Goal: Task Accomplishment & Management: Manage account settings

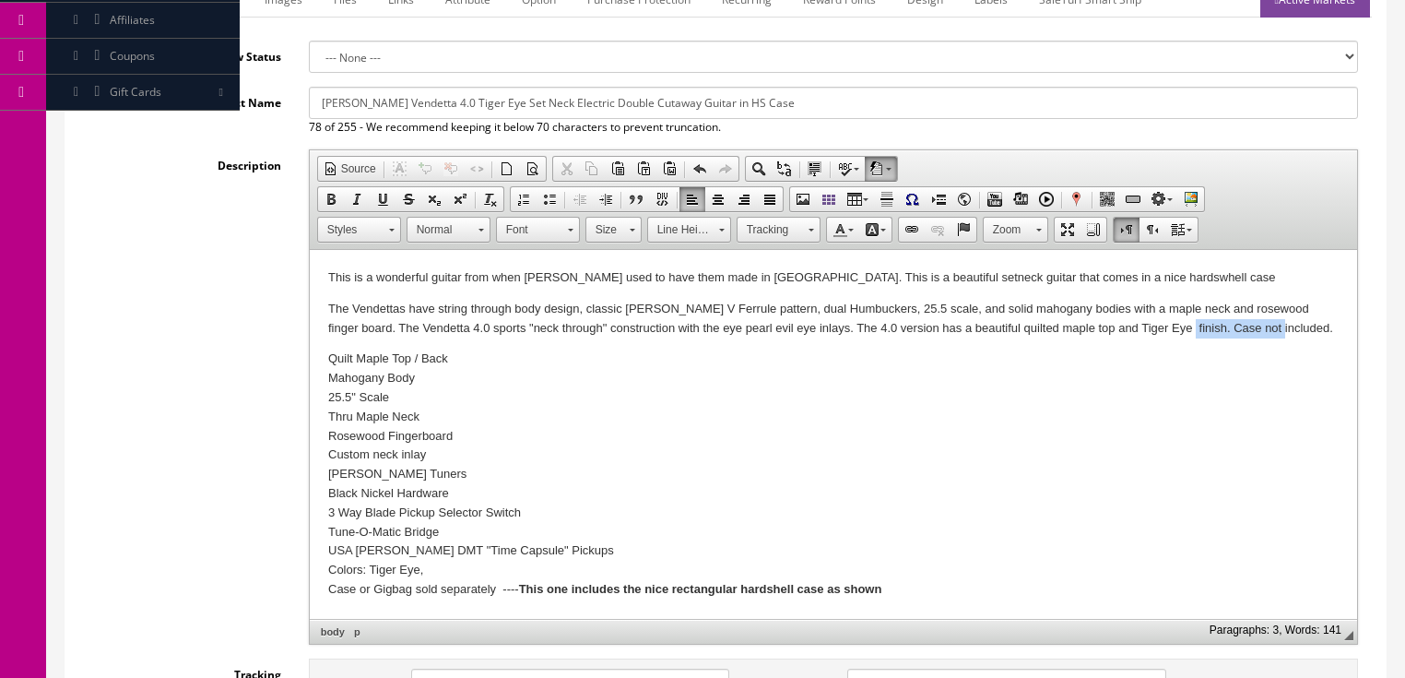
drag, startPoint x: 1139, startPoint y: 325, endPoint x: 1252, endPoint y: 350, distance: 116.3
click at [1246, 325] on p "The Vendettas have string through body design, classic Dean V Ferrule pattern, …" at bounding box center [832, 319] width 1010 height 39
click at [1131, 275] on p "This is a wonderful guitar from when Dean used to have them made in Korea. This…" at bounding box center [832, 277] width 1010 height 19
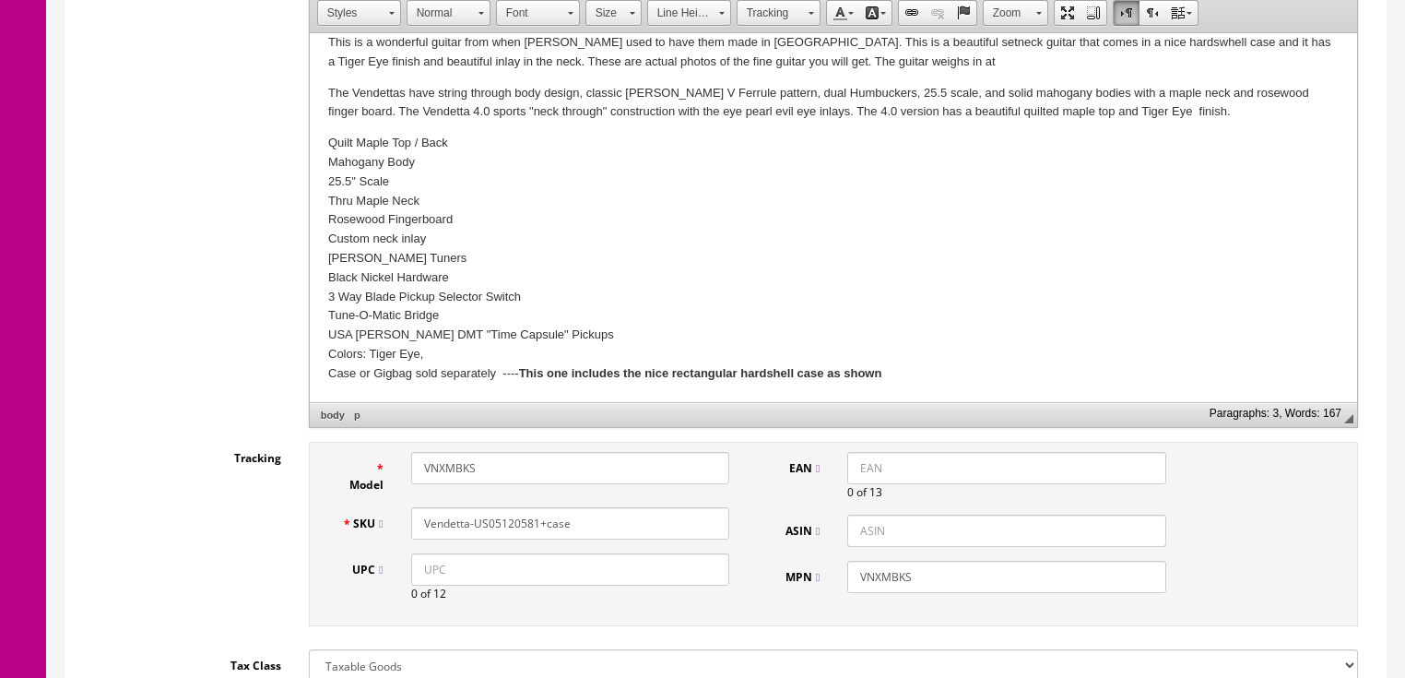
scroll to position [516, 0]
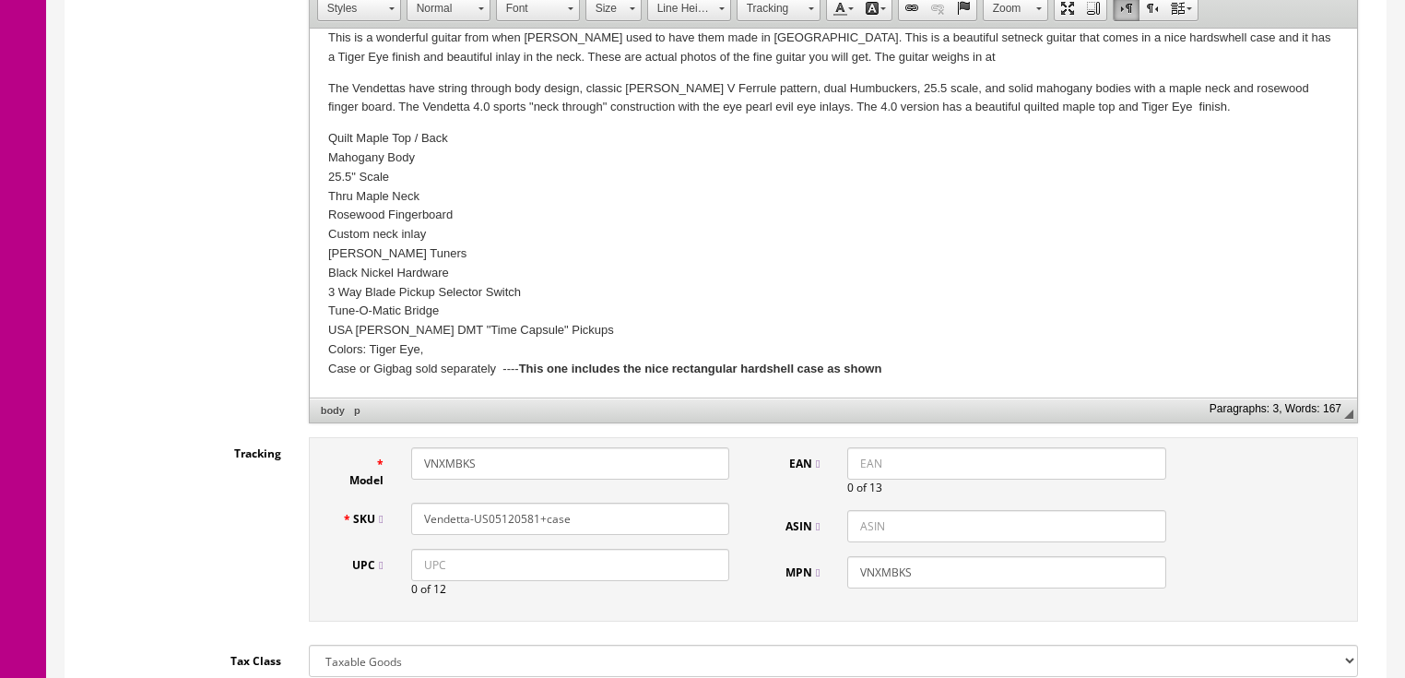
drag, startPoint x: 479, startPoint y: 460, endPoint x: 274, endPoint y: 374, distance: 222.8
drag, startPoint x: 516, startPoint y: 454, endPoint x: 412, endPoint y: 464, distance: 104.7
click at [385, 463] on div "Model VendettaSetneck" at bounding box center [536, 467] width 416 height 41
type input "VendettaSetneck"
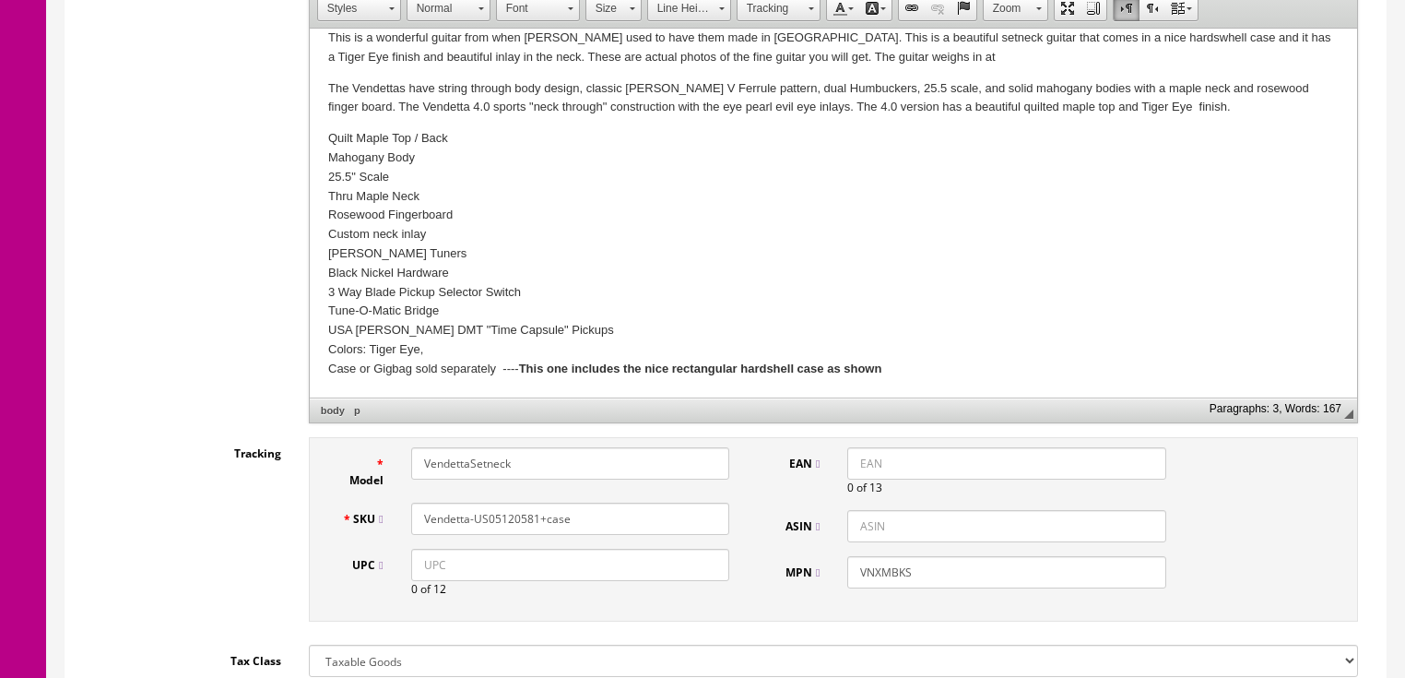
drag, startPoint x: 569, startPoint y: 513, endPoint x: 436, endPoint y: 513, distance: 132.8
click at [335, 513] on div "SKU Vendetta-US05120581+case" at bounding box center [536, 518] width 416 height 32
drag, startPoint x: 472, startPoint y: 513, endPoint x: 634, endPoint y: 549, distance: 166.2
click at [634, 549] on div "Model VendettaSetneck SKU Vendetta-US05120581+case UPC 0 of 12" at bounding box center [536, 529] width 416 height 164
drag, startPoint x: 974, startPoint y: 568, endPoint x: 848, endPoint y: 571, distance: 125.4
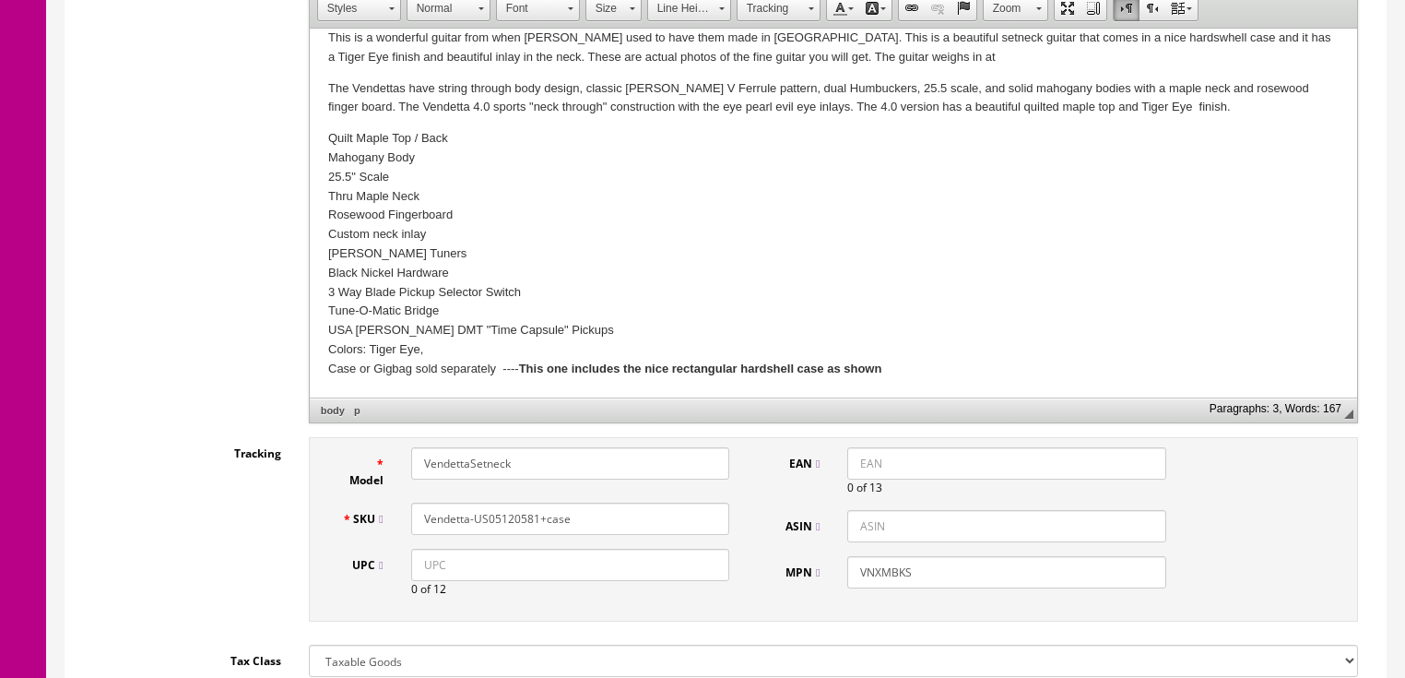
click at [848, 571] on input "VNXMBKS" at bounding box center [1006, 572] width 318 height 32
paste input "endettaSetneck"
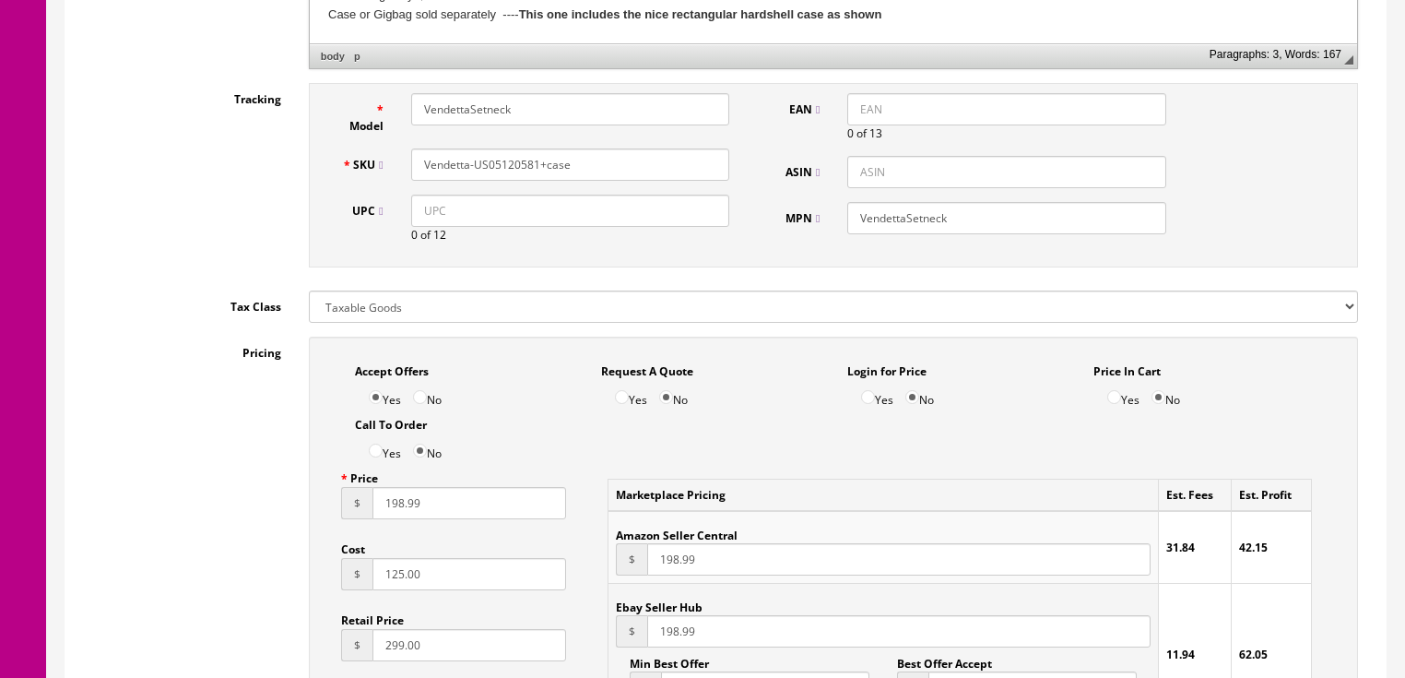
scroll to position [885, 0]
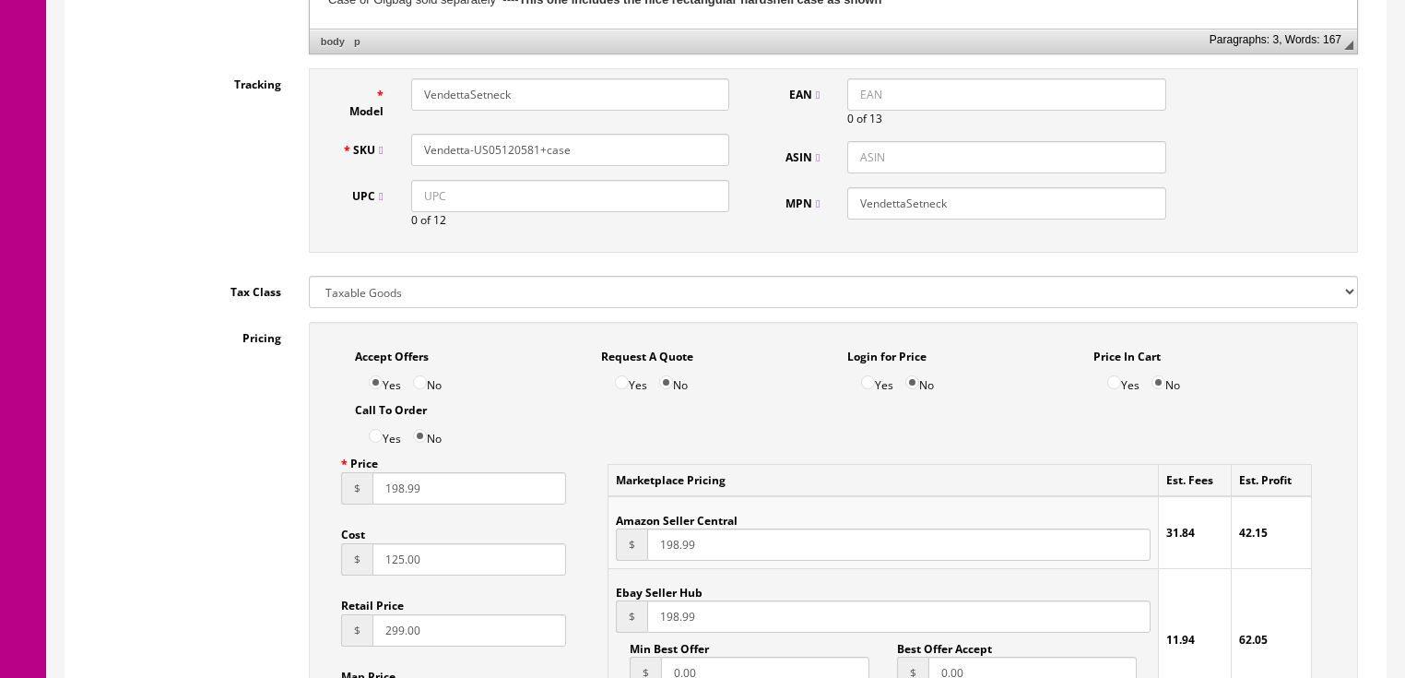
type input "VendettaSetneck"
drag, startPoint x: 467, startPoint y: 559, endPoint x: 192, endPoint y: 578, distance: 276.3
type input "200.00"
click at [372, 634] on input "299.00" at bounding box center [469, 630] width 195 height 32
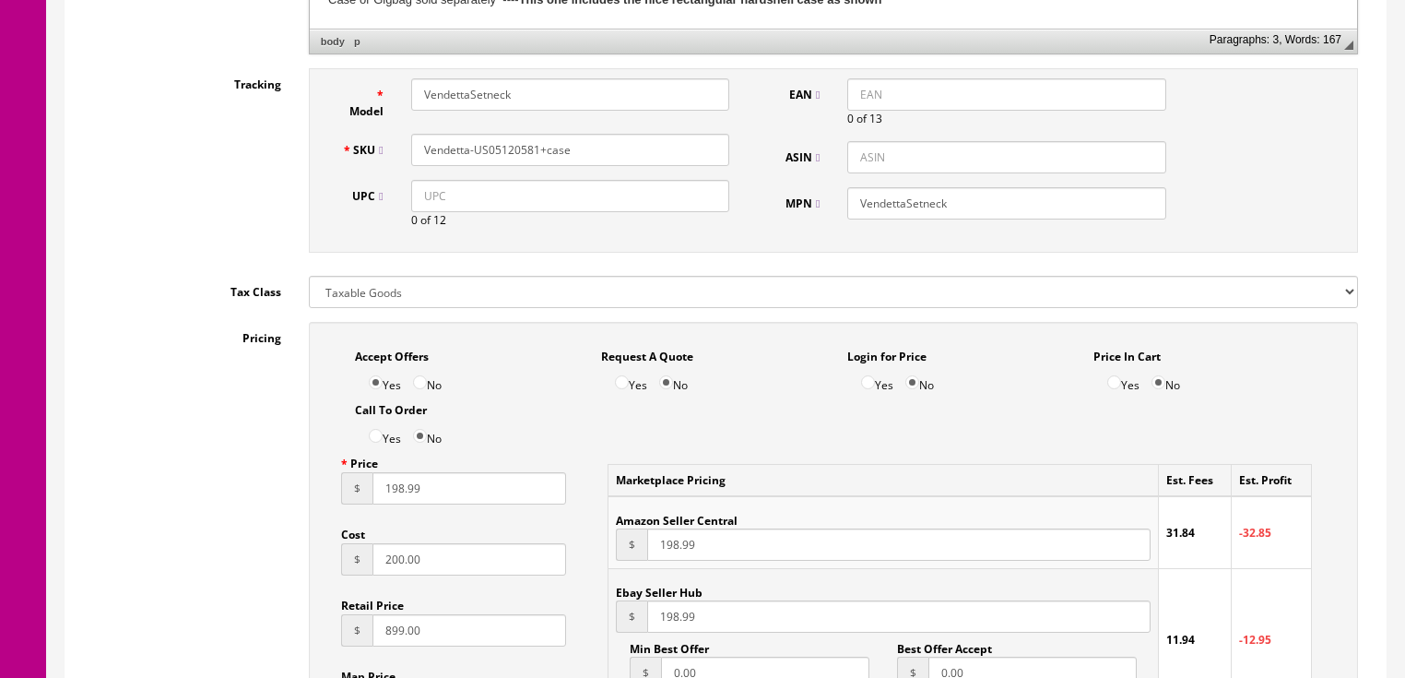
type input "899.00"
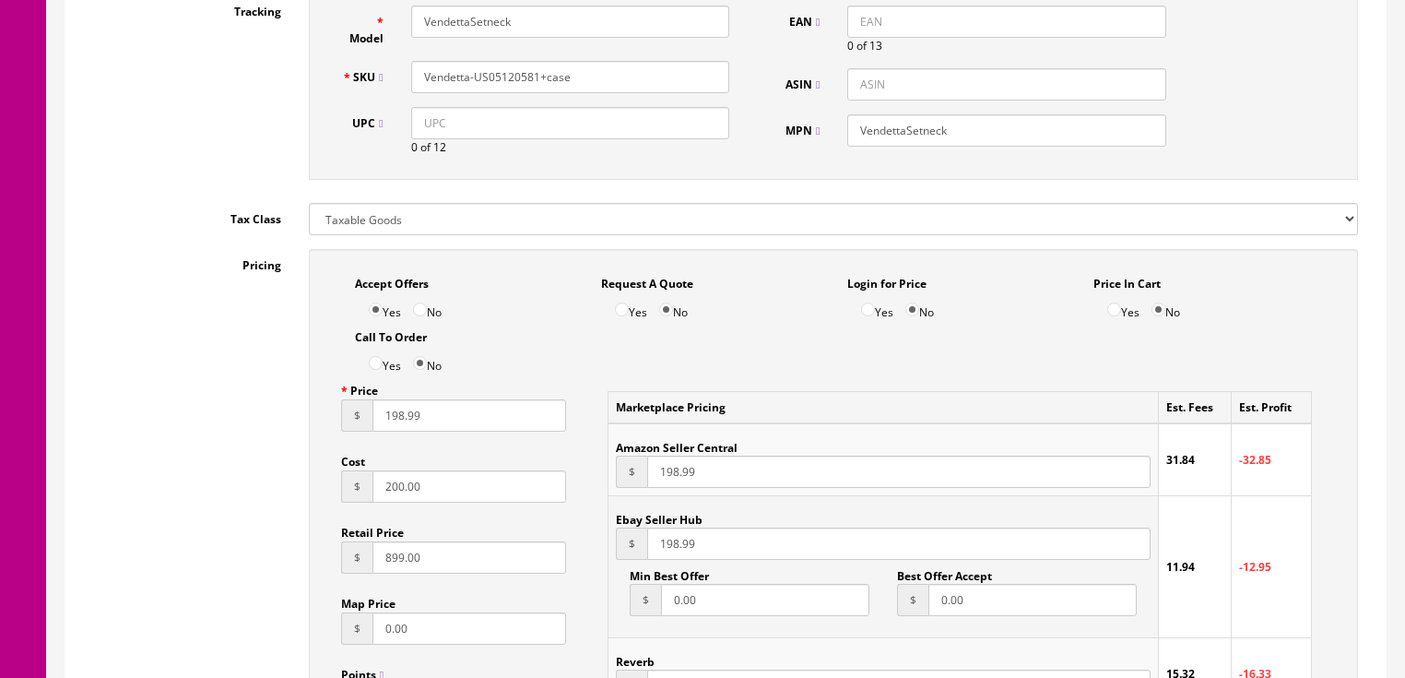
scroll to position [959, 0]
drag, startPoint x: 443, startPoint y: 419, endPoint x: 295, endPoint y: 419, distance: 147.5
click at [295, 419] on div "Accept Offers Yes No Request A Quote Yes No Login for Price Yes No Price In Car…" at bounding box center [833, 664] width 1077 height 833
type input "595.00"
drag, startPoint x: 742, startPoint y: 542, endPoint x: 579, endPoint y: 567, distance: 165.1
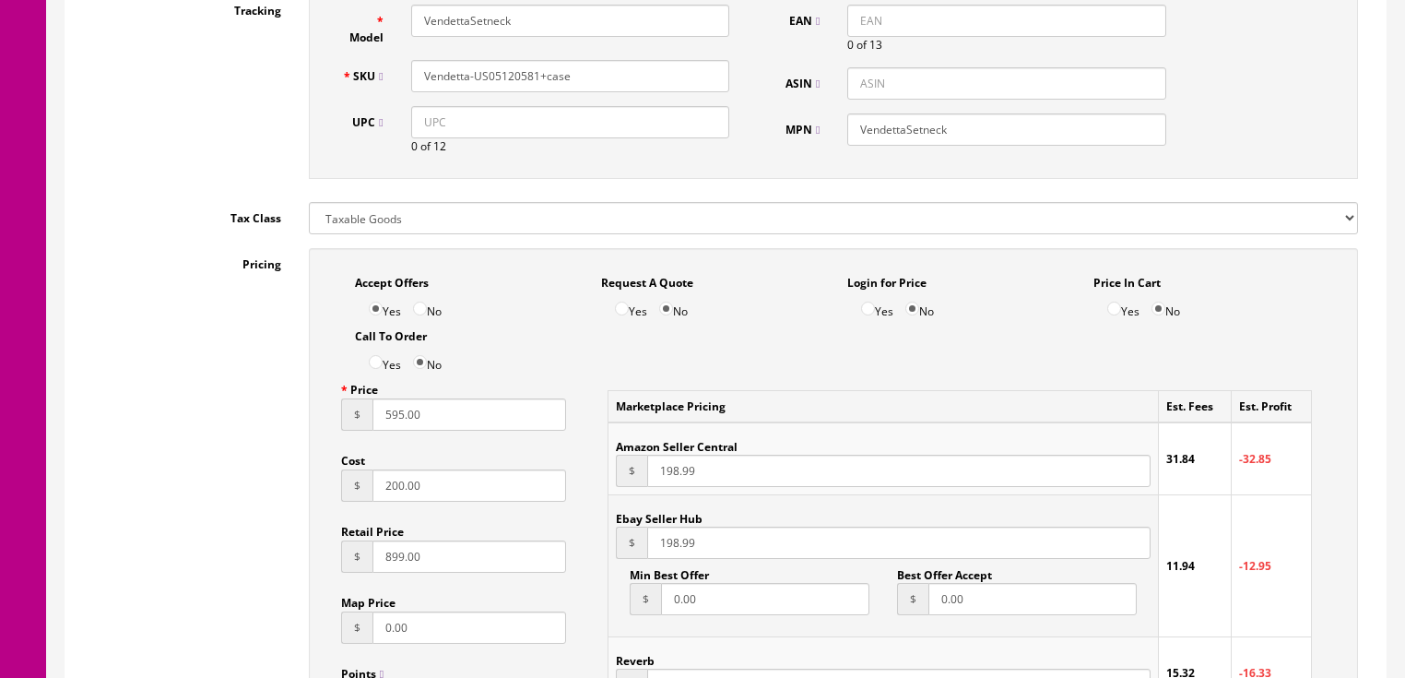
click at [580, 566] on div "Marketplace Pricing Est. Fees Est. Profit Amazon Seller Central $ 198.99 31.84 …" at bounding box center [960, 584] width 760 height 423
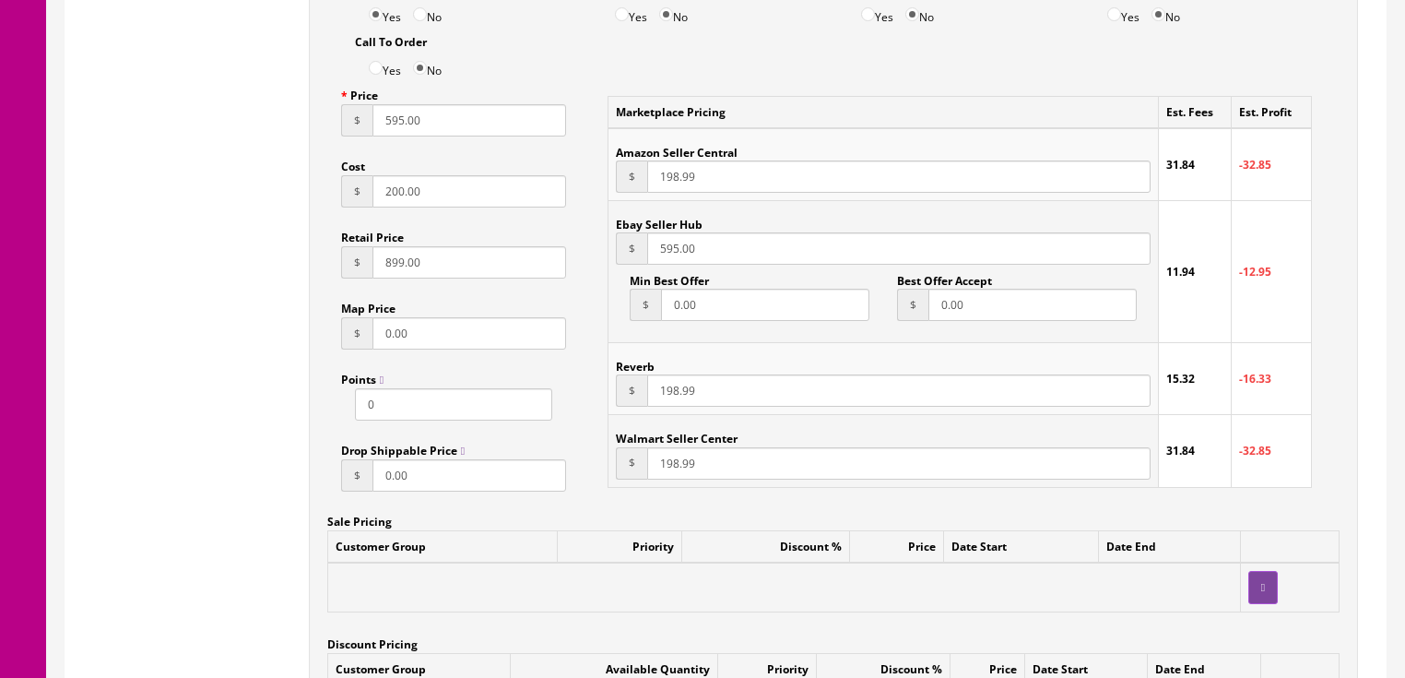
scroll to position [1254, 0]
type input "595.00"
drag, startPoint x: 723, startPoint y: 384, endPoint x: 643, endPoint y: 402, distance: 82.1
click at [644, 402] on div "$ 198.99" at bounding box center [883, 389] width 534 height 32
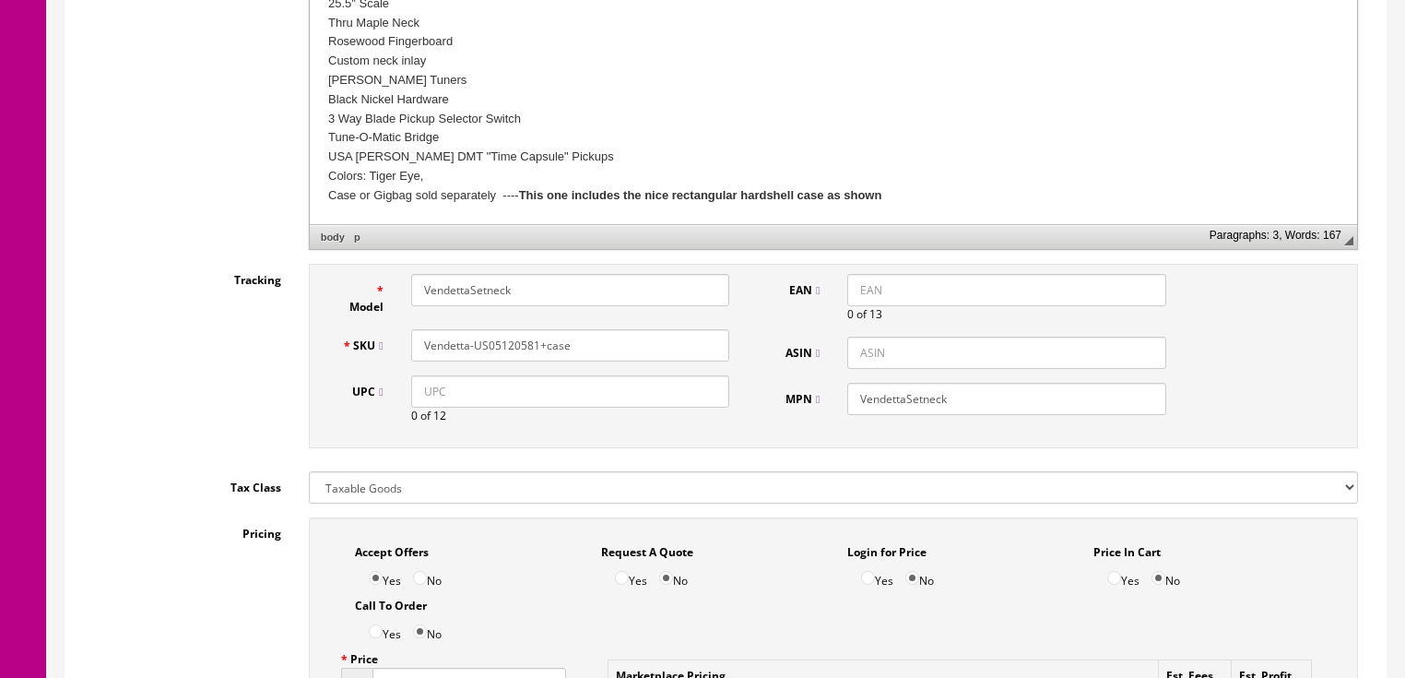
scroll to position [664, 0]
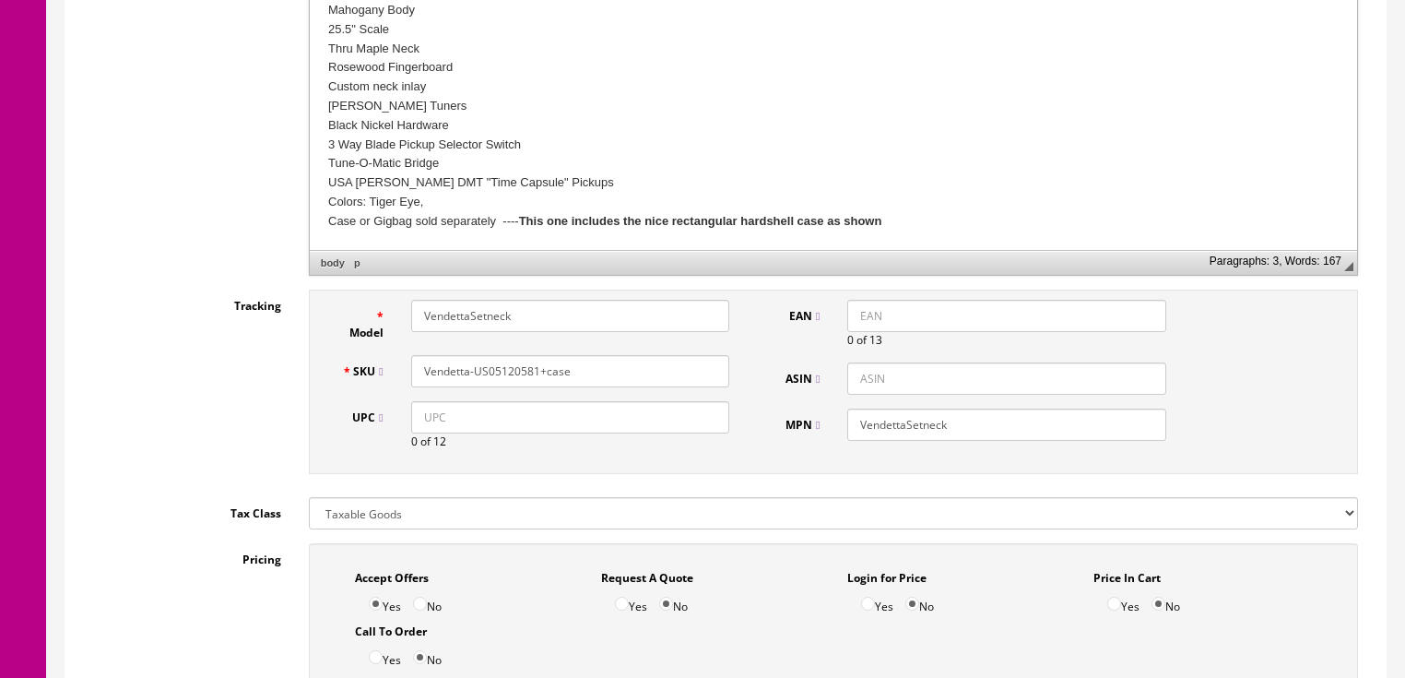
type input "595.00"
drag, startPoint x: 604, startPoint y: 367, endPoint x: 261, endPoint y: 376, distance: 343.1
click at [254, 374] on div "Tracking Model VendettaSetneck SKU Vendetta-US05120581+case UPC 0 of 12 EAN 0 o…" at bounding box center [725, 386] width 1293 height 194
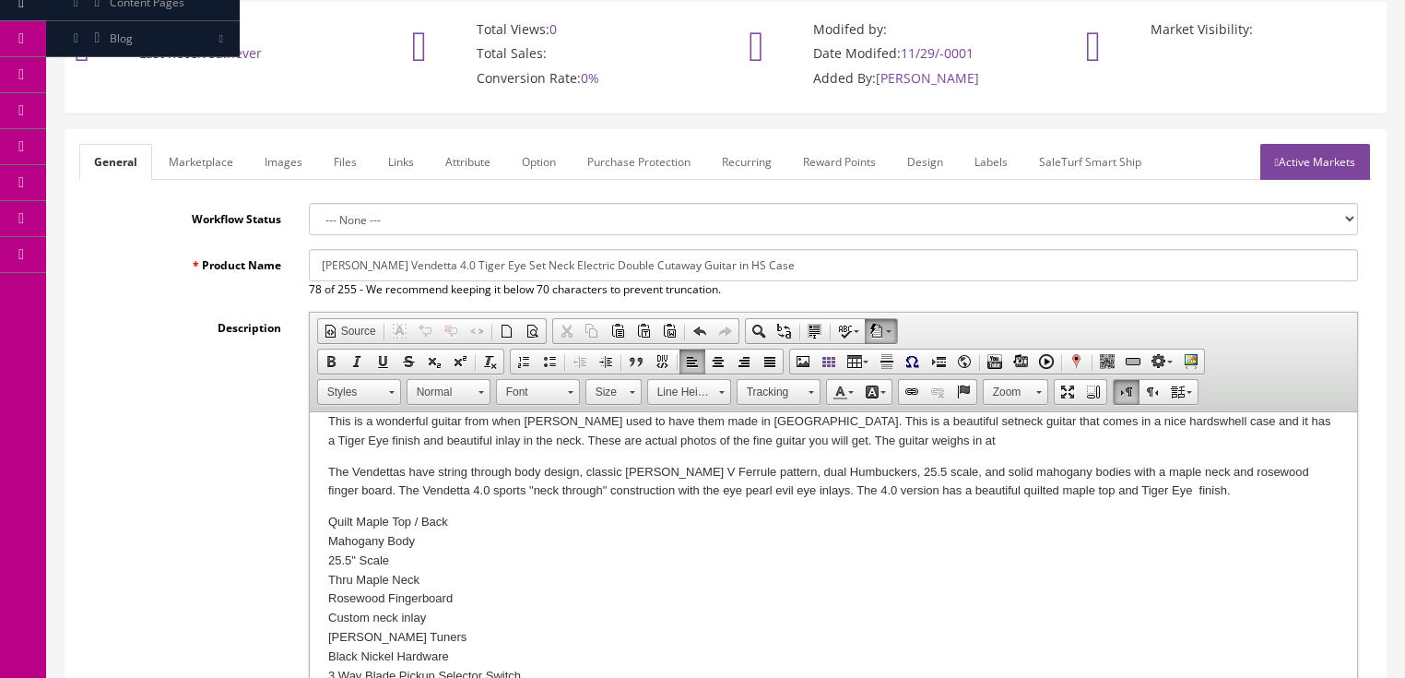
scroll to position [0, 0]
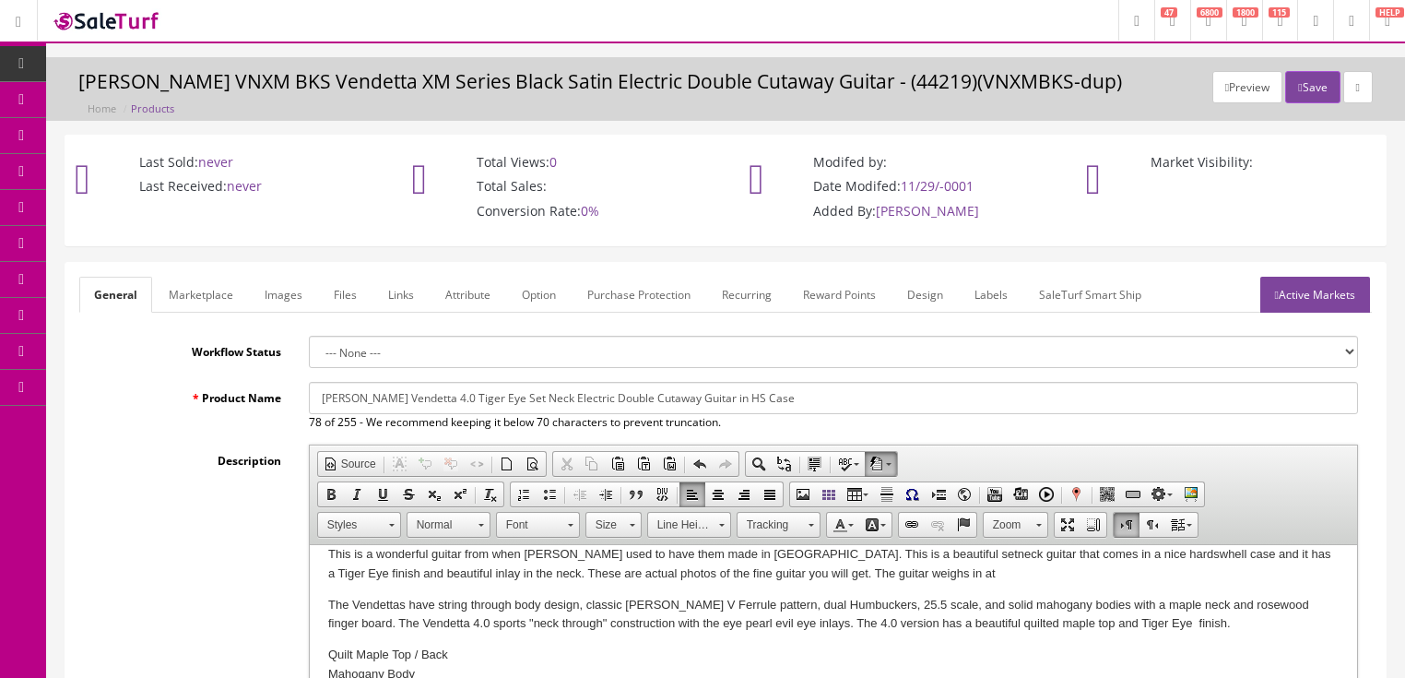
click at [214, 291] on link "Marketplace" at bounding box center [201, 295] width 94 height 36
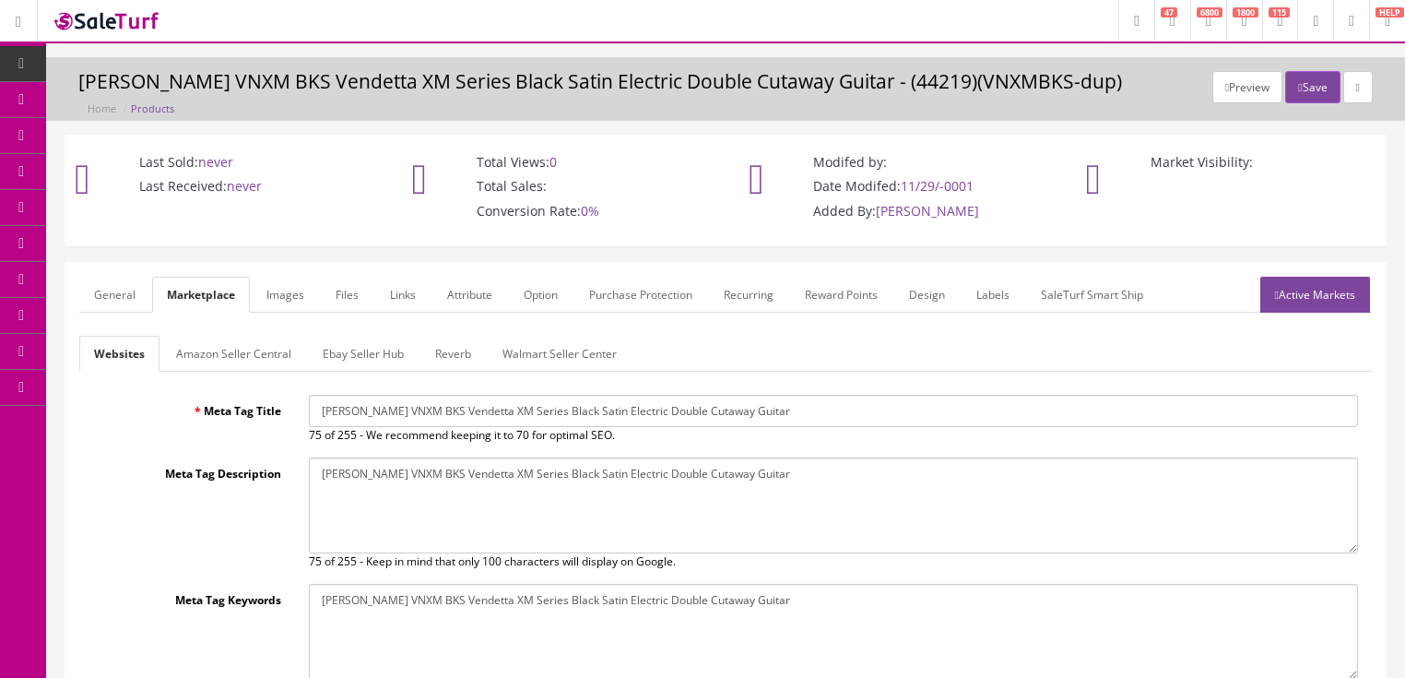
click at [117, 289] on link "General" at bounding box center [114, 295] width 71 height 36
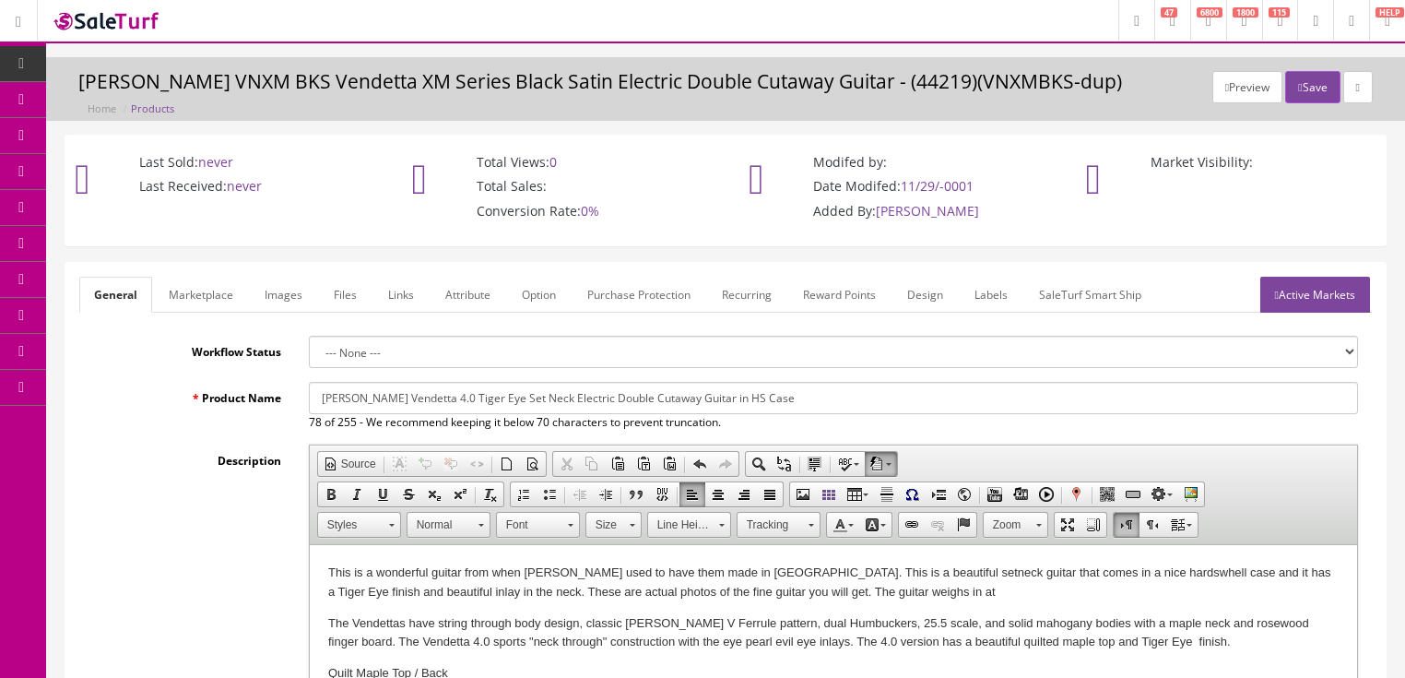
drag, startPoint x: 313, startPoint y: 402, endPoint x: 884, endPoint y: 406, distance: 570.7
click at [899, 406] on input "Dean Vendetta 4.0 Tiger Eye Set Neck Electric Double Cutaway Guitar in HS Case" at bounding box center [833, 398] width 1049 height 32
click at [195, 294] on link "Marketplace" at bounding box center [201, 295] width 94 height 36
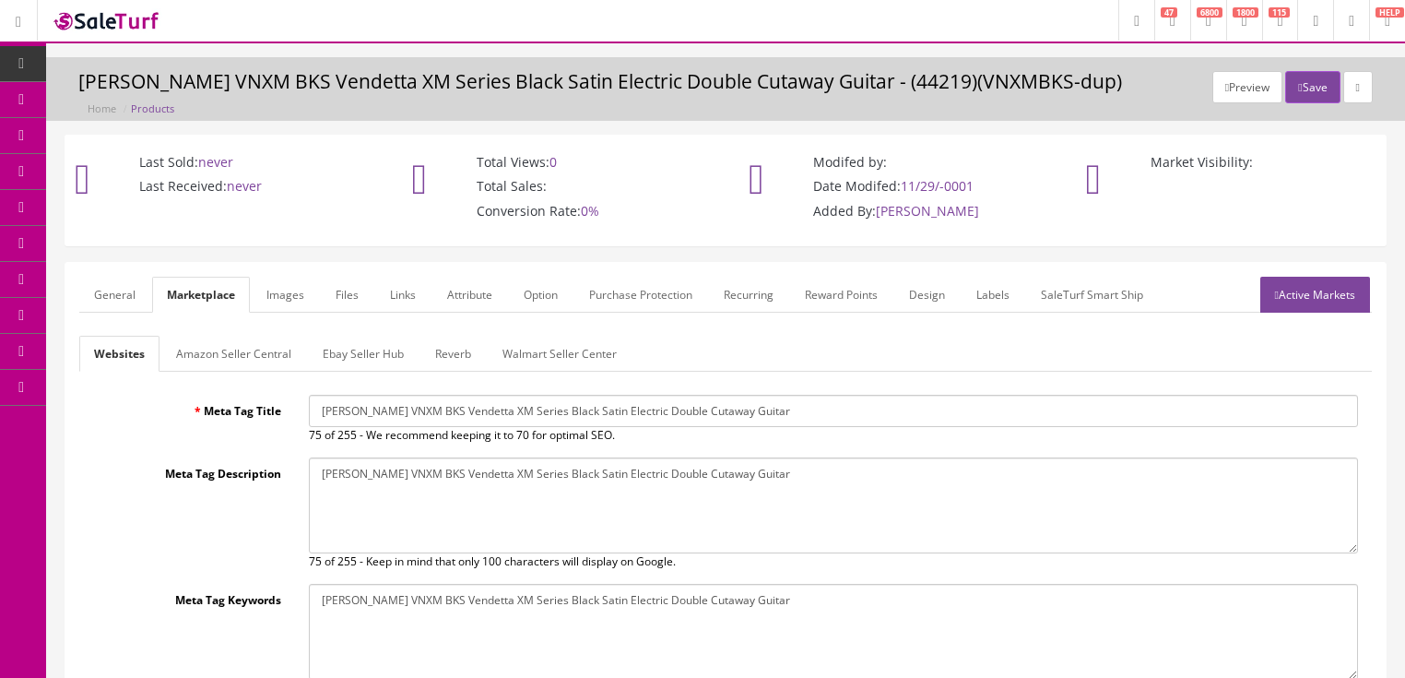
drag, startPoint x: 318, startPoint y: 405, endPoint x: 821, endPoint y: 405, distance: 503.4
click at [889, 405] on input "Dean VNXM BKS Vendetta XM Series Black Satin Electric Double Cutaway Guitar" at bounding box center [833, 411] width 1049 height 32
paste input "endetta 4.0 Tiger Eye Set Neck Electric Double Cutaway Guitar in HS Case"
type input "Dean Vendetta 4.0 Tiger Eye Set Neck Electric Double Cutaway Guitar in HS Case"
drag, startPoint x: 317, startPoint y: 471, endPoint x: 624, endPoint y: 492, distance: 307.7
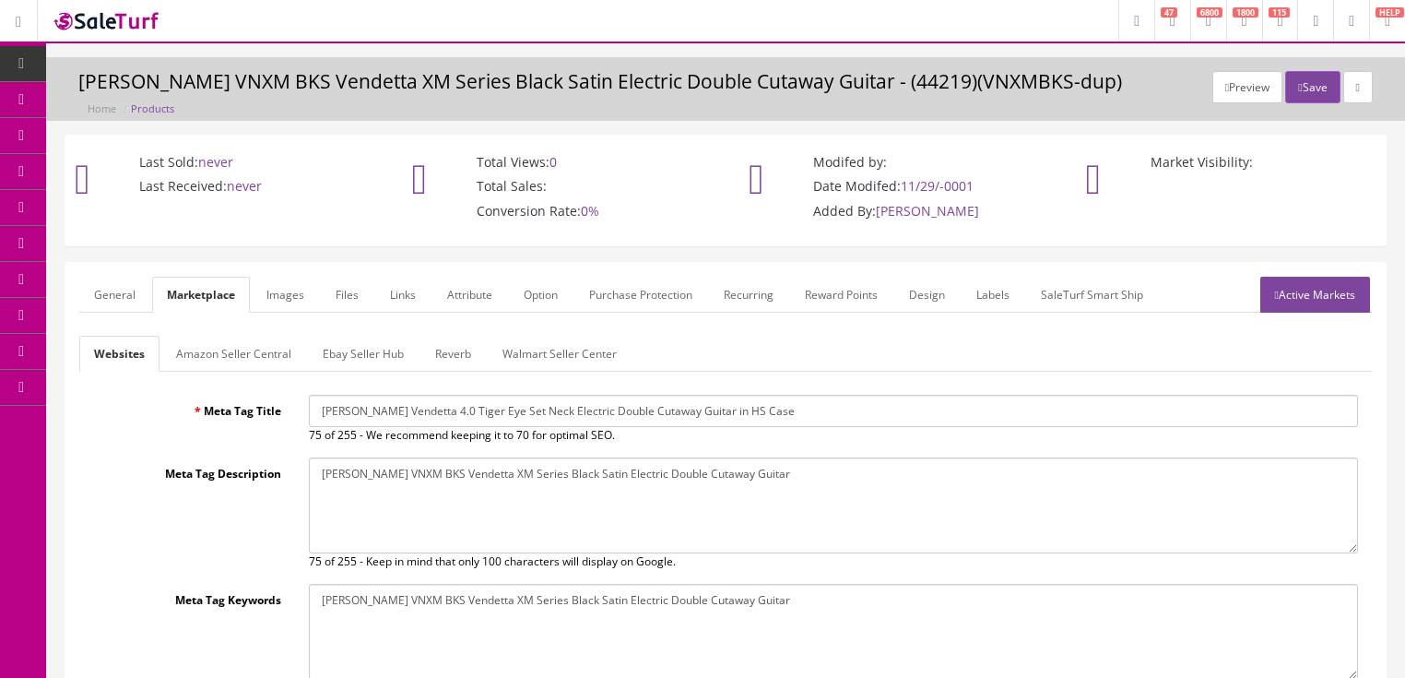
click at [910, 485] on textarea "Dean VNXM BKS Vendetta XM Series Black Satin Electric Double Cutaway Guitar" at bounding box center [833, 505] width 1049 height 96
paste textarea "endetta 4.0 Tiger Eye Set Neck Electric Double Cutaway Guitar in HS Case"
type textarea "Dean Vendetta 4.0 Tiger Eye Set Neck Electric Double Cutaway Guitar in HS Case"
drag, startPoint x: 306, startPoint y: 599, endPoint x: 499, endPoint y: 608, distance: 192.9
click at [499, 608] on div "Dean VNXM BKS Vendetta XM Series Black Satin Electric Double Cutaway Guitar 75 …" at bounding box center [833, 640] width 1077 height 112
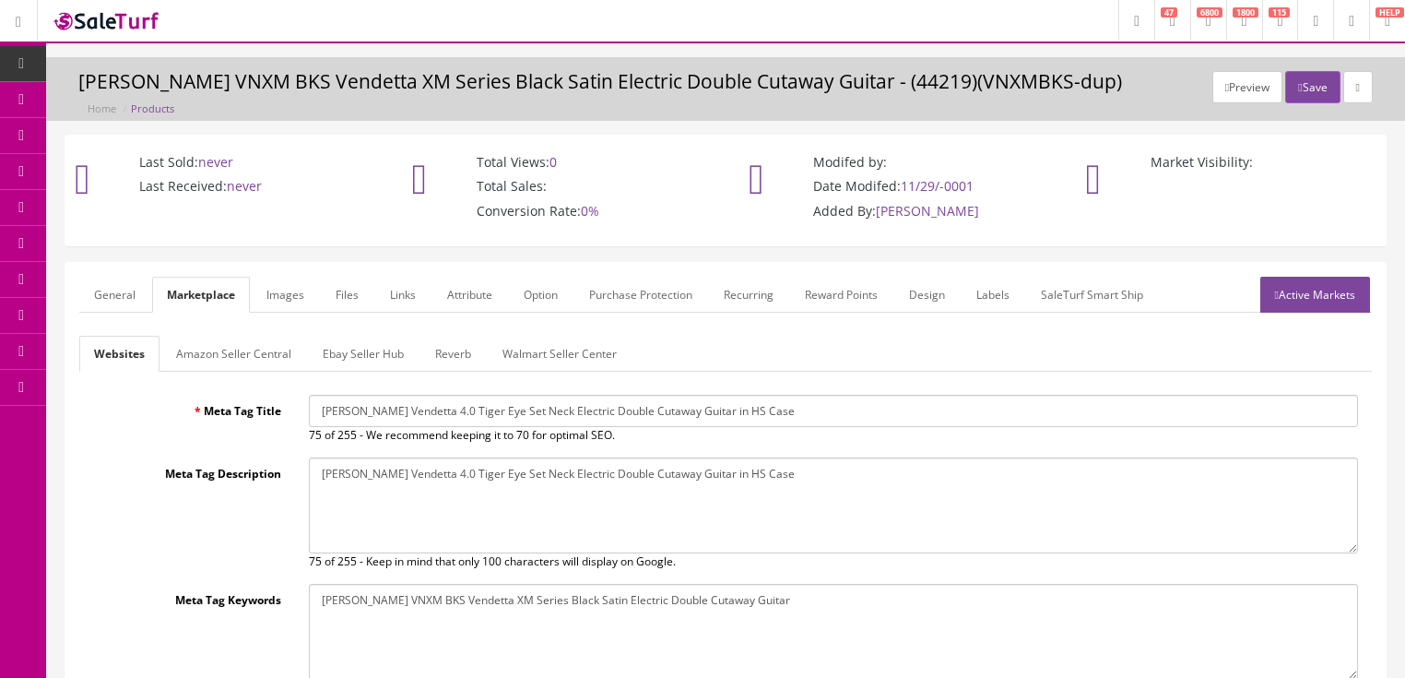
drag, startPoint x: 311, startPoint y: 607, endPoint x: 778, endPoint y: 619, distance: 467.6
click at [882, 612] on textarea "Dean VNXM BKS Vendetta XM Series Black Satin Electric Double Cutaway Guitar" at bounding box center [833, 632] width 1049 height 96
paste textarea "endetta 4.0 Tiger Eye Set Neck Electric Double Cutaway Guitar in HS Case"
type textarea "Dean Vendetta 4.0 Tiger Eye Set Neck Electric Double Cutaway Guitar in HS Case"
click at [292, 361] on link "Amazon Seller Central" at bounding box center [233, 354] width 145 height 36
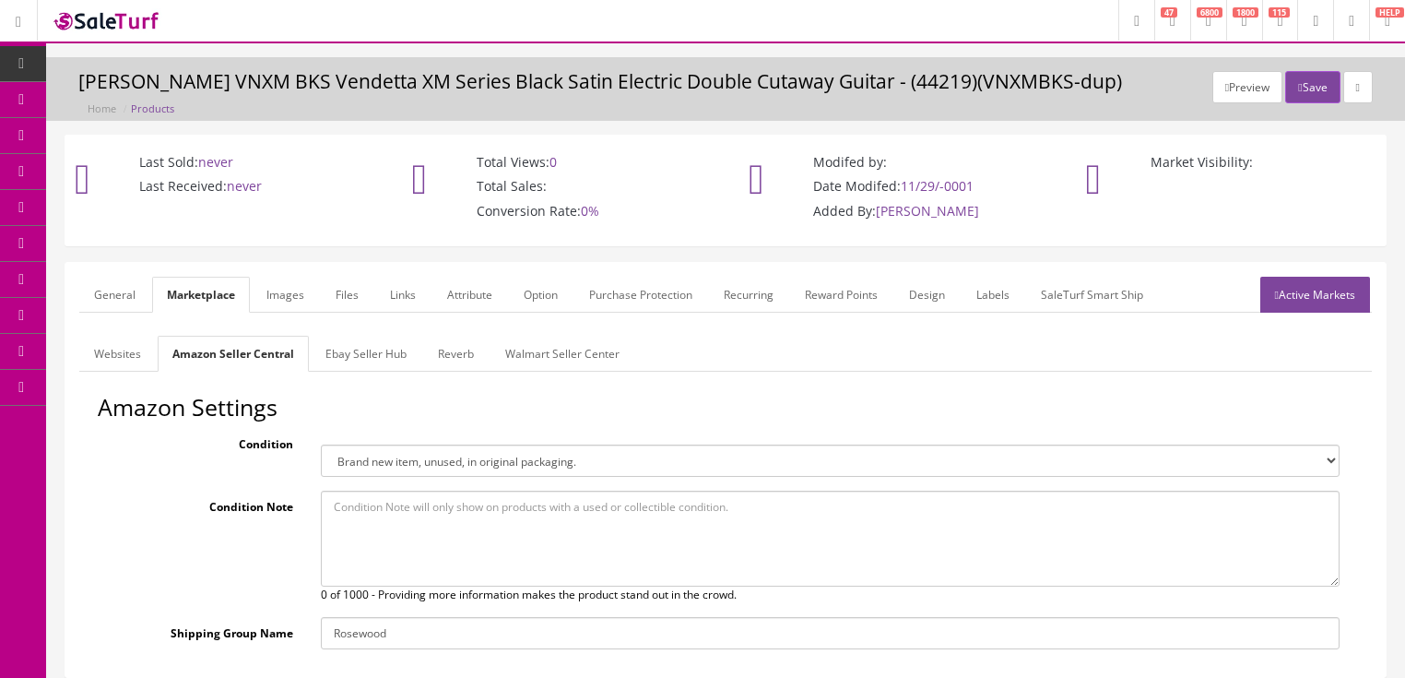
click at [350, 361] on link "Ebay Seller Hub" at bounding box center [366, 354] width 111 height 36
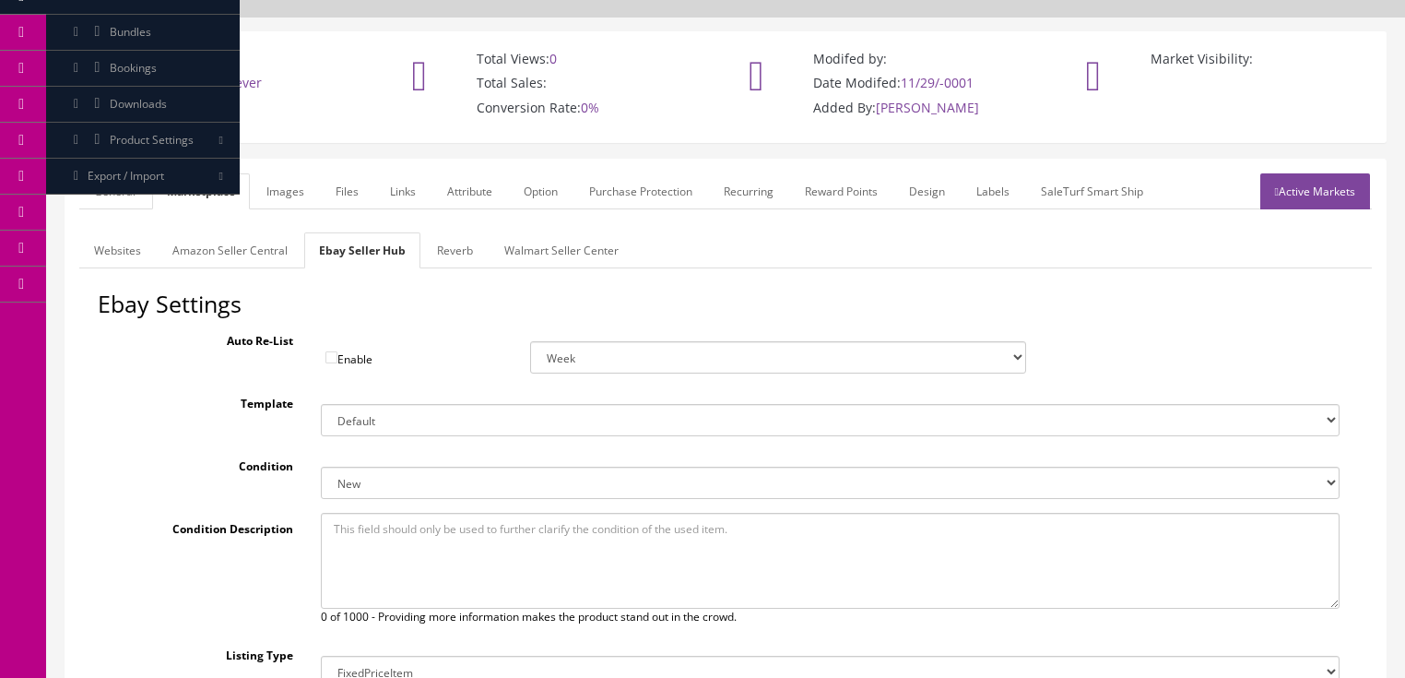
scroll to position [148, 0]
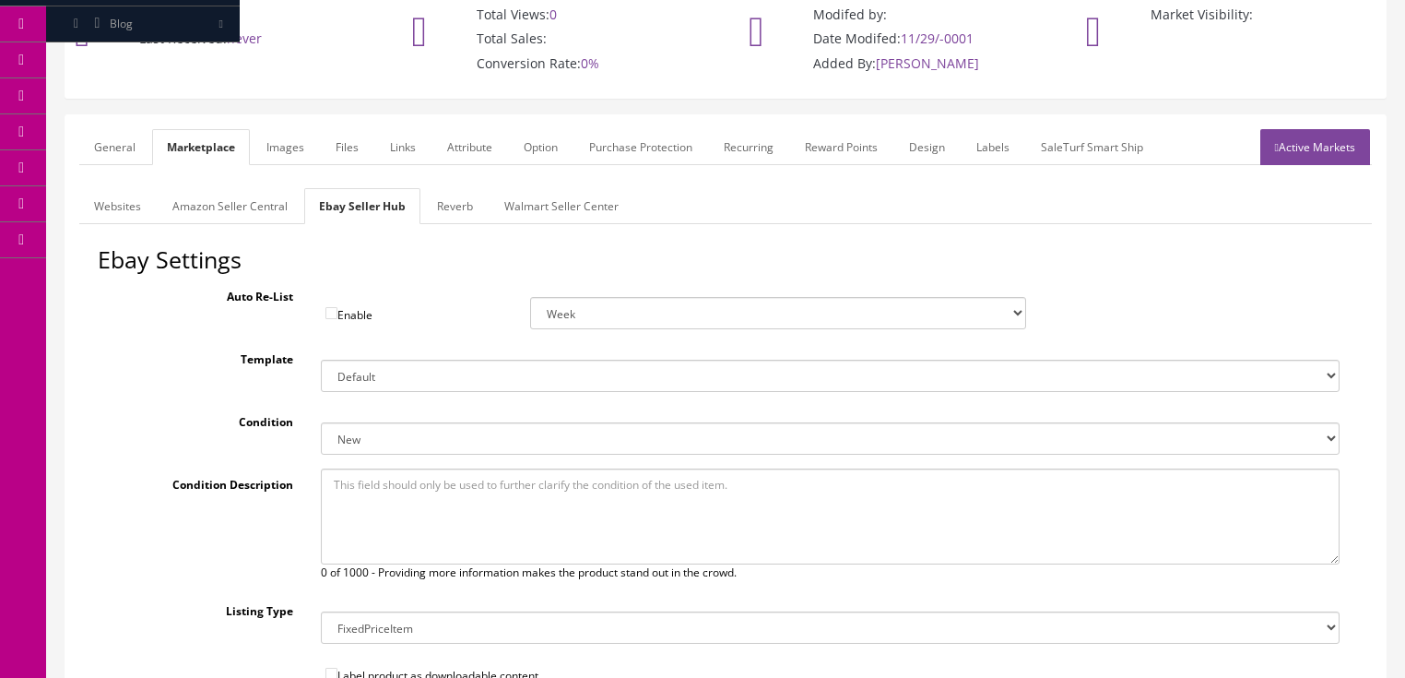
click at [355, 446] on select "New New other New with defects Manufacturer refurbished Seller refurbished Used…" at bounding box center [830, 438] width 1019 height 32
select select "3000"
click at [321, 422] on select "New New other New with defects Manufacturer refurbished Seller refurbished Used…" at bounding box center [830, 438] width 1019 height 32
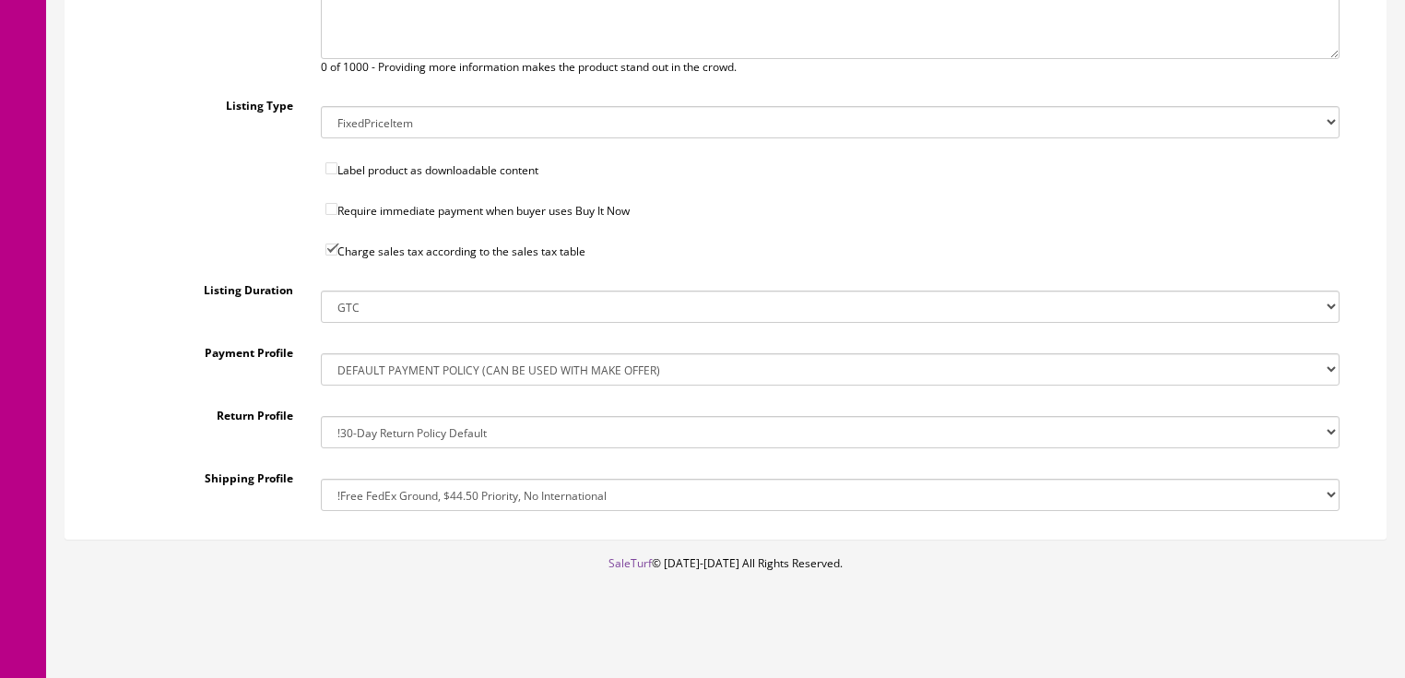
scroll to position [655, 0]
click at [406, 483] on select "!$28.50 FedEx, Priority $65.00 No International !$28.50 FedEx, Priority $65.00 …" at bounding box center [830, 492] width 1019 height 32
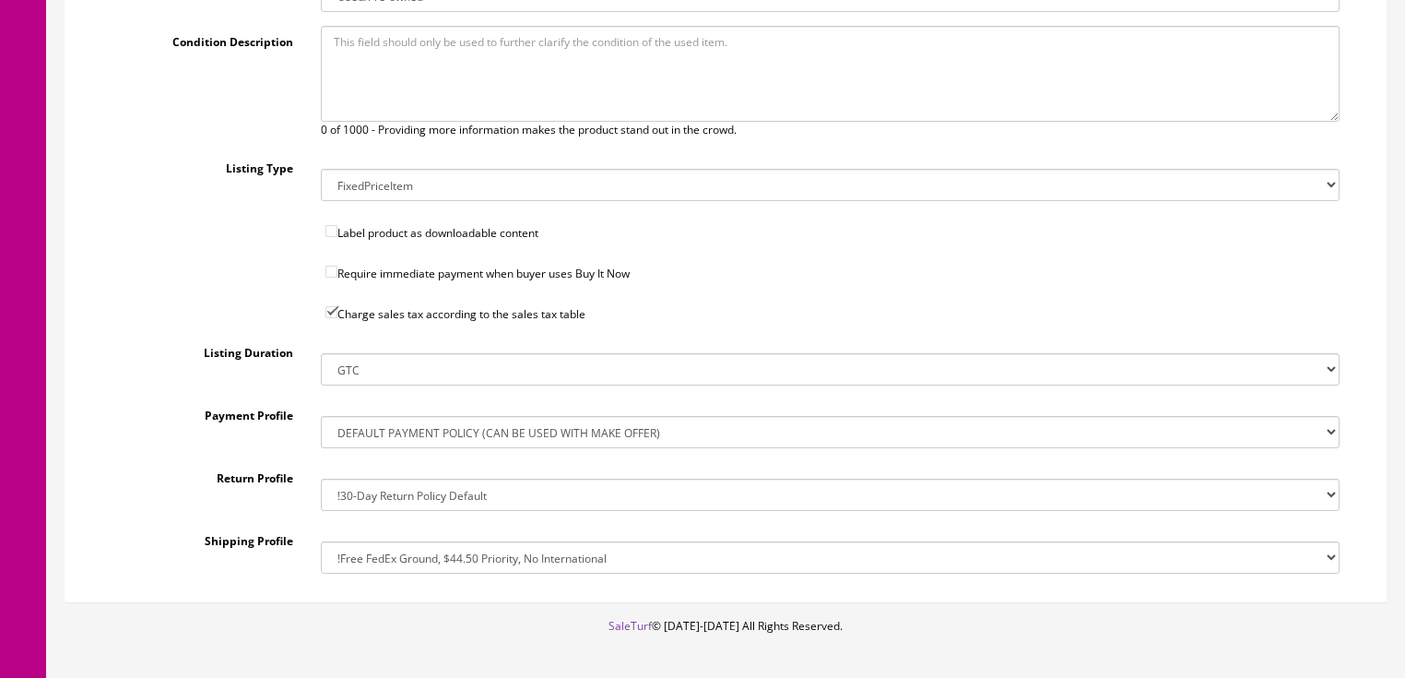
scroll to position [582, 0]
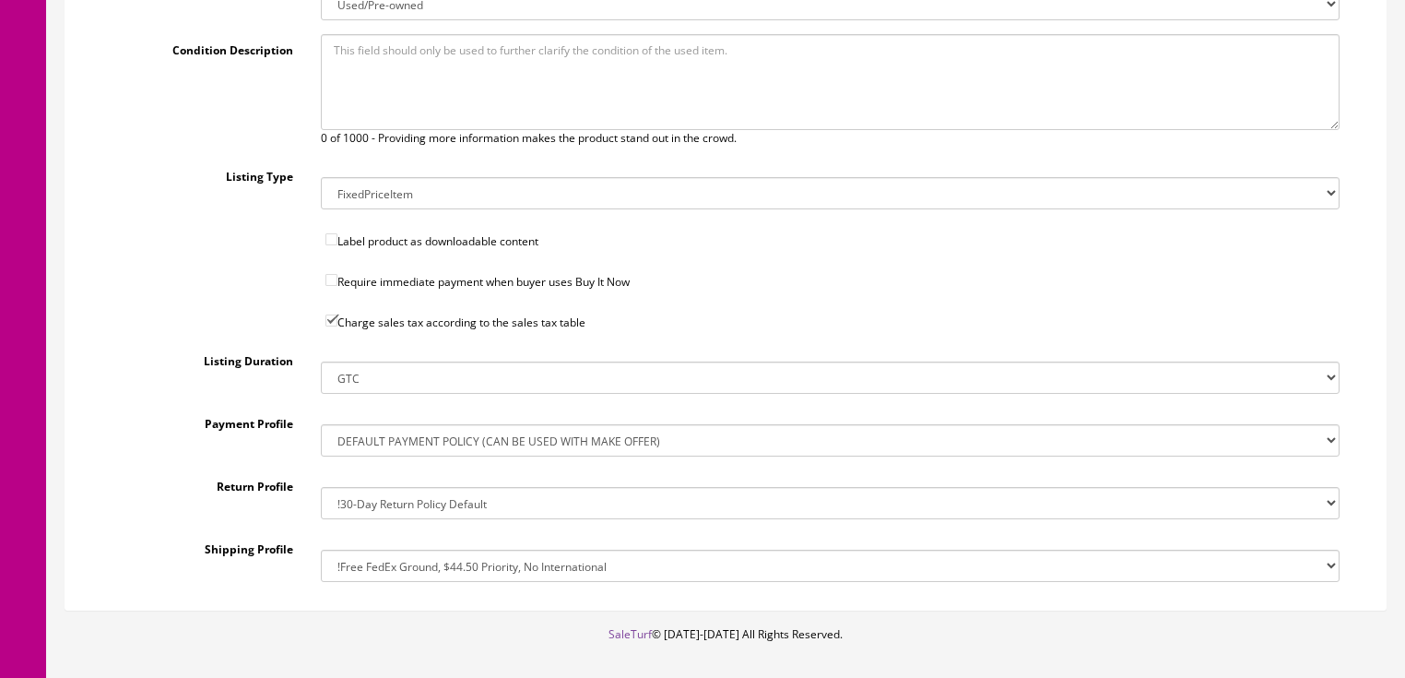
click at [429, 572] on select "!$28.50 FedEx, Priority $65.00 No International !$28.50 FedEx, Priority $65.00 …" at bounding box center [830, 565] width 1019 height 32
select select "207503636017"
click at [321, 549] on select "!$28.50 FedEx, Priority $65.00 No International !$28.50 FedEx, Priority $65.00 …" at bounding box center [830, 565] width 1019 height 32
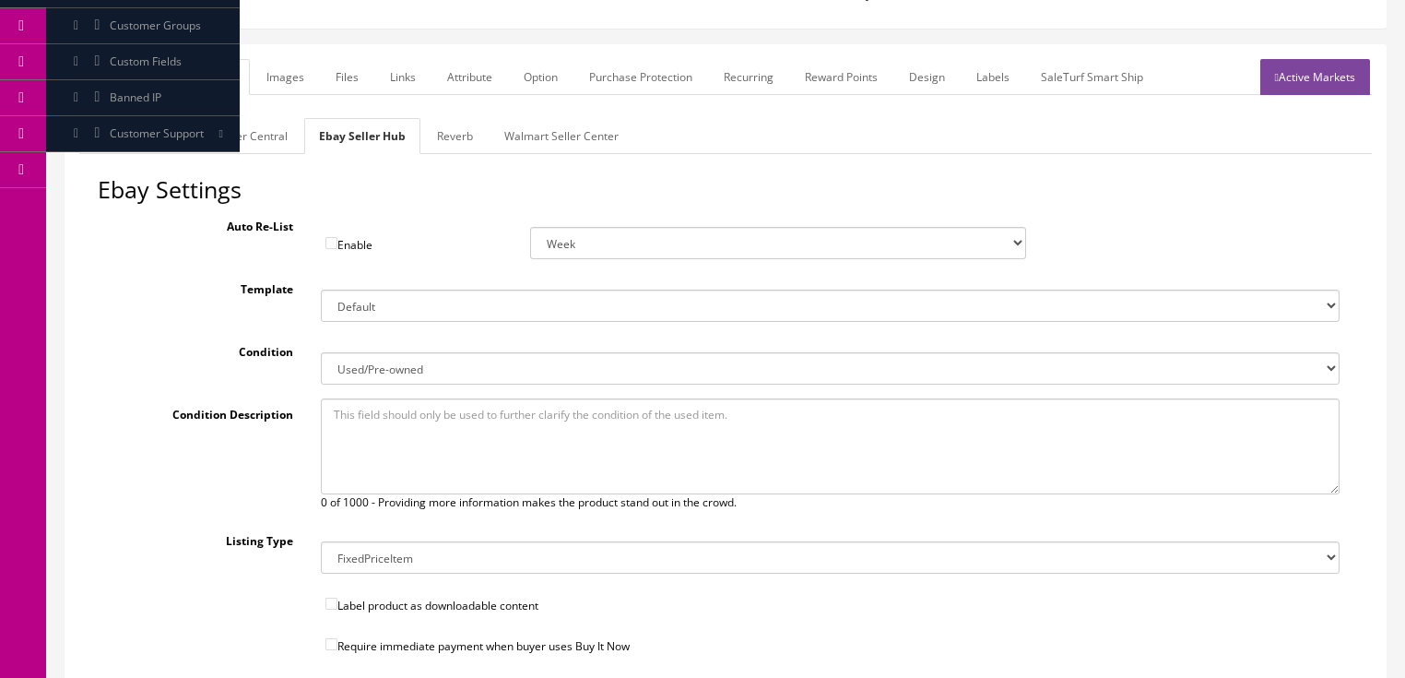
scroll to position [213, 0]
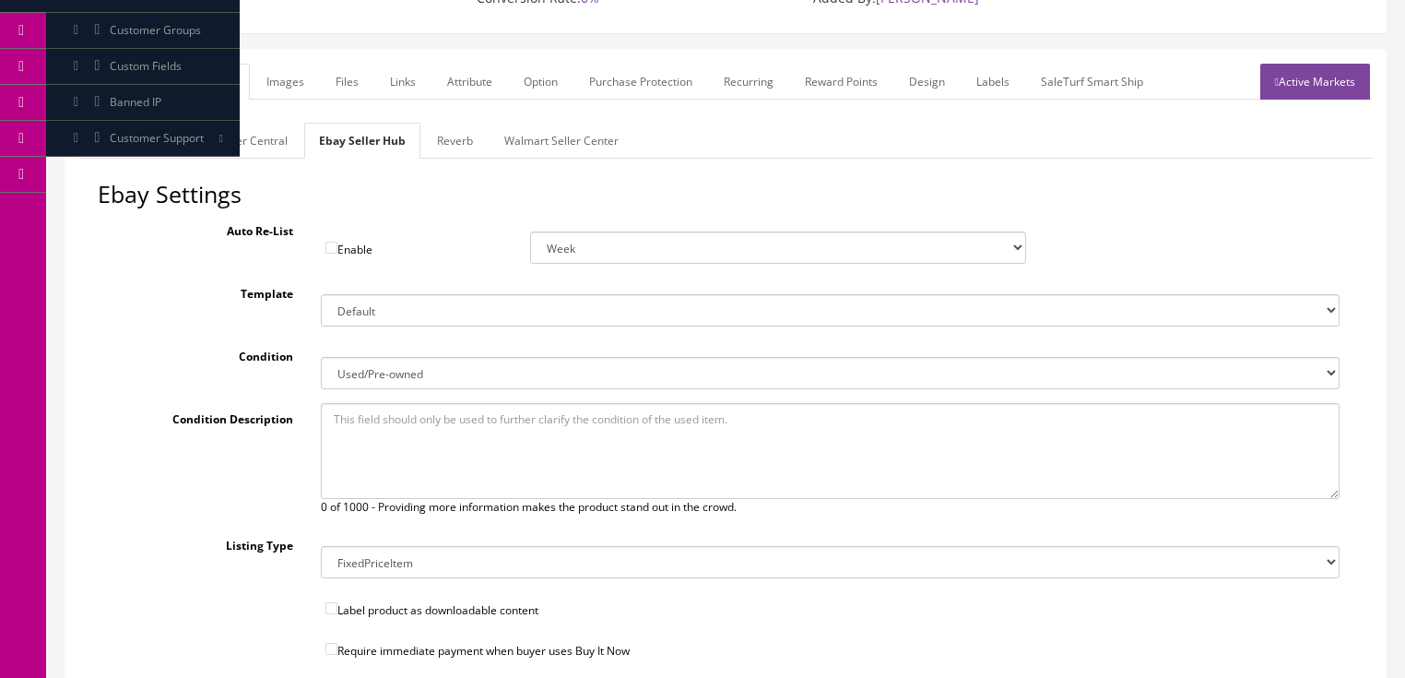
click at [461, 136] on link "Reverb" at bounding box center [454, 141] width 65 height 36
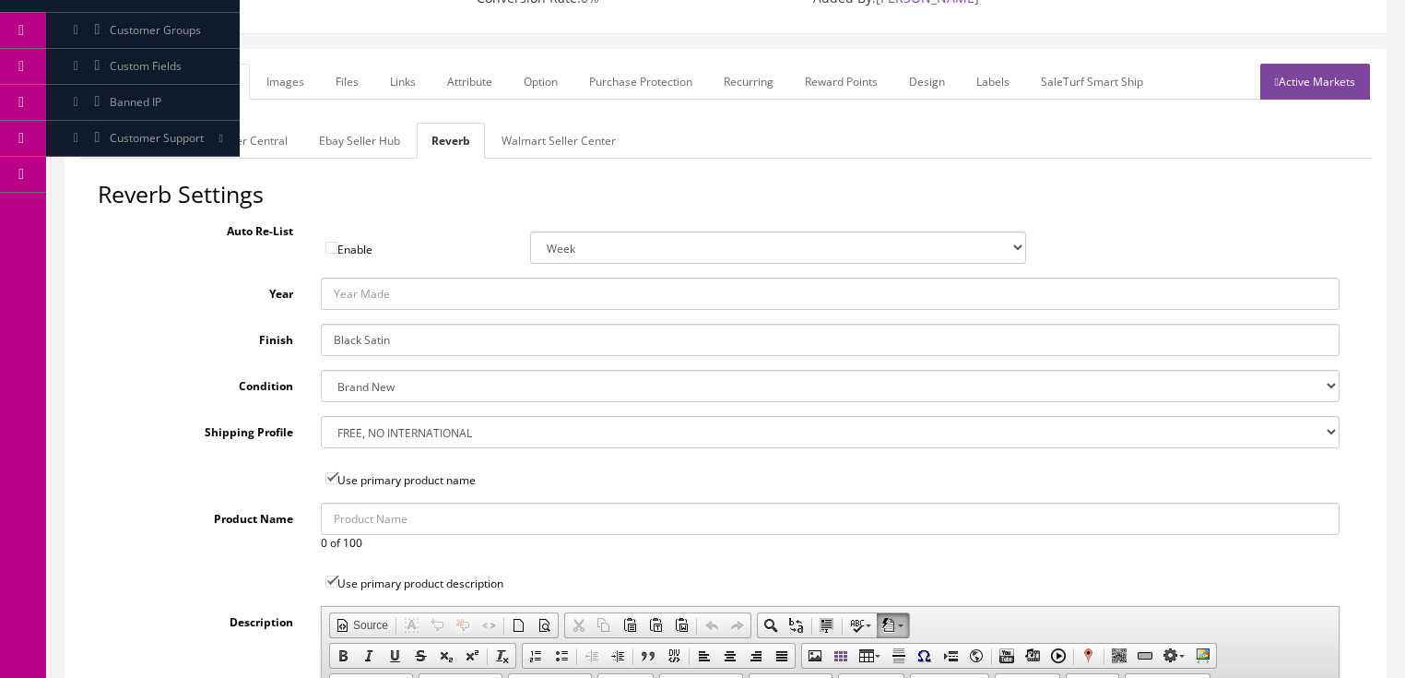
click at [380, 289] on input "Year" at bounding box center [830, 294] width 1019 height 32
type input "2008?"
drag, startPoint x: 400, startPoint y: 343, endPoint x: 254, endPoint y: 335, distance: 146.8
click at [254, 328] on div "Finish Black Satin" at bounding box center [726, 340] width 1256 height 32
type input "Tiger Eye"
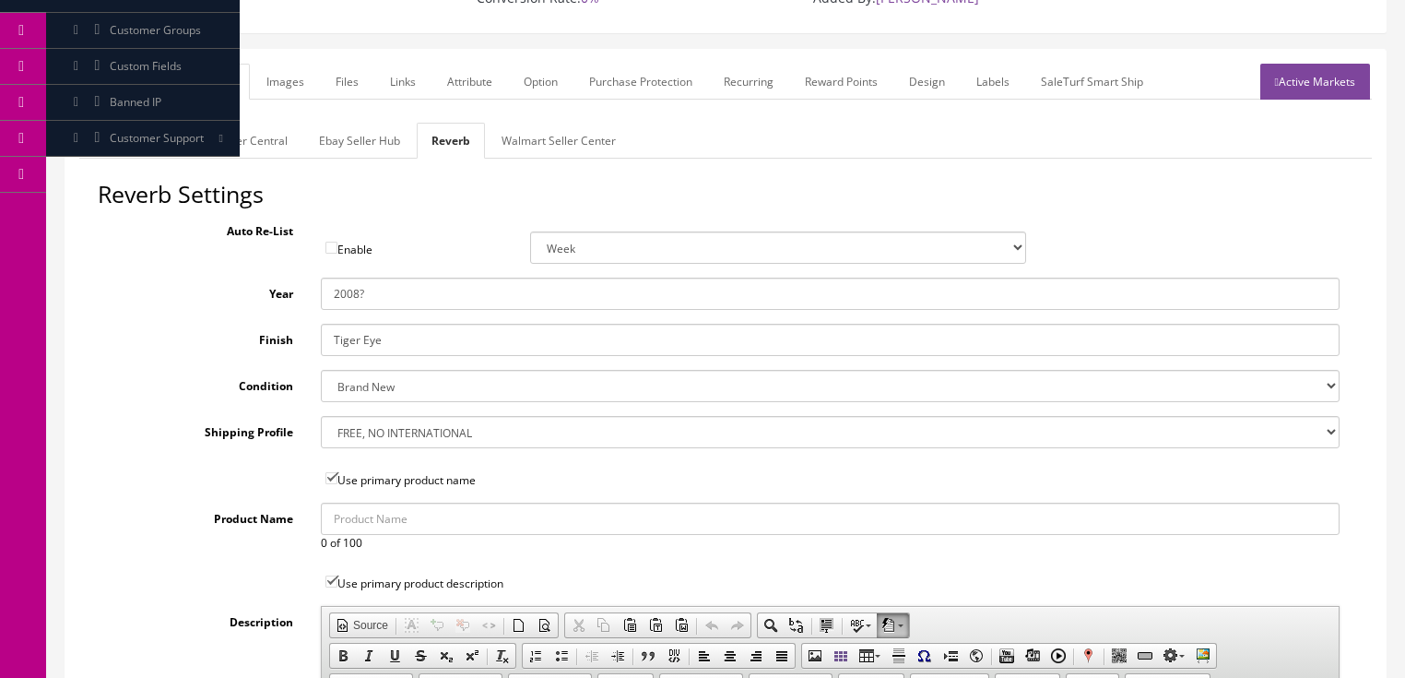
click at [334, 378] on select "Brand New Mint Excellent Very Good Good Fair Poor B-Stock Non Functioning" at bounding box center [830, 386] width 1019 height 32
select select "ae4d9114-1bd7-4ec5-a4ba-6653af5ac84d"
click at [321, 370] on select "Brand New Mint Excellent Very Good Good Fair Poor B-Stock Non Functioning" at bounding box center [830, 386] width 1019 height 32
click at [376, 431] on select "--- None --- $3.49 USPS Shipping MH INSURED $20000 GUITAR MH INSURED $11000 GUI…" at bounding box center [830, 432] width 1019 height 32
select select "77132"
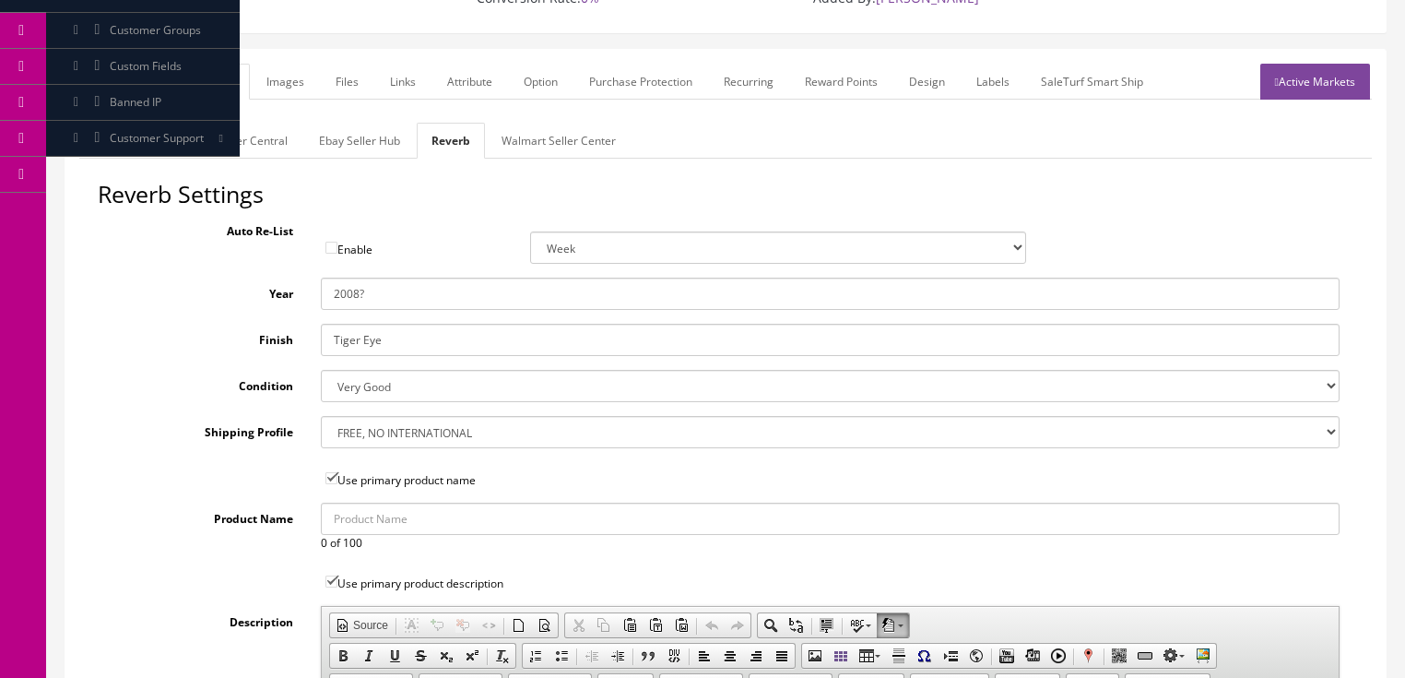
click at [321, 416] on select "--- None --- $3.49 USPS Shipping MH INSURED $20000 GUITAR MH INSURED $11000 GUI…" at bounding box center [830, 432] width 1019 height 32
click at [299, 89] on link "Images" at bounding box center [285, 82] width 67 height 36
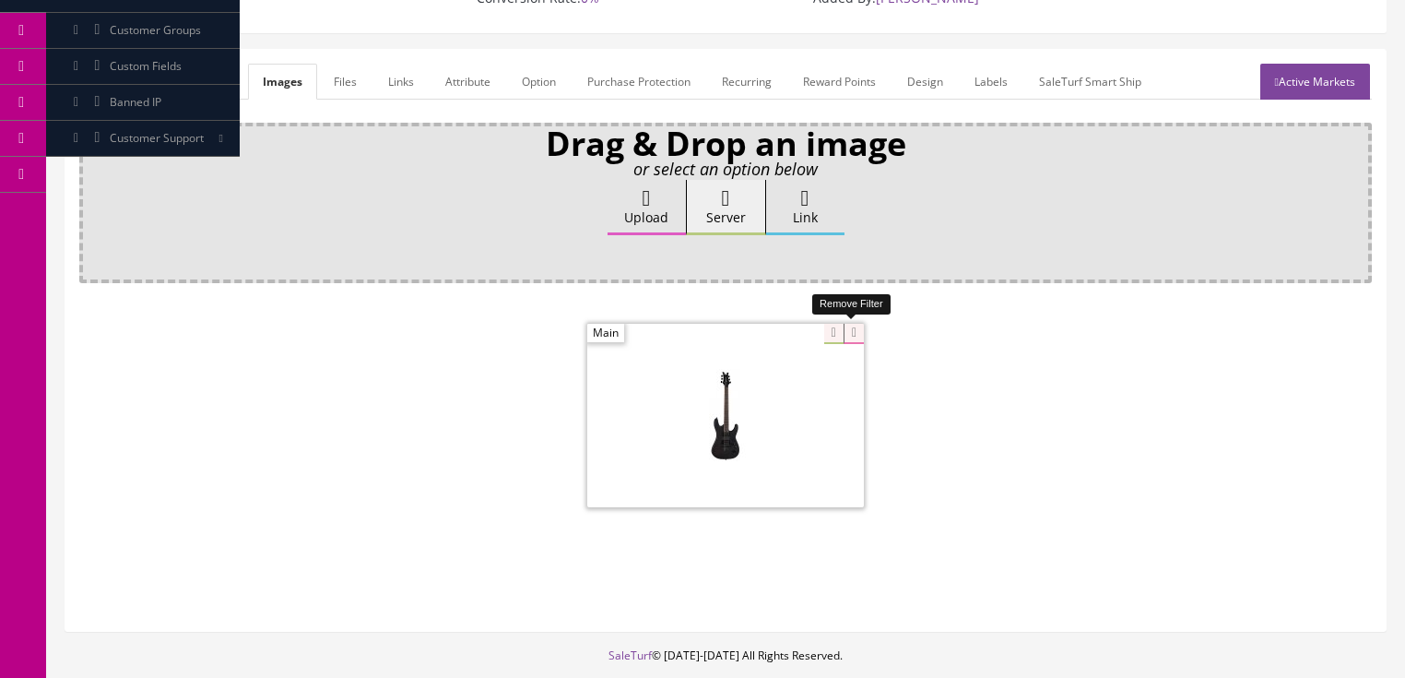
click at [844, 336] on icon at bounding box center [854, 334] width 20 height 20
drag, startPoint x: 464, startPoint y: 89, endPoint x: 466, endPoint y: 103, distance: 14.9
click at [465, 89] on link "Attribute" at bounding box center [468, 82] width 75 height 36
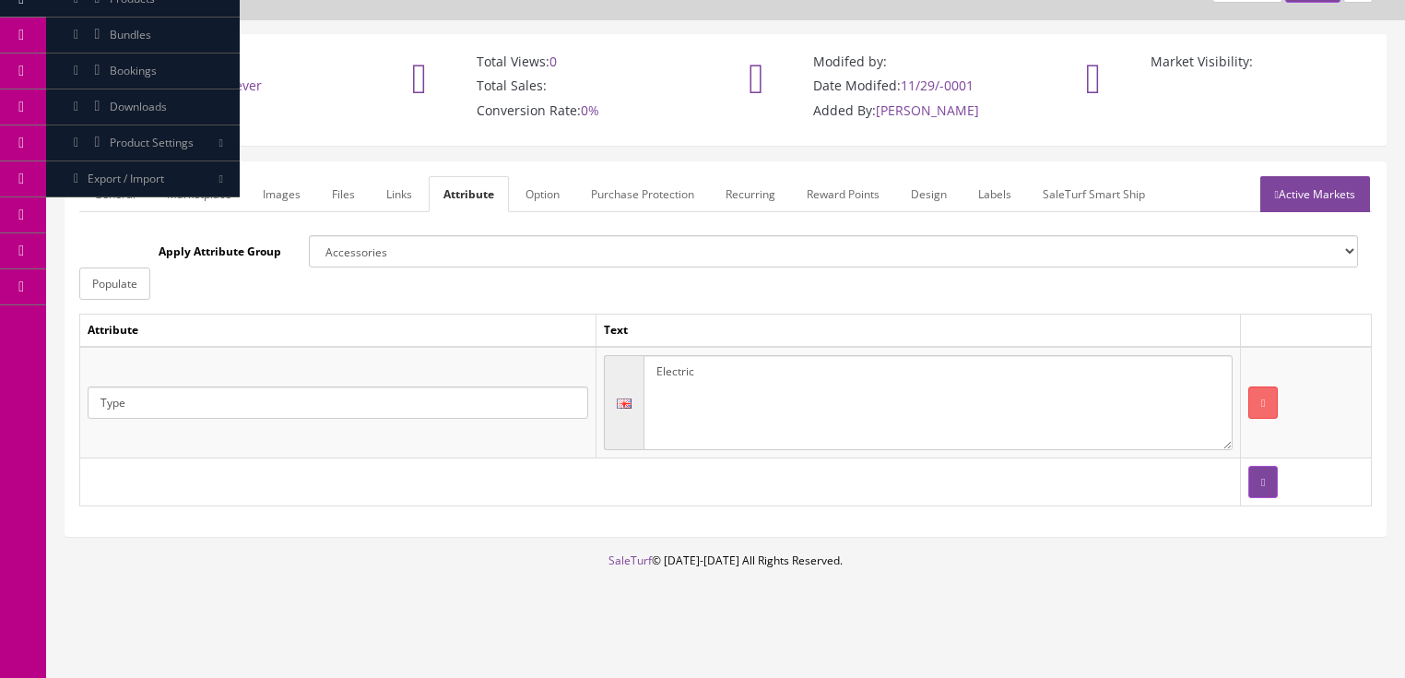
drag, startPoint x: 729, startPoint y: 358, endPoint x: 737, endPoint y: 364, distance: 9.8
click at [733, 361] on textarea "Electric" at bounding box center [938, 403] width 589 height 96
type textarea "Electric guitar"
click at [1258, 475] on button "button" at bounding box center [1263, 482] width 30 height 32
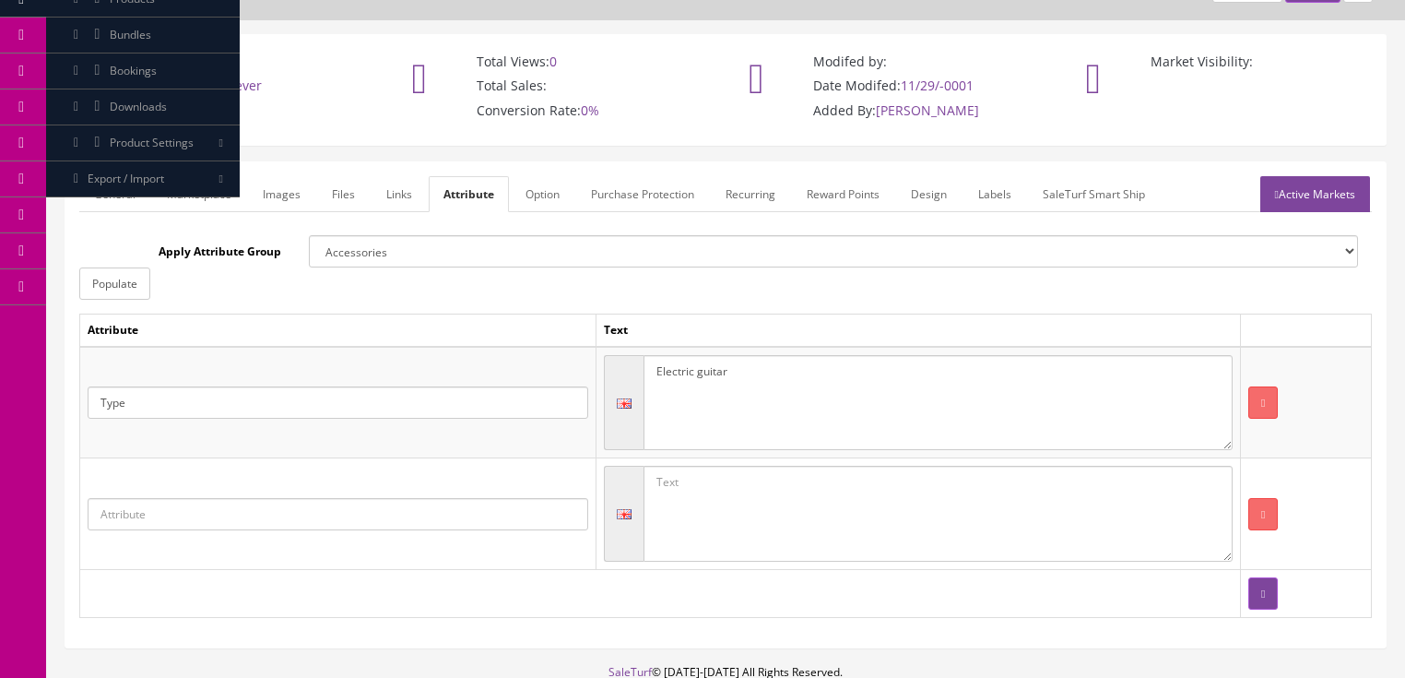
click at [286, 502] on input "text" at bounding box center [338, 514] width 501 height 32
click at [216, 569] on link "Country of Manufacture" at bounding box center [189, 565] width 200 height 21
type input "Country of Manufacture"
click at [892, 491] on textarea at bounding box center [938, 514] width 589 height 96
type textarea "Korea"
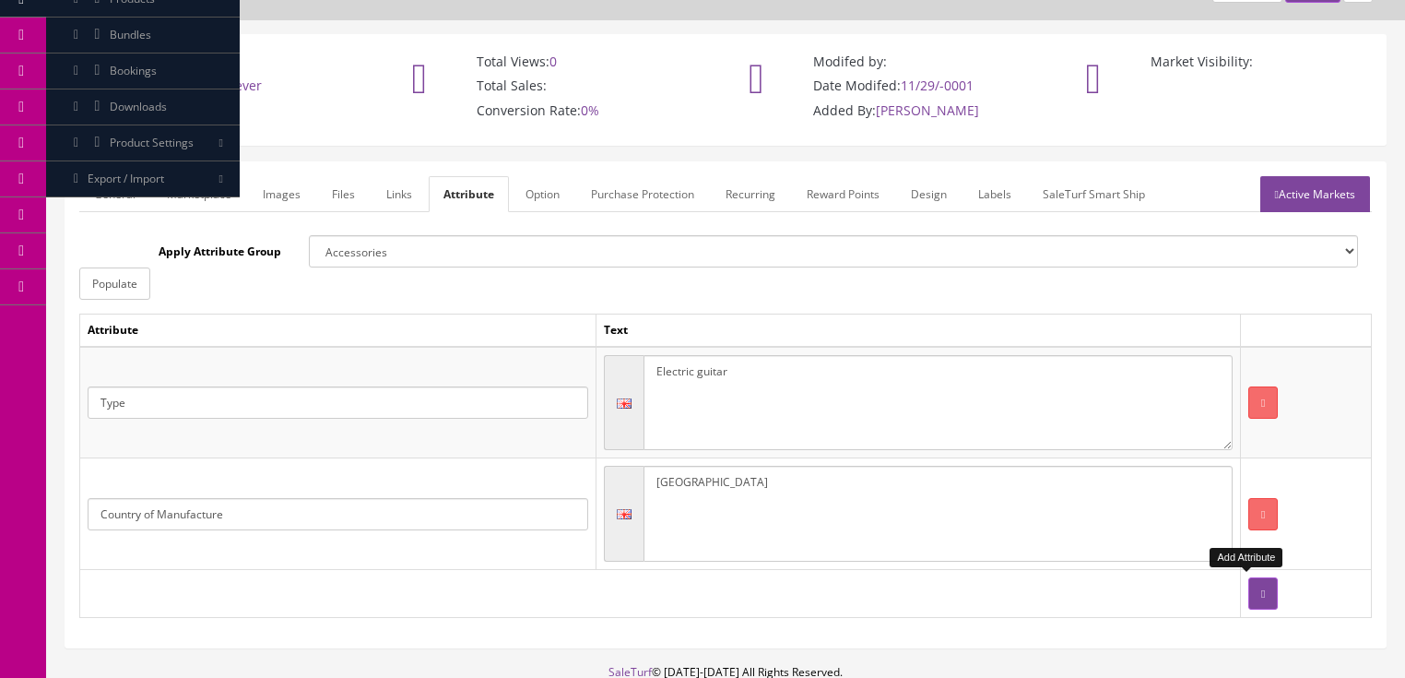
click at [1260, 593] on button "button" at bounding box center [1263, 593] width 30 height 32
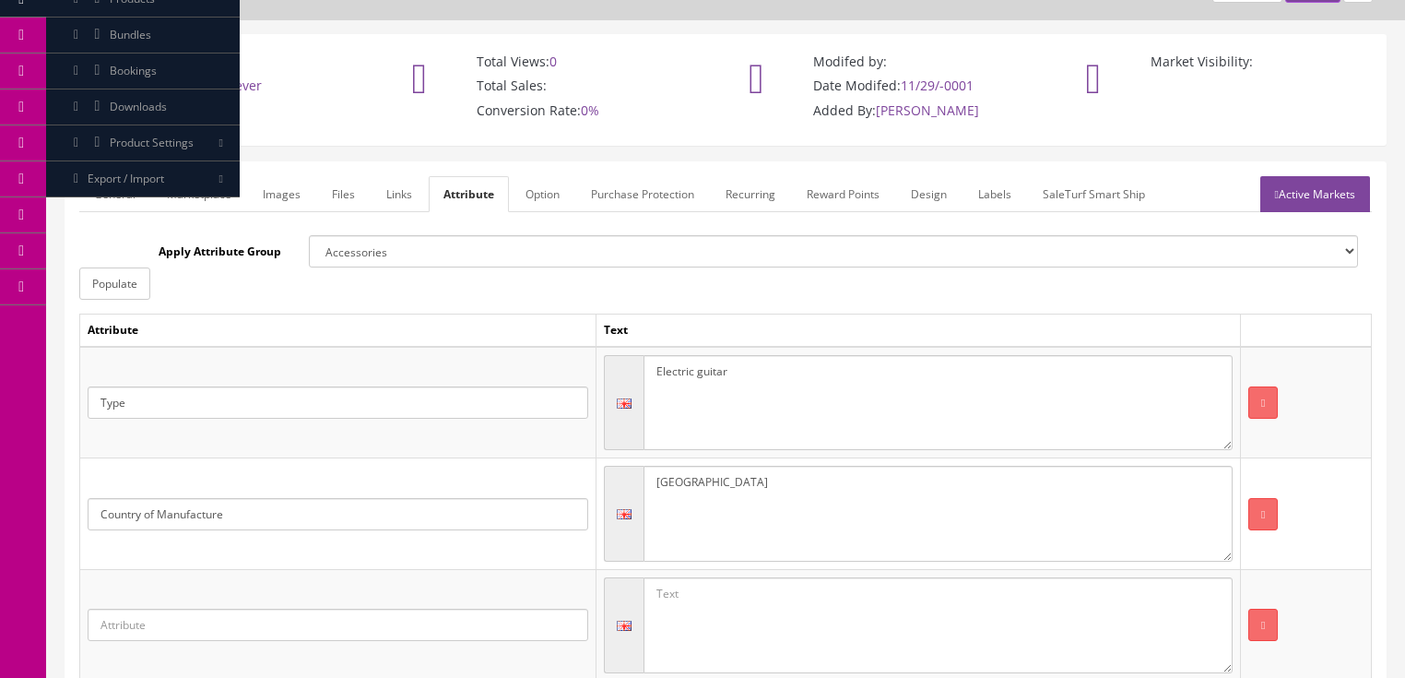
click at [290, 623] on input "text" at bounding box center [338, 624] width 501 height 32
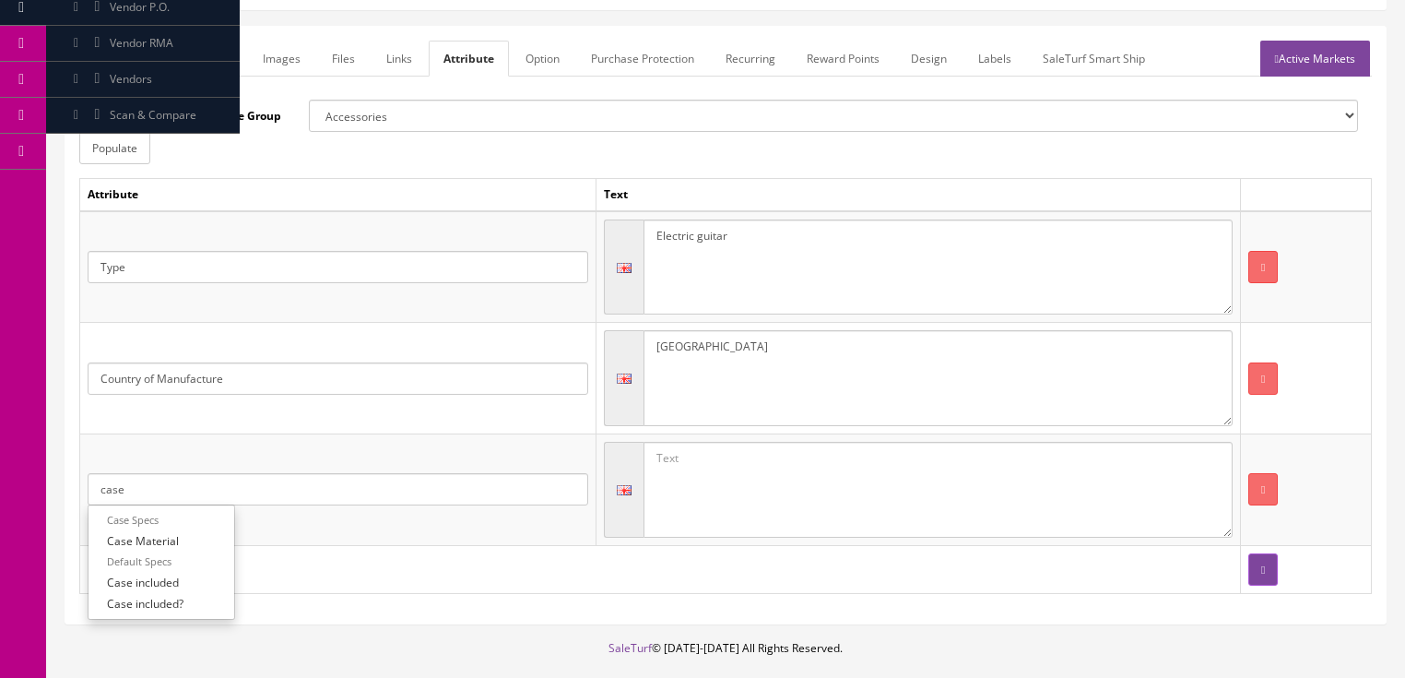
scroll to position [248, 0]
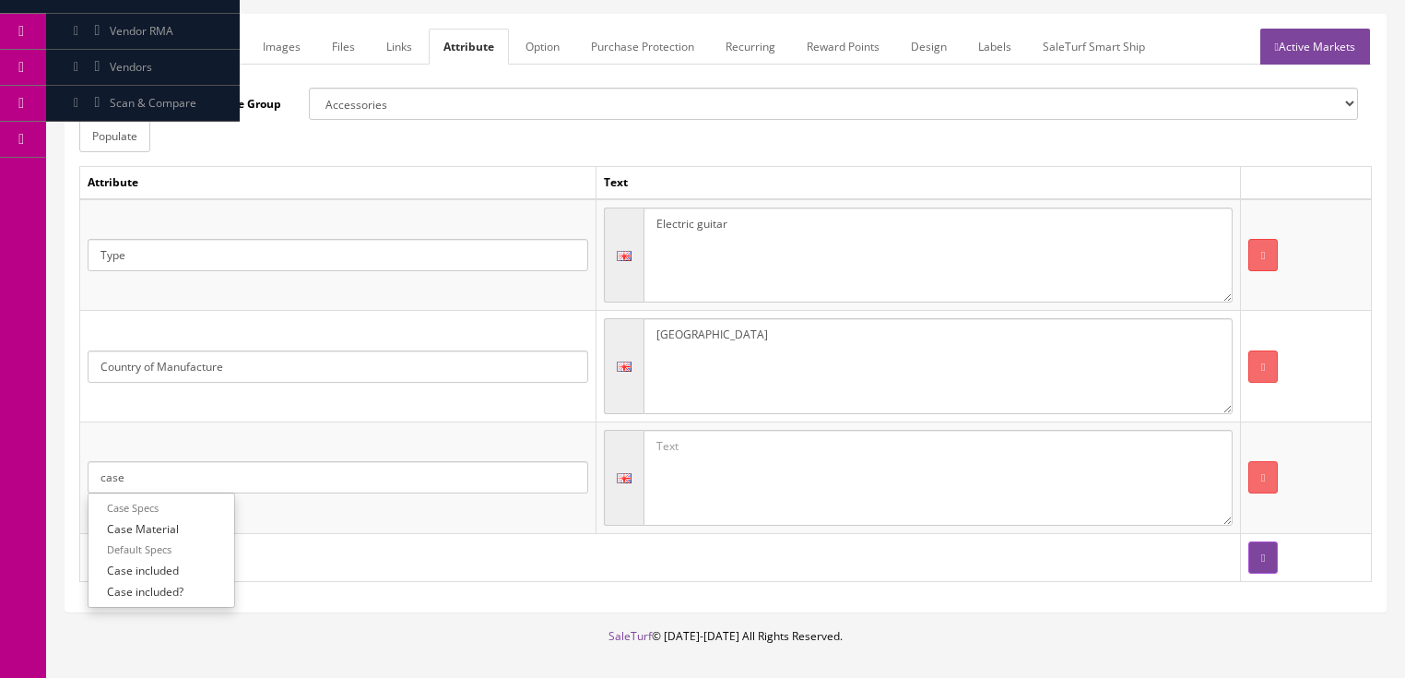
click at [169, 585] on link "Case included?" at bounding box center [162, 591] width 146 height 21
type input "Case included?"
click at [712, 499] on textarea at bounding box center [938, 478] width 589 height 96
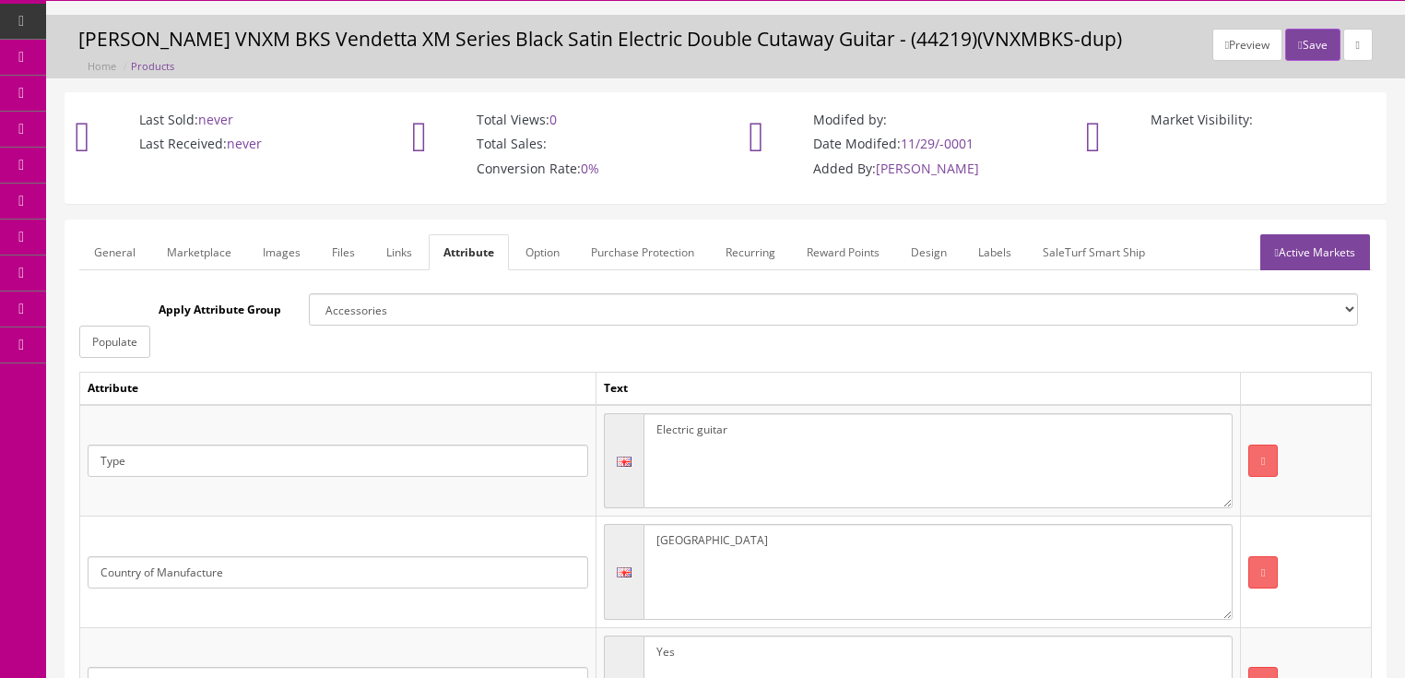
scroll to position [27, 0]
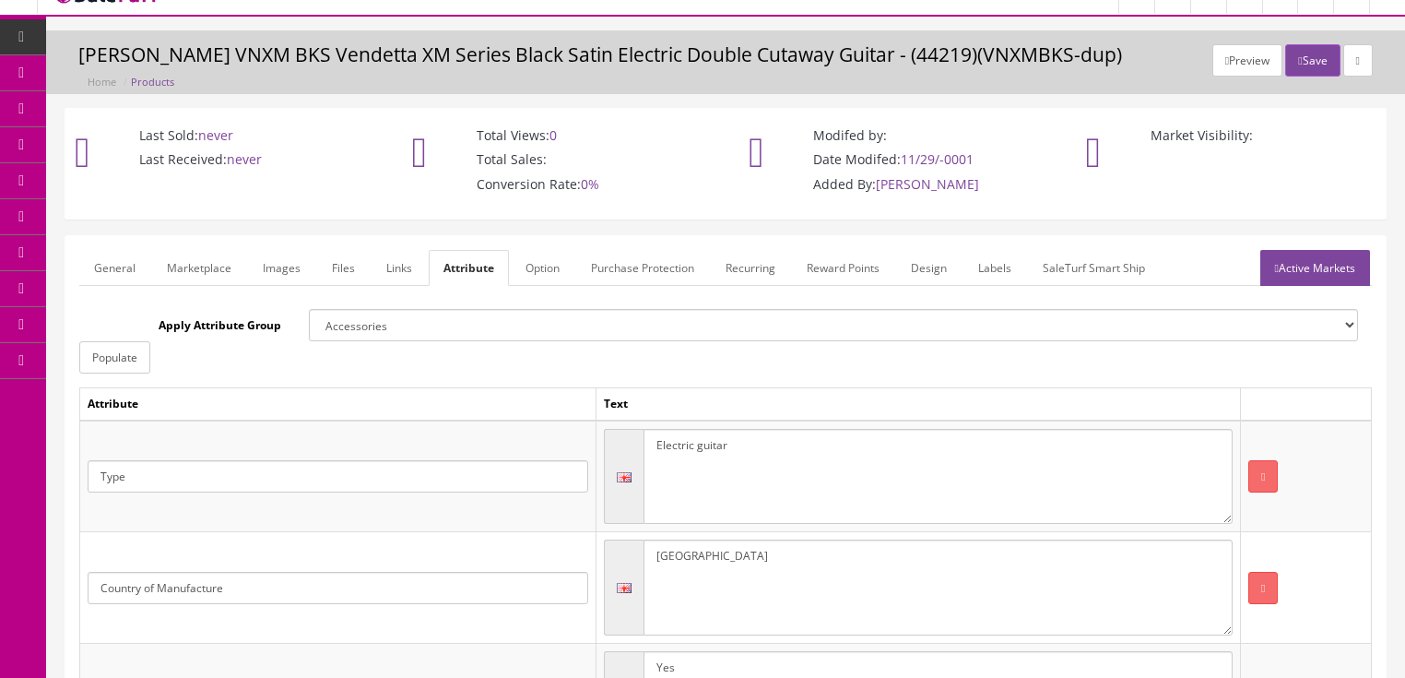
type textarea "Yes"
click at [1310, 261] on link "Active Markets" at bounding box center [1315, 268] width 110 height 36
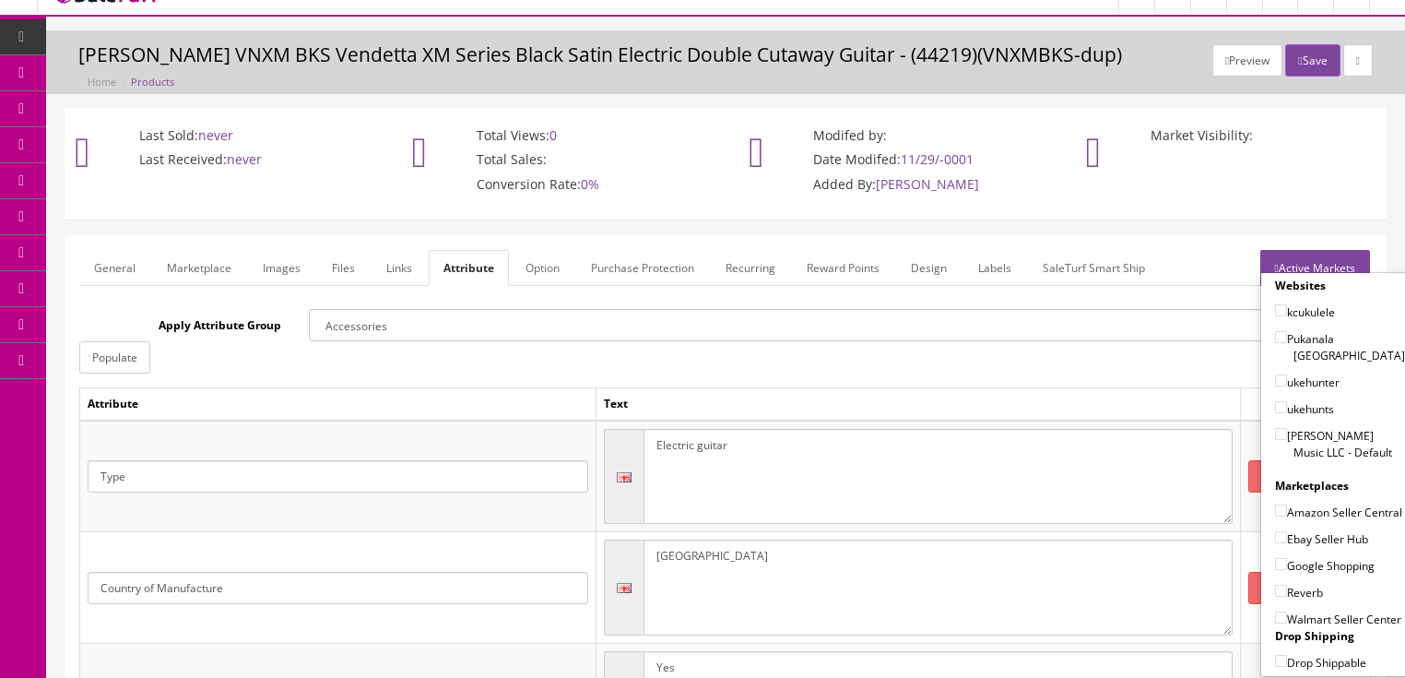
drag, startPoint x: 1274, startPoint y: 409, endPoint x: 1276, endPoint y: 447, distance: 37.8
click at [1275, 428] on input"] "[PERSON_NAME] Music LLC - Default" at bounding box center [1281, 434] width 12 height 12
checkbox input"] "true"
click at [1283, 531] on label "Ebay Seller Hub" at bounding box center [1321, 538] width 93 height 18
click at [1283, 531] on input"] "Ebay Seller Hub" at bounding box center [1281, 537] width 12 height 12
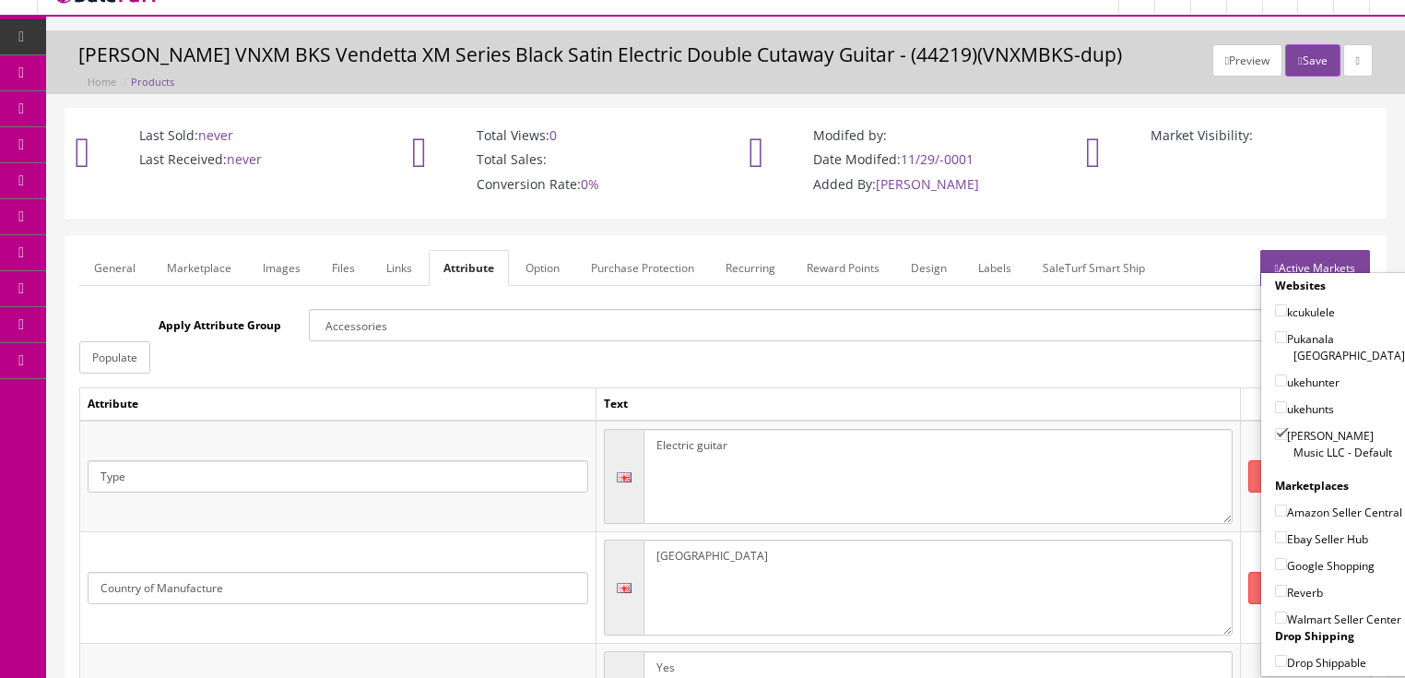
checkbox input"] "true"
drag, startPoint x: 1272, startPoint y: 554, endPoint x: 1268, endPoint y: 570, distance: 16.3
click at [1275, 558] on input"] "Google Shopping" at bounding box center [1281, 564] width 12 height 12
checkbox input"] "true"
drag, startPoint x: 1271, startPoint y: 586, endPoint x: 1285, endPoint y: 534, distance: 54.3
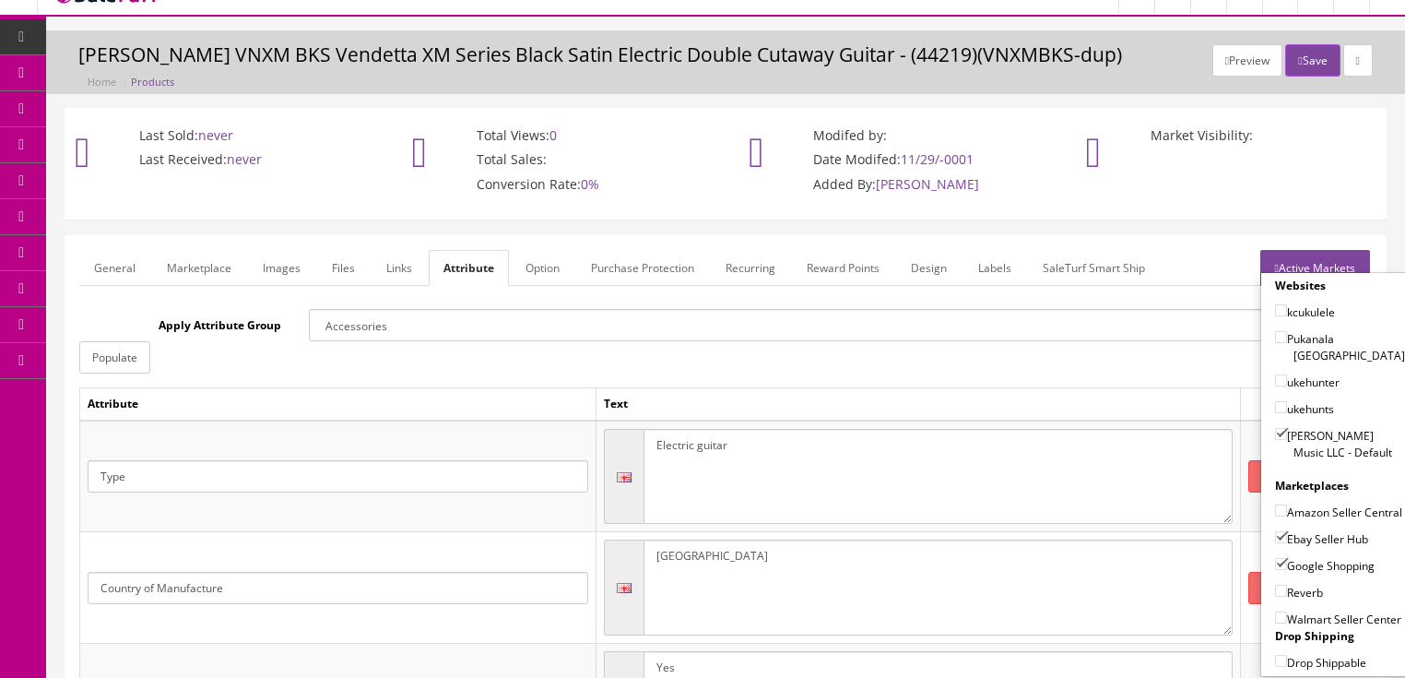
click at [1275, 586] on input"] "Reverb" at bounding box center [1281, 591] width 12 height 12
checkbox input"] "true"
click at [1325, 255] on link "Active Markets" at bounding box center [1315, 268] width 110 height 36
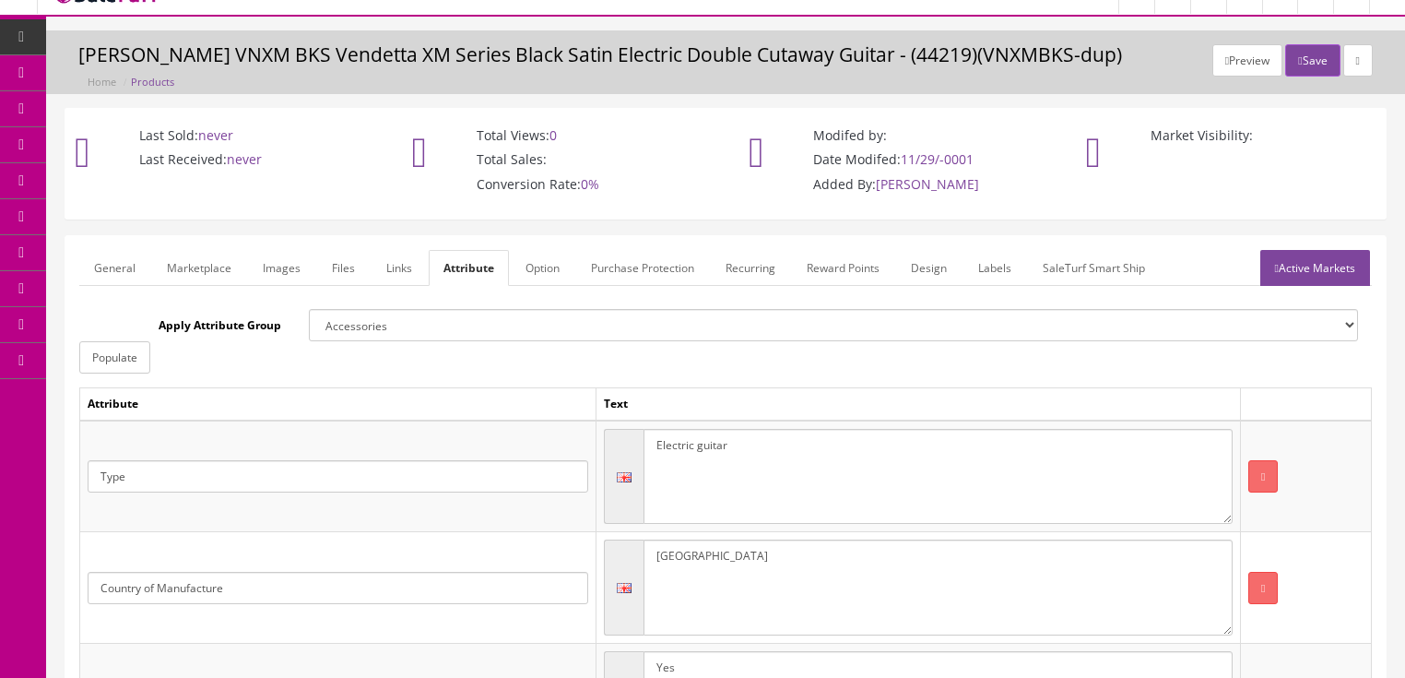
click at [107, 271] on link "General" at bounding box center [114, 268] width 71 height 36
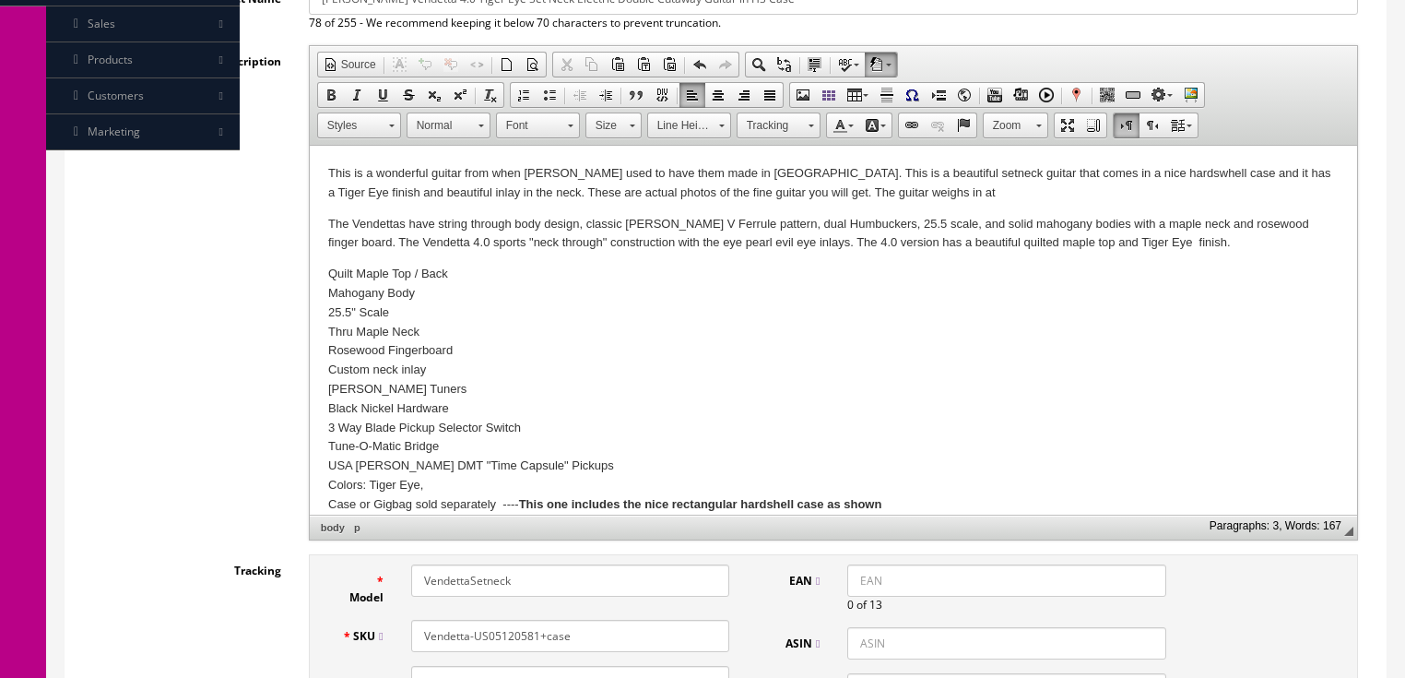
scroll to position [543, 0]
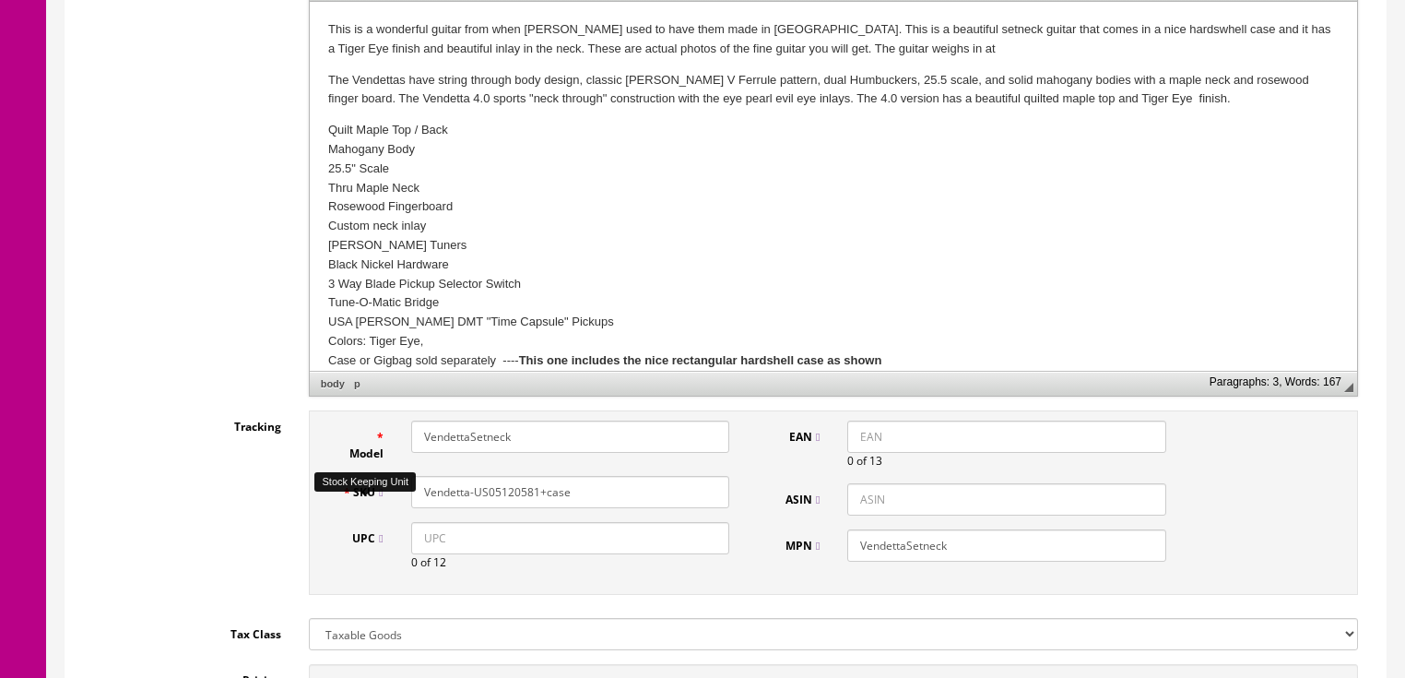
drag, startPoint x: 620, startPoint y: 505, endPoint x: 425, endPoint y: 502, distance: 194.5
click at [377, 502] on div "SKU Vendetta-US05120581+case" at bounding box center [536, 492] width 416 height 32
copy div
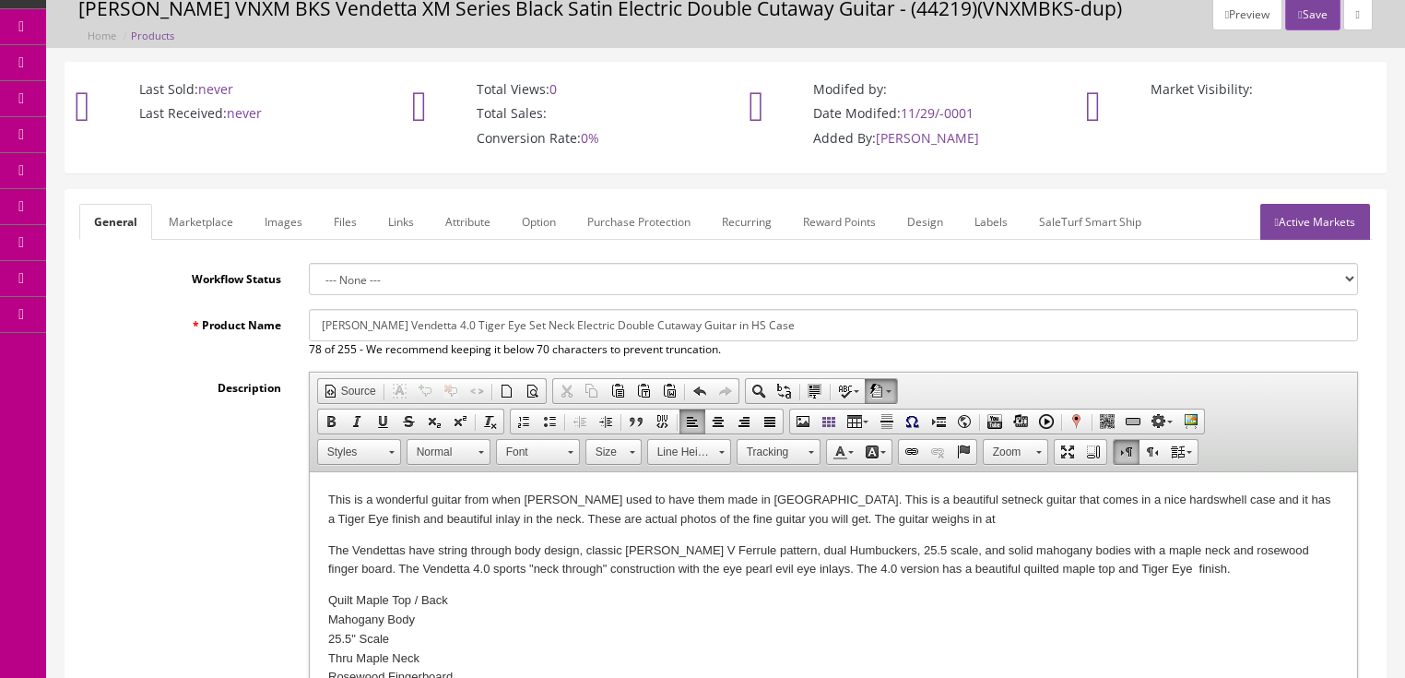
scroll to position [74, 0]
click at [1289, 22] on button "Save" at bounding box center [1312, 13] width 54 height 32
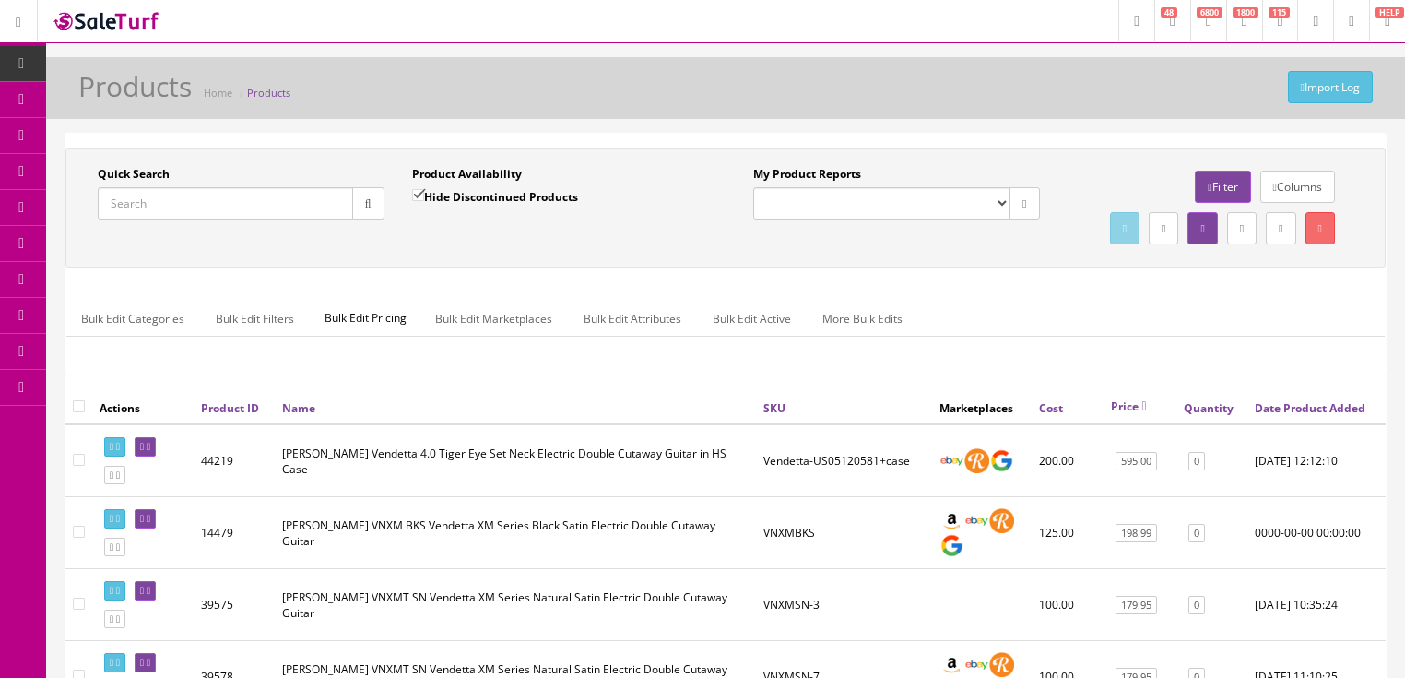
click at [231, 197] on input "Quick Search" at bounding box center [225, 203] width 255 height 32
paste input "Vendetta-US05120581+case"
type input "Vendetta-US05120581+case"
click at [412, 196] on input "Hide Discontinued Products" at bounding box center [418, 195] width 12 height 12
checkbox input "false"
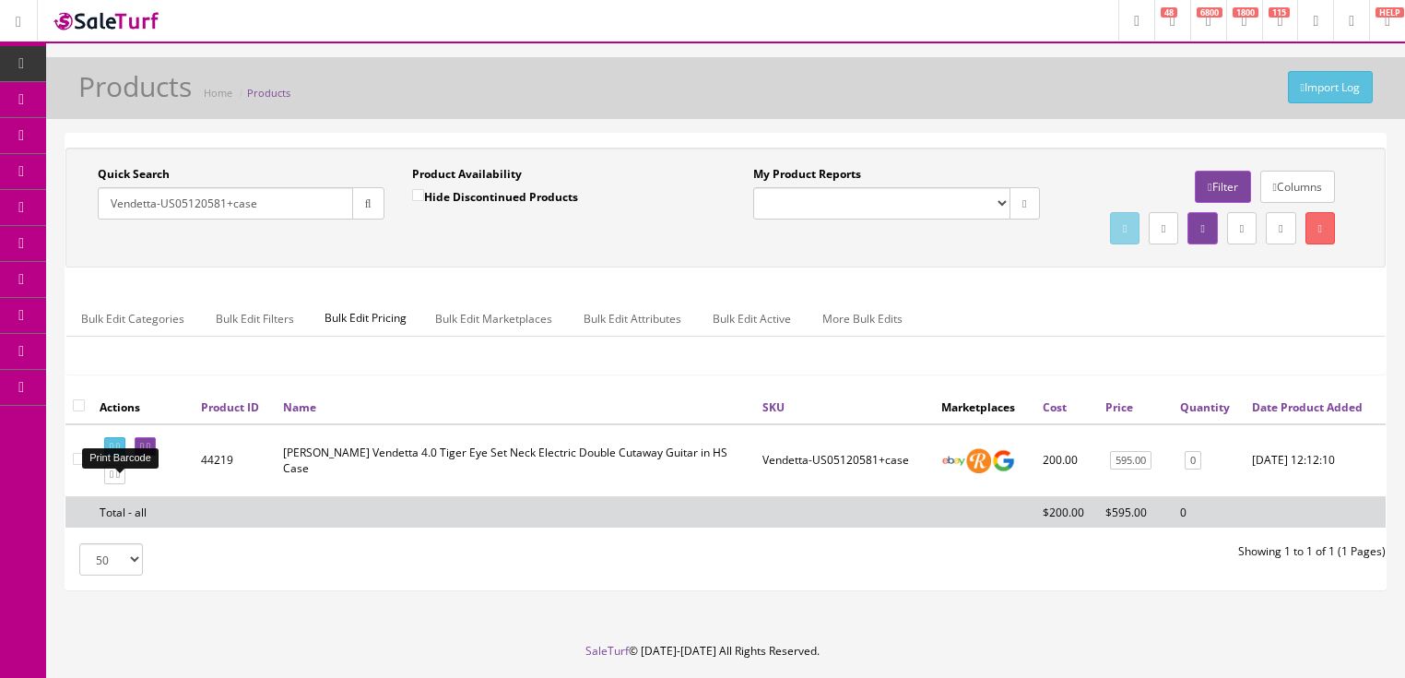
click at [112, 452] on icon at bounding box center [112, 447] width 4 height 10
click at [150, 452] on icon at bounding box center [149, 447] width 4 height 10
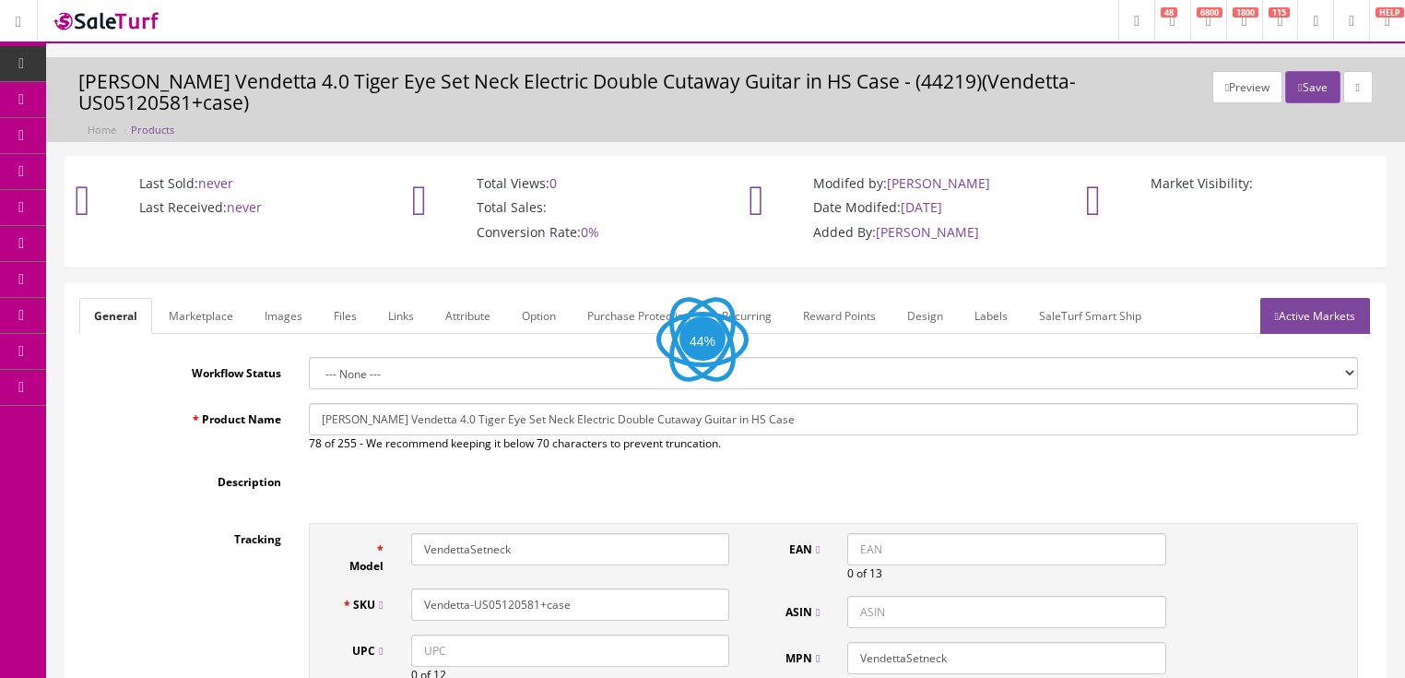
click at [986, 299] on link "Labels" at bounding box center [991, 316] width 63 height 36
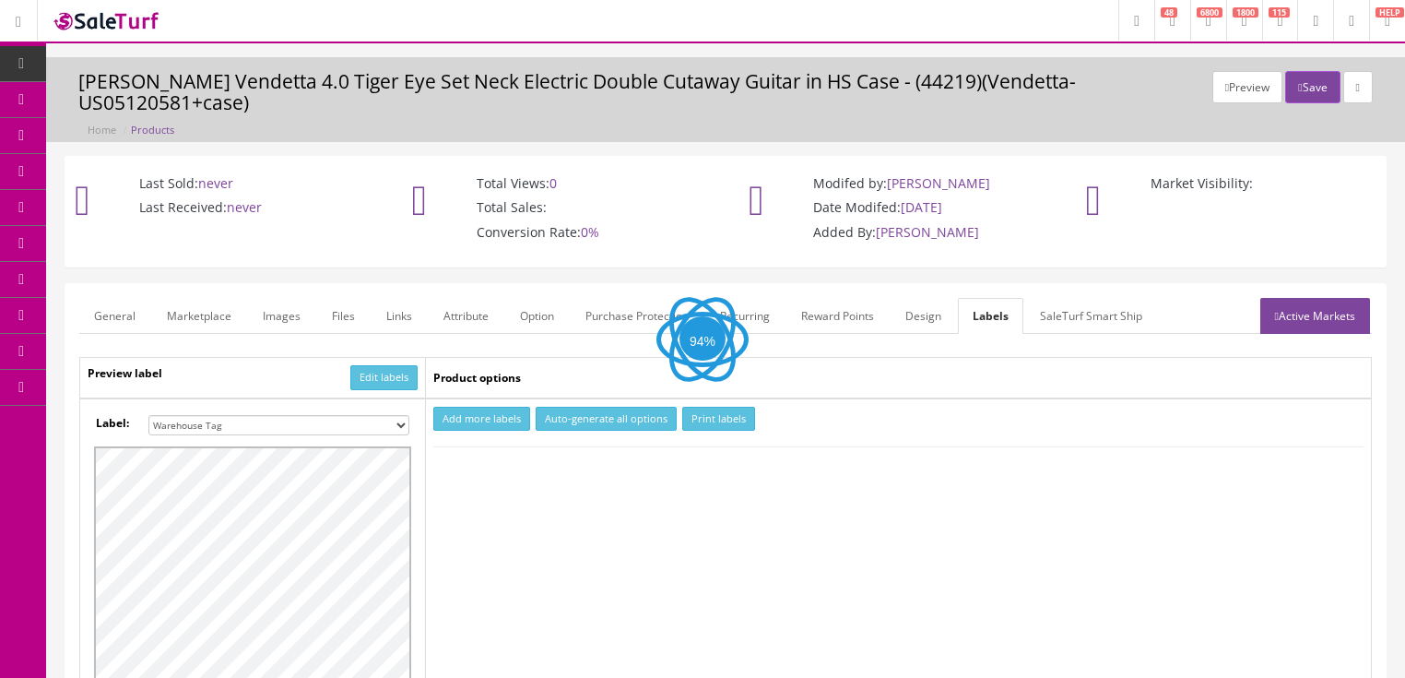
click at [396, 415] on select "Small Label 2 x 1 Label Shoe label 100 barcodes Dymo Label 2 X 1 Sticker Labels…" at bounding box center [278, 425] width 261 height 20
select select "16"
click at [148, 415] on select "Small Label 2 x 1 Label Shoe label 100 barcodes Dymo Label 2 X 1 Sticker Labels…" at bounding box center [278, 425] width 261 height 20
click at [481, 407] on button "Add more labels" at bounding box center [481, 419] width 97 height 25
type input "1"
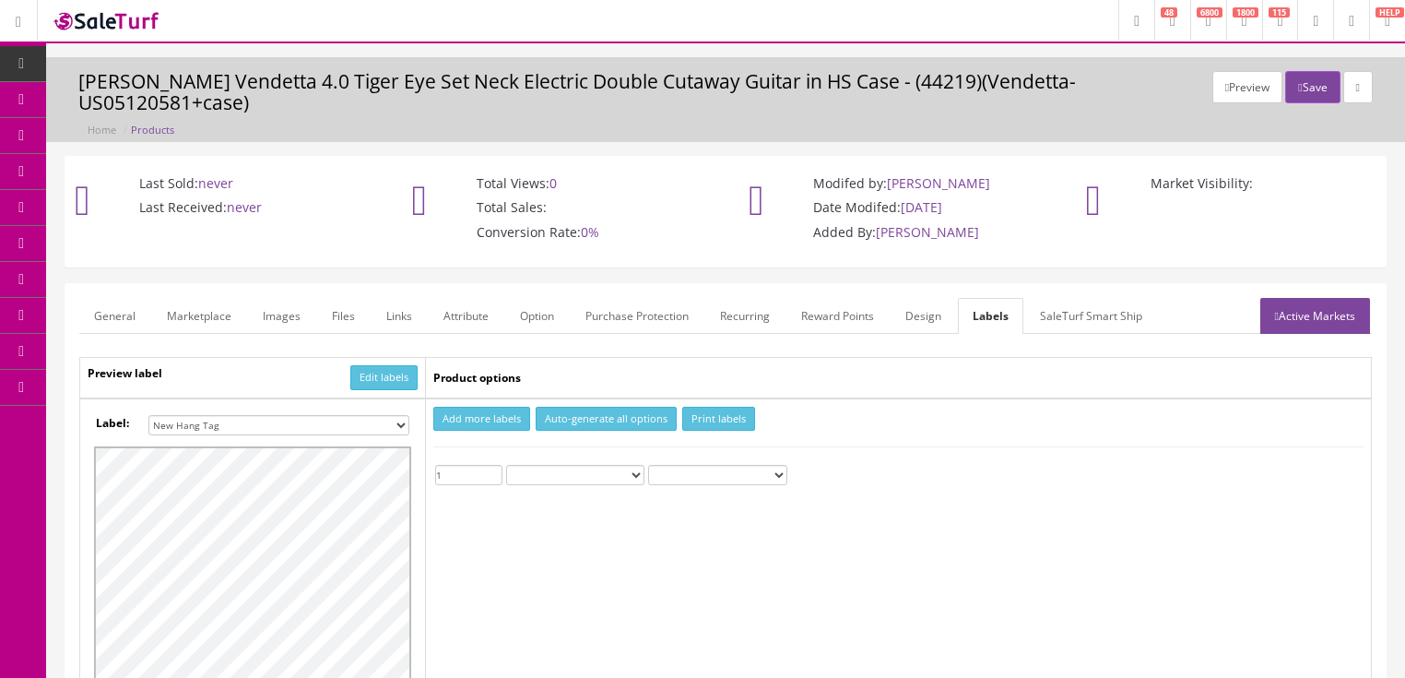
click at [495, 465] on input "1" at bounding box center [468, 475] width 67 height 20
click at [702, 407] on button "Print labels" at bounding box center [718, 419] width 73 height 25
click at [1293, 86] on button "Save" at bounding box center [1312, 87] width 54 height 32
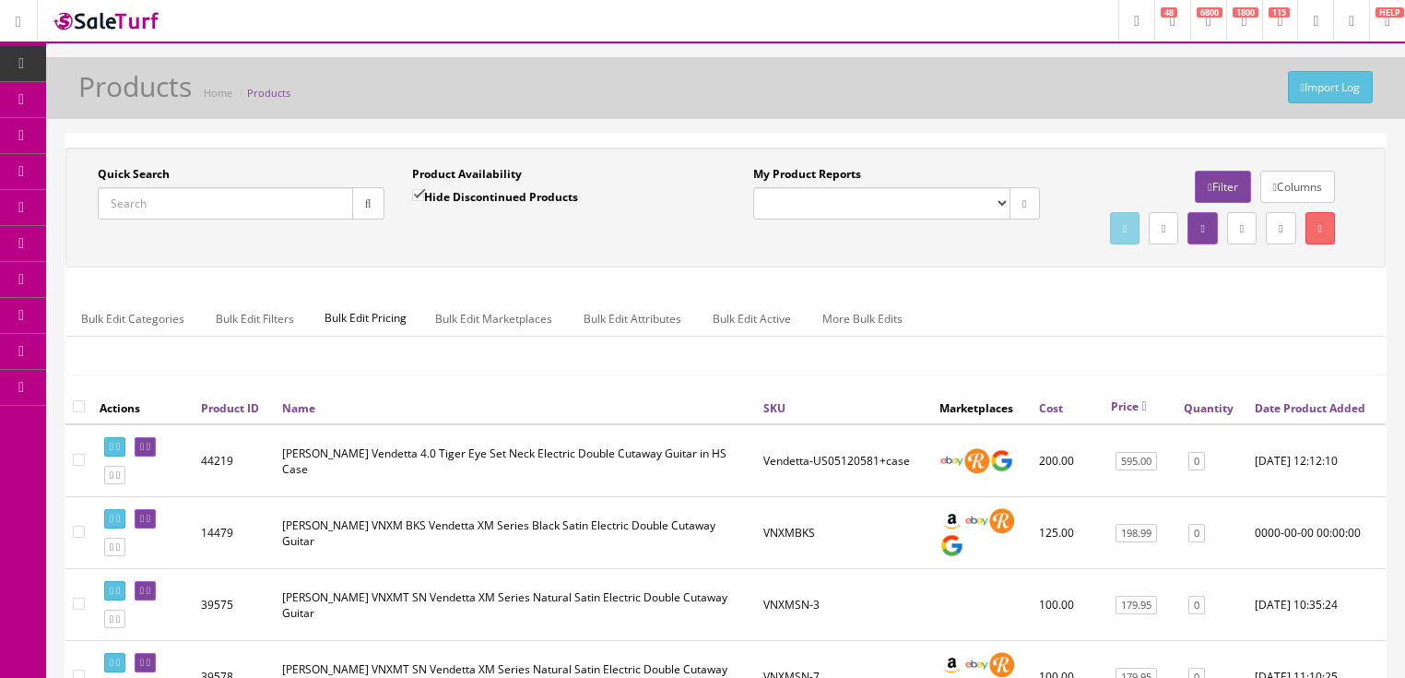
click at [275, 205] on input "Quick Search" at bounding box center [225, 203] width 255 height 32
type input "gibson les paul studio figured"
click at [420, 190] on input "Hide Discontinued Products" at bounding box center [418, 195] width 12 height 12
checkbox input "false"
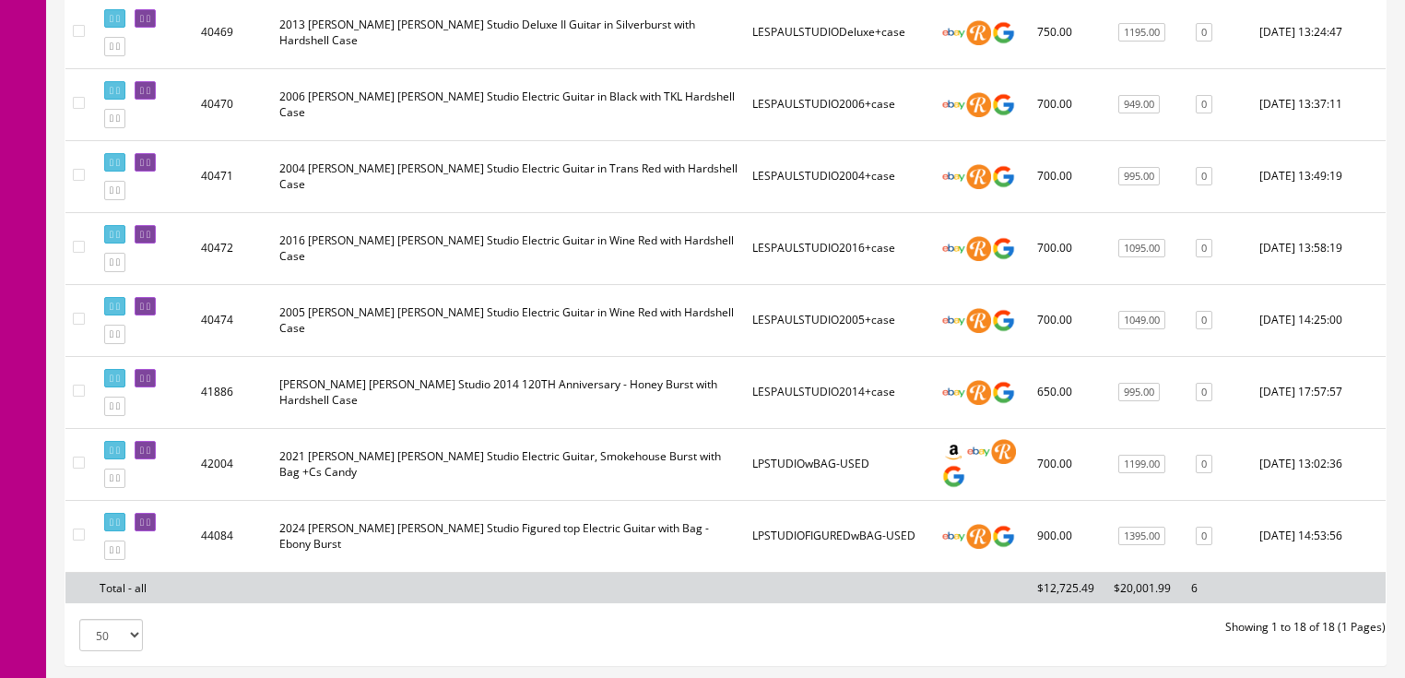
scroll to position [1301, 0]
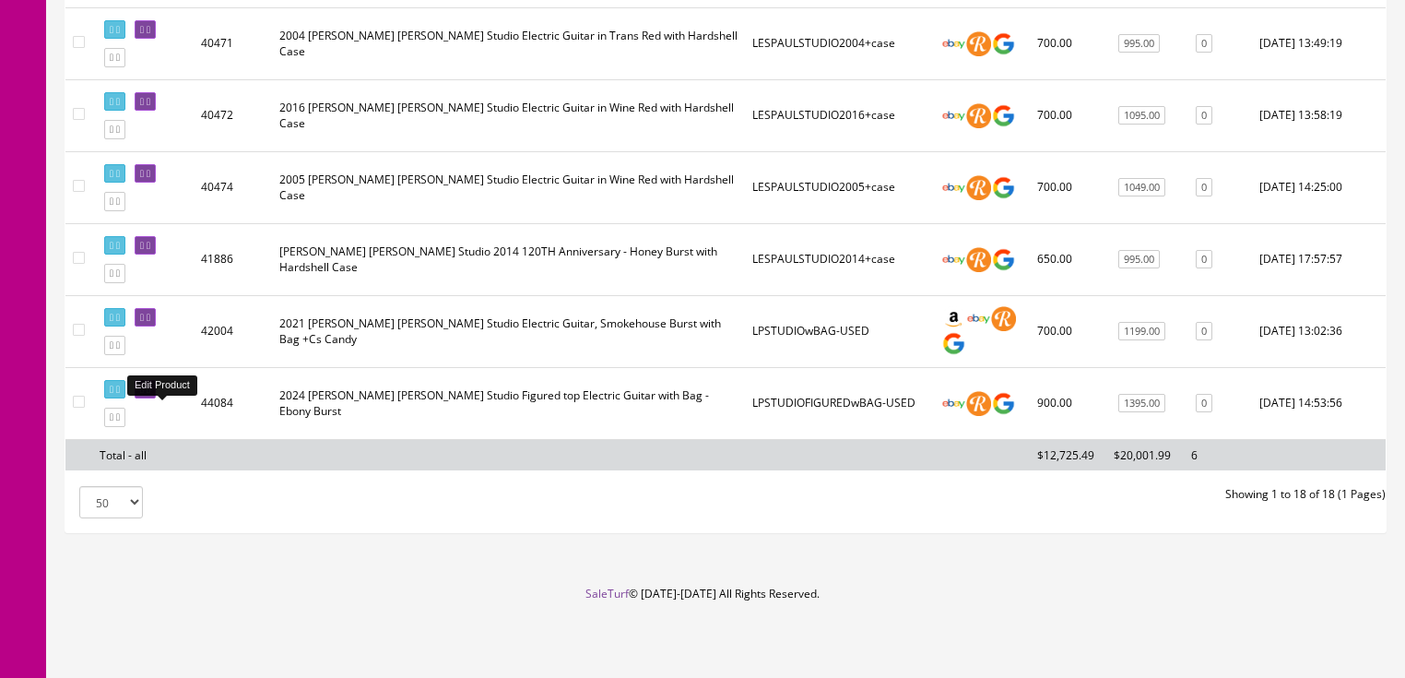
click at [144, 386] on icon at bounding box center [142, 389] width 4 height 10
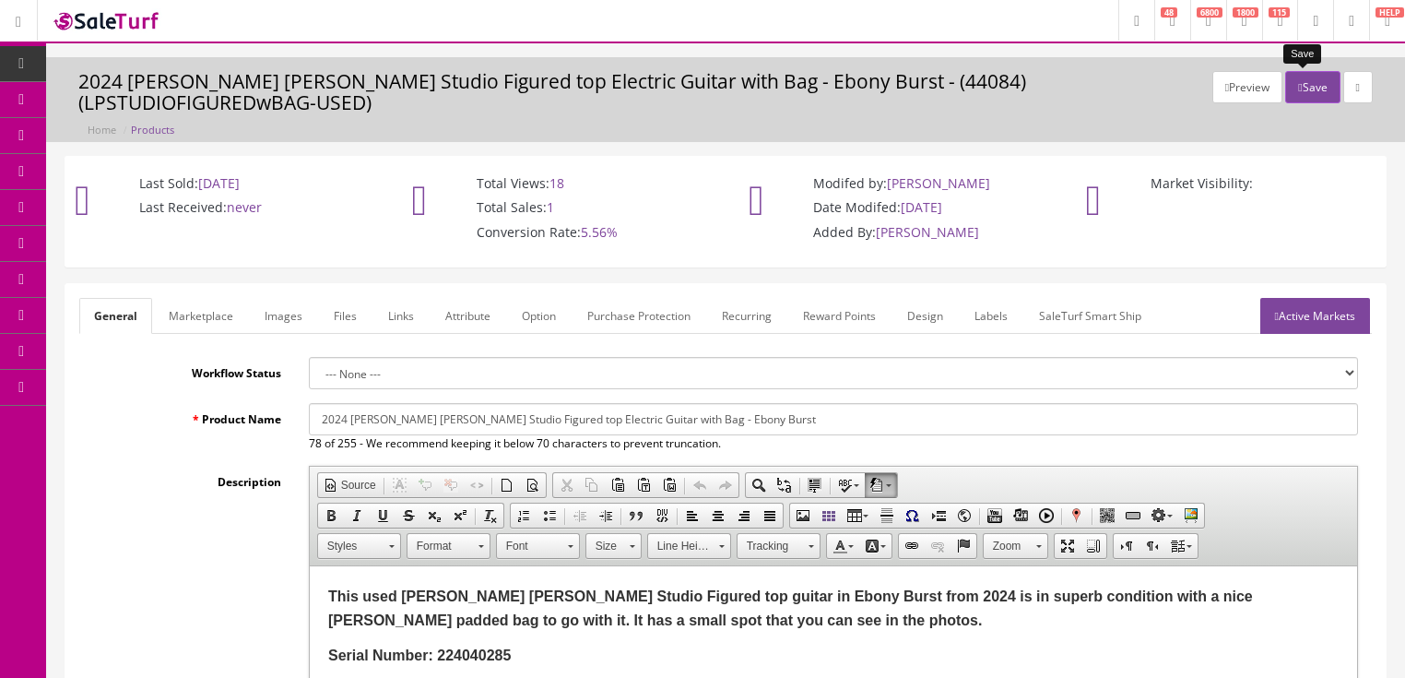
click at [1298, 89] on icon "button" at bounding box center [1300, 87] width 4 height 11
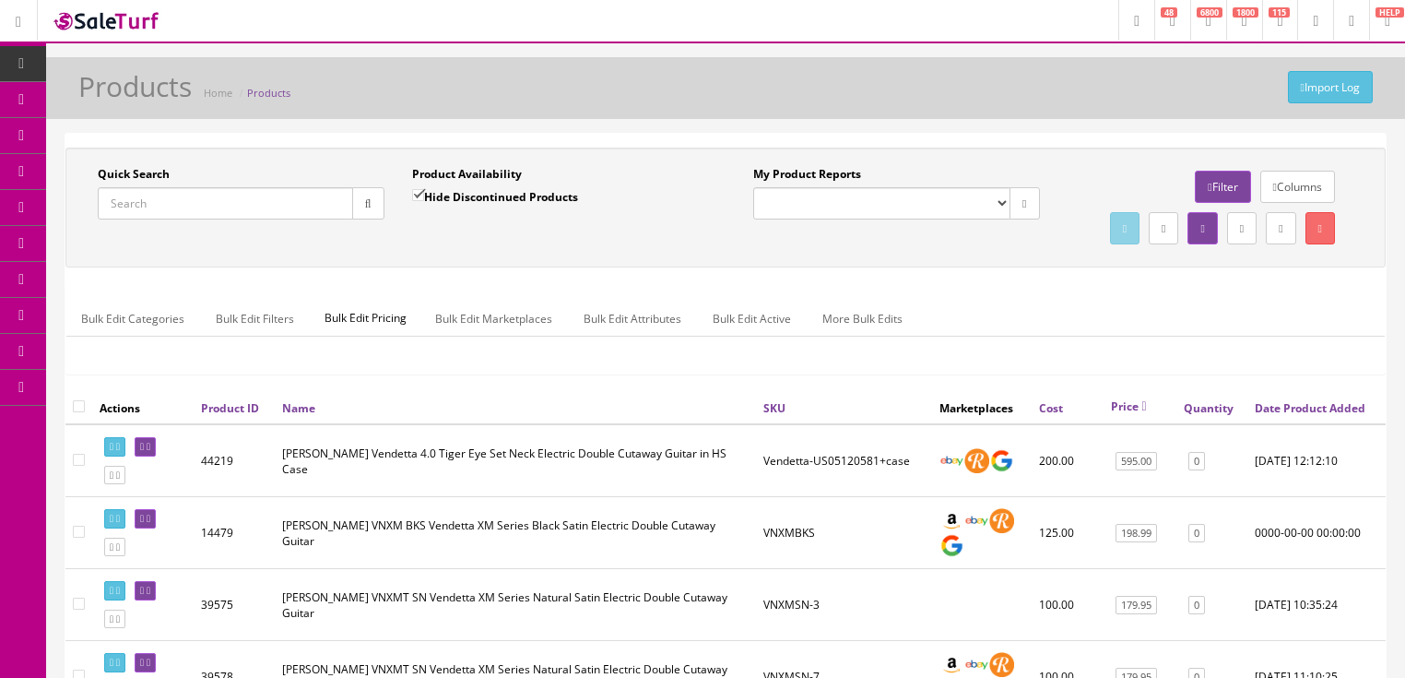
click at [281, 195] on input "Quick Search" at bounding box center [225, 203] width 255 height 32
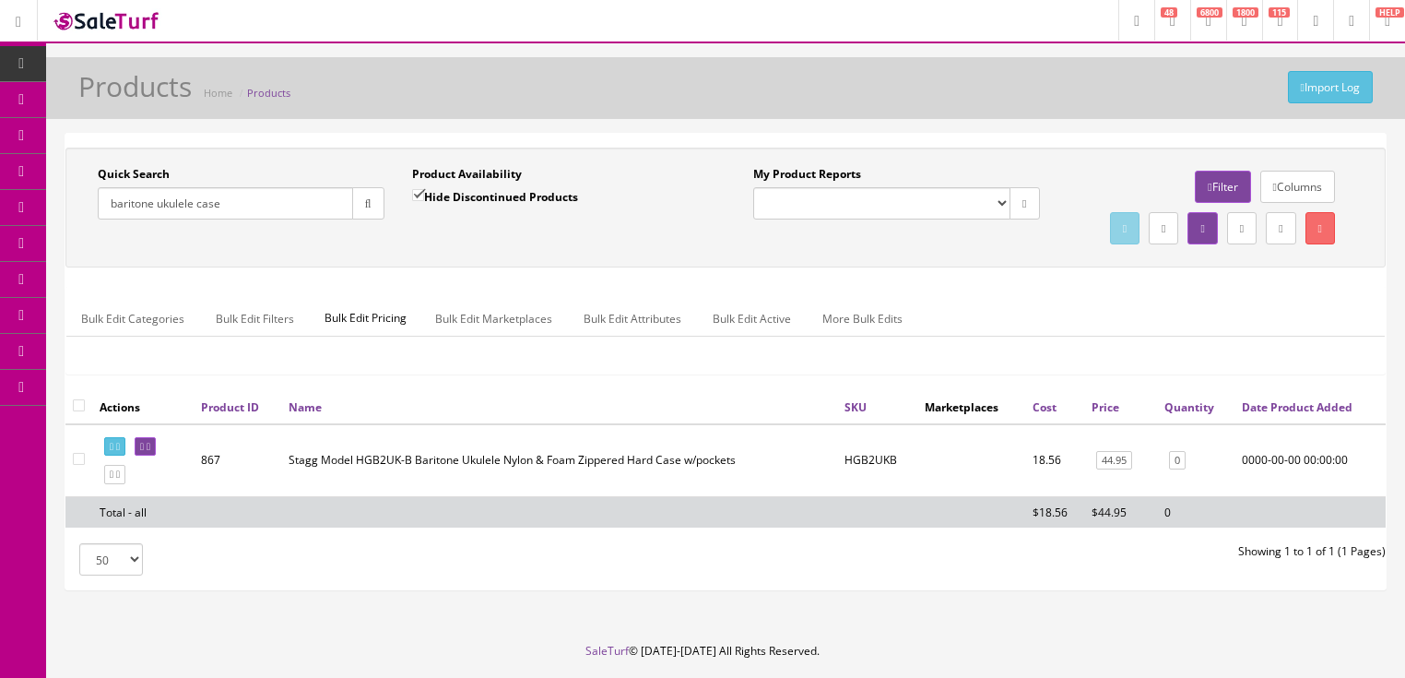
drag, startPoint x: 234, startPoint y: 207, endPoint x: 79, endPoint y: 226, distance: 156.0
click at [79, 226] on div "Quick Search baritone ukulele case Date From Product Availability Hide Disconti…" at bounding box center [397, 199] width 655 height 67
type input "gibson les paul special"
click at [415, 194] on input "Hide Discontinued Products" at bounding box center [418, 195] width 12 height 12
checkbox input "false"
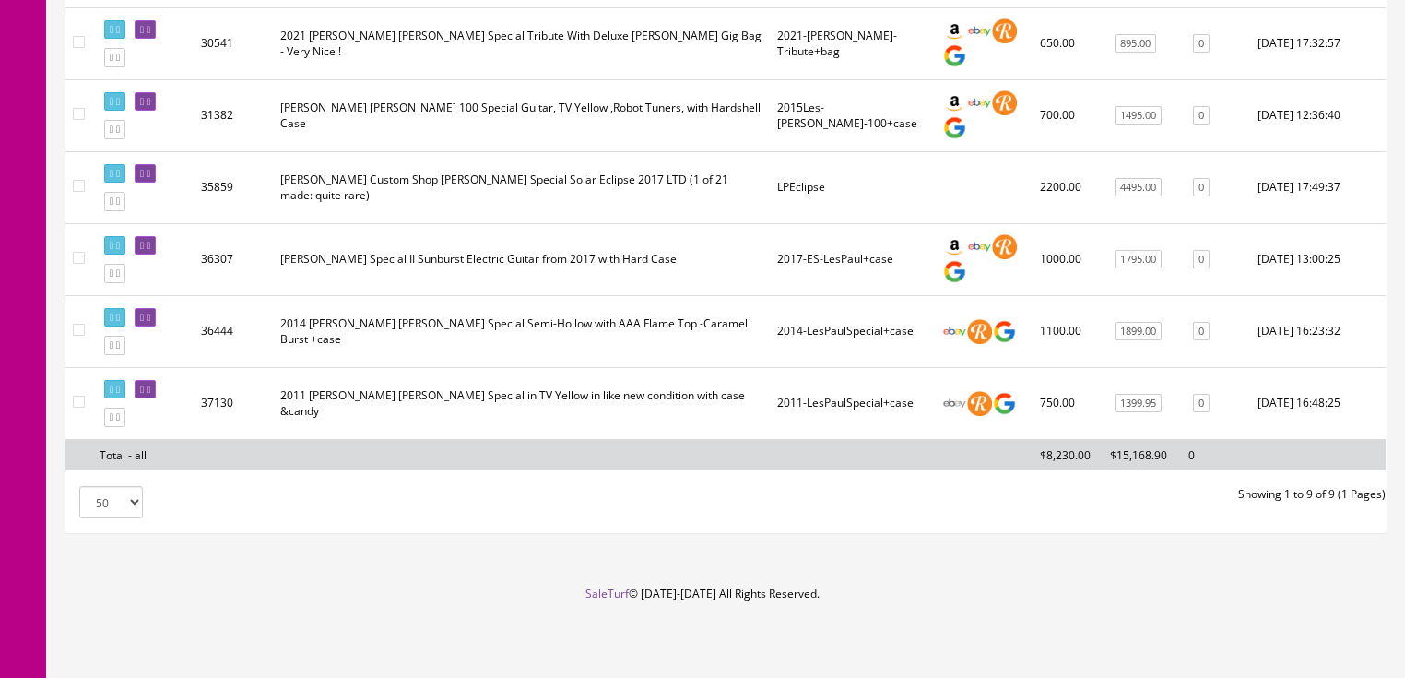
scroll to position [662, 0]
click at [113, 413] on icon at bounding box center [112, 417] width 4 height 10
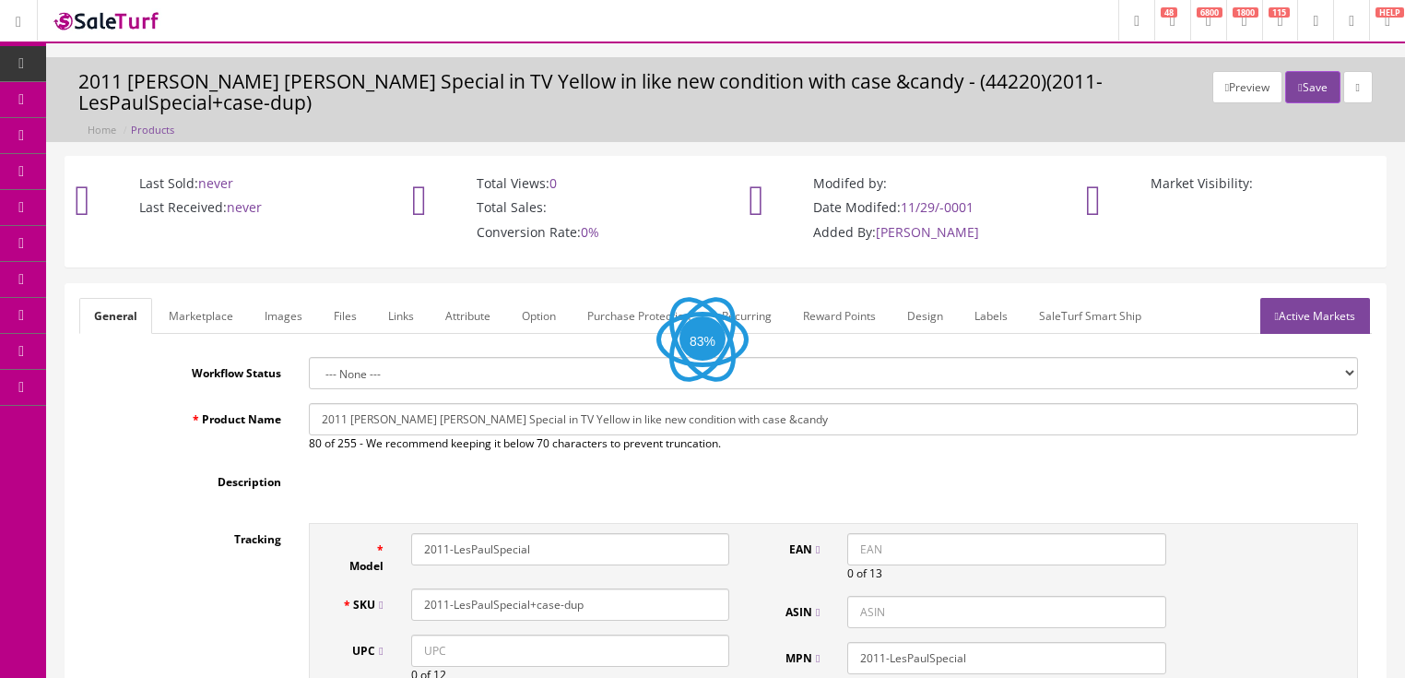
click at [339, 403] on input "2011 Gibson Les Paul Special in TV Yellow in like new condition with case &candy" at bounding box center [833, 419] width 1049 height 32
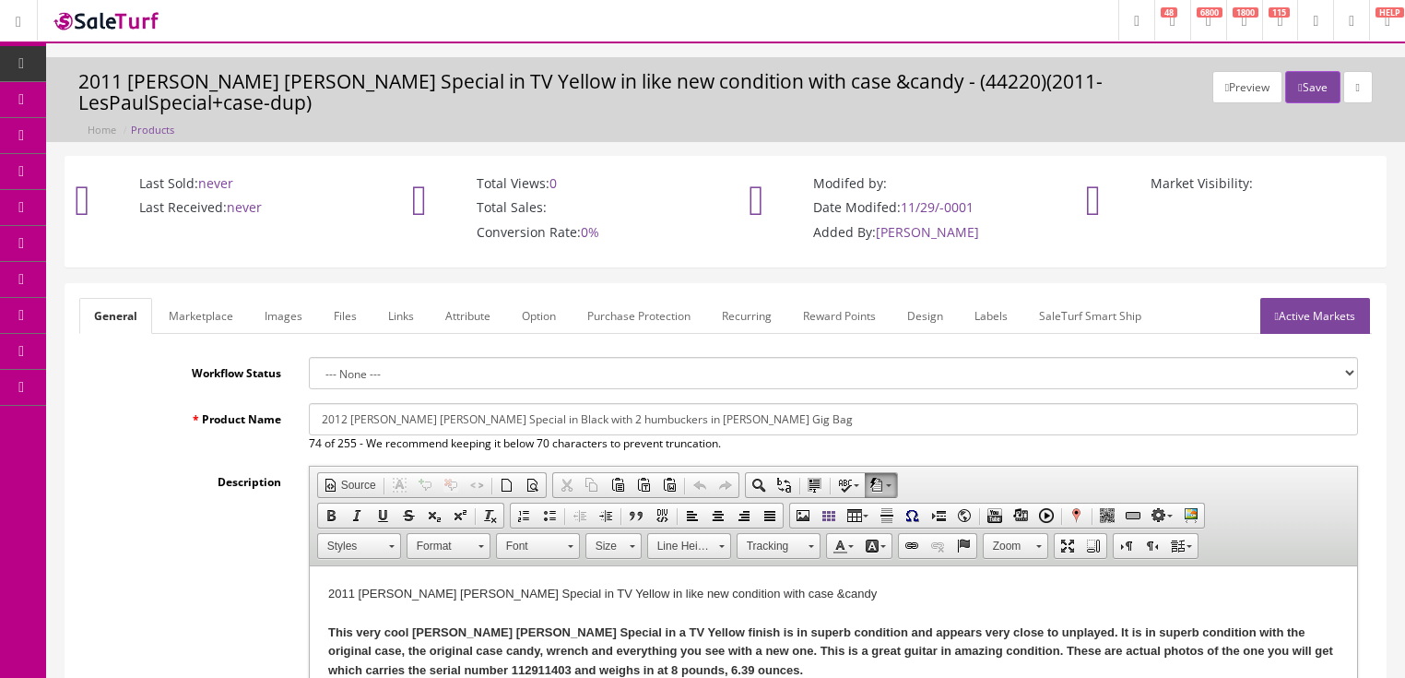
drag, startPoint x: 321, startPoint y: 395, endPoint x: 736, endPoint y: 395, distance: 414.9
click at [736, 403] on input "2012 Gibson Les Paul Special in Black with 2 humbuckers in Gibson Gig Bag" at bounding box center [833, 419] width 1049 height 32
type input "2012 Gibson Les Paul Special in Black with 2 humbuckers in Gibson Gig Bag"
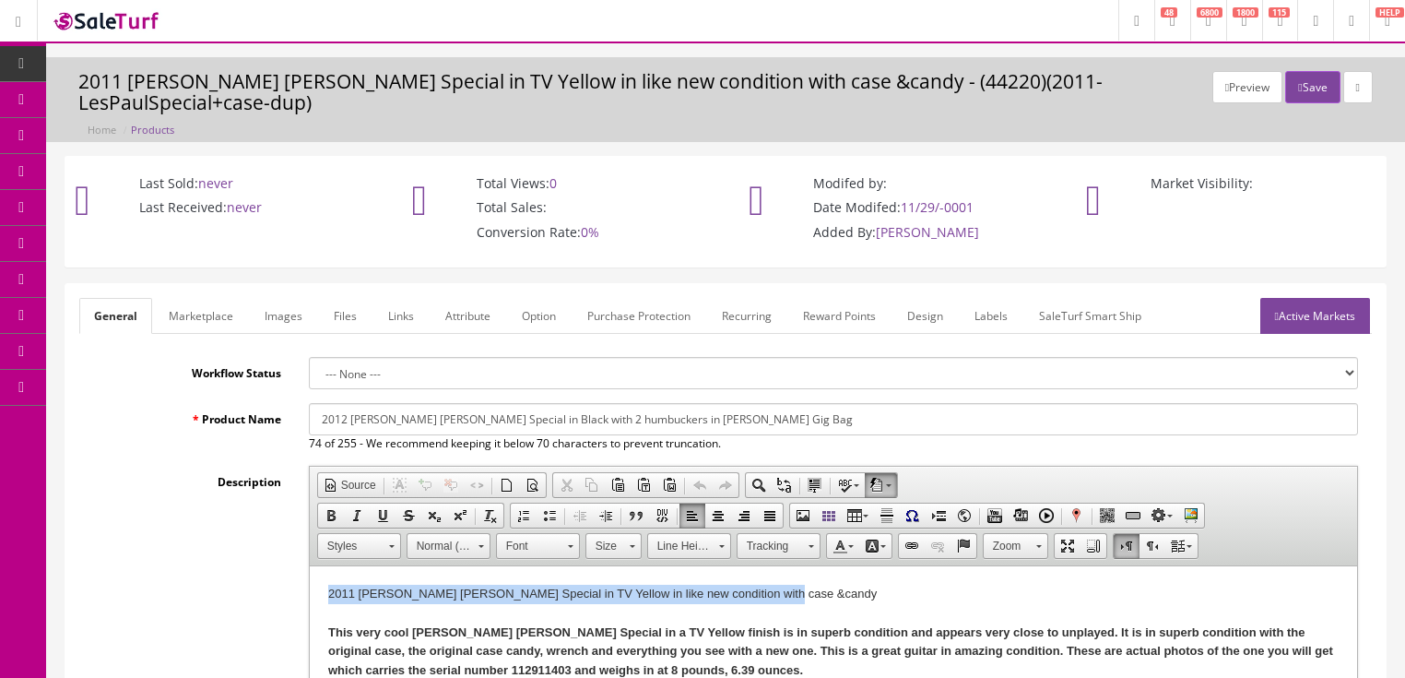
drag, startPoint x: 321, startPoint y: 593, endPoint x: 780, endPoint y: 592, distance: 459.1
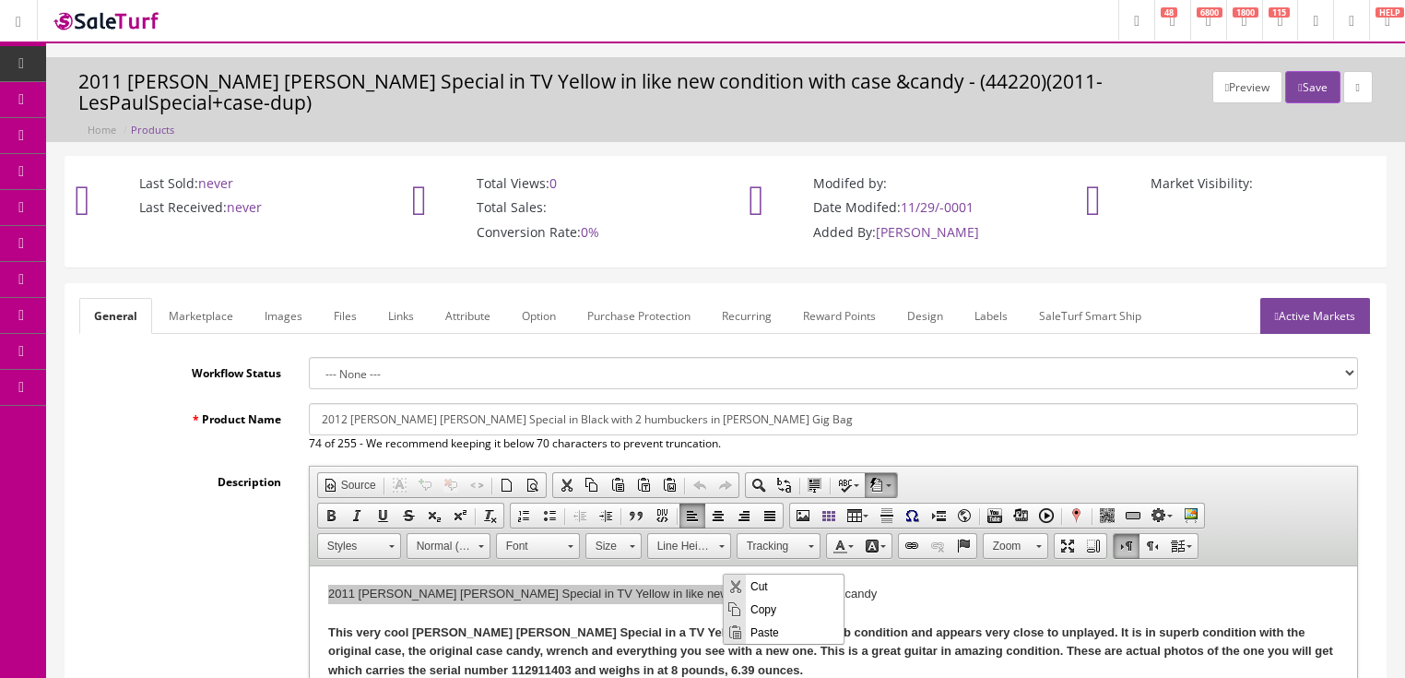
click at [760, 631] on span "Paste" at bounding box center [795, 631] width 98 height 23
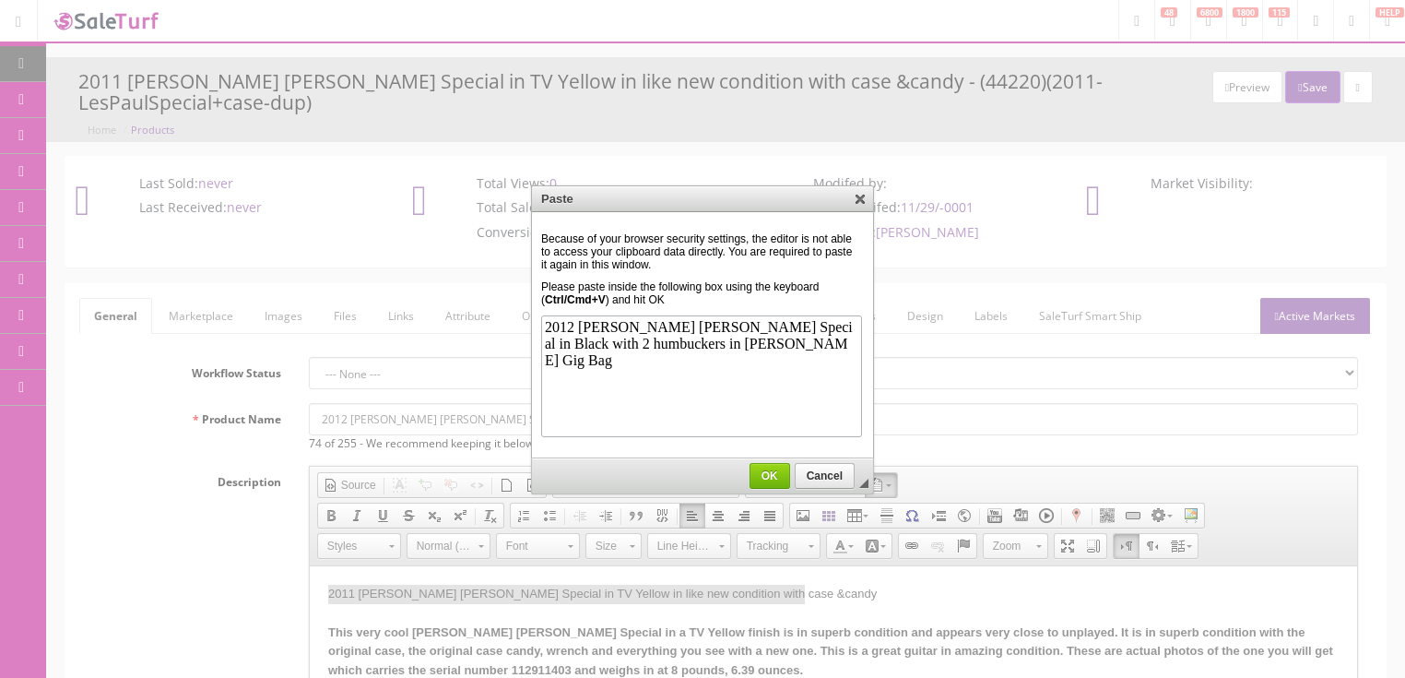
click at [767, 469] on span "OK" at bounding box center [769, 475] width 39 height 13
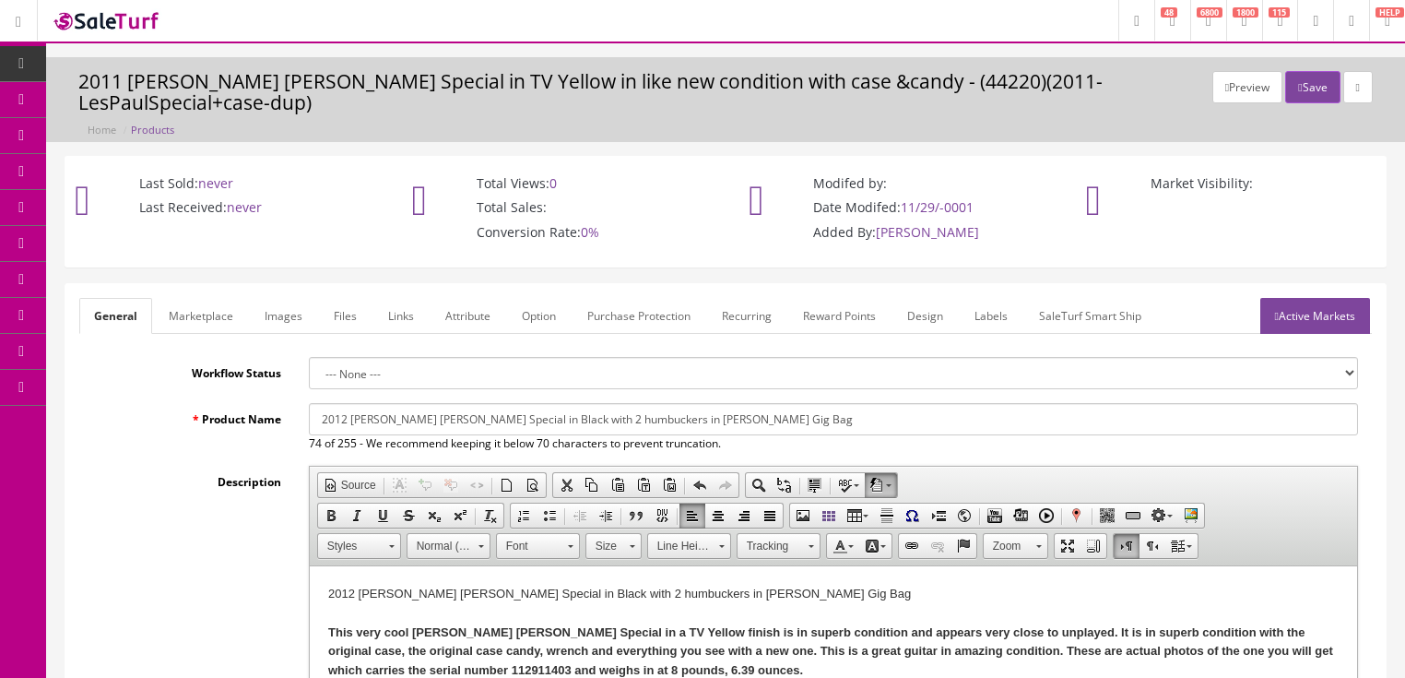
click at [199, 301] on link "Marketplace" at bounding box center [201, 316] width 94 height 36
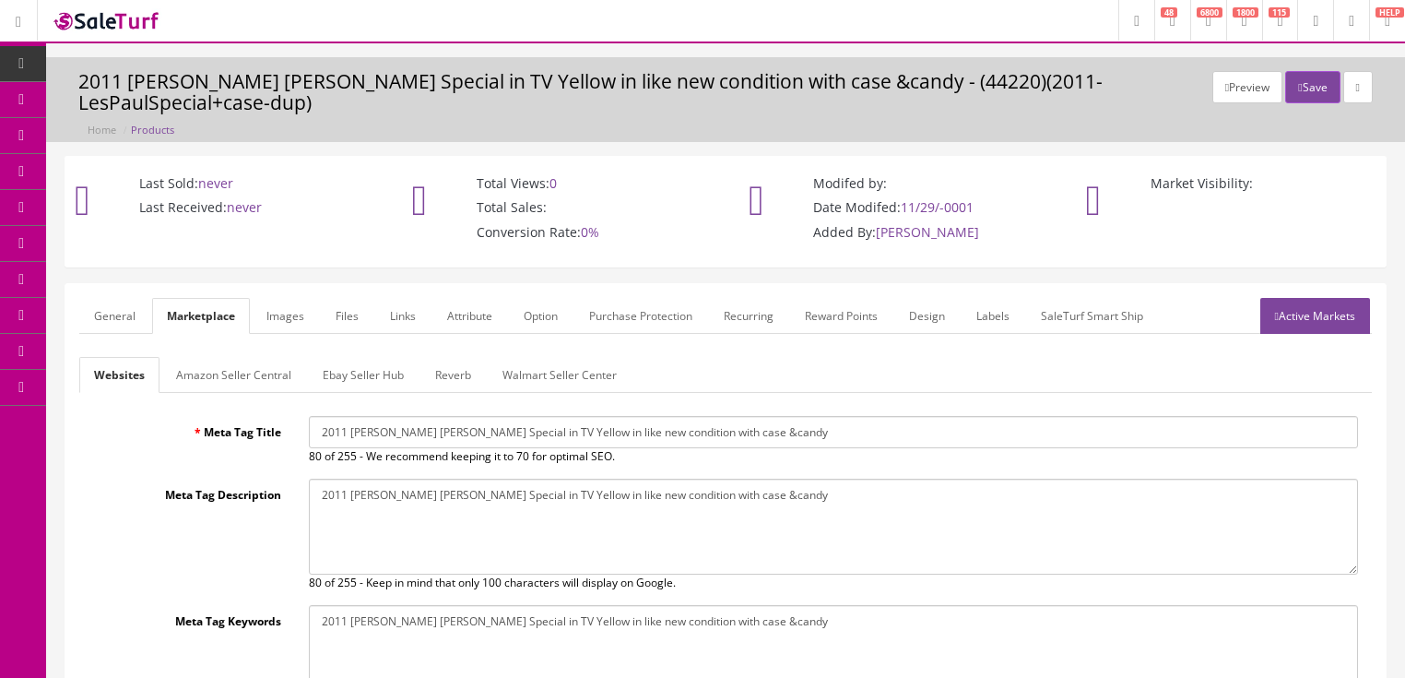
drag, startPoint x: 320, startPoint y: 420, endPoint x: 782, endPoint y: 427, distance: 461.9
click at [782, 427] on div "2011 Gibson Les Paul Special in TV Yellow in like new condition with case &cand…" at bounding box center [833, 440] width 1077 height 49
paste input "2 Gibson Les Paul Special in Black with 2 humbuckers in Gibson Gig Bag"
type input "2012 Gibson Les Paul Special in Black with 2 humbuckers in Gibson Gig Bag"
drag, startPoint x: 313, startPoint y: 469, endPoint x: 727, endPoint y: 477, distance: 414.0
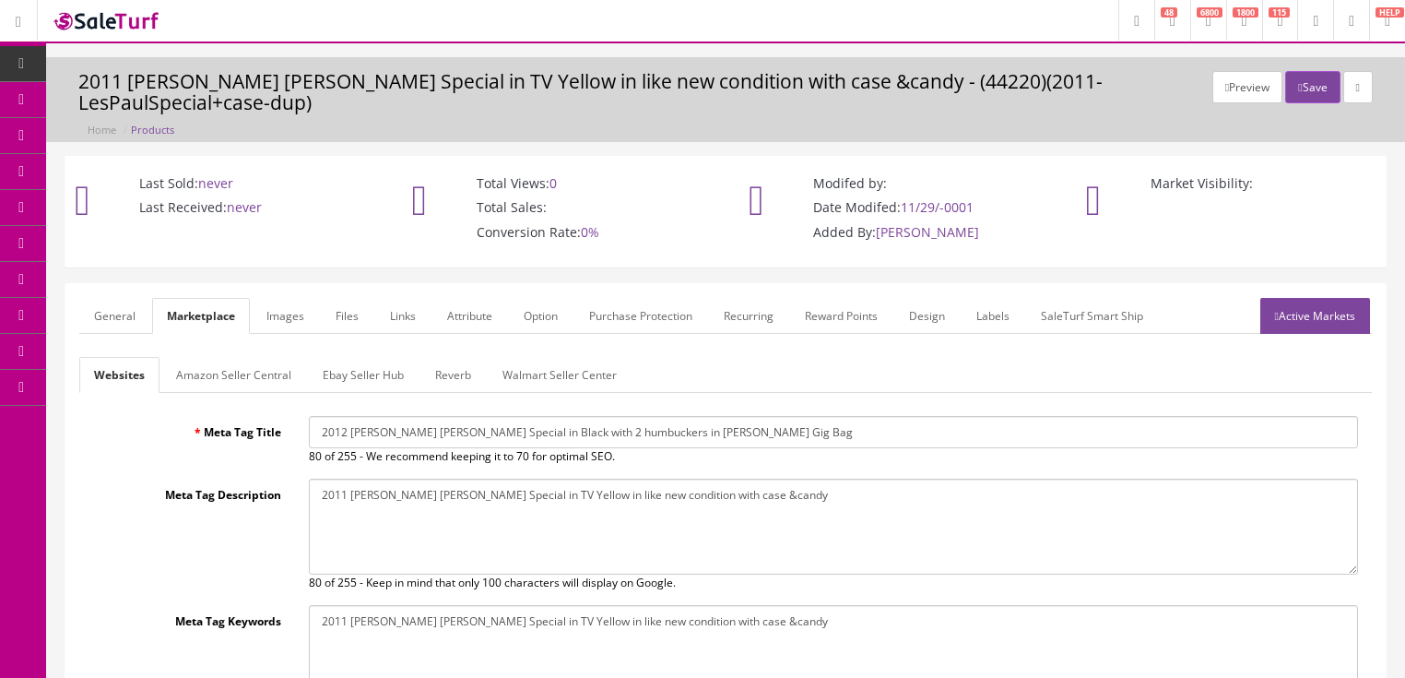
click at [844, 478] on textarea "2011 Gibson Les Paul Special in TV Yellow in like new condition with case &candy" at bounding box center [833, 526] width 1049 height 96
paste textarea "2 Gibson Les Paul Special in Black with 2 humbuckers in Gibson Gig Bag"
type textarea "2012 Gibson Les Paul Special in Black with 2 humbuckers in Gibson Gig Bag"
drag, startPoint x: 387, startPoint y: 603, endPoint x: 708, endPoint y: 602, distance: 320.8
click at [809, 605] on textarea "2011 Gibson Les Paul Special in TV Yellow in like new condition with case &candy" at bounding box center [833, 653] width 1049 height 96
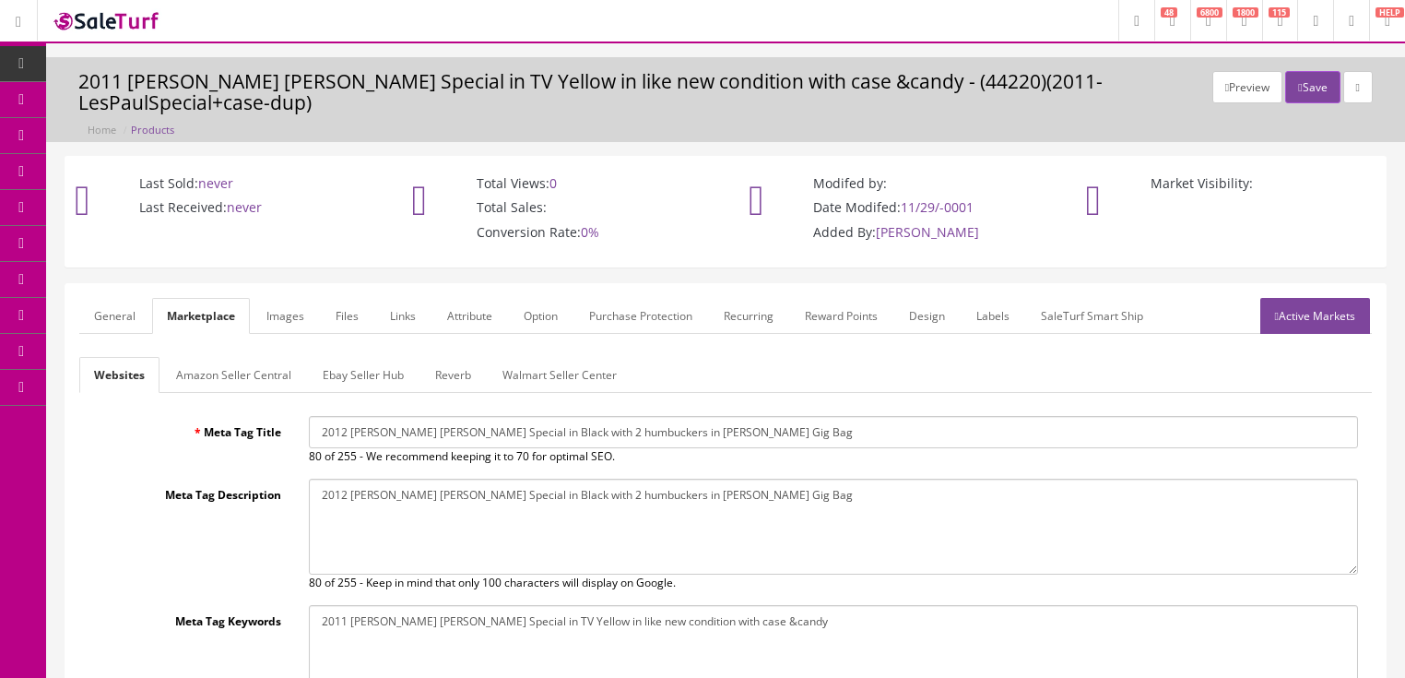
paste textarea "2 Gibson Les Paul Special in Black with 2 humbuckers in Gibson Gig Bag"
type textarea "2012 Gibson Les Paul Special in Black with 2 humbuckers in Gibson Gig Bag"
click at [1306, 298] on link "Active Markets" at bounding box center [1315, 316] width 110 height 36
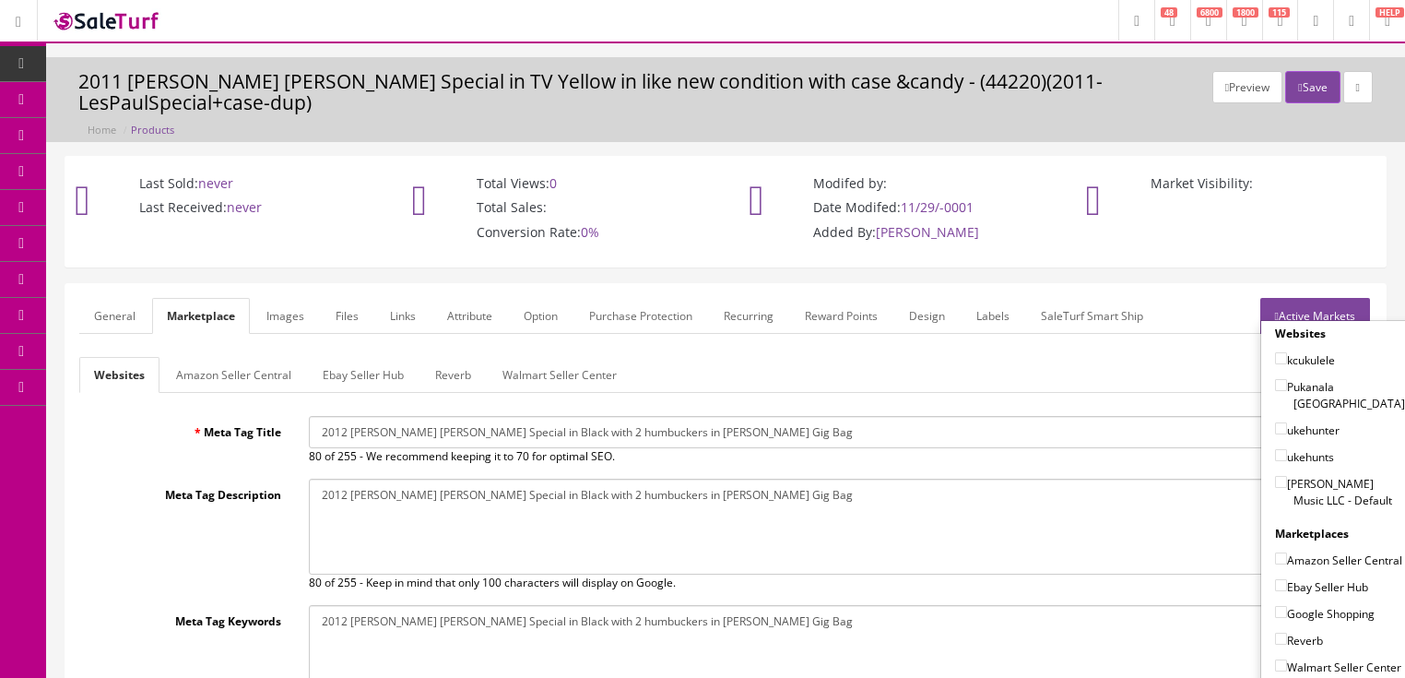
drag, startPoint x: 1272, startPoint y: 439, endPoint x: 1275, endPoint y: 461, distance: 22.3
click at [1275, 476] on input"] "[PERSON_NAME] Music LLC - Default" at bounding box center [1281, 482] width 12 height 12
checkbox input"] "true"
drag, startPoint x: 1273, startPoint y: 564, endPoint x: 1274, endPoint y: 579, distance: 14.8
click at [1275, 579] on input"] "Ebay Seller Hub" at bounding box center [1281, 585] width 12 height 12
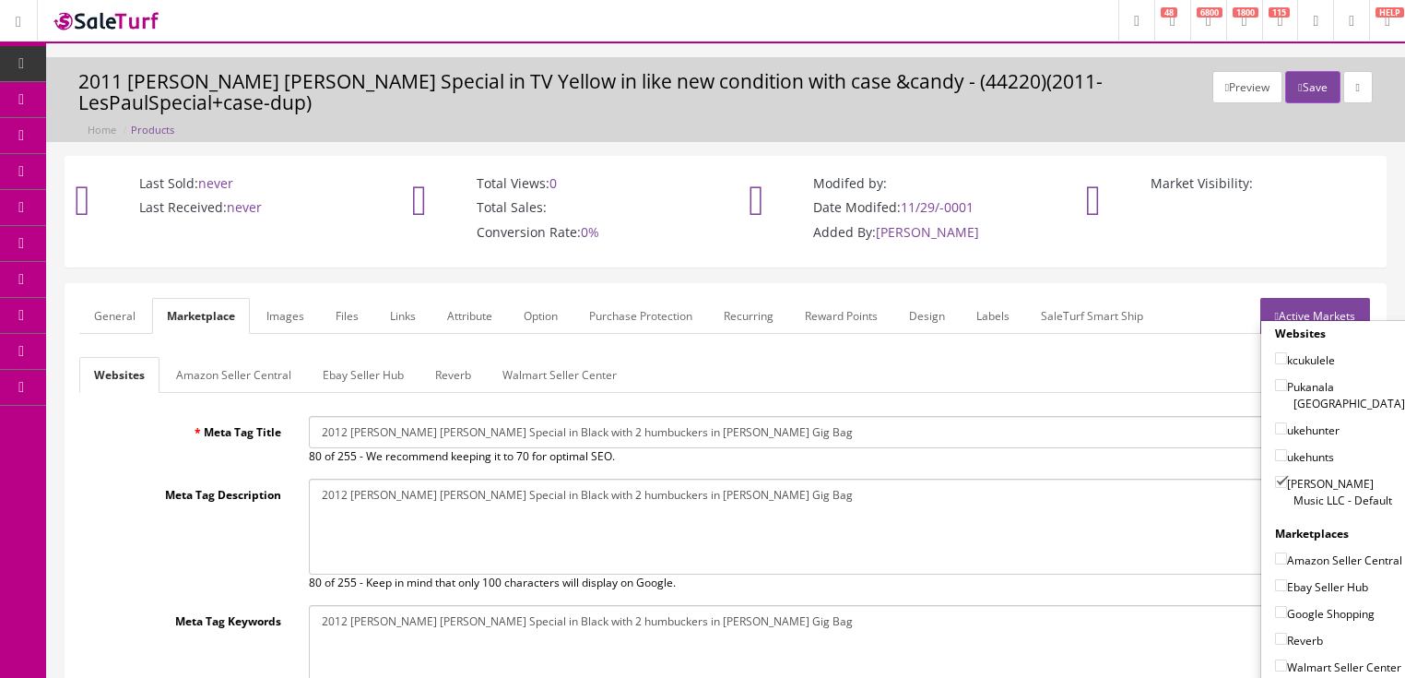
checkbox input"] "true"
click at [1275, 606] on input"] "Google Shopping" at bounding box center [1281, 612] width 12 height 12
checkbox input"] "true"
click at [1275, 632] on input"] "Reverb" at bounding box center [1281, 638] width 12 height 12
checkbox input"] "true"
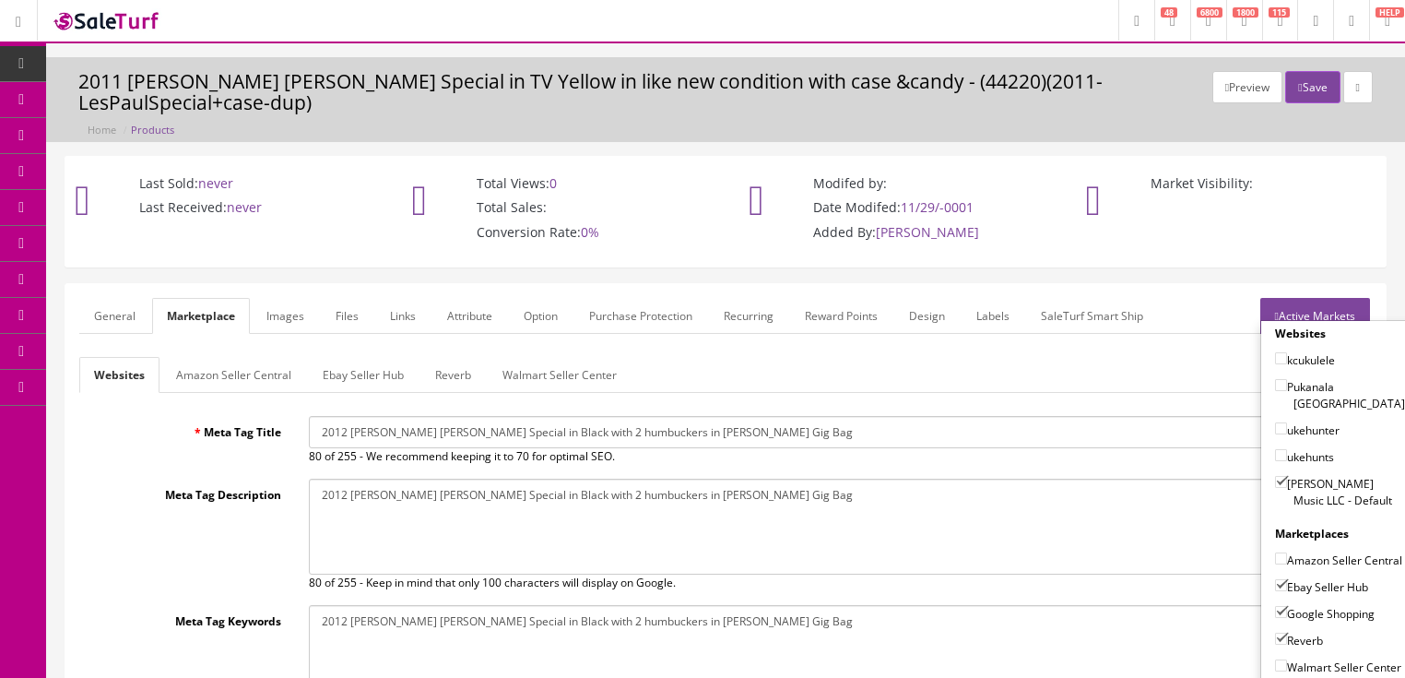
click at [1326, 298] on link "Active Markets" at bounding box center [1315, 316] width 110 height 36
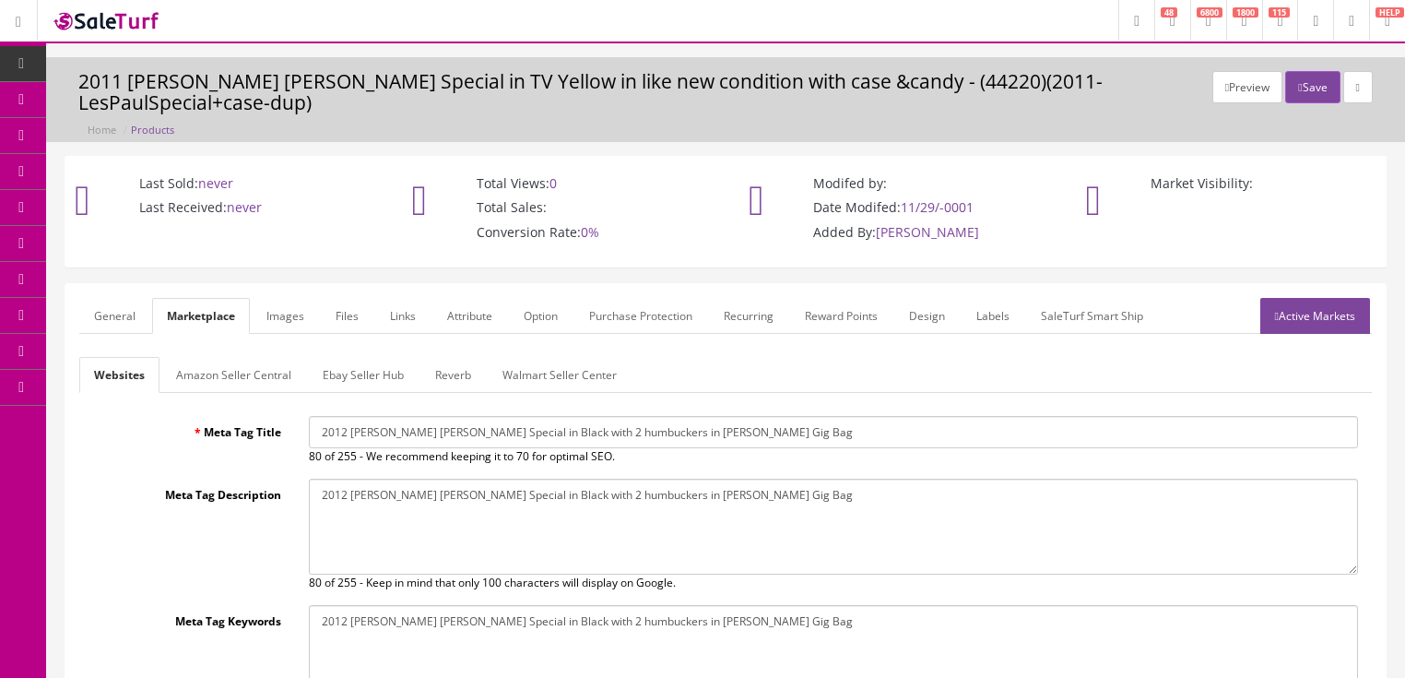
click at [90, 298] on link "General" at bounding box center [114, 316] width 71 height 36
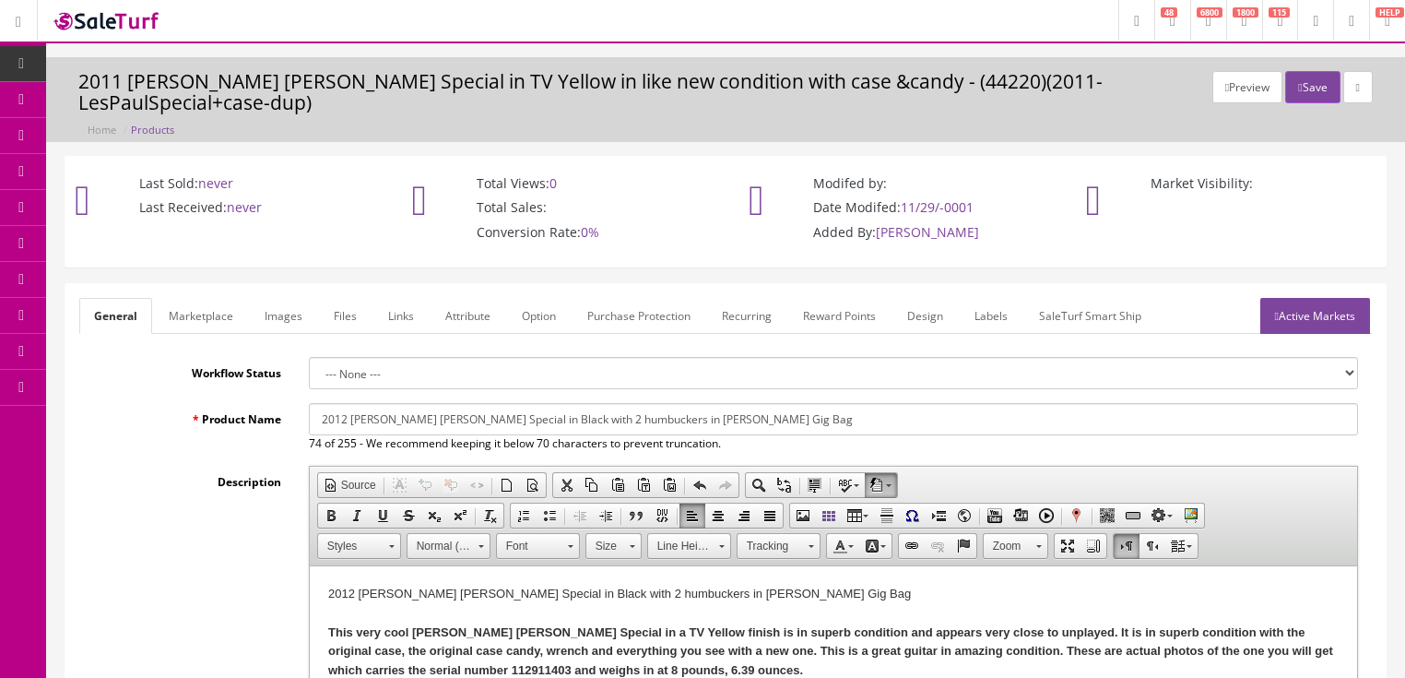
drag, startPoint x: 549, startPoint y: 401, endPoint x: 970, endPoint y: 402, distance: 420.4
click at [567, 403] on input "2012 Gibson Les Paul Special in Black with 2 humbuckers in Gibson Gig Bag" at bounding box center [833, 419] width 1049 height 32
drag, startPoint x: 341, startPoint y: 394, endPoint x: 775, endPoint y: 413, distance: 434.7
click at [815, 413] on div "2012 Gibson Les Paul Special in Black with 2 P-90 Pickups in Gibson Gig Bag 76 …" at bounding box center [833, 427] width 1077 height 49
type input "2012 Gibson Les Paul Special in Black with 2 P-90 Pickups in Gibson Gig Bag"
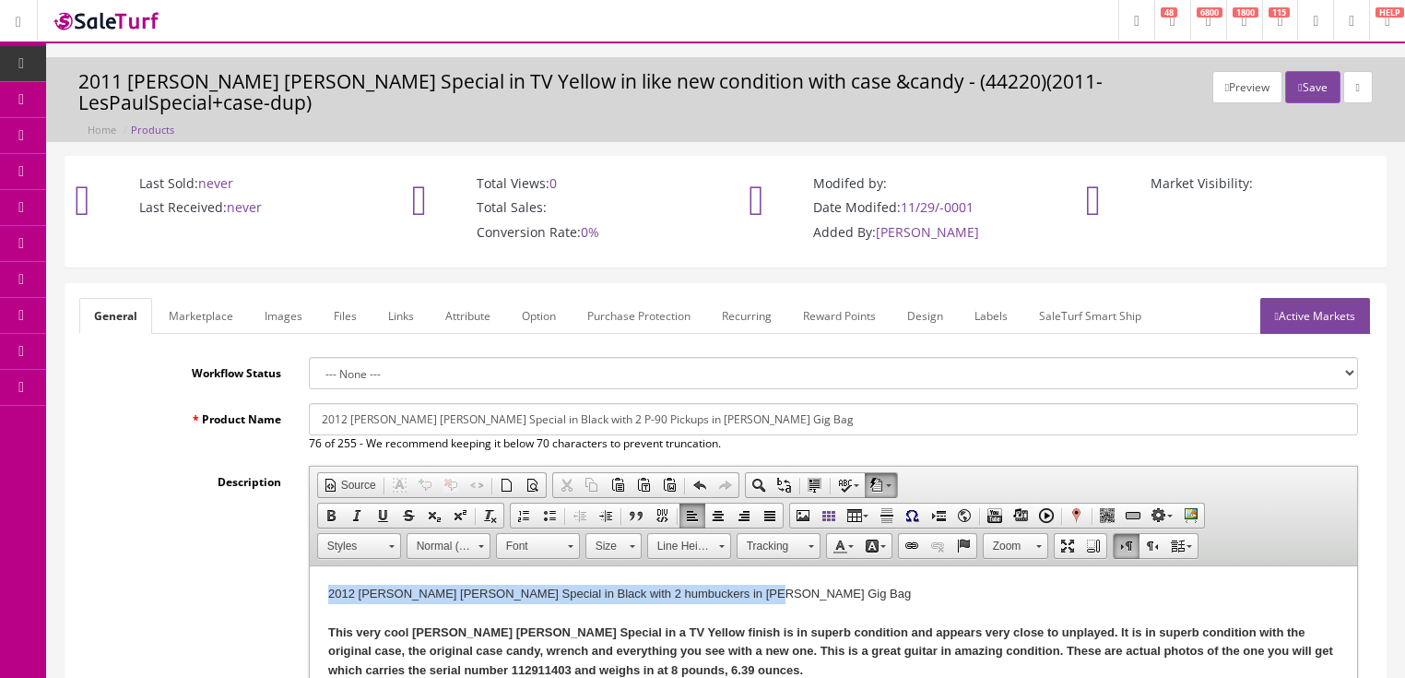
drag, startPoint x: 325, startPoint y: 594, endPoint x: 793, endPoint y: 590, distance: 467.4
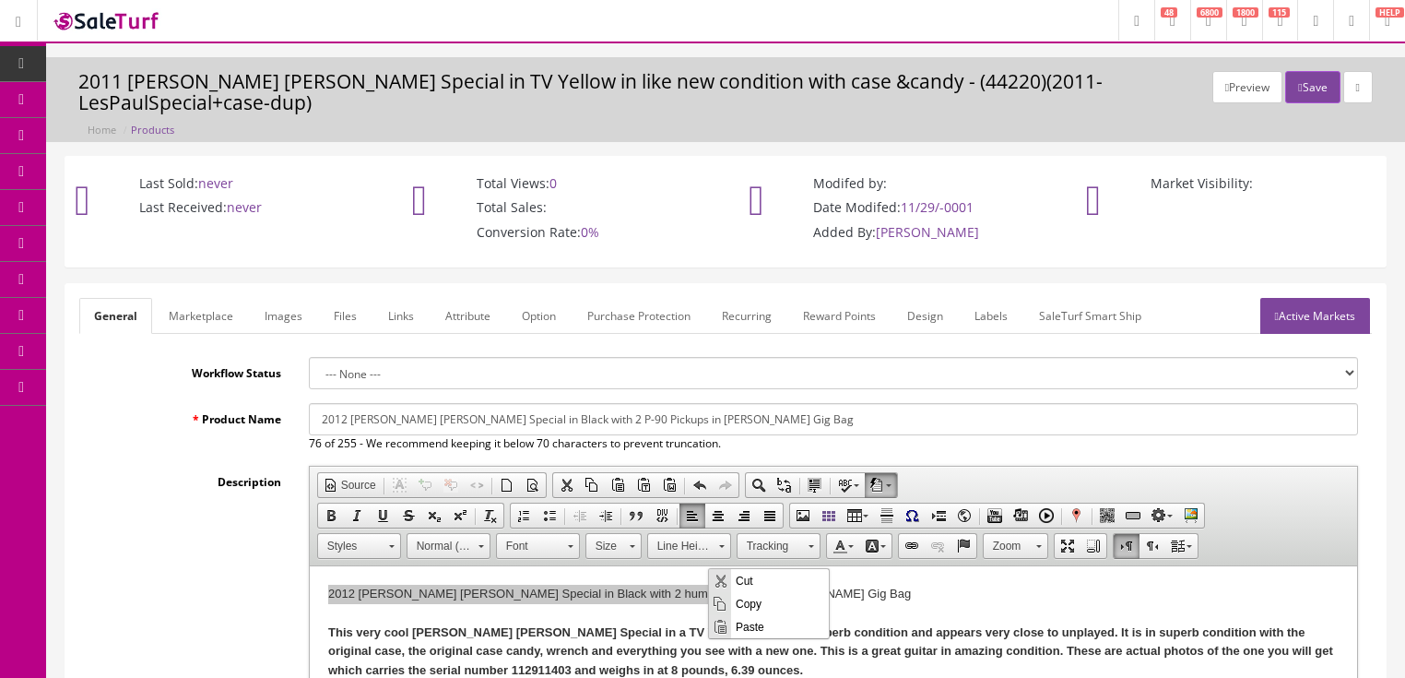
drag, startPoint x: 762, startPoint y: 624, endPoint x: 1471, endPoint y: 1194, distance: 910.3
click at [762, 624] on span "Paste" at bounding box center [780, 625] width 98 height 23
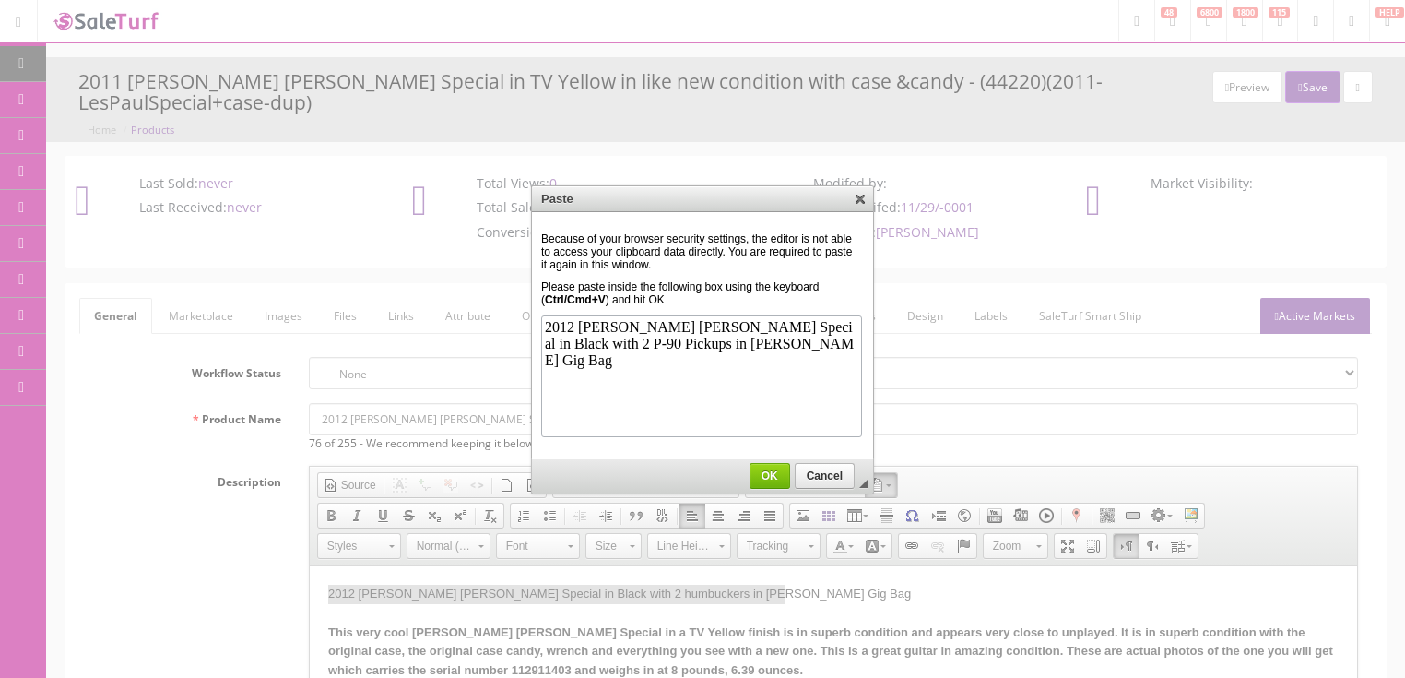
click at [778, 469] on span "OK" at bounding box center [769, 475] width 39 height 13
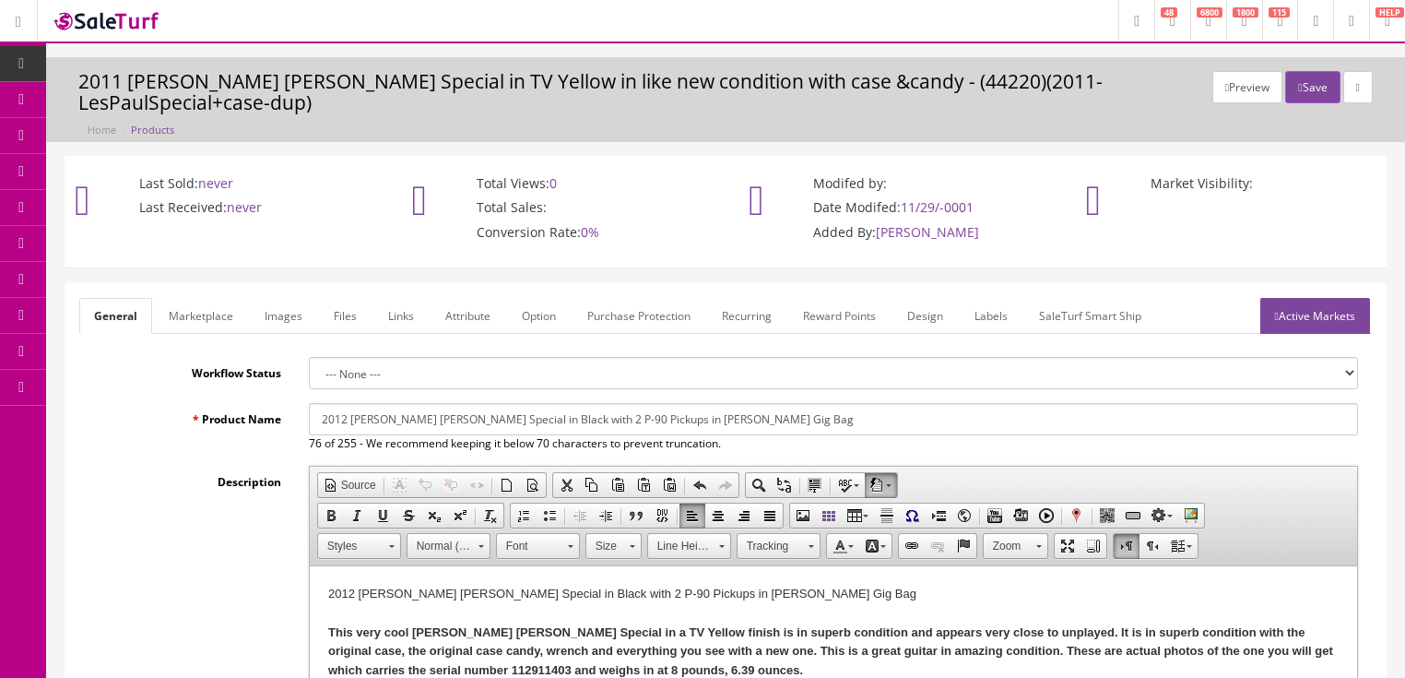
click at [206, 298] on link "Marketplace" at bounding box center [201, 316] width 94 height 36
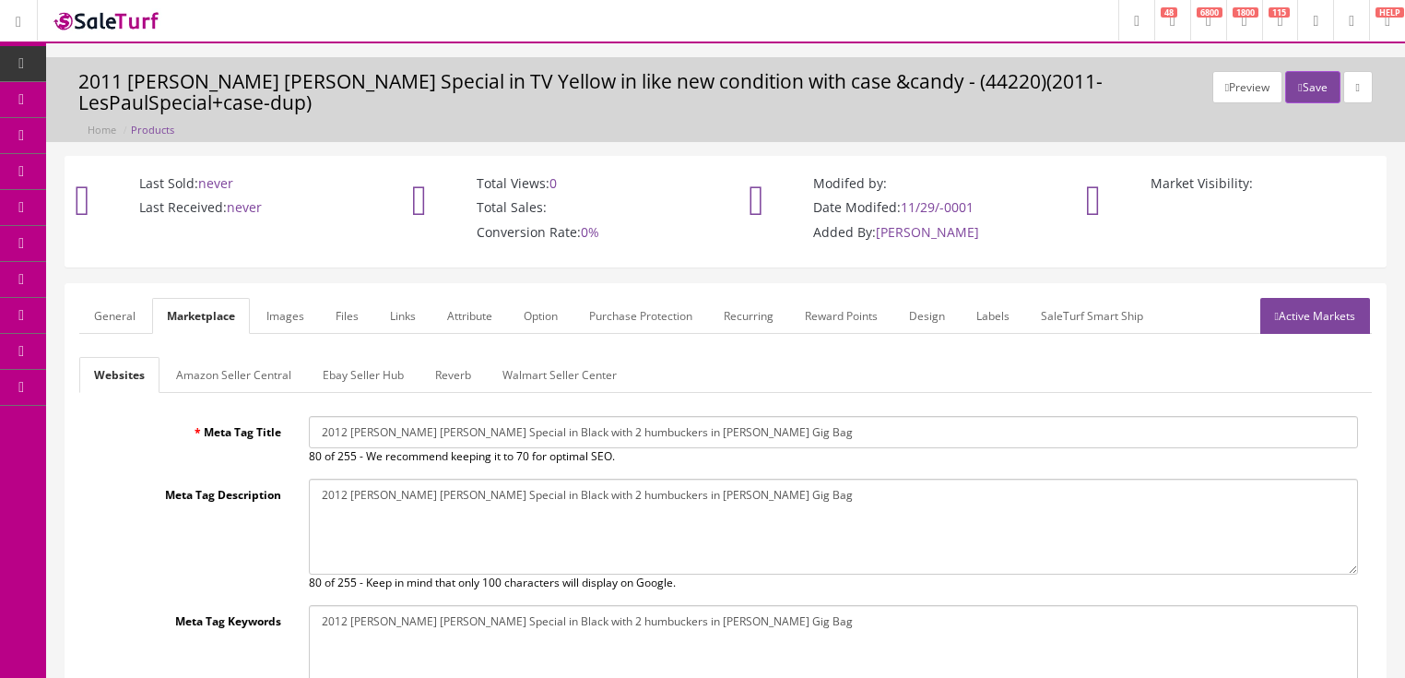
drag, startPoint x: 313, startPoint y: 403, endPoint x: 903, endPoint y: 403, distance: 590.0
click at [911, 416] on input "2012 Gibson Les Paul Special in Black with 2 humbuckers in Gibson Gig Bag" at bounding box center [833, 432] width 1049 height 32
paste input "P-90 Pickup"
type input "2012 Gibson Les Paul Special in Black with 2 P-90 Pickups in Gibson Gig Bag"
drag, startPoint x: 343, startPoint y: 466, endPoint x: 903, endPoint y: 465, distance: 559.6
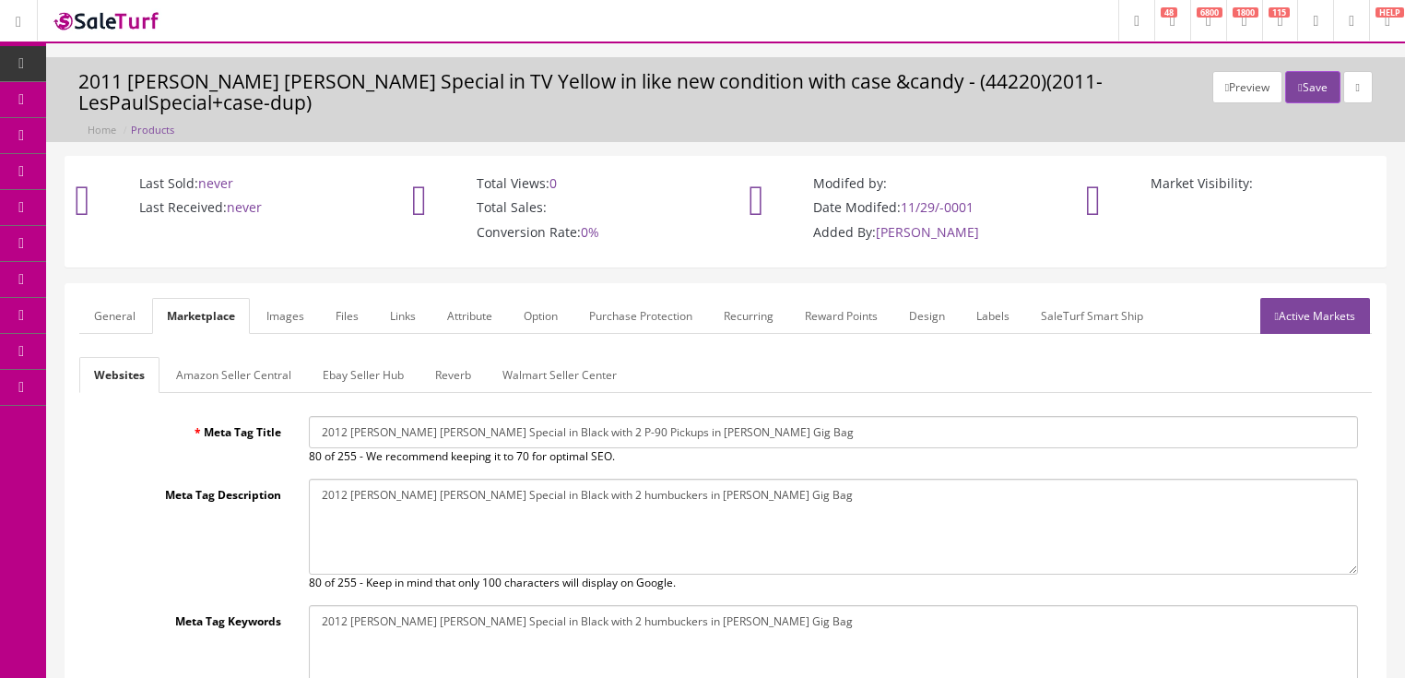
click at [903, 478] on textarea "2011 Gibson Les Paul Special in TV Yellow in like new condition with case &candy" at bounding box center [833, 526] width 1049 height 96
paste textarea "P-90 Pickup"
type textarea "2012 Gibson Les Paul Special in Black with 2 P-90 Pickups in Gibson Gig Bag"
drag, startPoint x: 316, startPoint y: 601, endPoint x: 821, endPoint y: 591, distance: 504.4
click at [821, 605] on textarea "2011 Gibson Les Paul Special in TV Yellow in like new condition with case &candy" at bounding box center [833, 653] width 1049 height 96
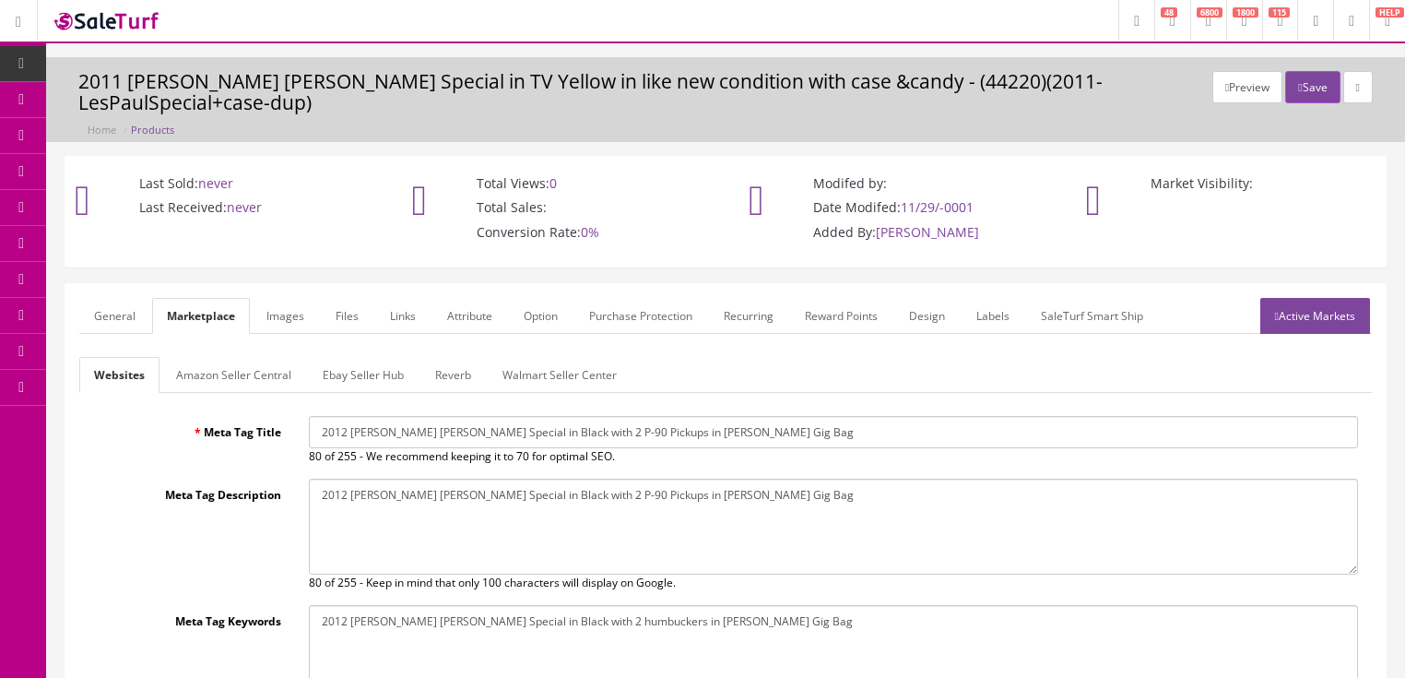
paste textarea "P-90 Pickup"
type textarea "2012 Gibson Les Paul Special in Black with 2 P-90 Pickups in Gibson Gig Bag"
click at [1291, 301] on link "Active Markets" at bounding box center [1315, 316] width 110 height 36
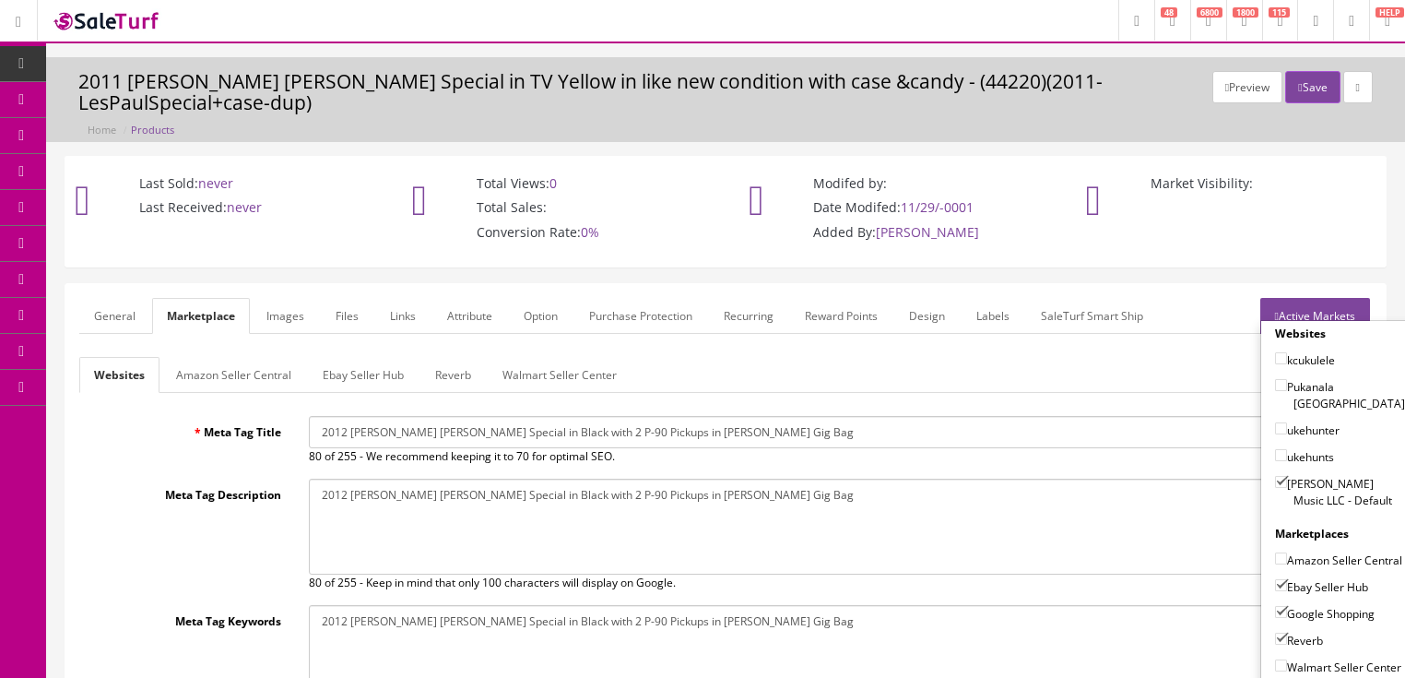
click at [1333, 298] on link "Active Markets" at bounding box center [1315, 316] width 110 height 36
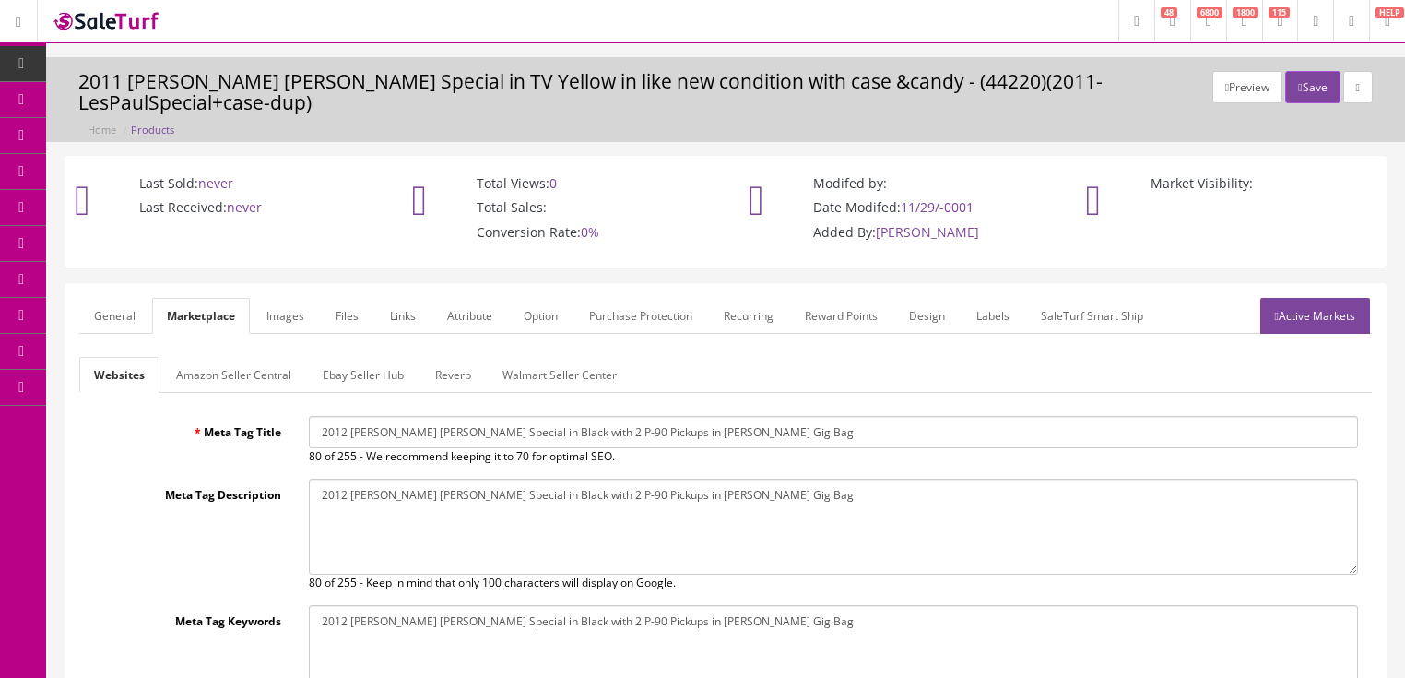
drag, startPoint x: 320, startPoint y: 415, endPoint x: 787, endPoint y: 415, distance: 467.4
click at [787, 416] on input "2012 Gibson Les Paul Special in Black with 2 P-90 Pickups in Gibson Gig Bag" at bounding box center [833, 432] width 1049 height 32
click at [108, 298] on link "General" at bounding box center [114, 316] width 71 height 36
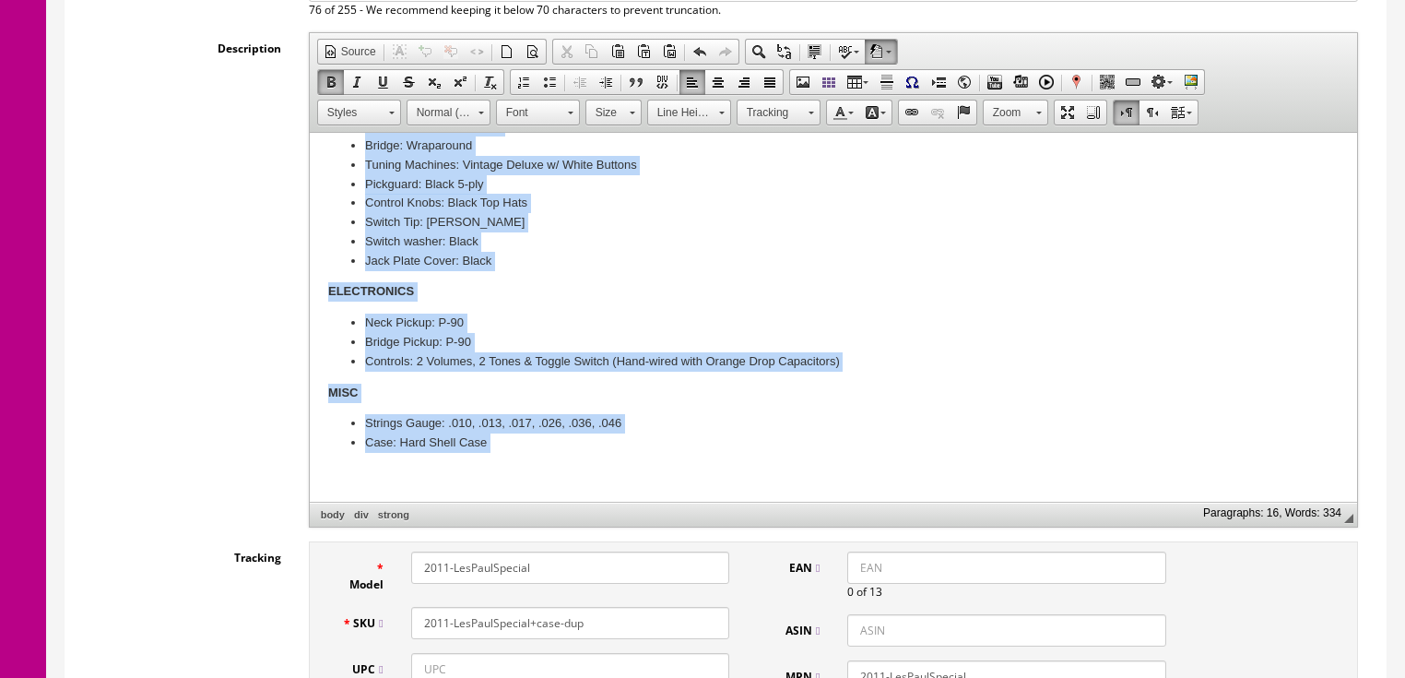
scroll to position [438, 0]
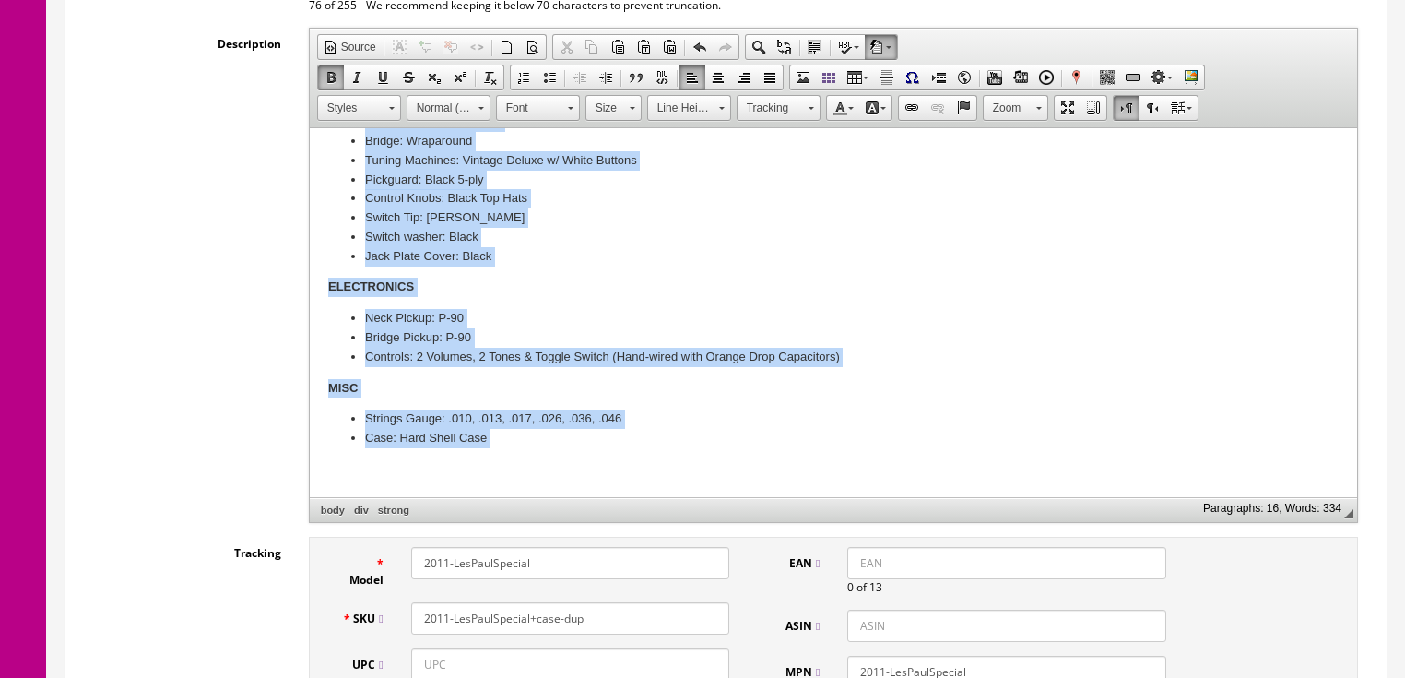
drag, startPoint x: 326, startPoint y: 190, endPoint x: 896, endPoint y: 635, distance: 723.1
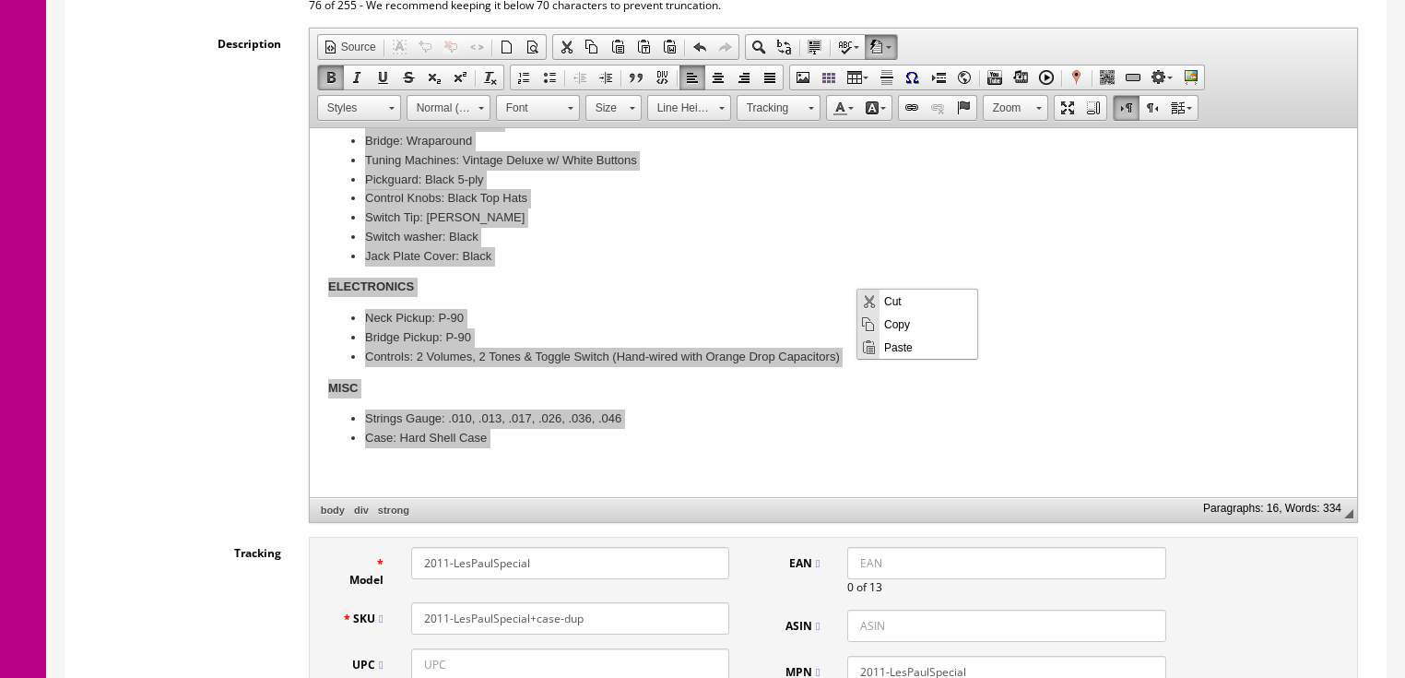
click at [908, 348] on span "Paste" at bounding box center [929, 346] width 98 height 23
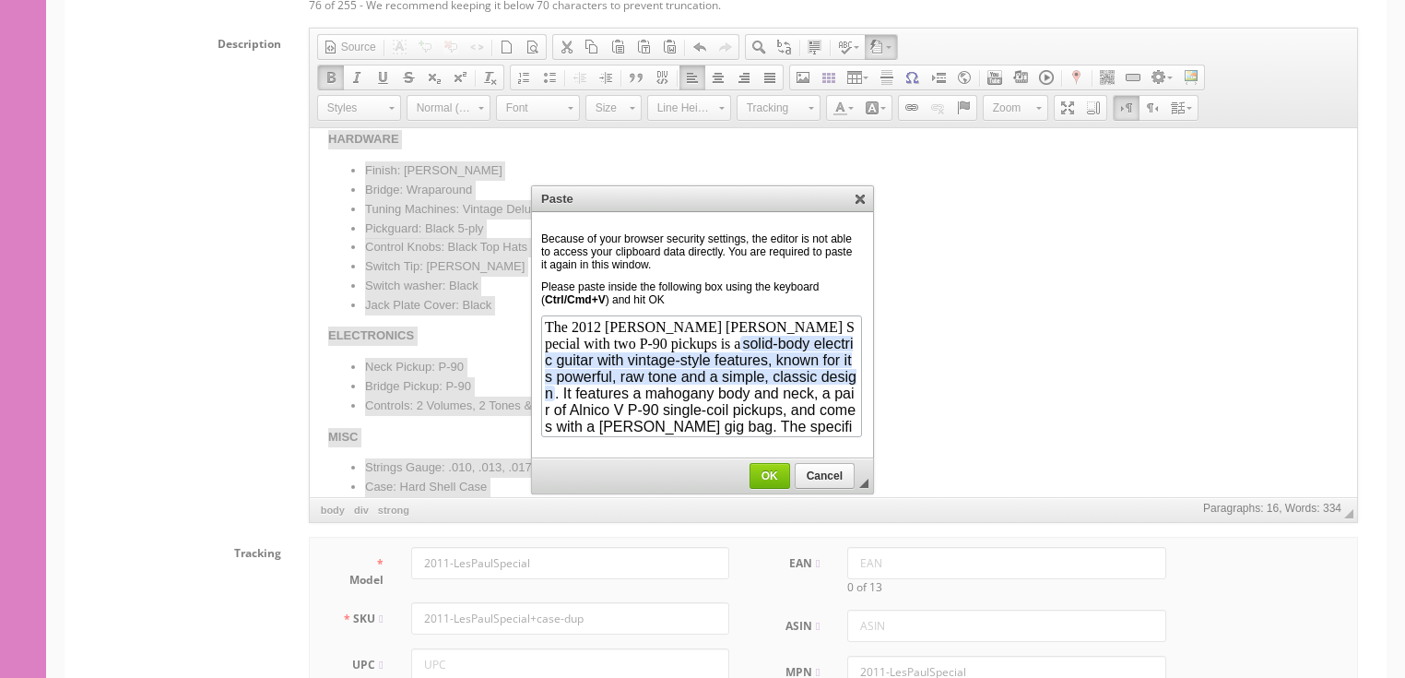
scroll to position [18, 0]
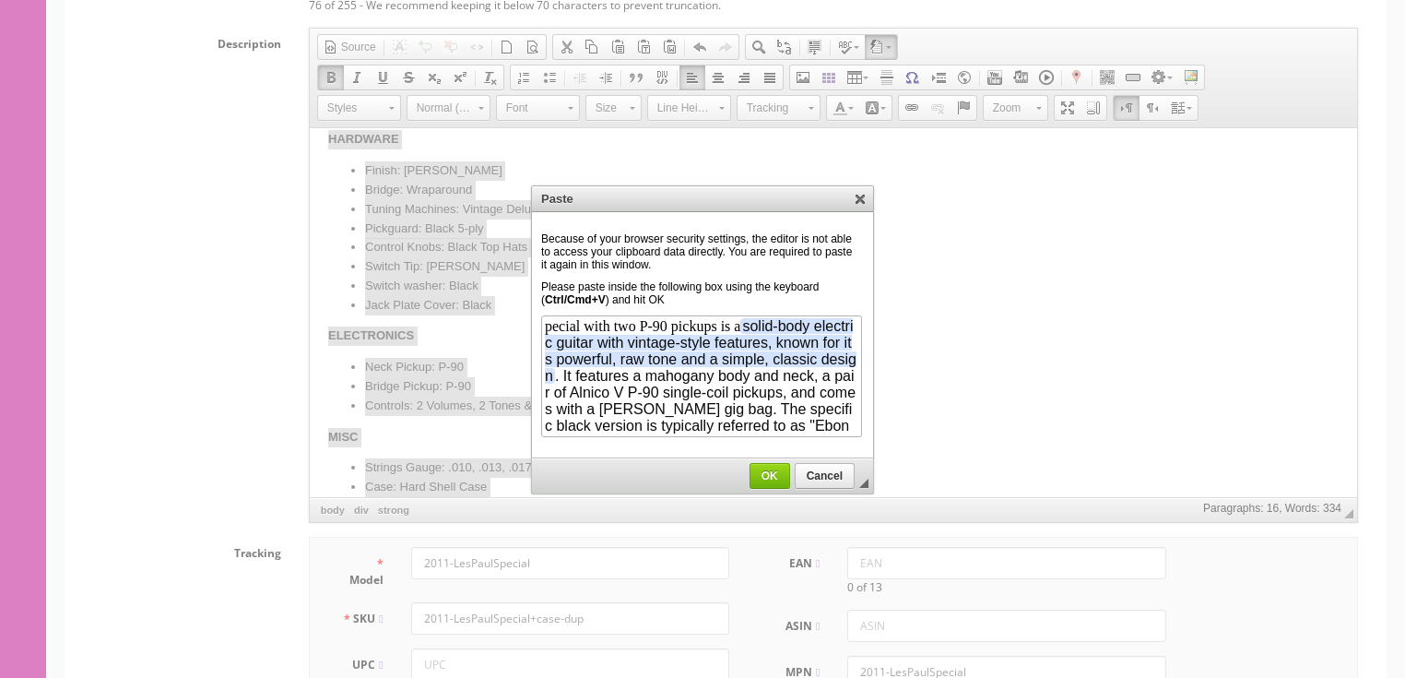
click at [774, 467] on link "OK" at bounding box center [770, 476] width 41 height 26
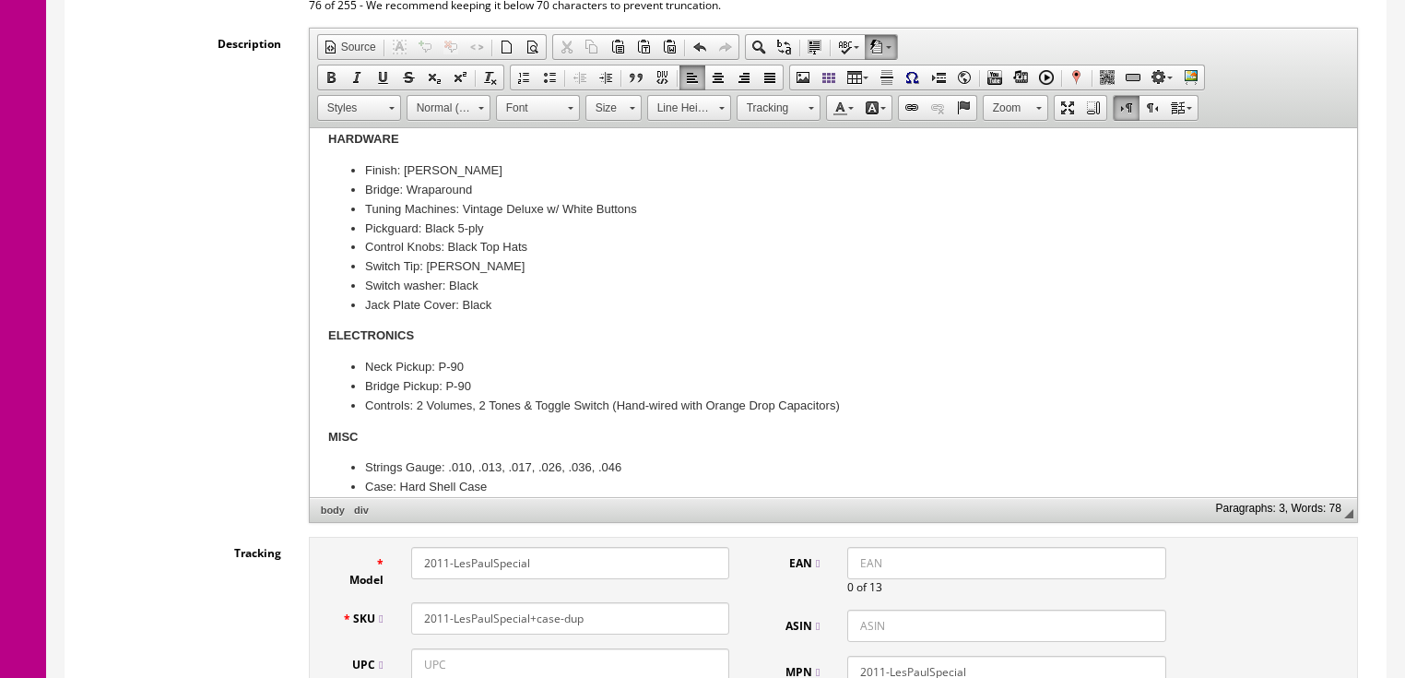
scroll to position [0, 0]
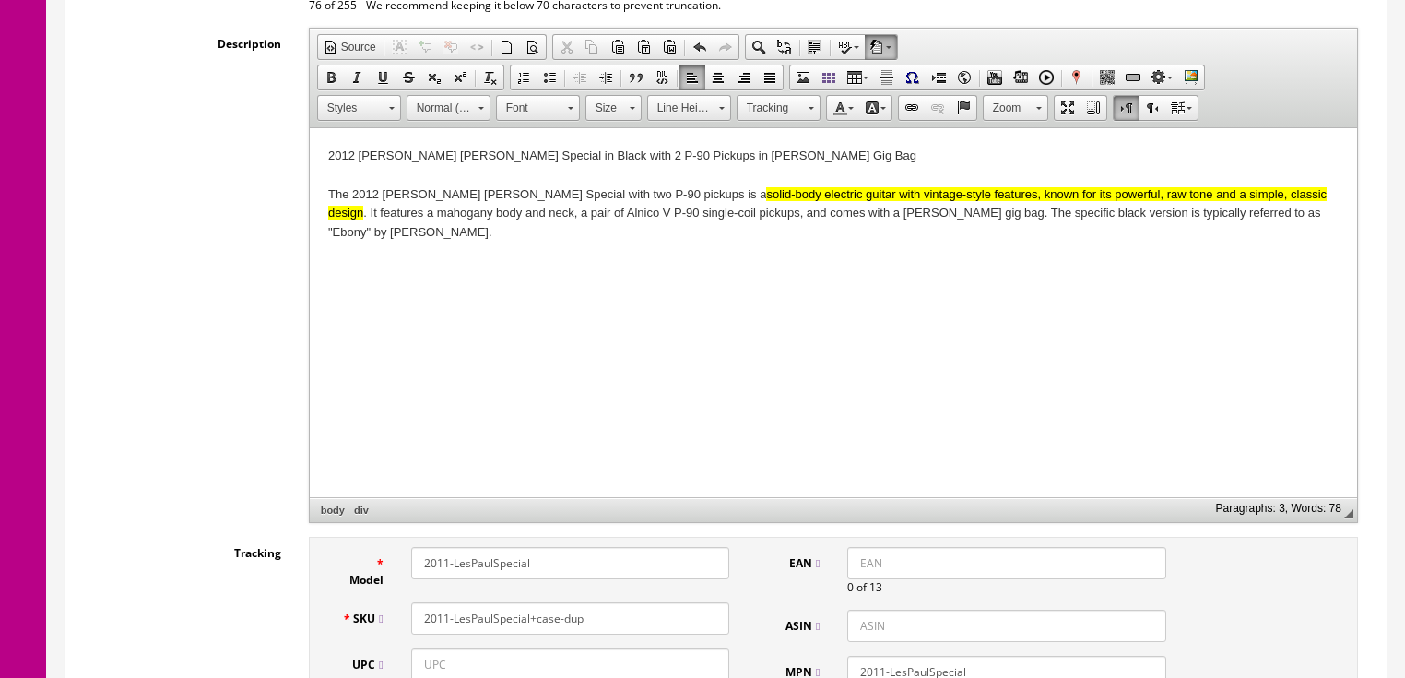
click at [1261, 217] on div "The 2012 Gibson Les Paul Special with two P-90 pickups is a solid-body electric…" at bounding box center [832, 223] width 1010 height 77
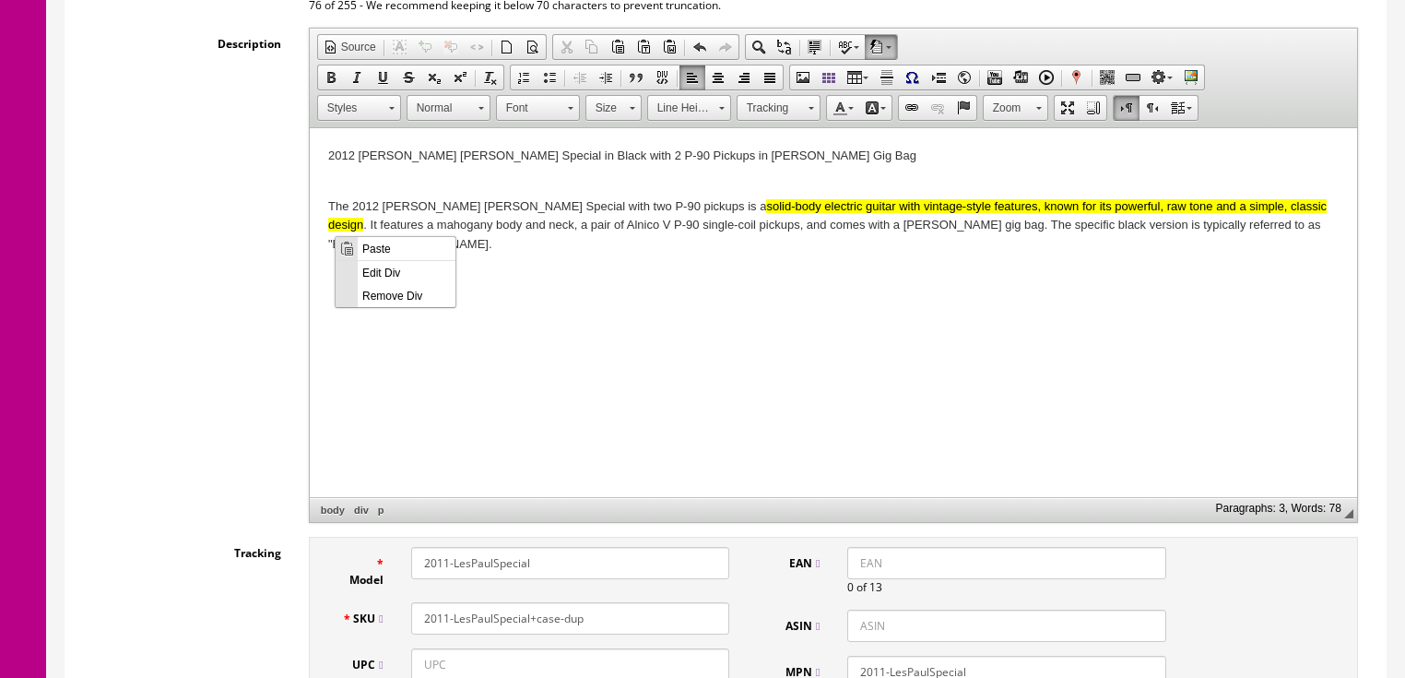
click at [394, 243] on span "Paste" at bounding box center [407, 247] width 98 height 23
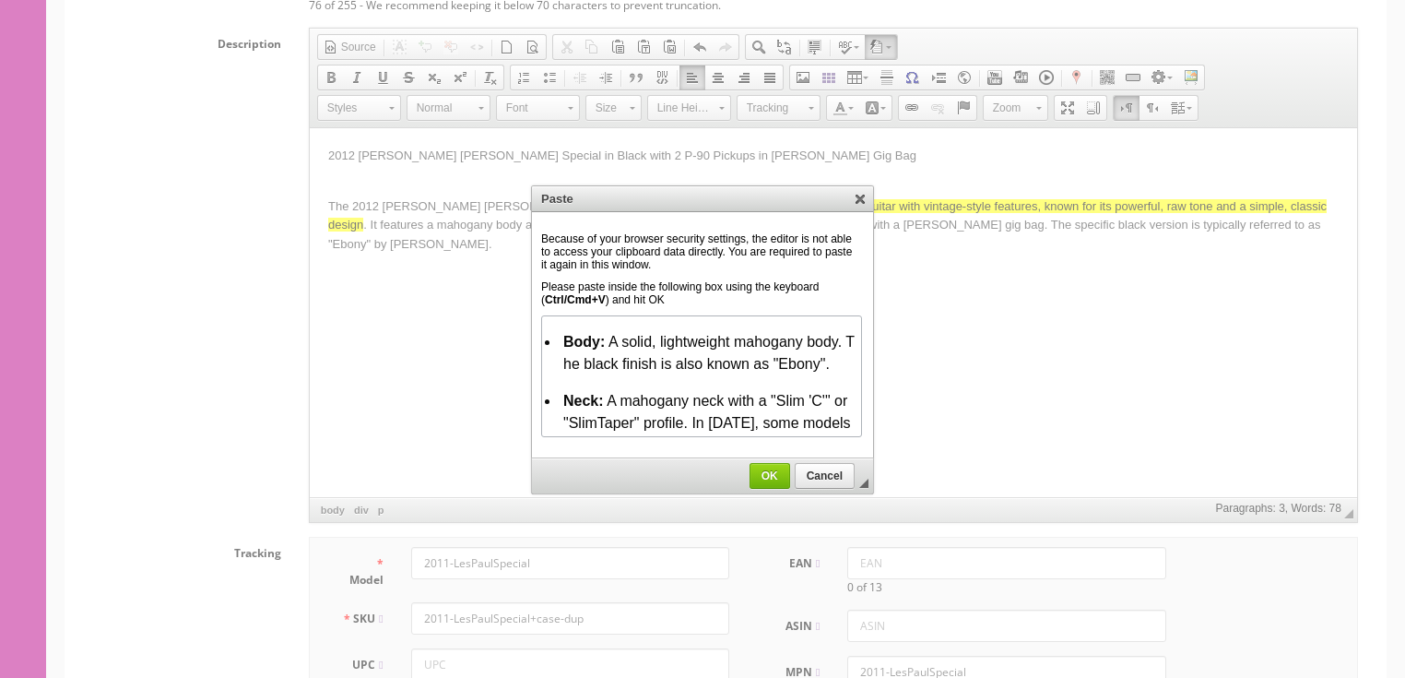
scroll to position [238, 0]
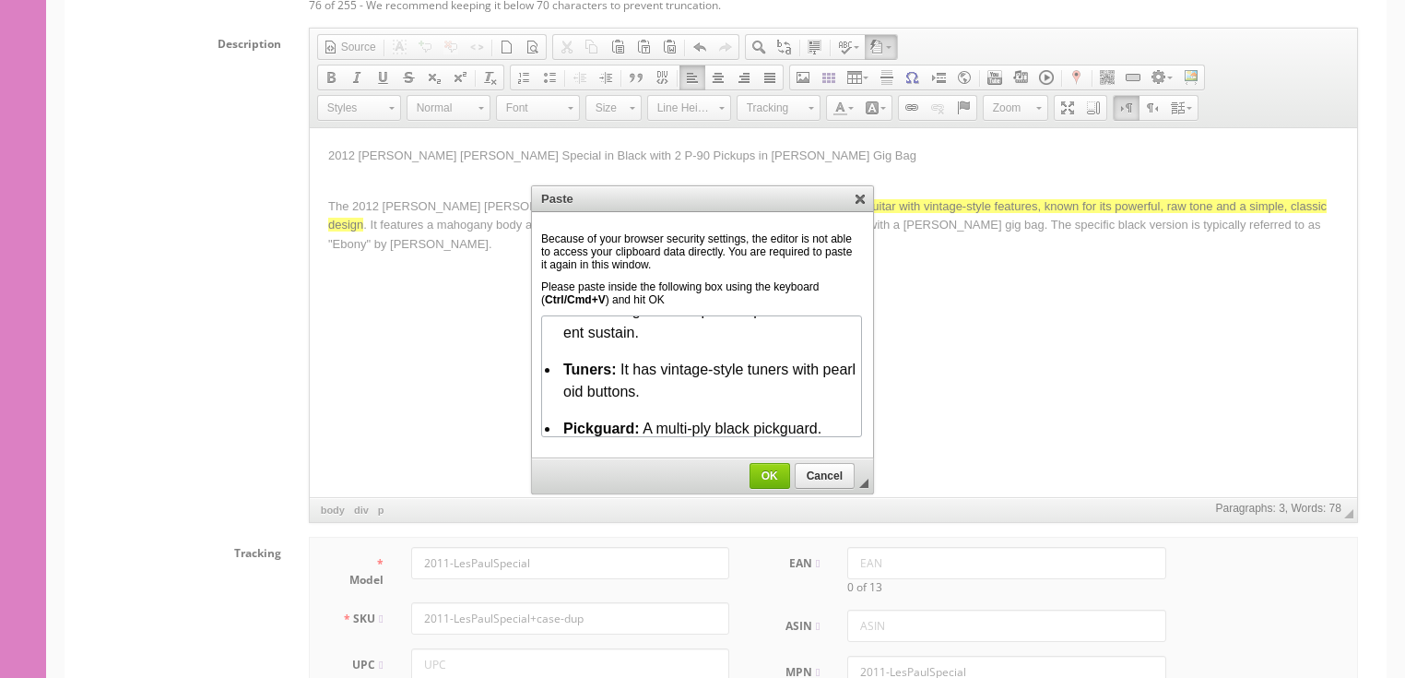
click at [754, 479] on span "OK" at bounding box center [769, 475] width 39 height 13
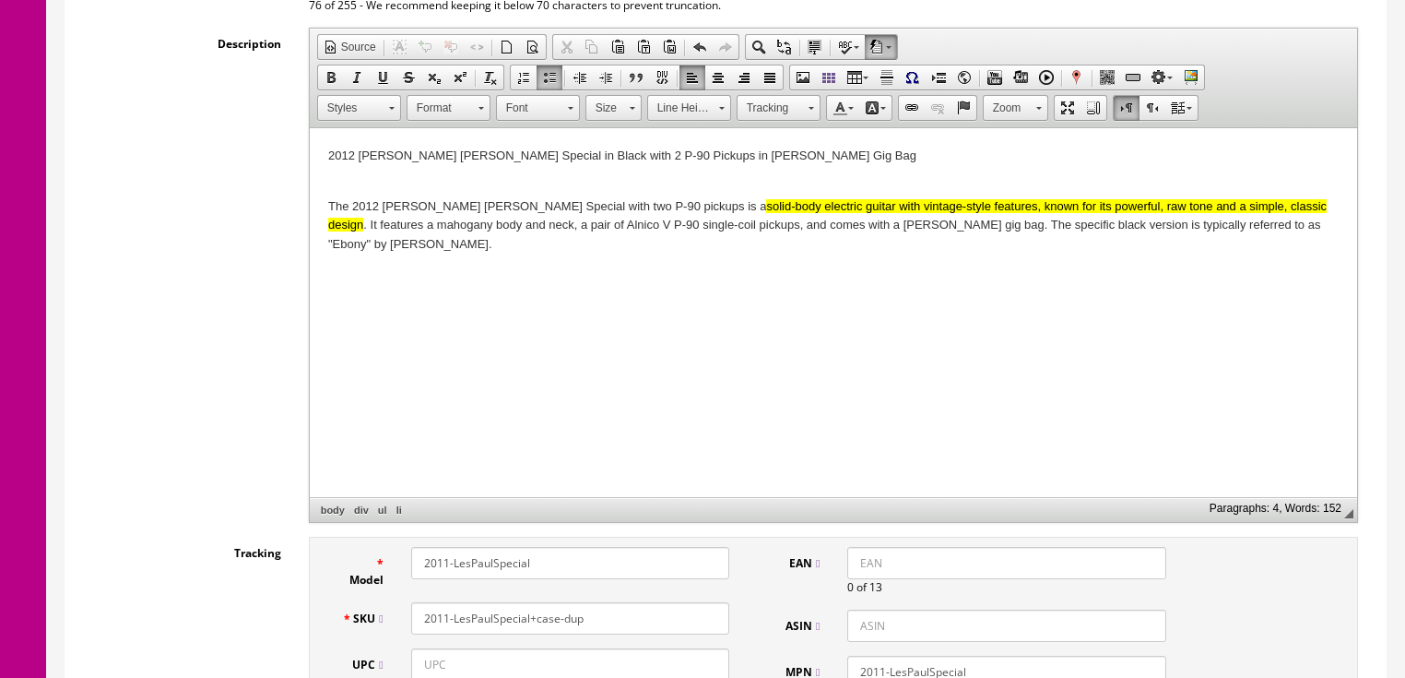
scroll to position [0, 0]
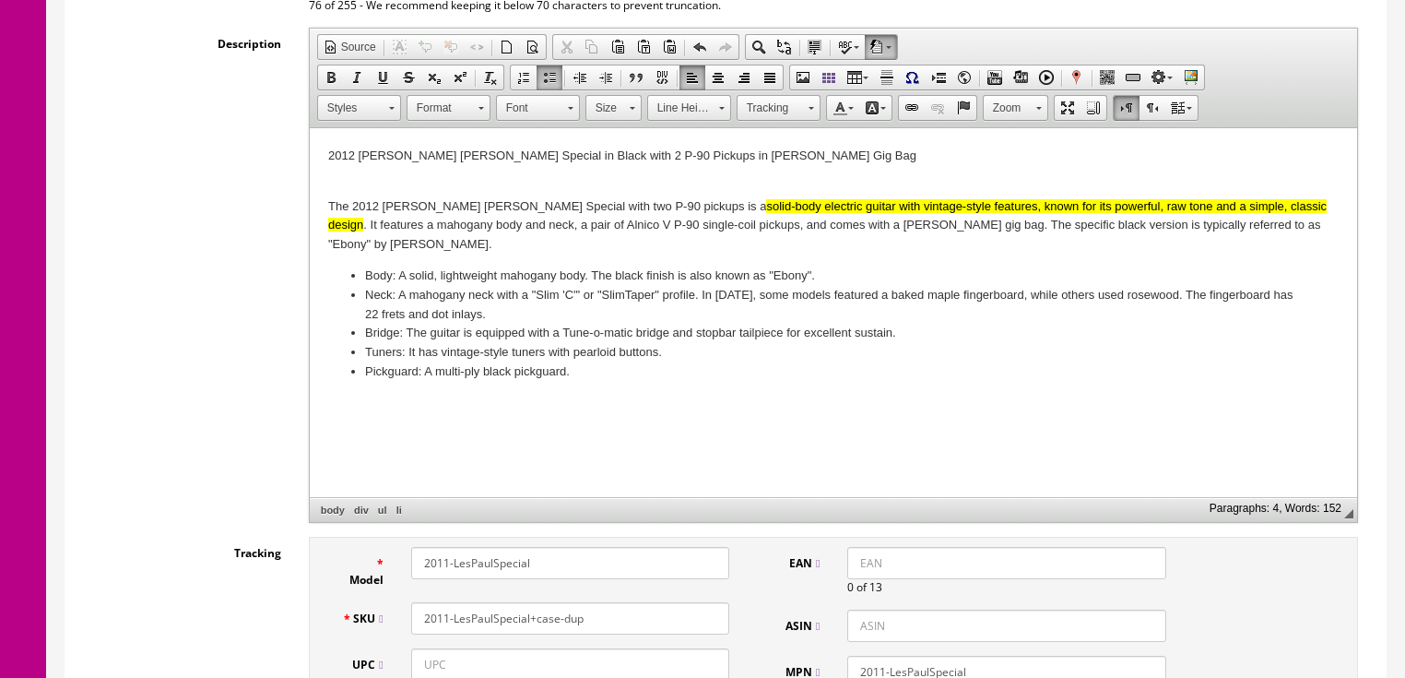
drag, startPoint x: 608, startPoint y: 353, endPoint x: 636, endPoint y: 370, distance: 32.3
click at [617, 362] on div "The 2012 Gibson Les Paul Special with two P-90 pickups is a solid-body electric…" at bounding box center [832, 305] width 1010 height 216
click at [657, 362] on div "The 2012 Gibson Les Paul Special with two P-90 pickups is a solid-body electric…" at bounding box center [832, 305] width 1010 height 216
drag, startPoint x: 330, startPoint y: 382, endPoint x: 639, endPoint y: 488, distance: 326.5
click at [364, 366] on span "Paste" at bounding box center [402, 370] width 98 height 23
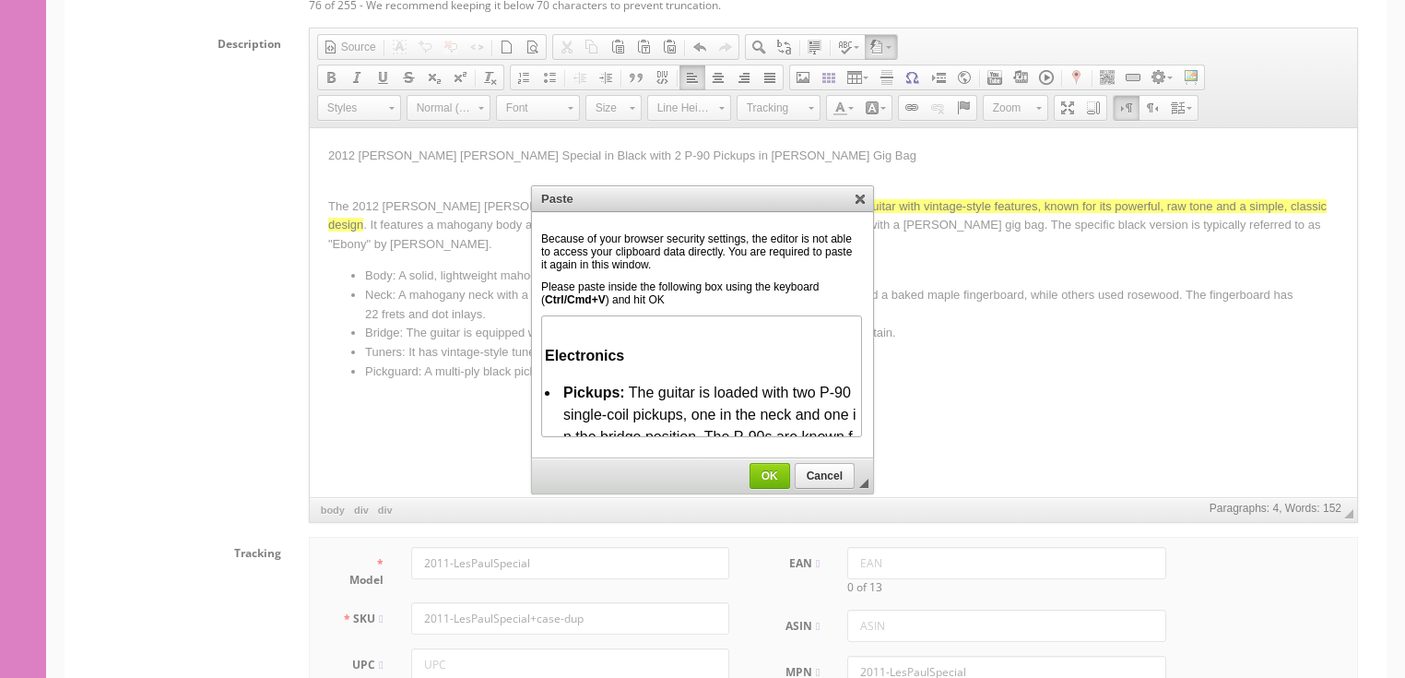
scroll to position [514, 0]
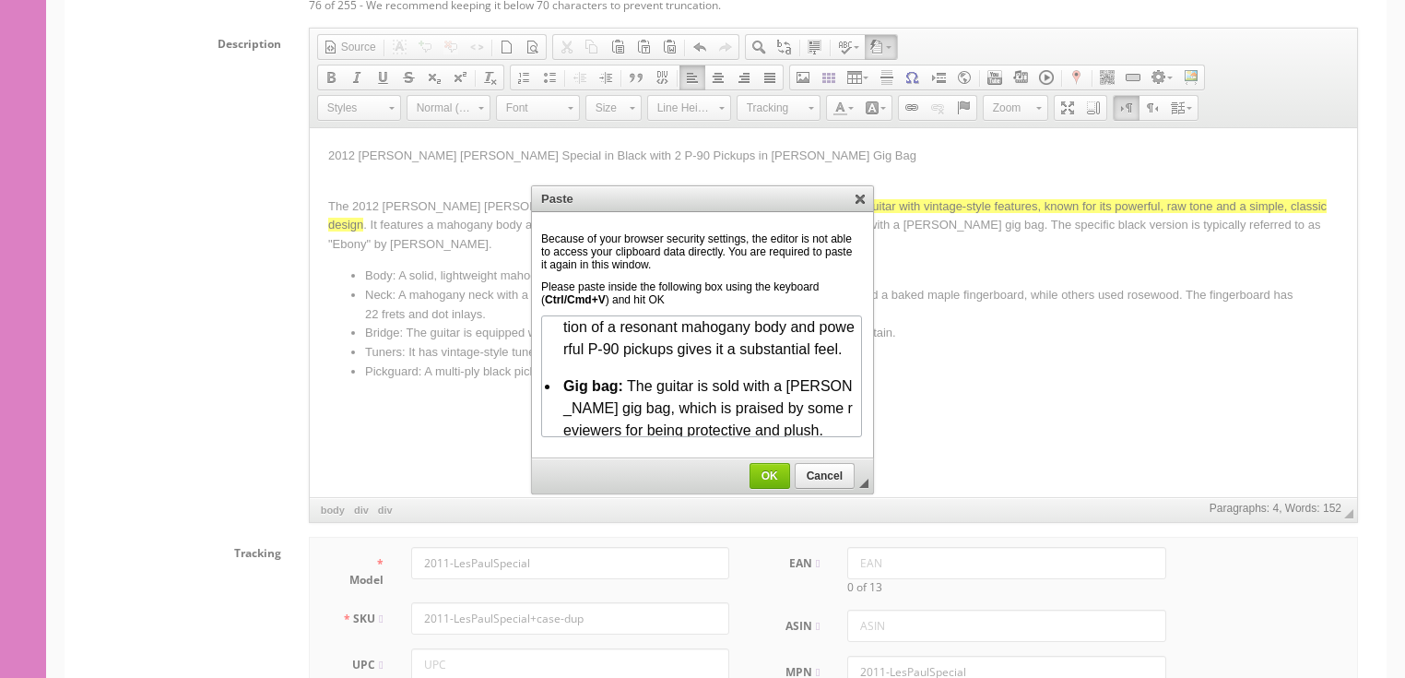
click at [753, 469] on span "OK" at bounding box center [769, 475] width 39 height 13
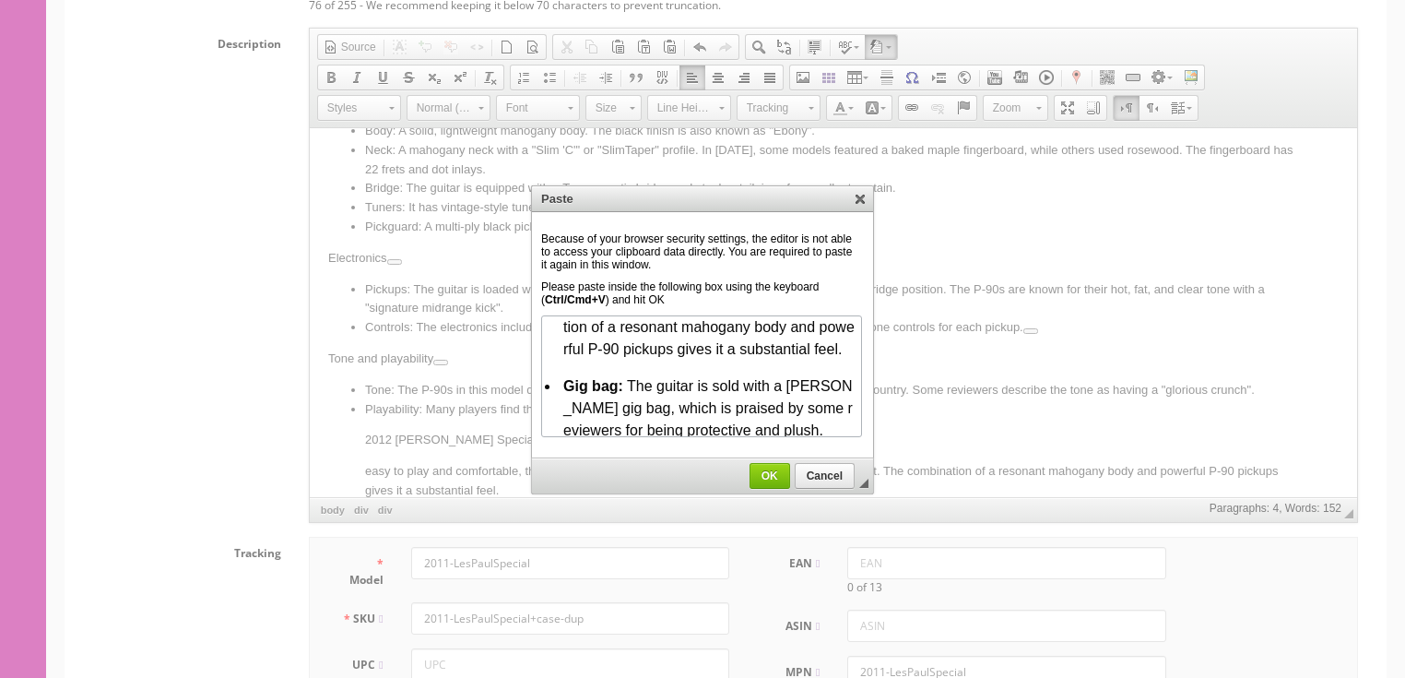
scroll to position [0, 0]
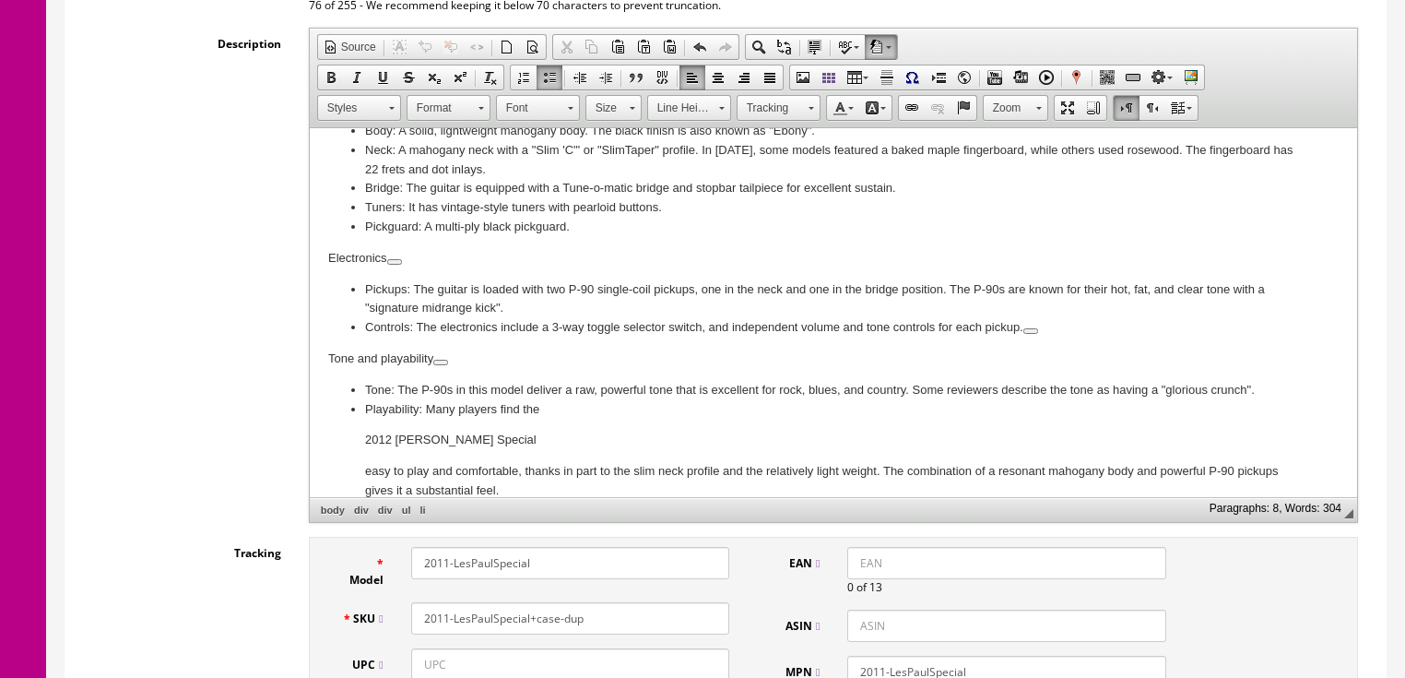
click at [443, 547] on input "2011-LesPaulSpecial" at bounding box center [570, 563] width 318 height 32
type input "2012-LesPaulSpecial"
click at [443, 602] on input "2011-LesPaulSpecial+case-dup" at bounding box center [570, 618] width 318 height 32
type input "2012-LesPaulSpecial+bag"
click at [880, 655] on input "2011-LesPaulSpecial" at bounding box center [1006, 671] width 318 height 32
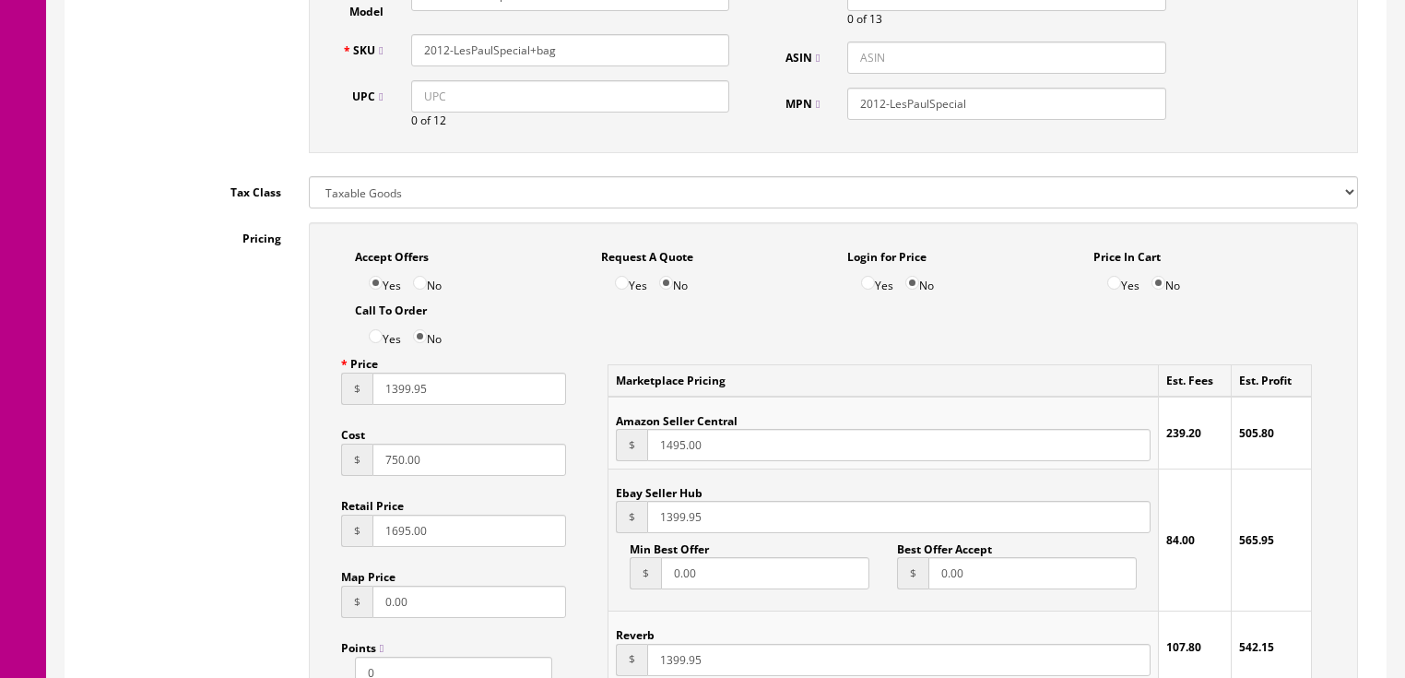
scroll to position [1028, 0]
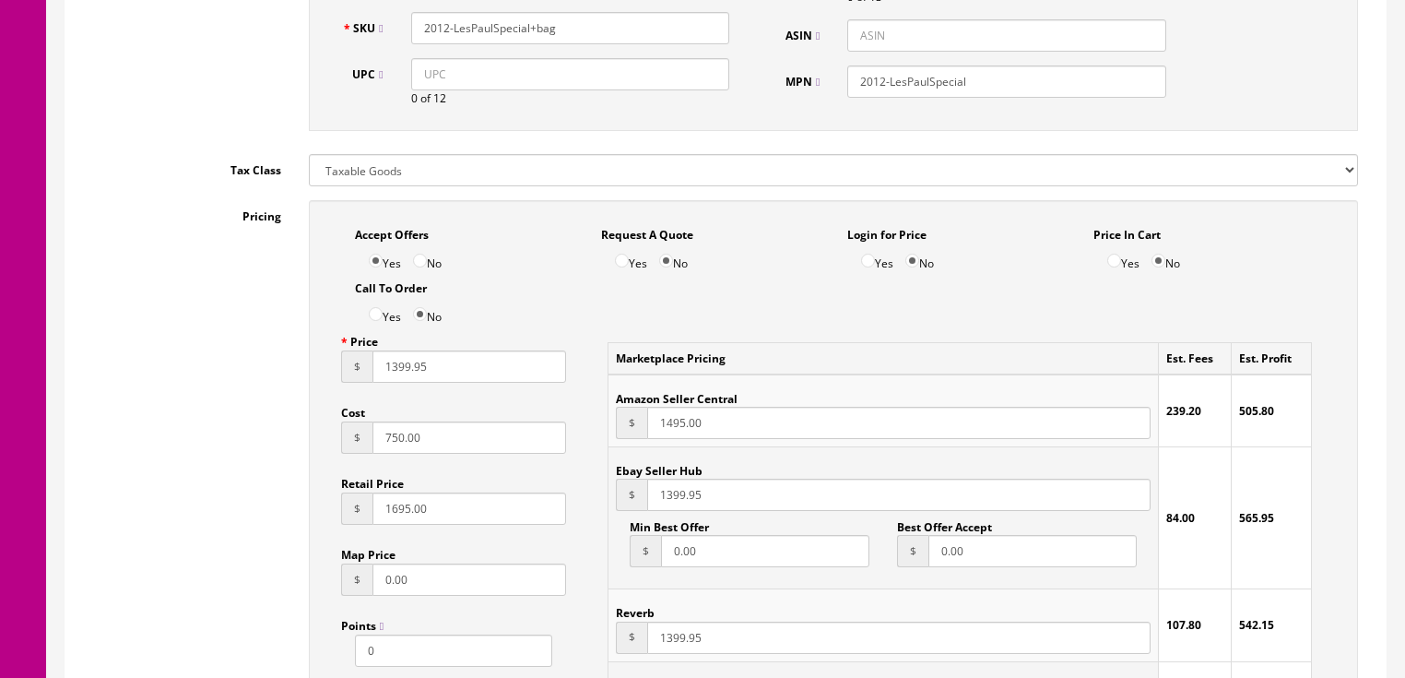
type input "2012-LesPaulSpecial"
drag, startPoint x: 442, startPoint y: 425, endPoint x: 315, endPoint y: 413, distance: 126.9
click at [315, 413] on div "Accept Offers Yes No Request A Quote Yes No Login for Price Yes No Price In Car…" at bounding box center [833, 607] width 1049 height 814
type input "500.00"
drag, startPoint x: 441, startPoint y: 346, endPoint x: 335, endPoint y: 346, distance: 106.0
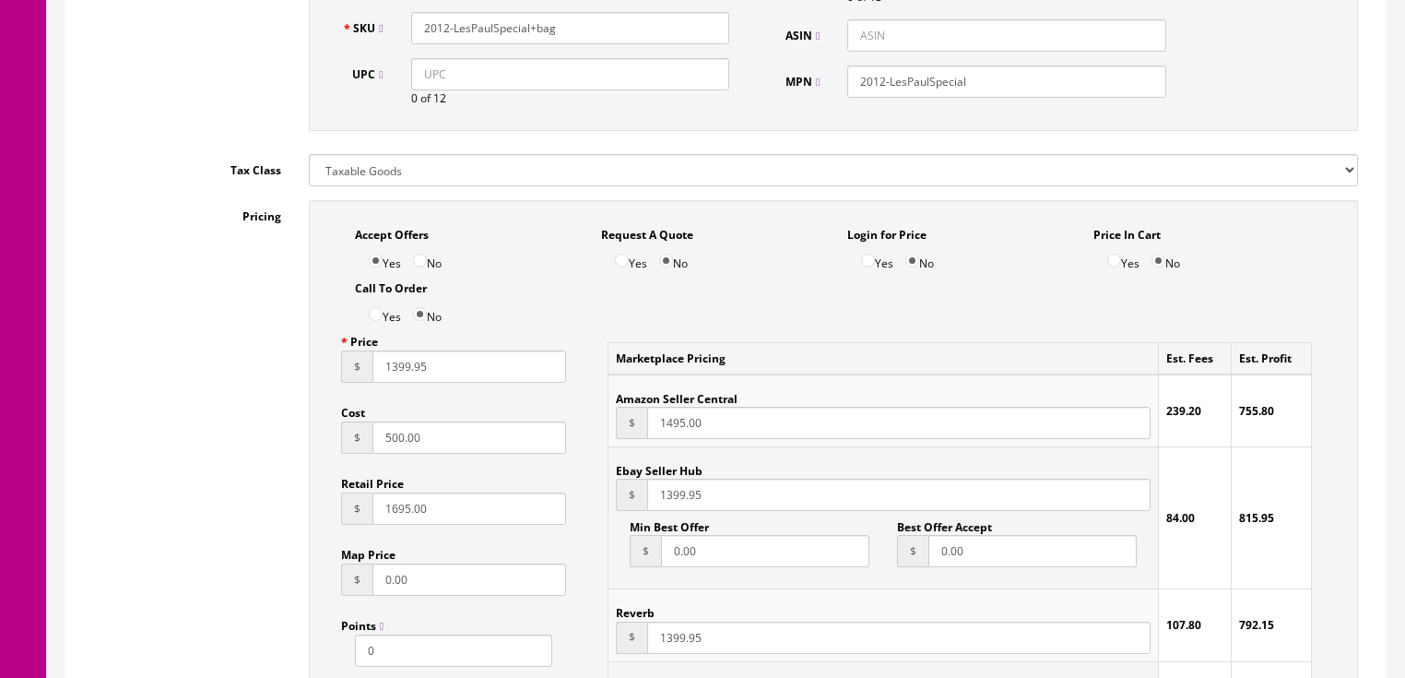
click at [335, 346] on div "Price $ 1399.95 Cost $ 500.00 Retail Price $ 1695.00 Map Price $ 0.00 Points 0 …" at bounding box center [454, 538] width 254 height 426
type input "895.00"
drag, startPoint x: 723, startPoint y: 486, endPoint x: 586, endPoint y: 486, distance: 136.4
click at [586, 486] on div "Marketplace Pricing Est. Fees Est. Profit Amazon Seller Central $ 1495.00 239.2…" at bounding box center [960, 536] width 760 height 423
type input "895.00"
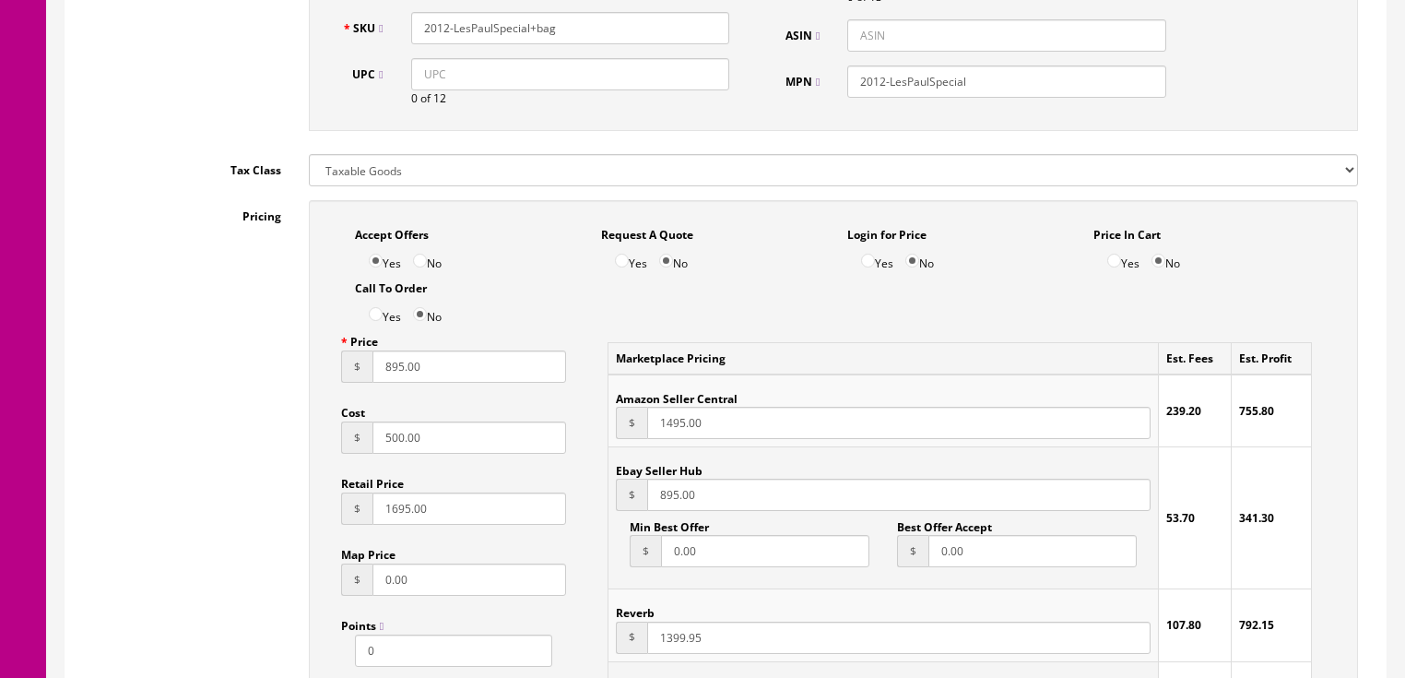
drag, startPoint x: 657, startPoint y: 632, endPoint x: 715, endPoint y: 643, distance: 59.0
click at [715, 643] on td "Reverb $ 1399.95" at bounding box center [882, 625] width 549 height 72
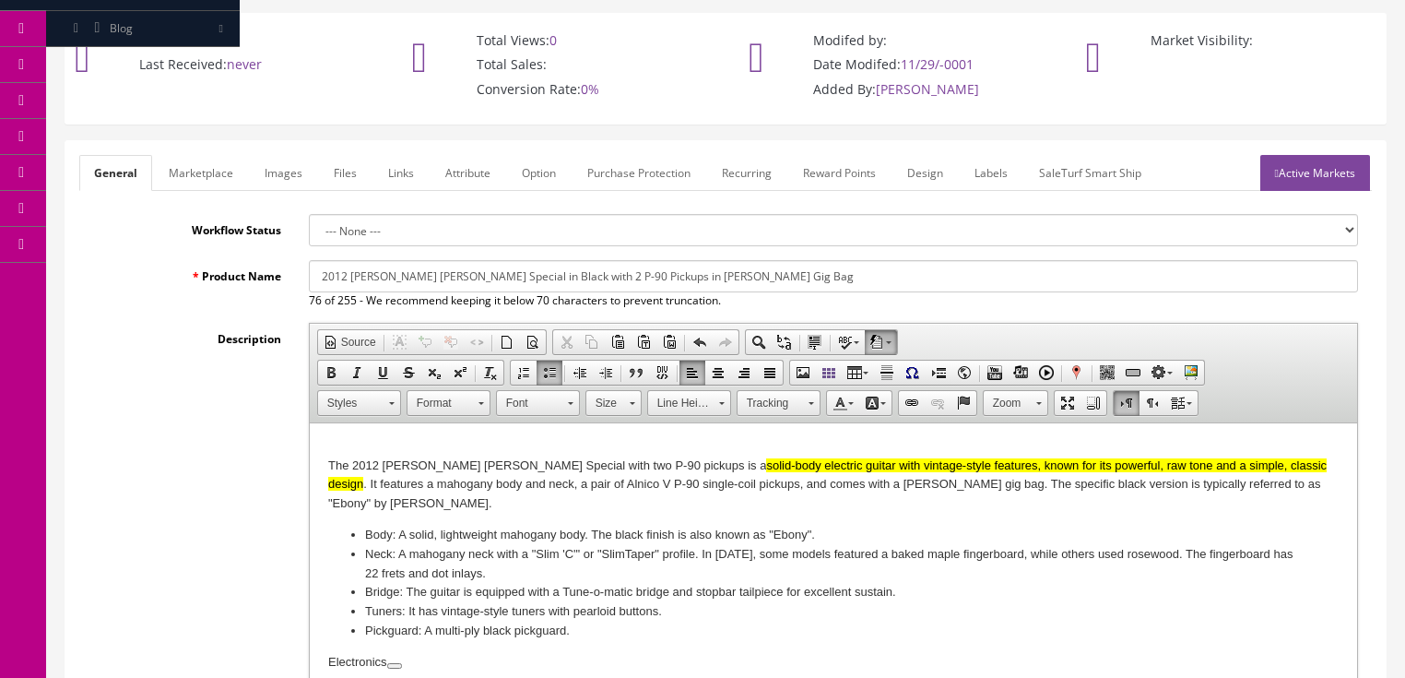
scroll to position [0, 0]
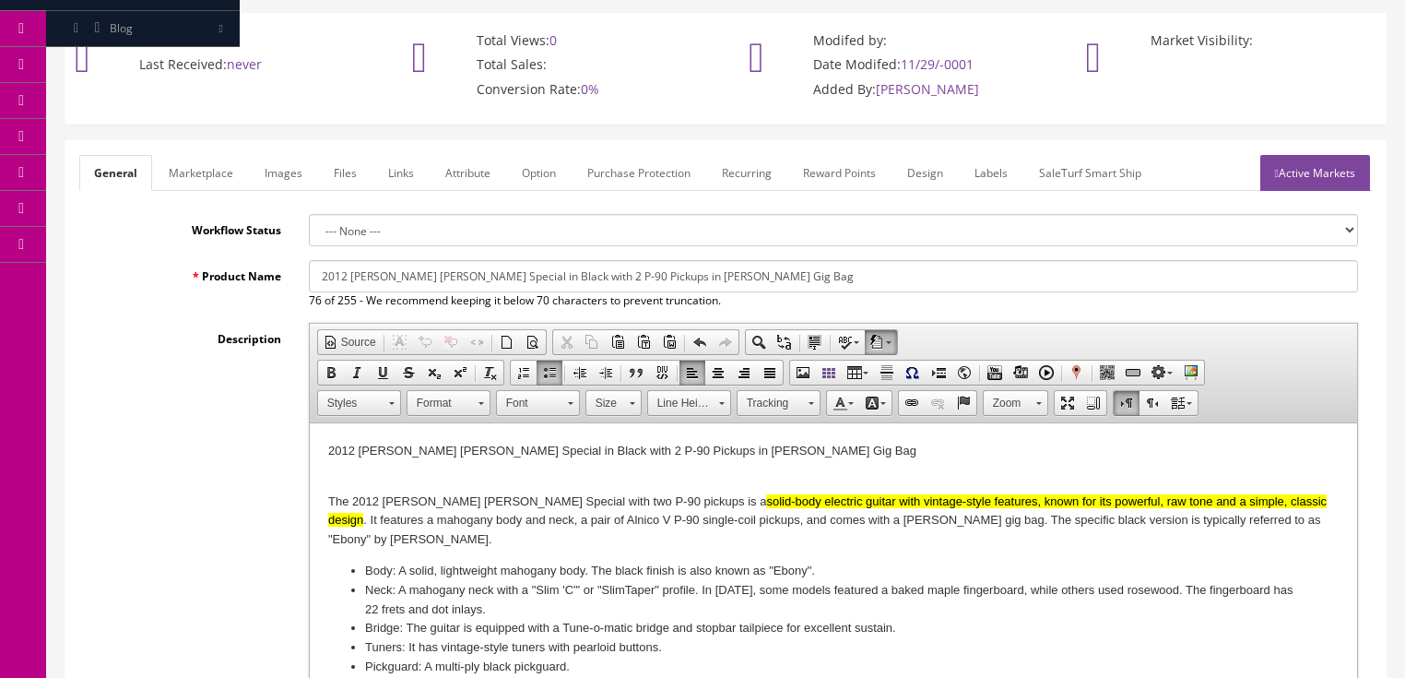
type input "895.00"
click at [1282, 522] on p "The 2012 Gibson Les Paul Special with two P-90 pickups is a solid-body electric…" at bounding box center [832, 520] width 1010 height 57
click at [1260, 524] on p "The 2012 Gibson Les Paul Special with two P-90 pickups is a solid-body electric…" at bounding box center [832, 520] width 1010 height 57
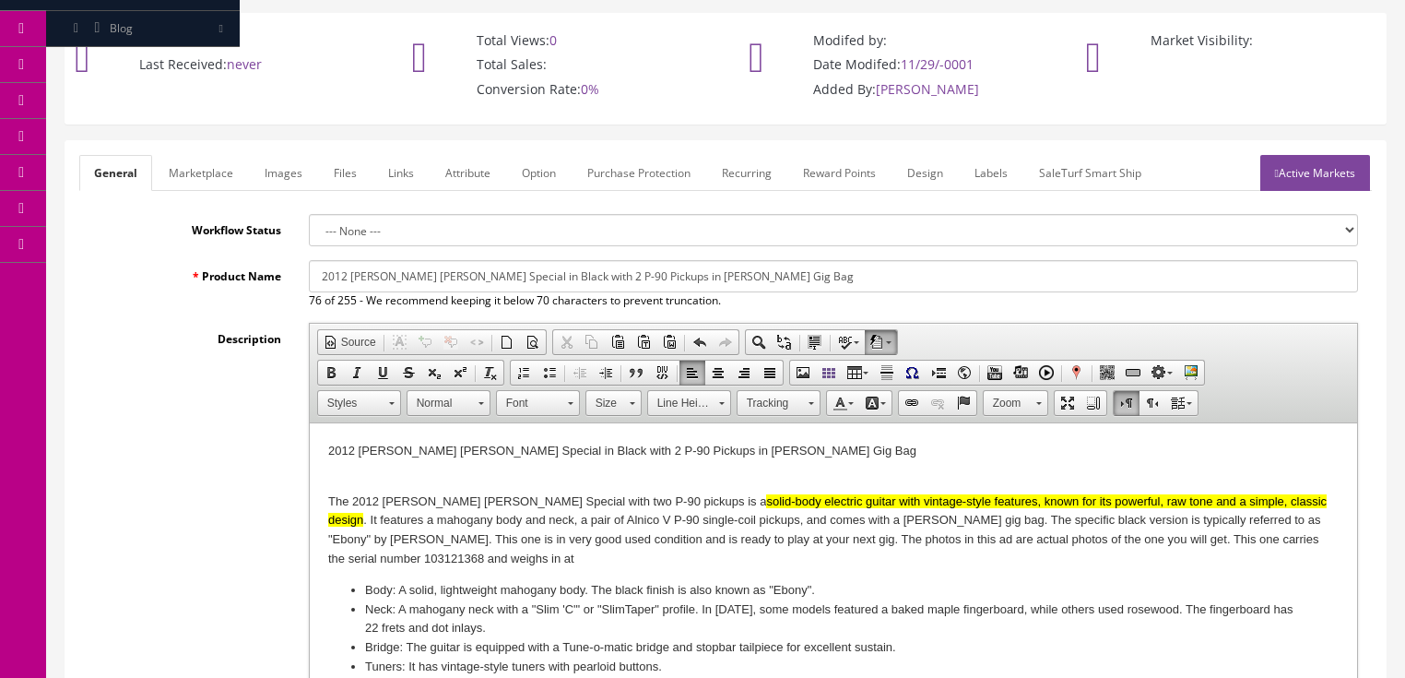
click at [181, 155] on link "Marketplace" at bounding box center [201, 173] width 94 height 36
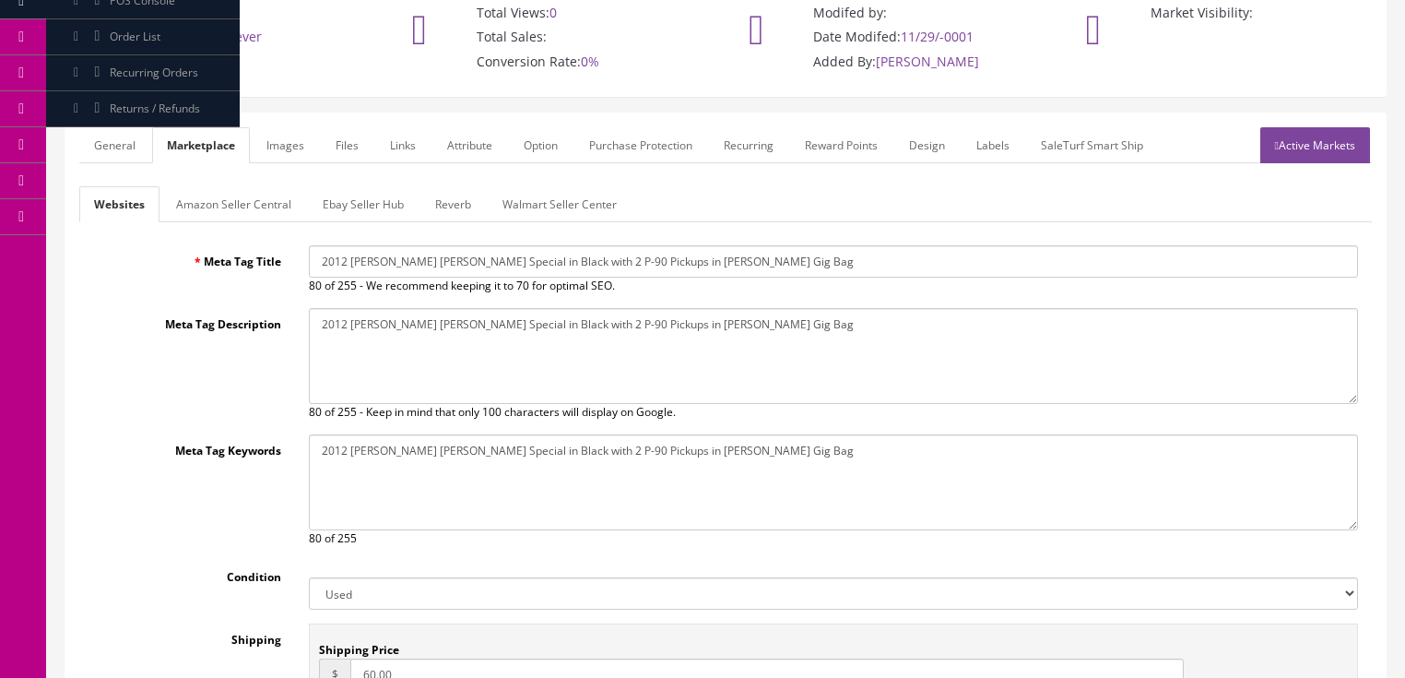
scroll to position [217, 0]
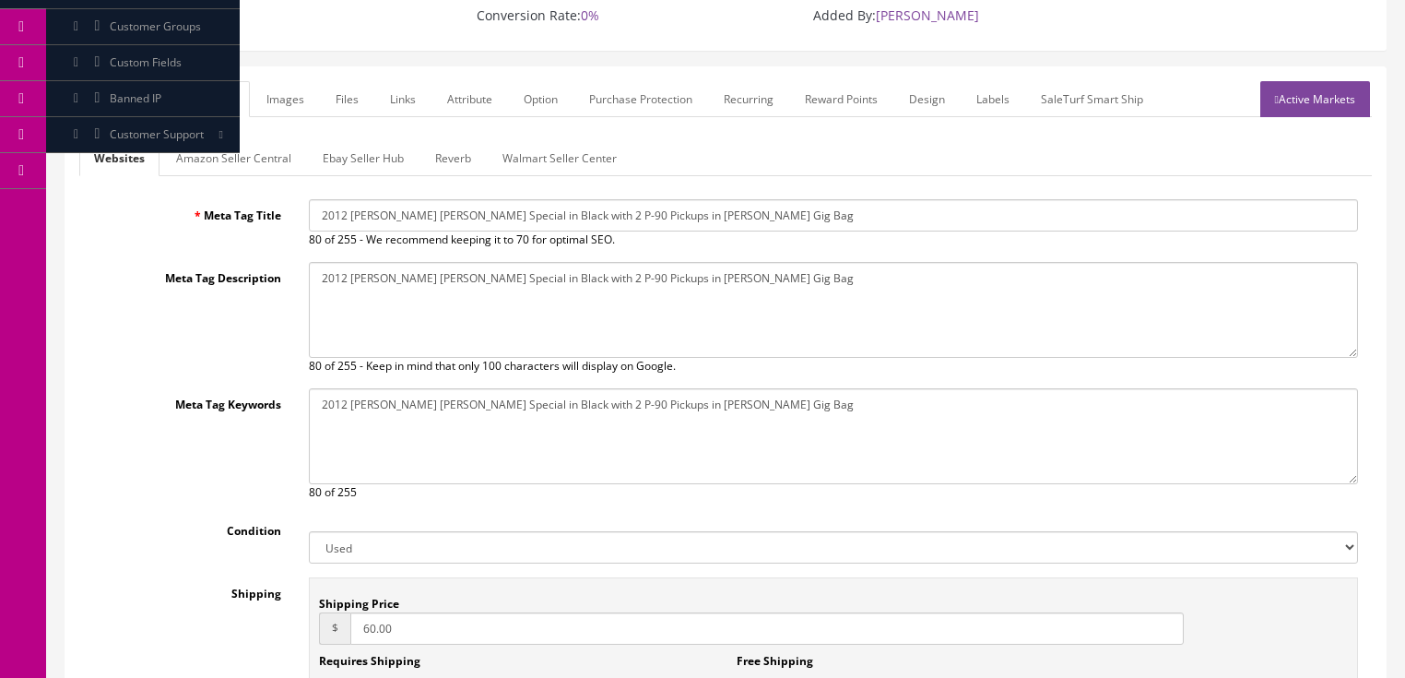
click at [429, 140] on link "Reverb" at bounding box center [452, 158] width 65 height 36
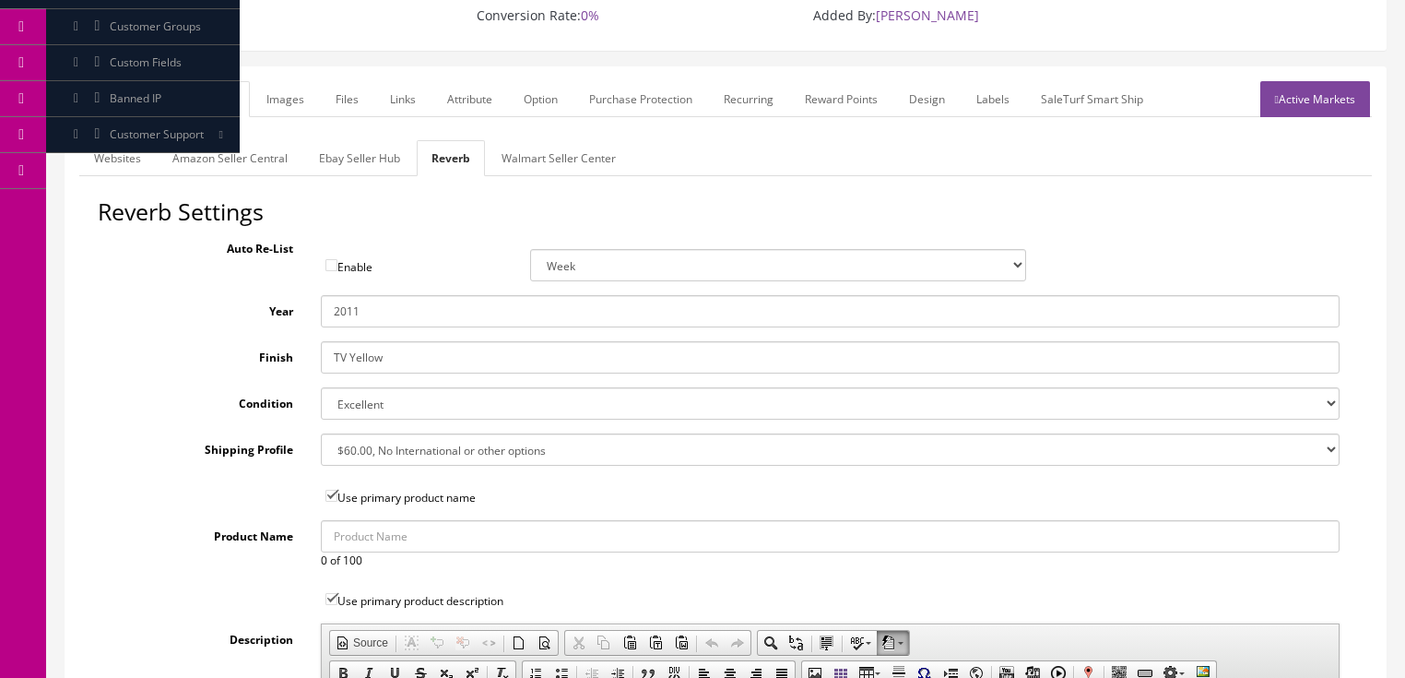
drag, startPoint x: 352, startPoint y: 293, endPoint x: 410, endPoint y: 295, distance: 58.1
click at [410, 295] on input "2011" at bounding box center [830, 311] width 1019 height 32
type input "2012"
drag, startPoint x: 391, startPoint y: 342, endPoint x: 313, endPoint y: 308, distance: 84.6
click at [313, 308] on div "Reverb Settings Auto Re-List Enable Week 2 Weeks 30 Days (Month) 90 Days (3 Mon…" at bounding box center [725, 665] width 1293 height 933
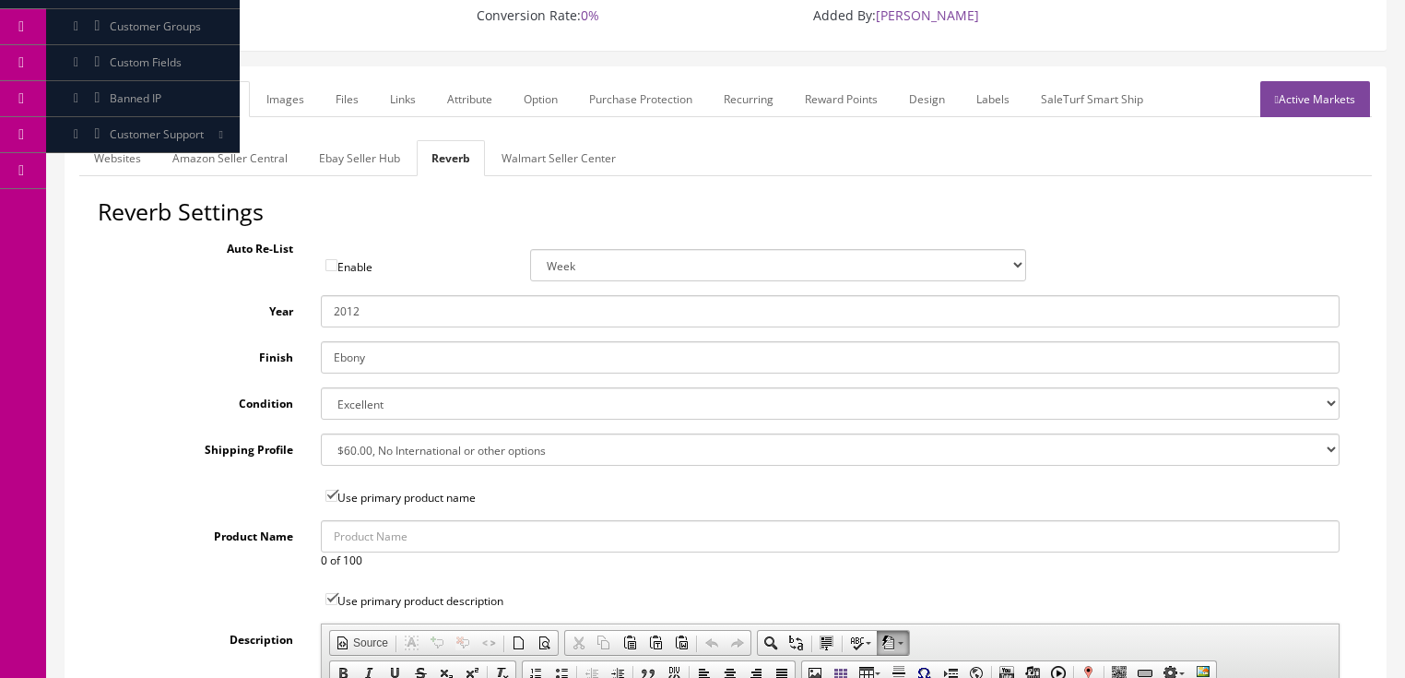
type input "Ebony"
click at [376, 387] on select "Brand New Mint Excellent Very Good Good Fair Poor B-Stock Non Functioning" at bounding box center [830, 403] width 1019 height 32
click at [321, 387] on select "Brand New Mint Excellent Very Good Good Fair Poor B-Stock Non Functioning" at bounding box center [830, 403] width 1019 height 32
click at [339, 387] on select "Brand New Mint Excellent Very Good Good Fair Poor B-Stock Non Functioning" at bounding box center [830, 403] width 1019 height 32
select select "ae4d9114-1bd7-4ec5-a4ba-6653af5ac84d"
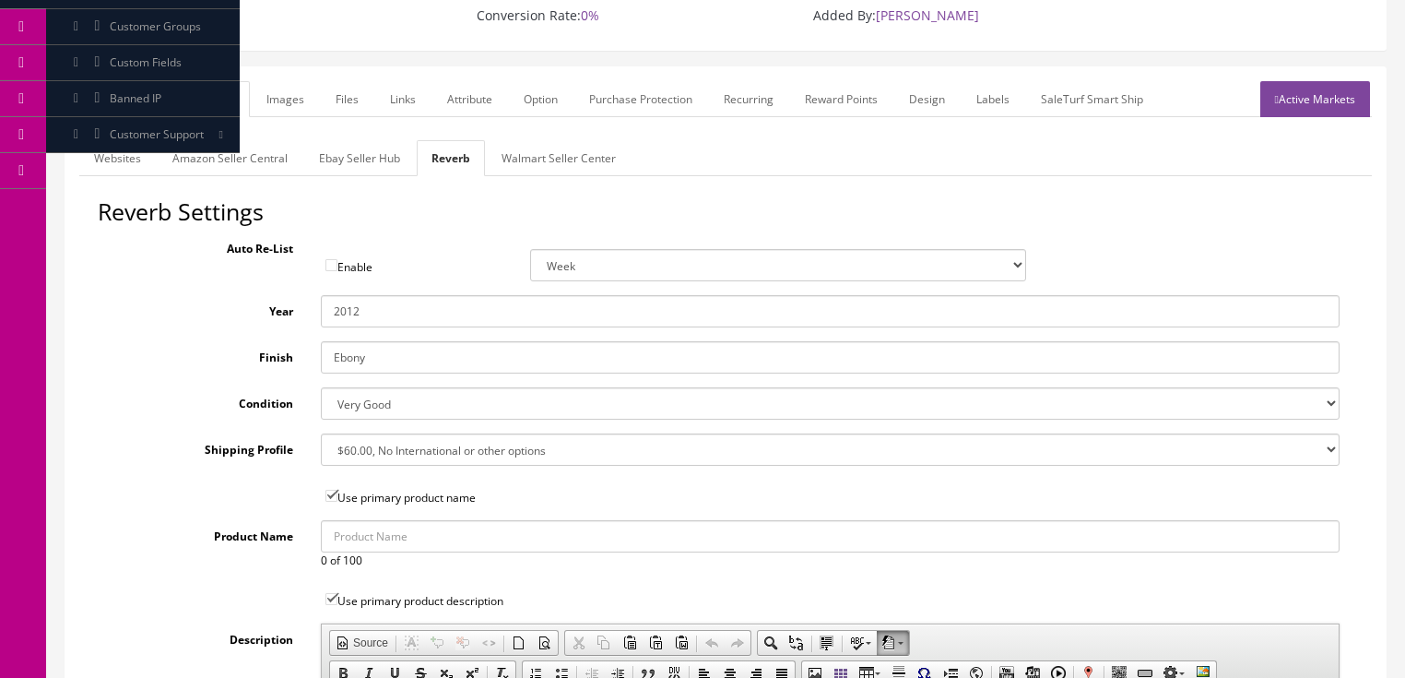
click at [321, 387] on select "Brand New Mint Excellent Very Good Good Fair Poor B-Stock Non Functioning" at bounding box center [830, 403] width 1019 height 32
click at [288, 81] on link "Images" at bounding box center [285, 99] width 67 height 36
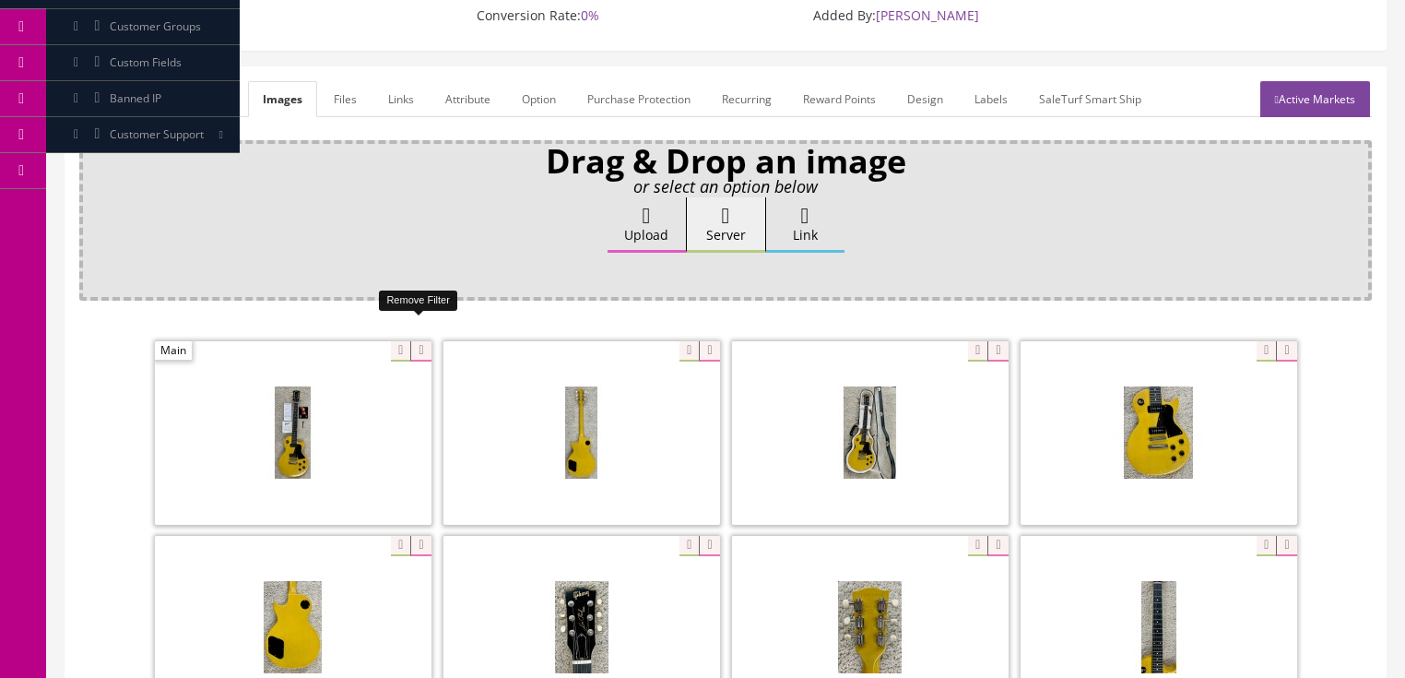
click at [424, 341] on icon at bounding box center [420, 351] width 20 height 20
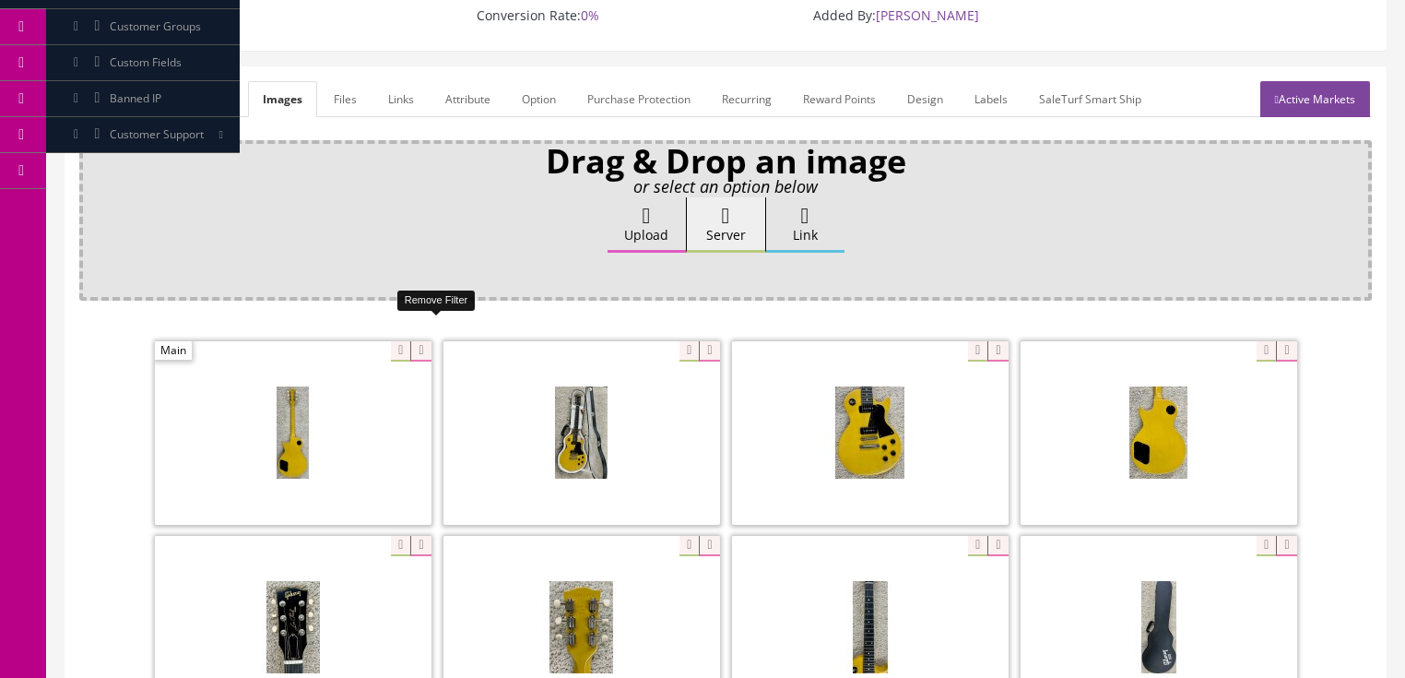
drag, startPoint x: 424, startPoint y: 322, endPoint x: 367, endPoint y: 325, distance: 57.2
click at [423, 341] on icon at bounding box center [420, 351] width 20 height 20
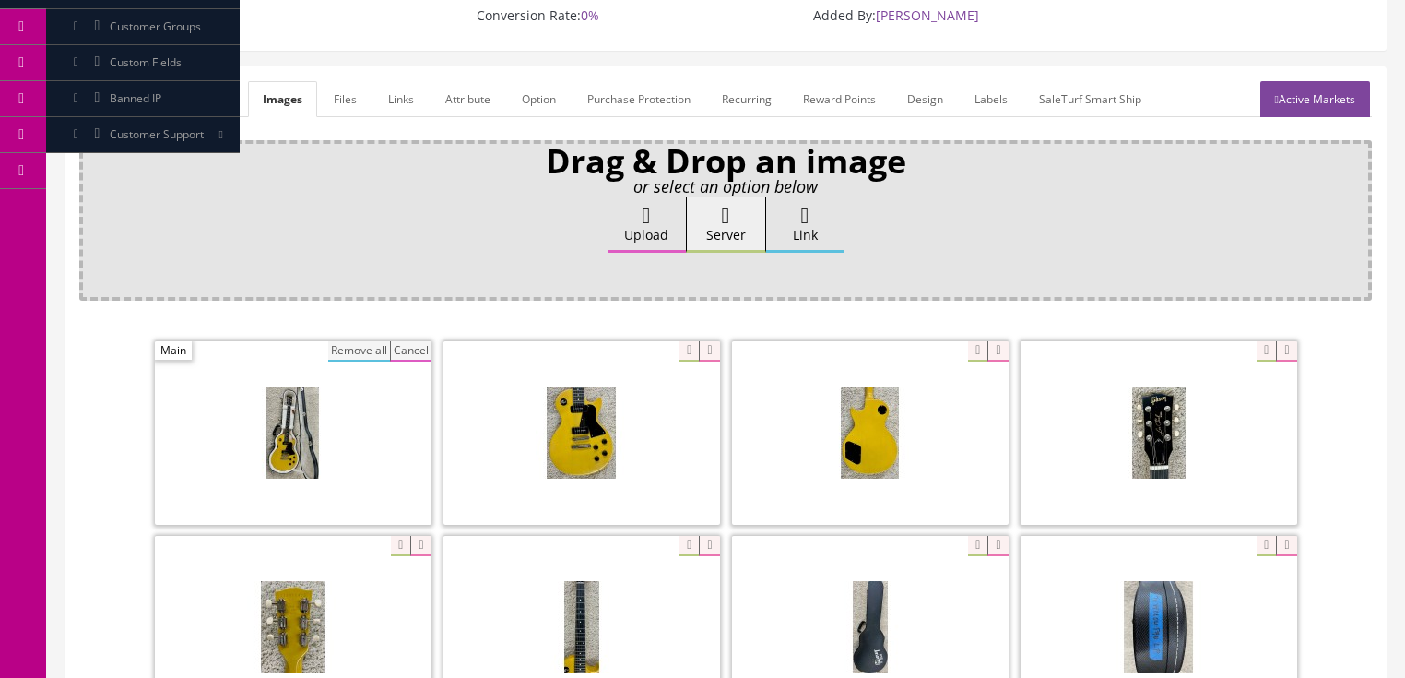
click at [366, 341] on button "Remove all" at bounding box center [359, 351] width 62 height 20
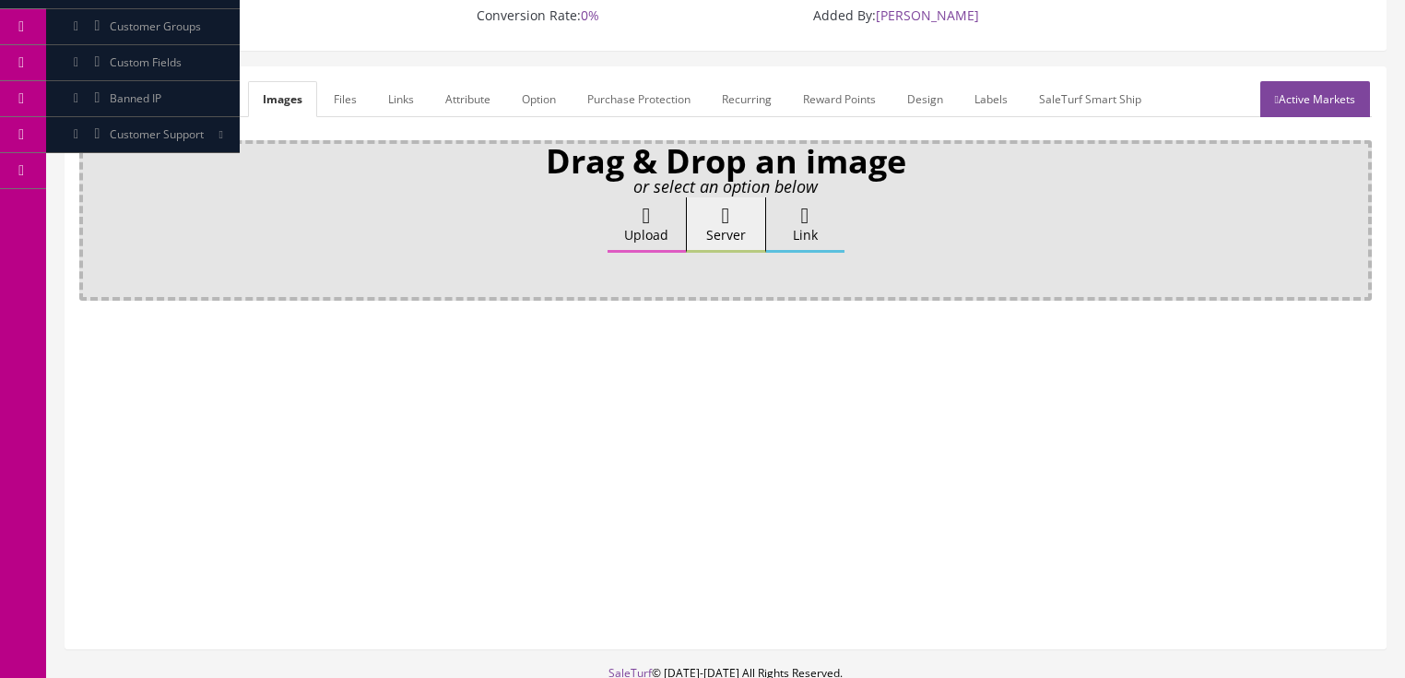
click at [457, 87] on link "Attribute" at bounding box center [468, 99] width 75 height 36
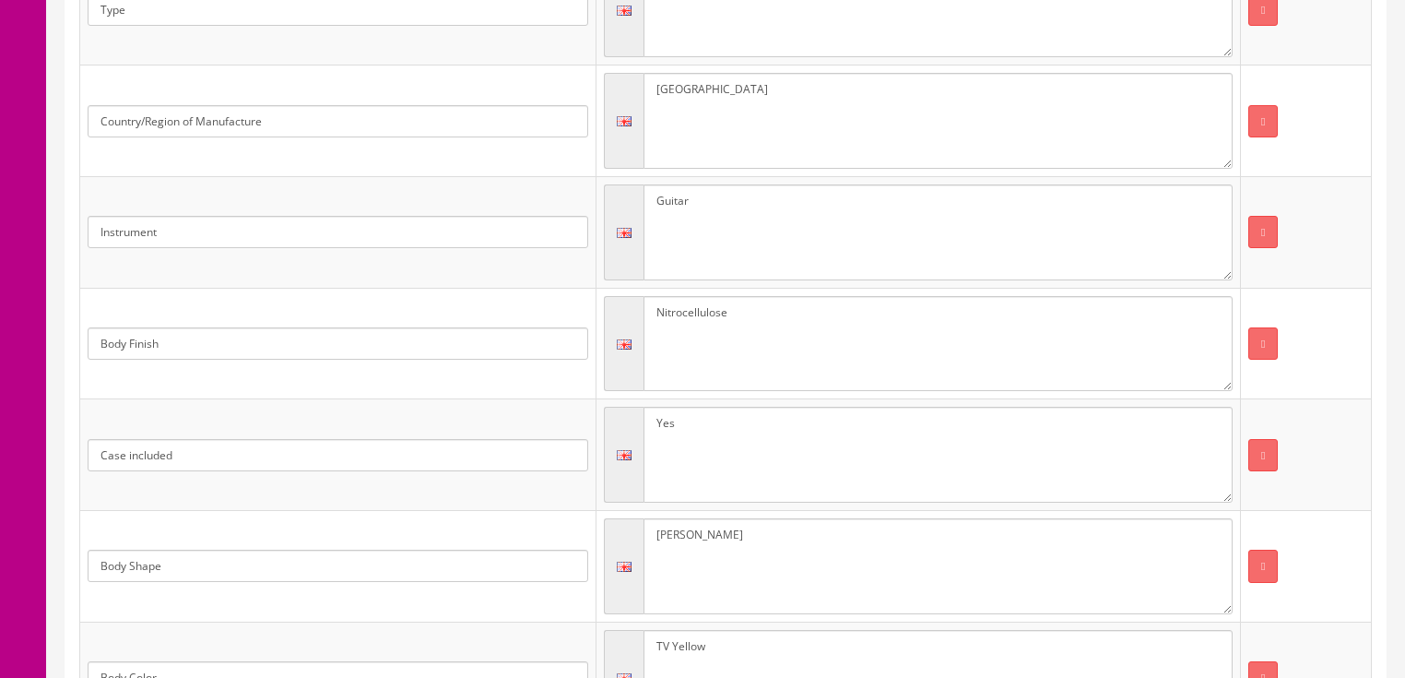
scroll to position [585, 0]
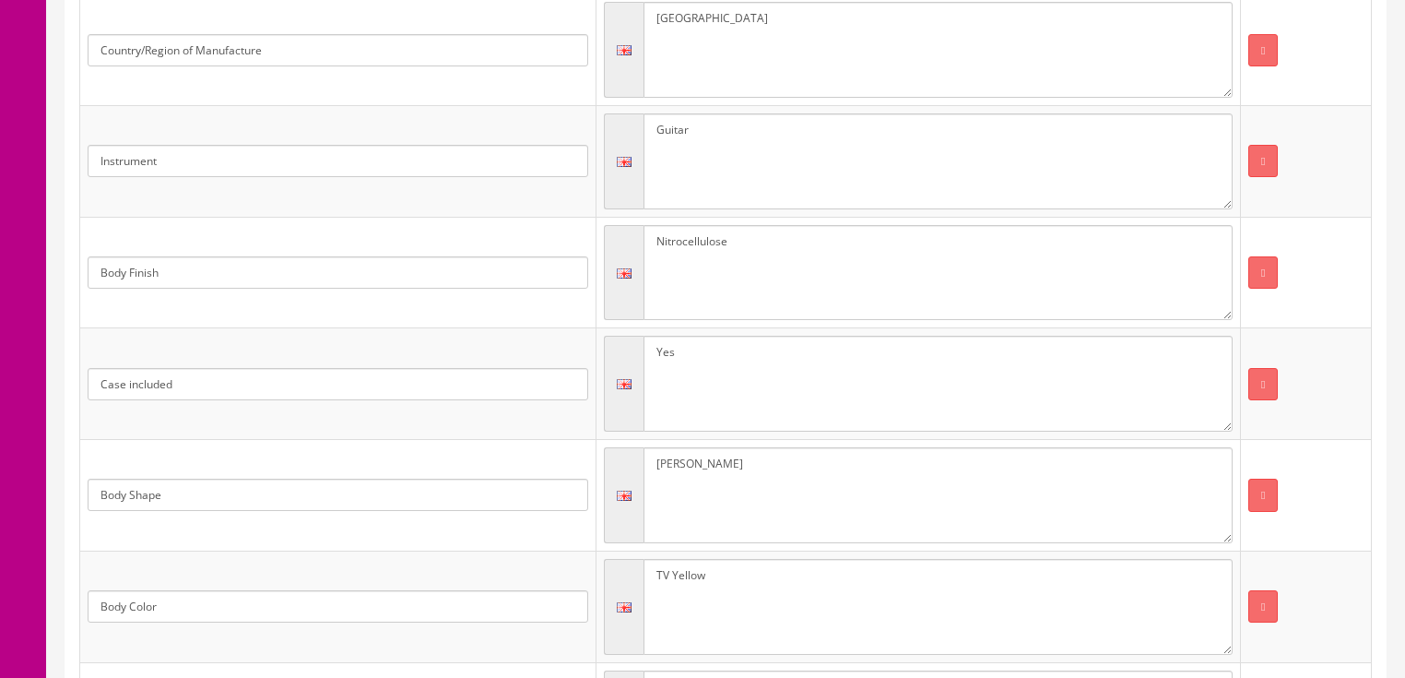
drag, startPoint x: 730, startPoint y: 214, endPoint x: 633, endPoint y: 207, distance: 97.0
click at [633, 225] on div "Nitrocellulose" at bounding box center [918, 273] width 629 height 96
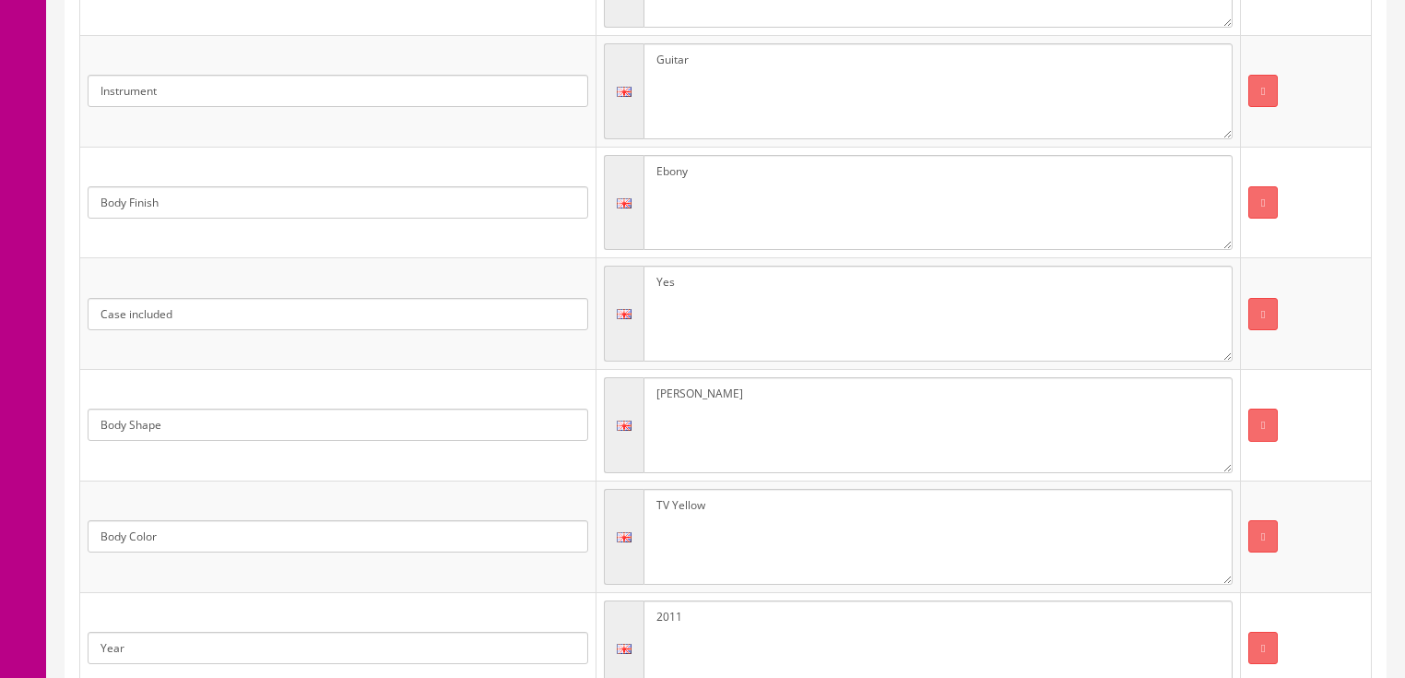
scroll to position [733, 0]
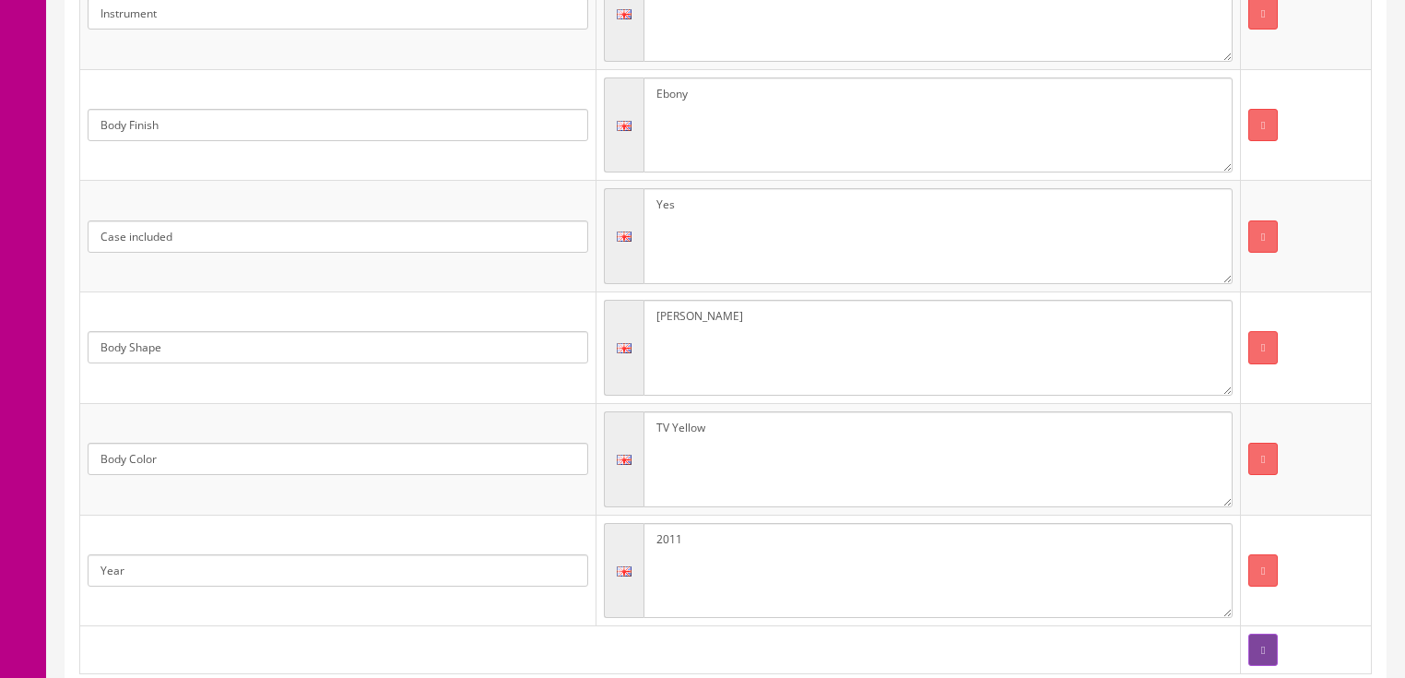
type textarea "Ebony"
drag, startPoint x: 748, startPoint y: 400, endPoint x: 640, endPoint y: 400, distance: 107.9
click at [640, 411] on div "TV Yellow" at bounding box center [918, 459] width 629 height 96
type textarea "Black"
drag, startPoint x: 676, startPoint y: 517, endPoint x: 707, endPoint y: 516, distance: 31.4
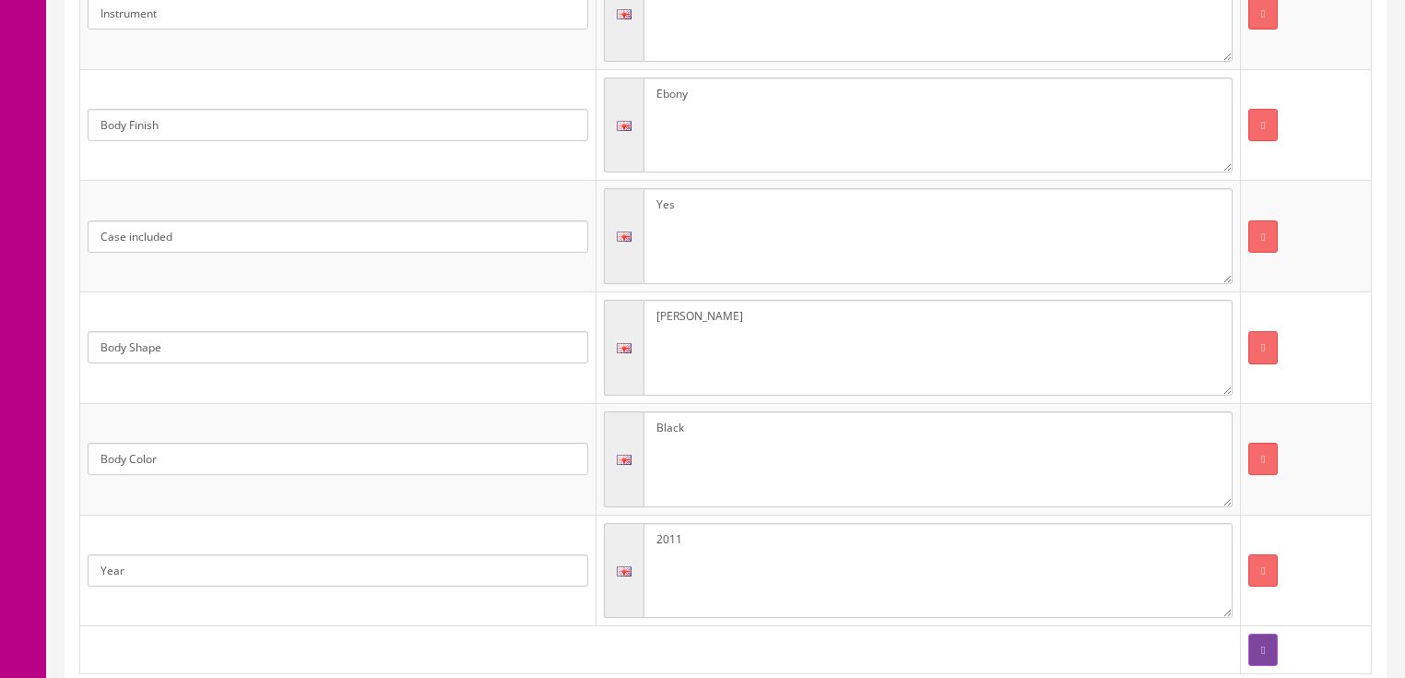
click at [707, 523] on textarea "2011" at bounding box center [938, 571] width 589 height 96
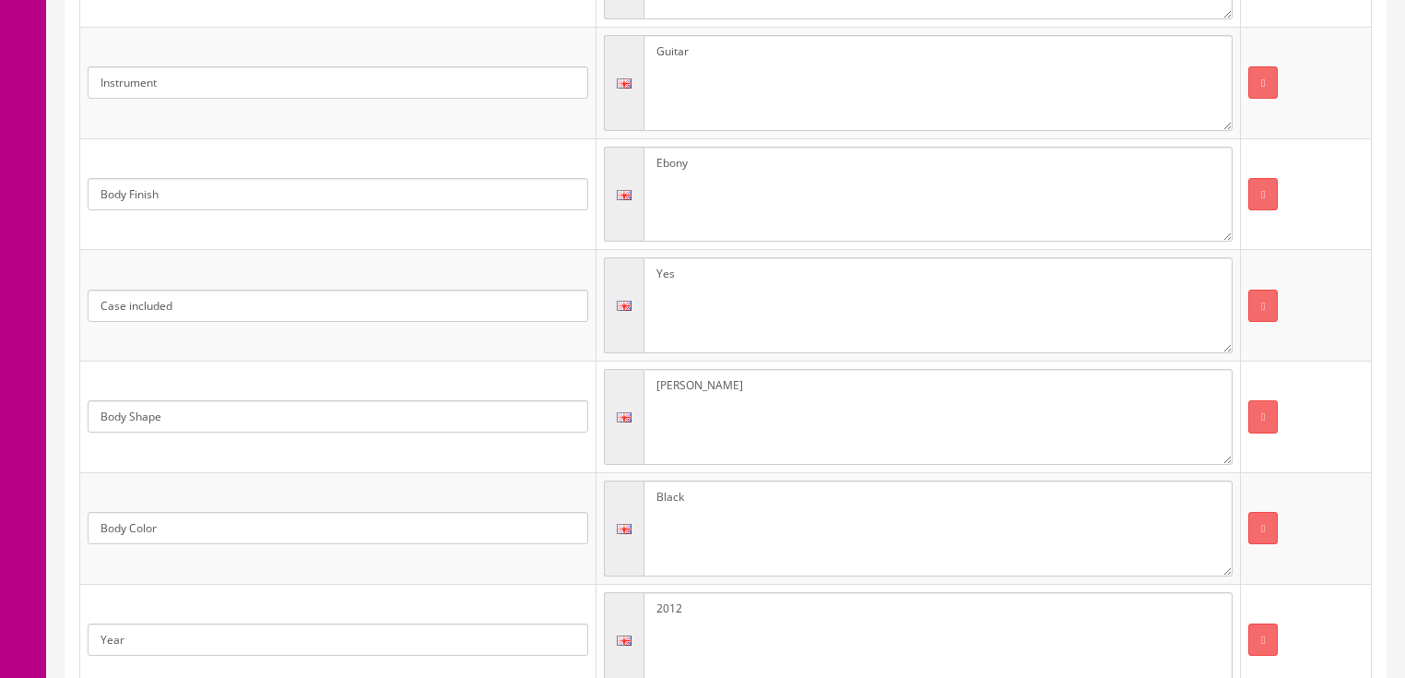
scroll to position [659, 0]
type textarea "2012"
drag, startPoint x: 695, startPoint y: 246, endPoint x: 576, endPoint y: 266, distance: 120.5
click at [573, 262] on tr "Case included Yes" at bounding box center [726, 310] width 1292 height 112
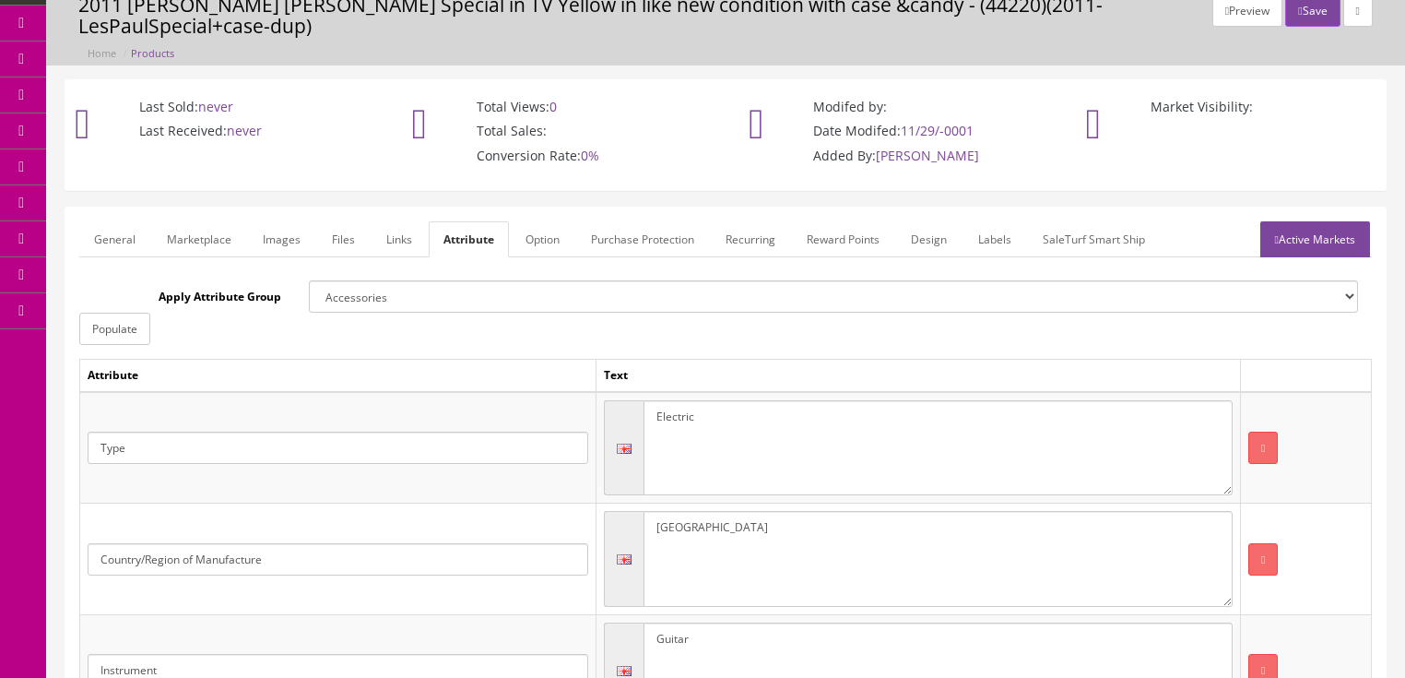
scroll to position [69, 0]
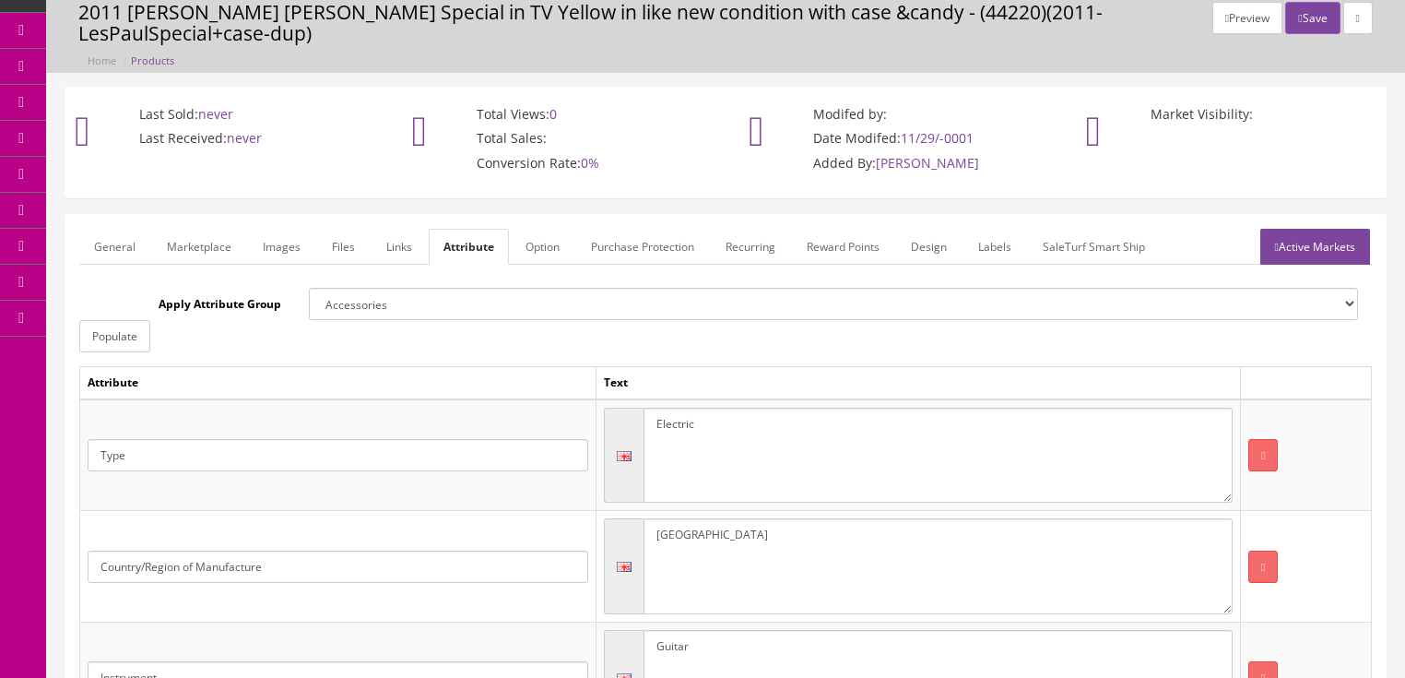
type textarea "Gibson gig bag"
click at [1282, 229] on link "Active Markets" at bounding box center [1315, 247] width 110 height 36
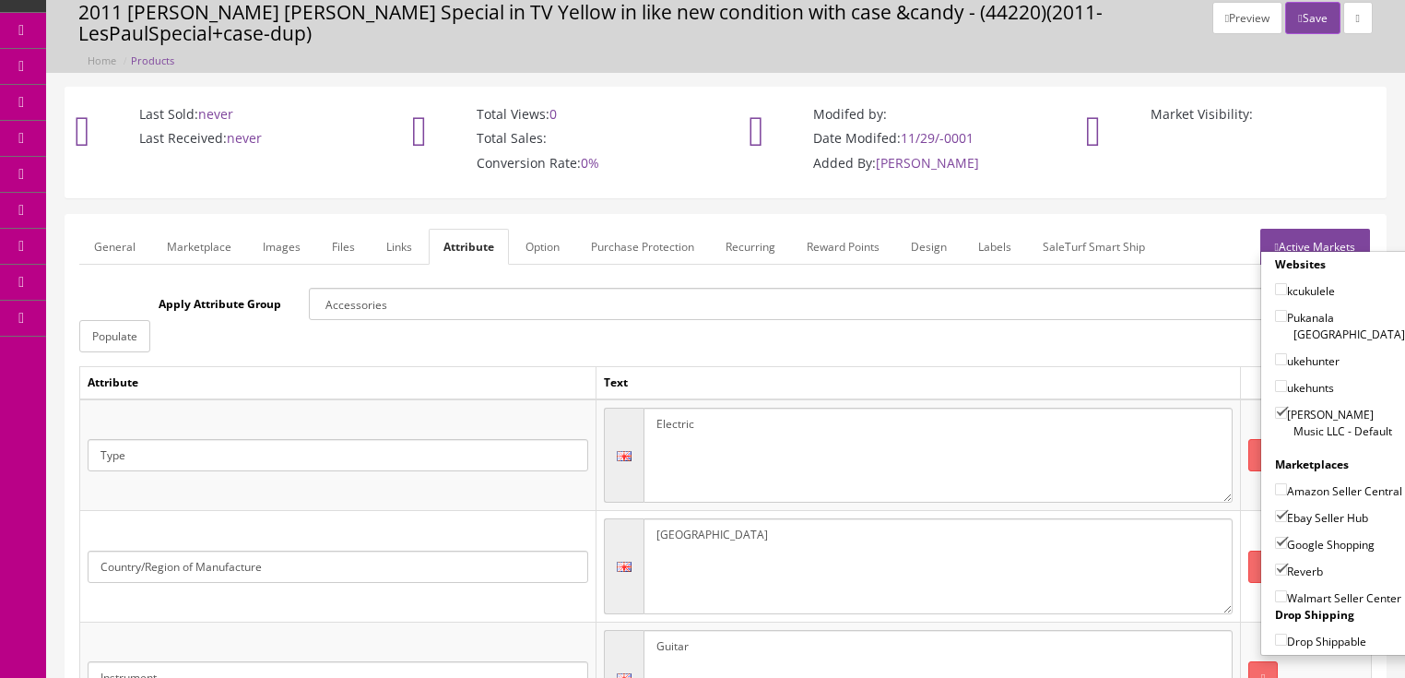
click at [1295, 229] on link "Active Markets" at bounding box center [1315, 247] width 110 height 36
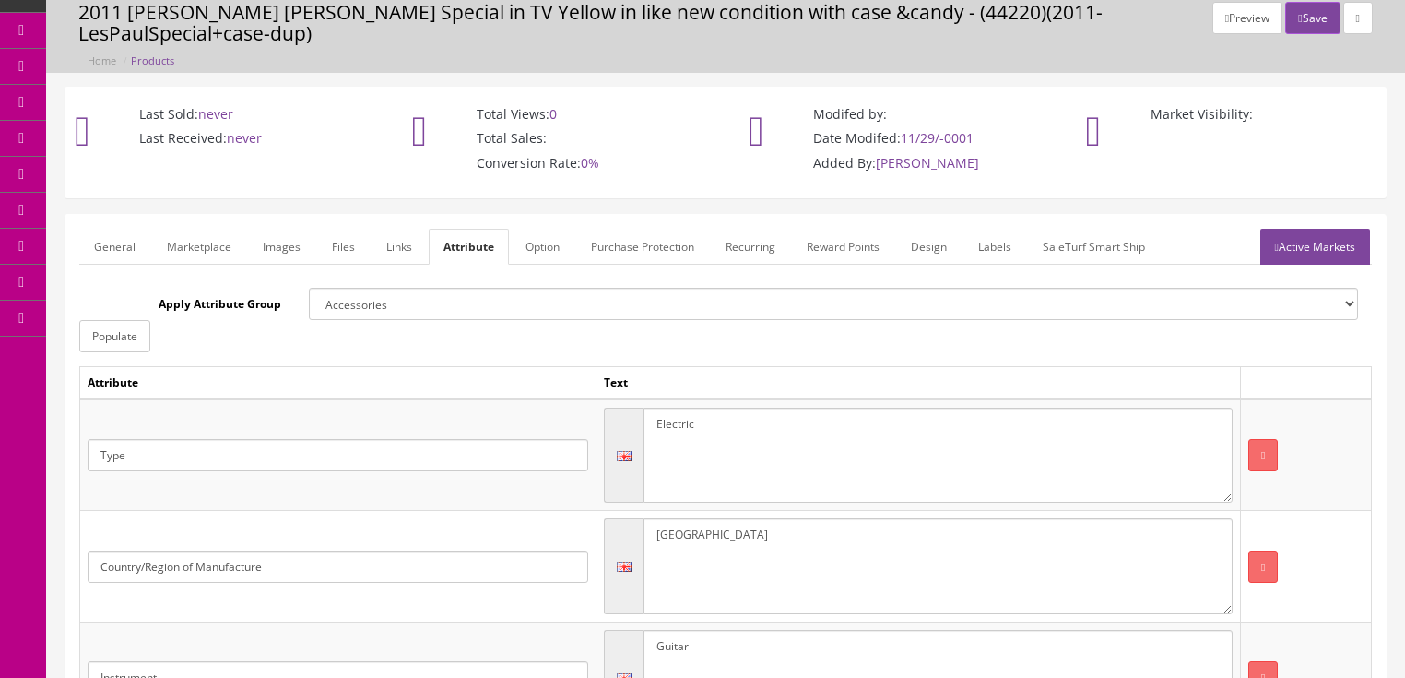
click at [101, 232] on link "General" at bounding box center [114, 247] width 71 height 36
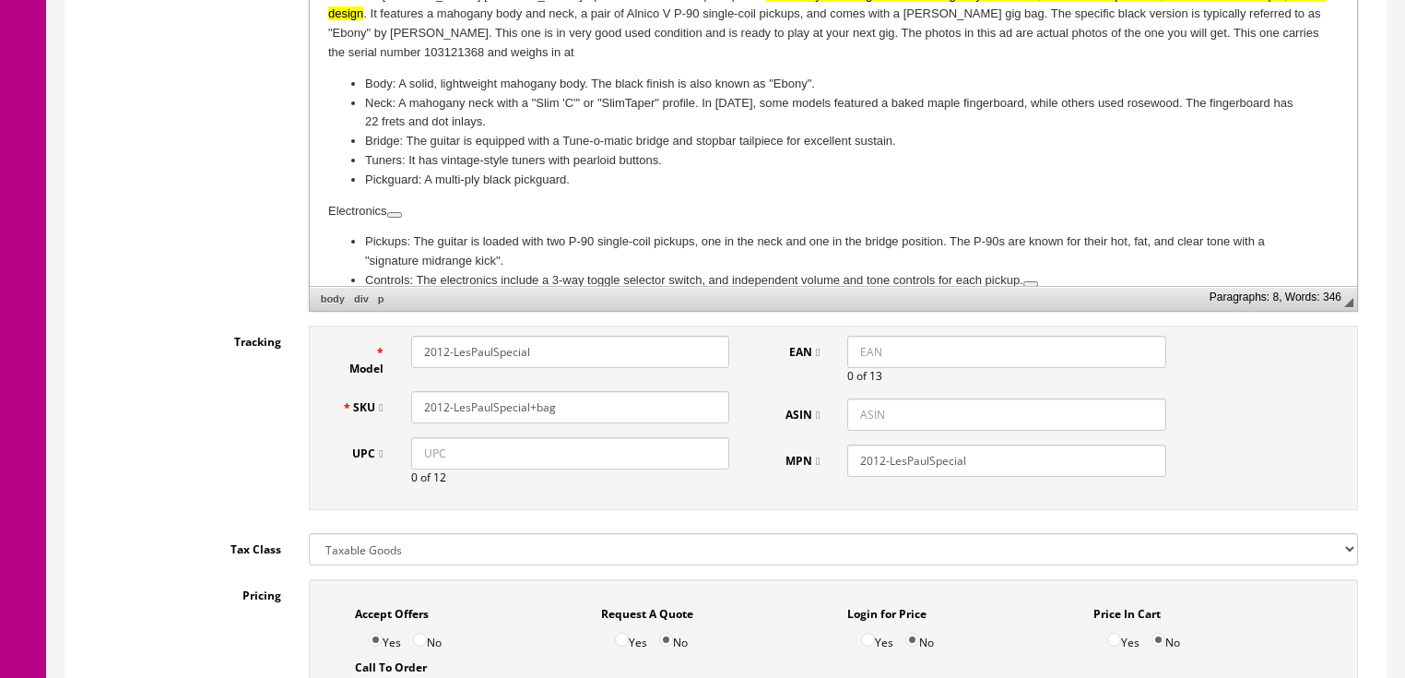
scroll to position [659, 0]
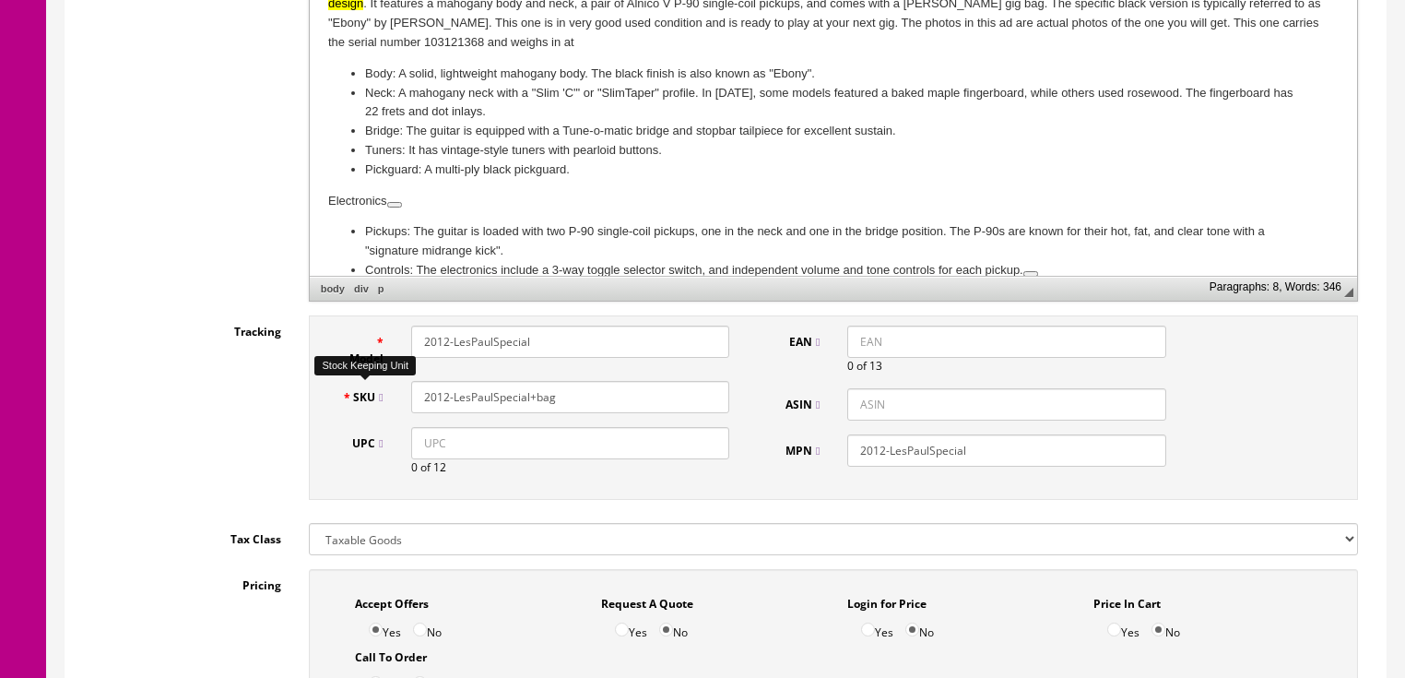
drag, startPoint x: 571, startPoint y: 378, endPoint x: 484, endPoint y: 369, distance: 87.2
click at [309, 399] on div "Model 2012-LesPaulSpecial SKU 2012-LesPaulSpecial+bag UPC 0 of 12 EAN 0 of 13 A…" at bounding box center [833, 407] width 1049 height 184
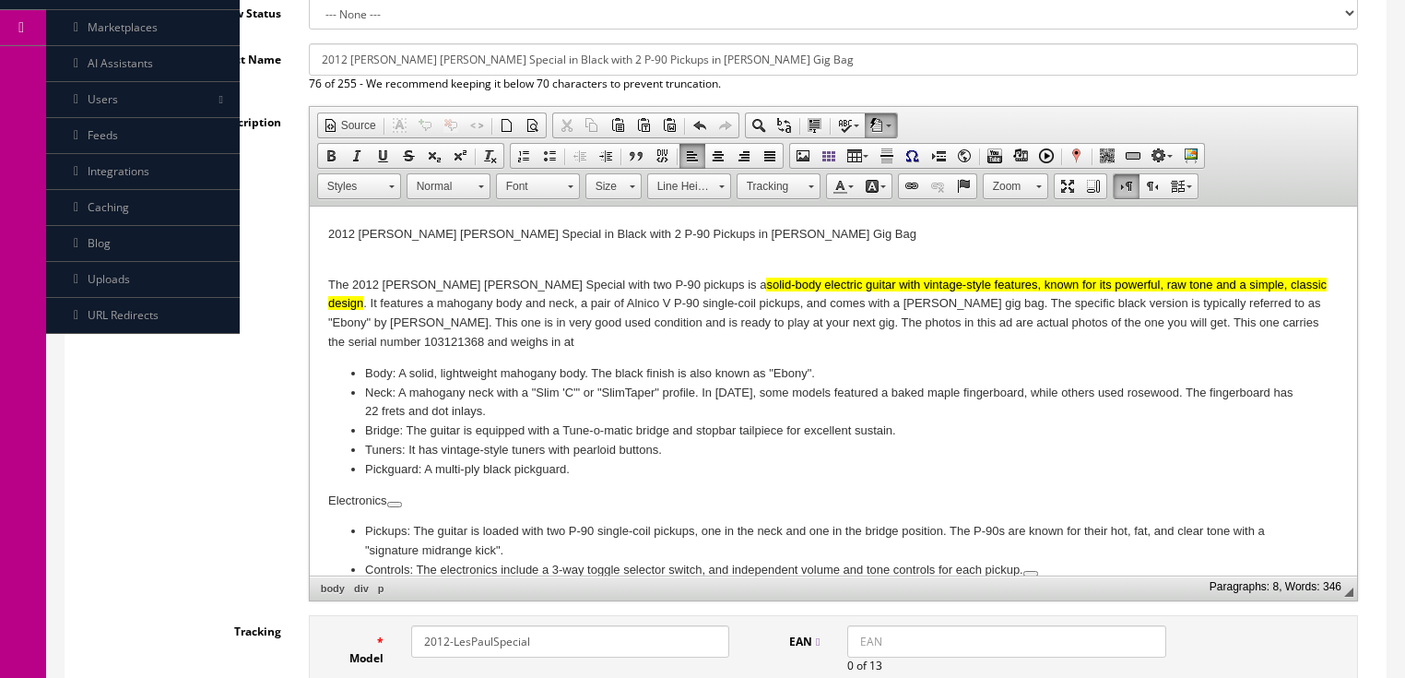
scroll to position [290, 0]
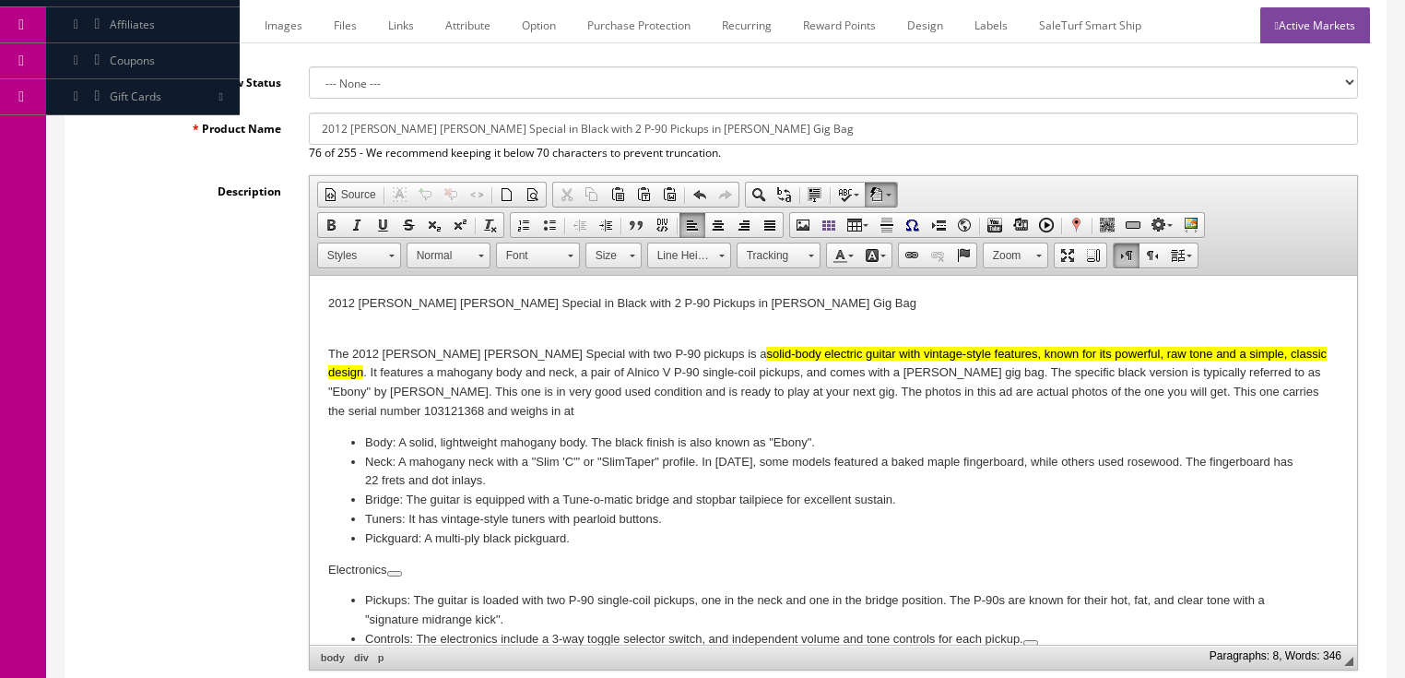
click at [435, 112] on input "2012 Gibson Les Paul Special in Black with 2 P-90 Pickups in Gibson Gig Bag" at bounding box center [833, 128] width 1049 height 32
type input "2012 Gibson Les Paul Junior Special in Black with 2 P-90 Pickups in Gibson Bag"
drag, startPoint x: 448, startPoint y: 304, endPoint x: 332, endPoint y: 307, distance: 116.2
click at [447, 304] on div "2012 Gibson Les Paul Special in Black with 2 P-90 Pickups in Gibson Gig Bag" at bounding box center [832, 303] width 1010 height 19
drag, startPoint x: 470, startPoint y: 353, endPoint x: 337, endPoint y: 385, distance: 136.6
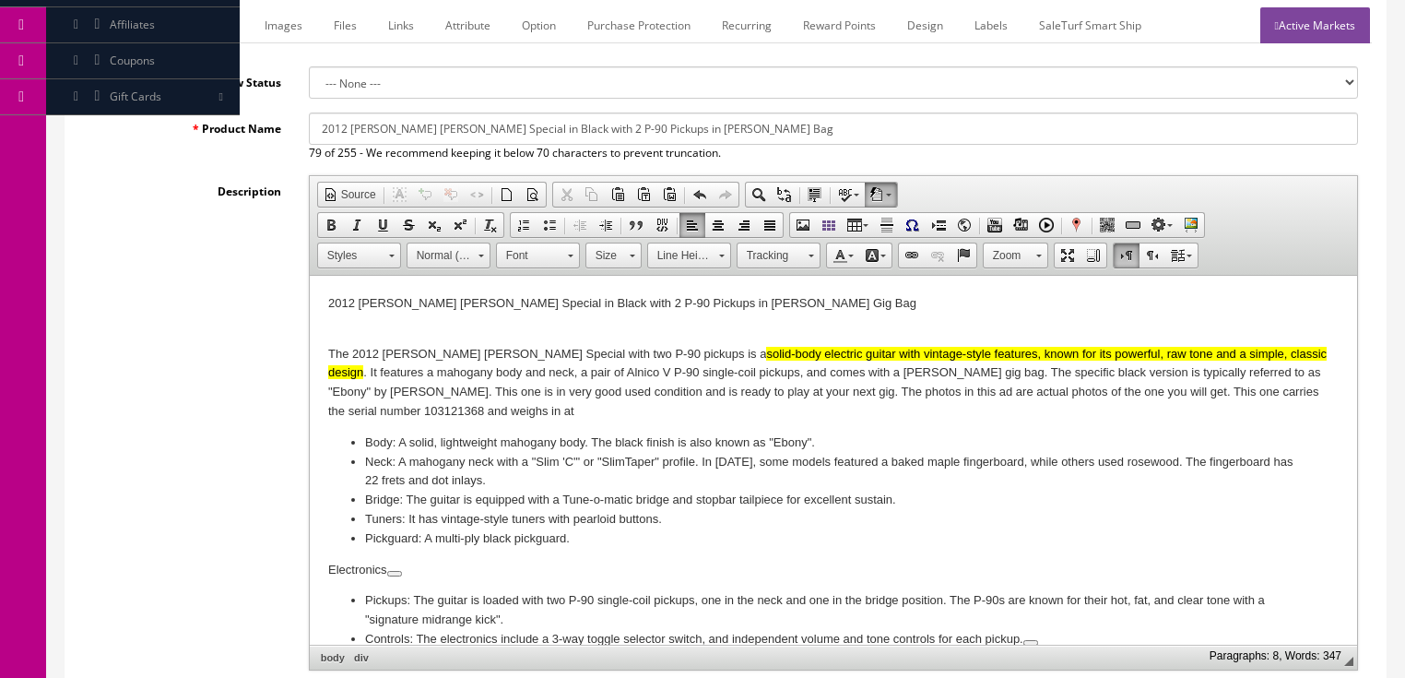
click at [470, 354] on p "The 2012 Gibson Les Paul Special with two P-90 pickups is a solid-body electric…" at bounding box center [832, 383] width 1010 height 77
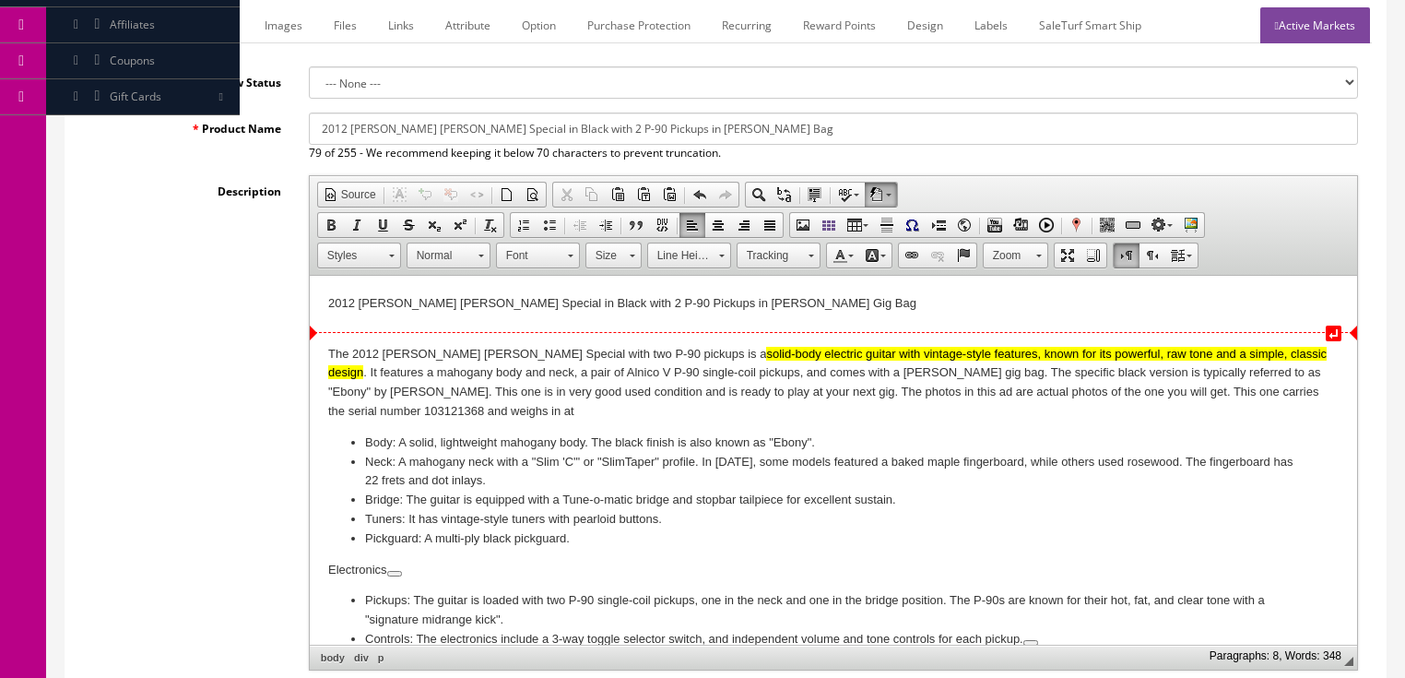
click at [335, 315] on div at bounding box center [832, 322] width 1010 height 19
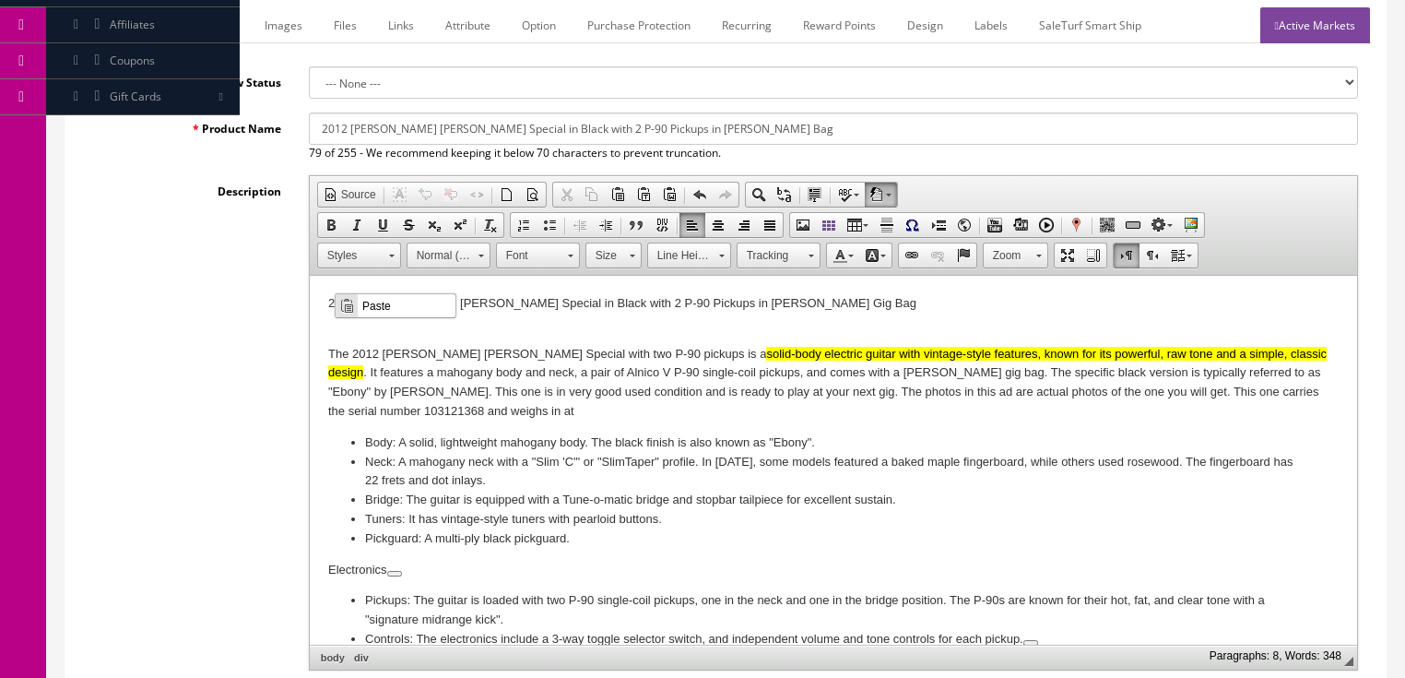
drag, startPoint x: 371, startPoint y: 301, endPoint x: 707, endPoint y: 596, distance: 446.9
click at [371, 301] on span "Paste" at bounding box center [407, 304] width 98 height 23
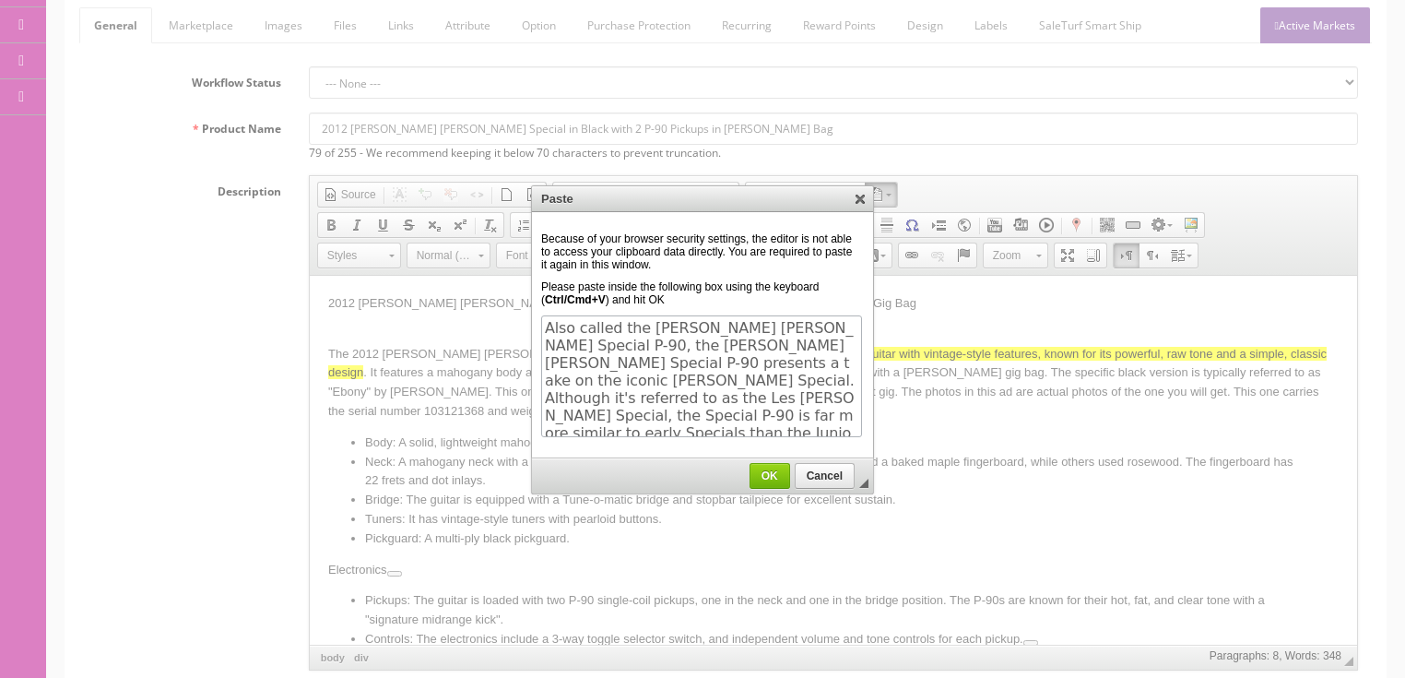
scroll to position [41, 0]
drag, startPoint x: 760, startPoint y: 471, endPoint x: 449, endPoint y: 218, distance: 401.0
click at [760, 471] on span "OK" at bounding box center [769, 475] width 39 height 13
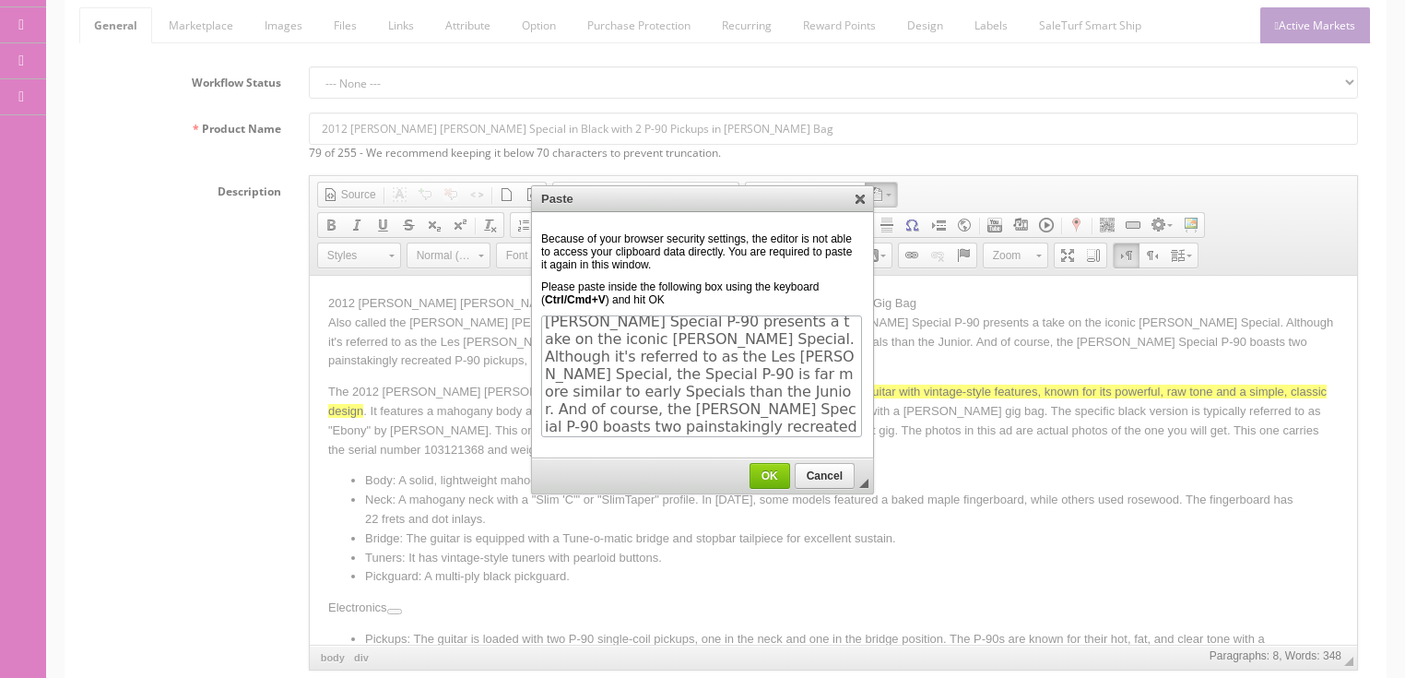
scroll to position [0, 0]
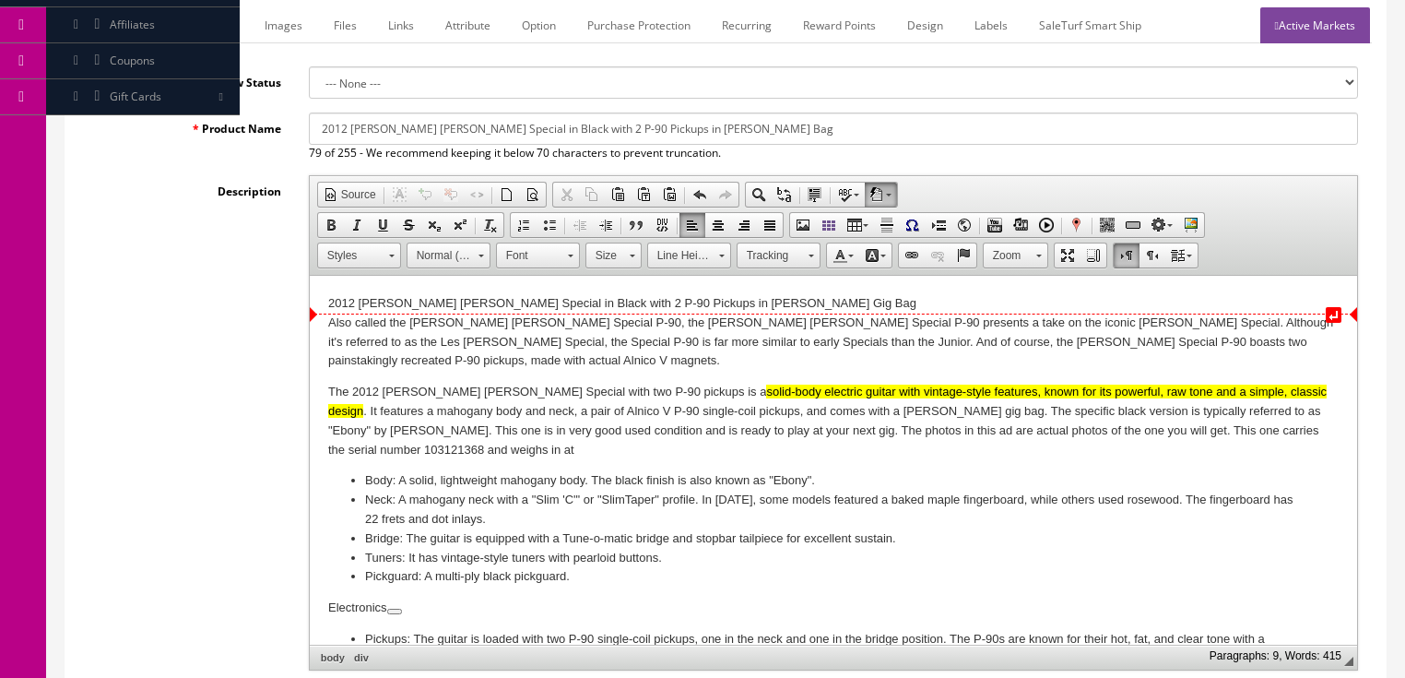
click at [447, 304] on div "2012 Gibson Les Paul Junior Special in Black with 2 P-90 Pickups in Gibson Gig …" at bounding box center [832, 303] width 1010 height 19
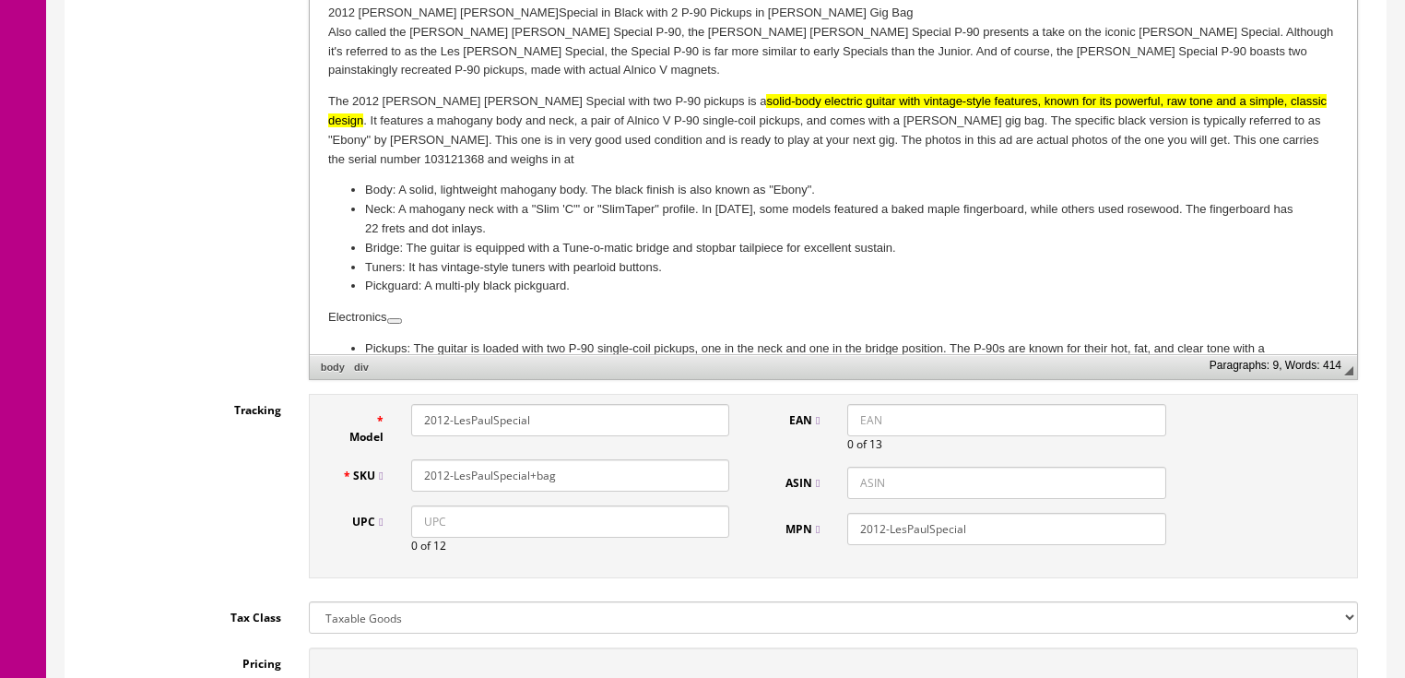
scroll to position [585, 0]
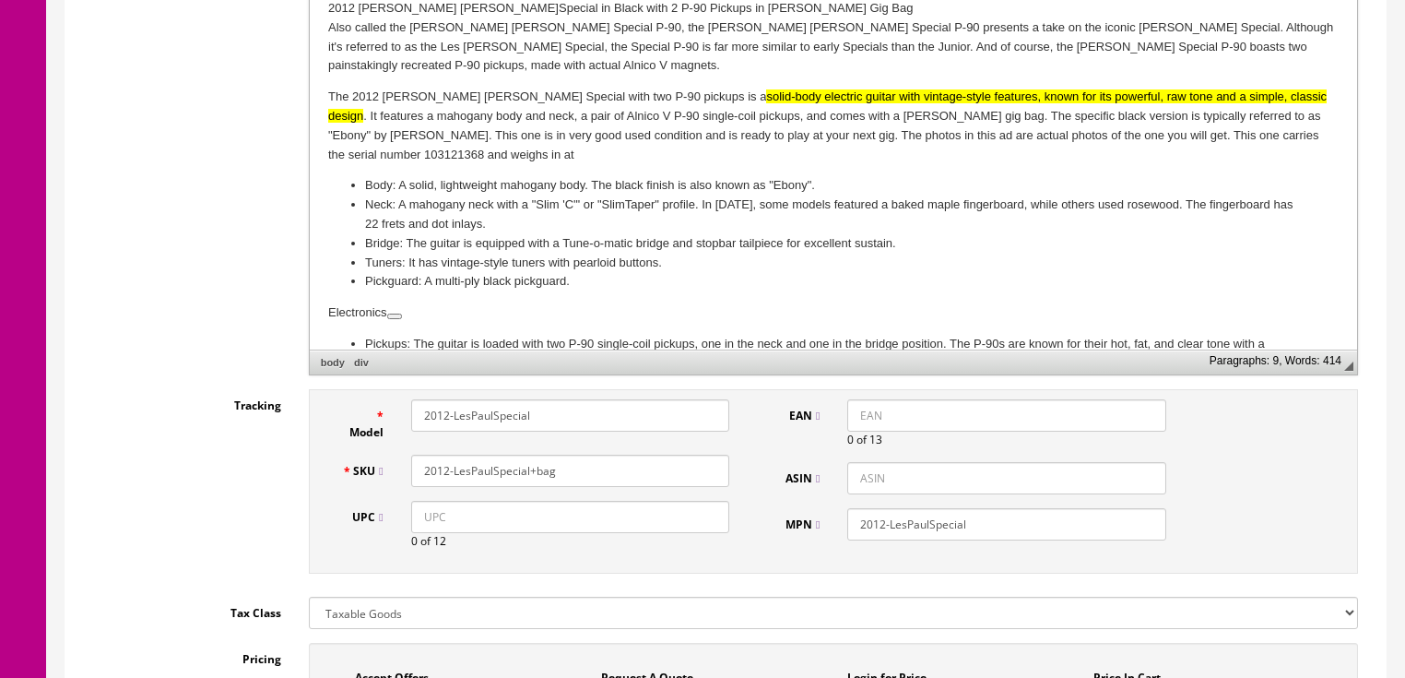
drag, startPoint x: 575, startPoint y: 450, endPoint x: 424, endPoint y: 451, distance: 151.2
click at [419, 455] on input "2012-LesPaulSpecial+bag" at bounding box center [570, 471] width 318 height 32
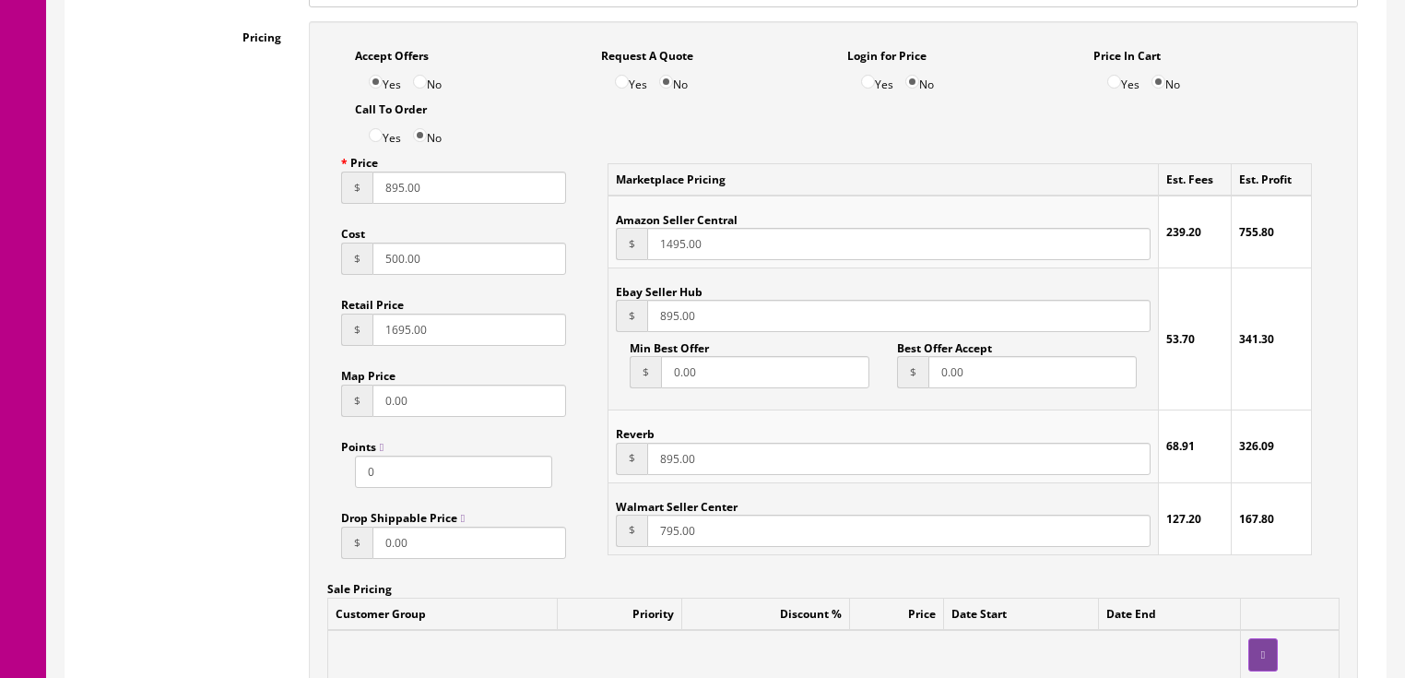
scroll to position [1175, 0]
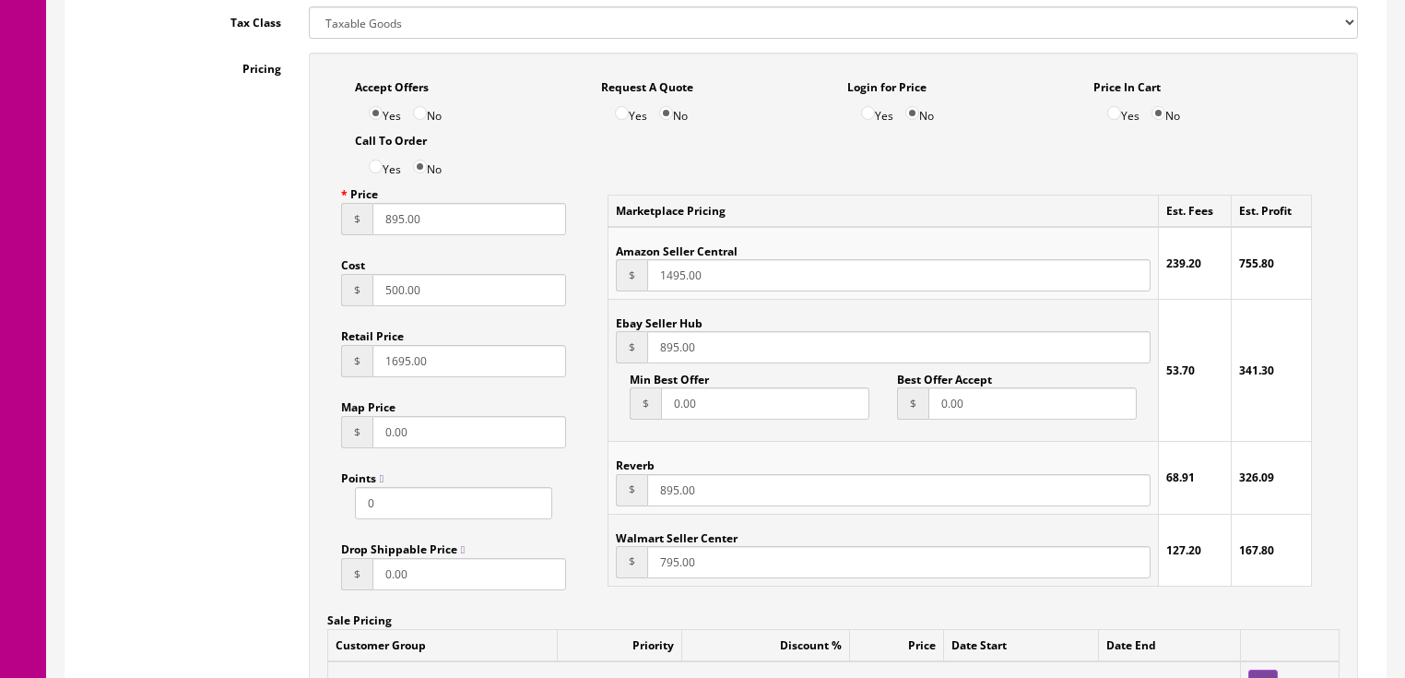
drag, startPoint x: 465, startPoint y: 198, endPoint x: 341, endPoint y: 210, distance: 124.1
click at [341, 210] on div "$ 895.00" at bounding box center [454, 219] width 226 height 32
type input "939.00"
drag, startPoint x: 715, startPoint y: 329, endPoint x: 601, endPoint y: 342, distance: 115.0
click at [601, 342] on div "Marketplace Pricing Est. Fees Est. Profit Amazon Seller Central $ 1495.00 239.2…" at bounding box center [960, 389] width 732 height 423
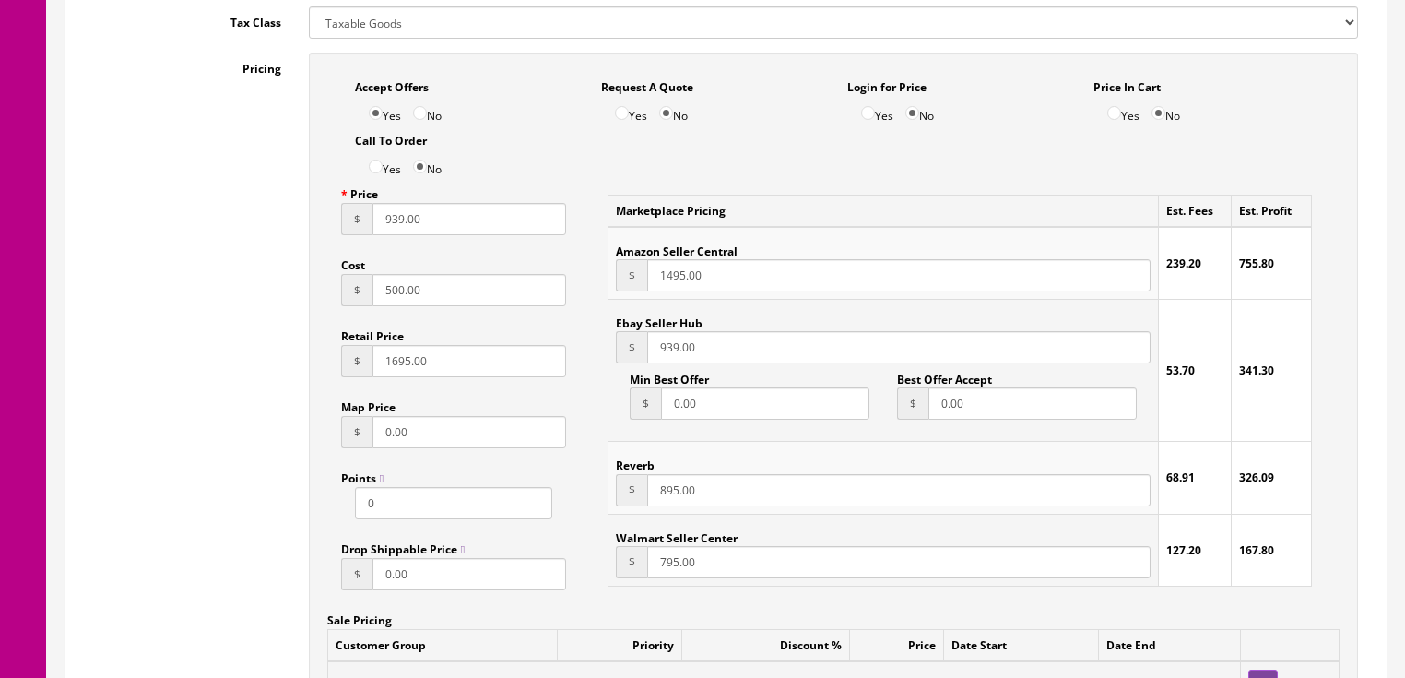
type input "939.00"
drag, startPoint x: 711, startPoint y: 479, endPoint x: 582, endPoint y: 479, distance: 129.1
click at [583, 479] on div "Marketplace Pricing Est. Fees Est. Profit Amazon Seller Central $ 1495.00 239.2…" at bounding box center [960, 389] width 760 height 423
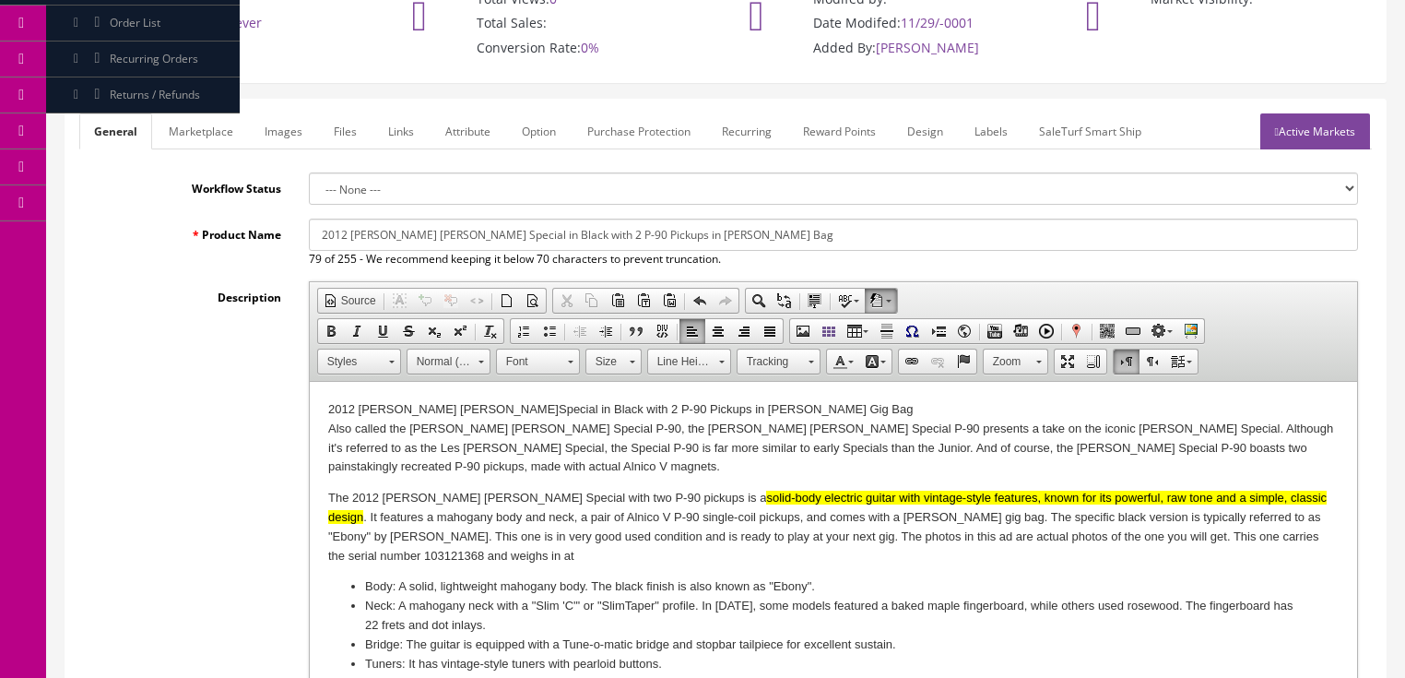
scroll to position [143, 0]
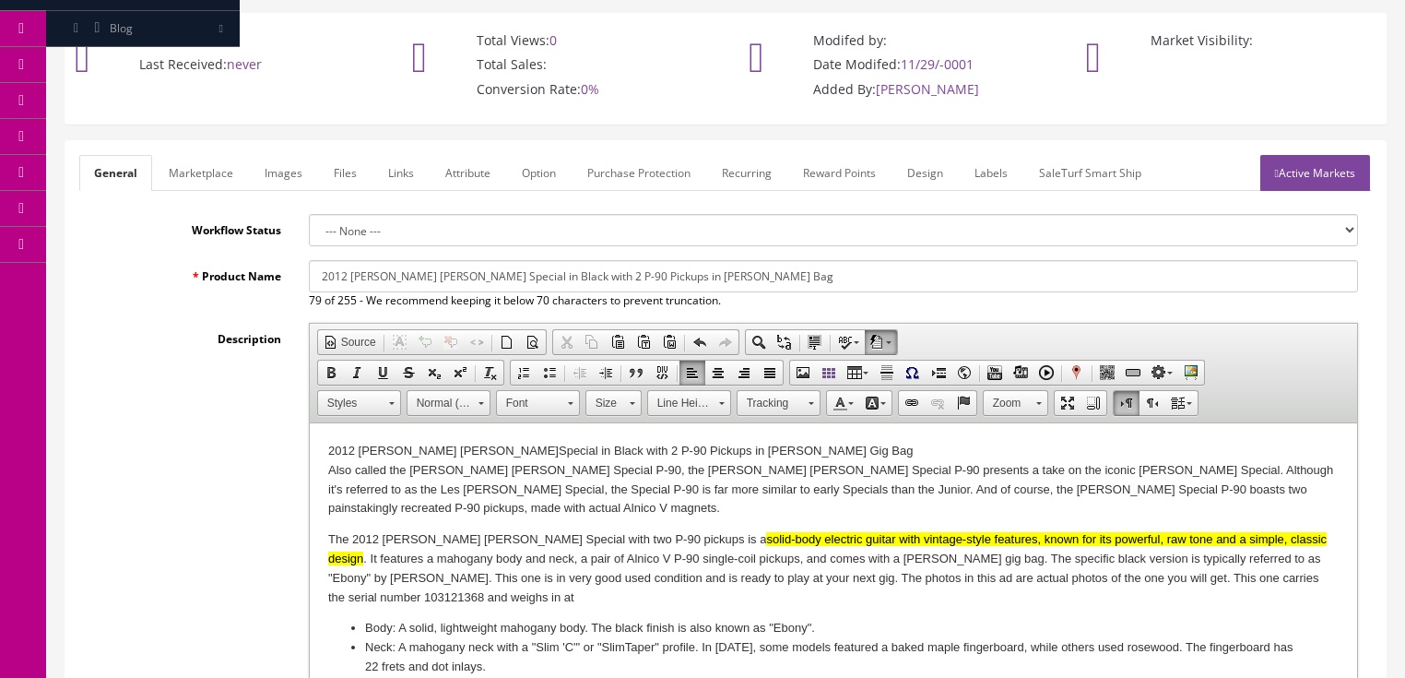
type input "939.00"
click at [1332, 157] on link "Active Markets" at bounding box center [1315, 173] width 110 height 36
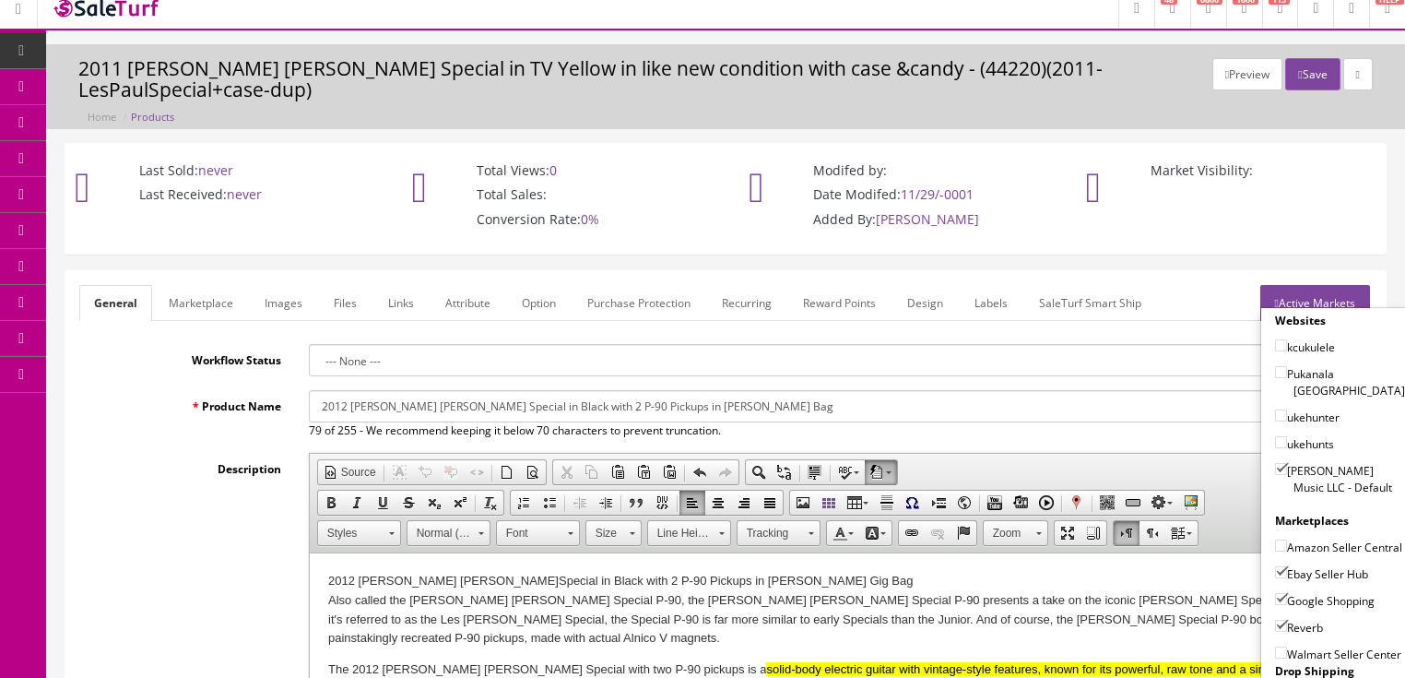
scroll to position [0, 0]
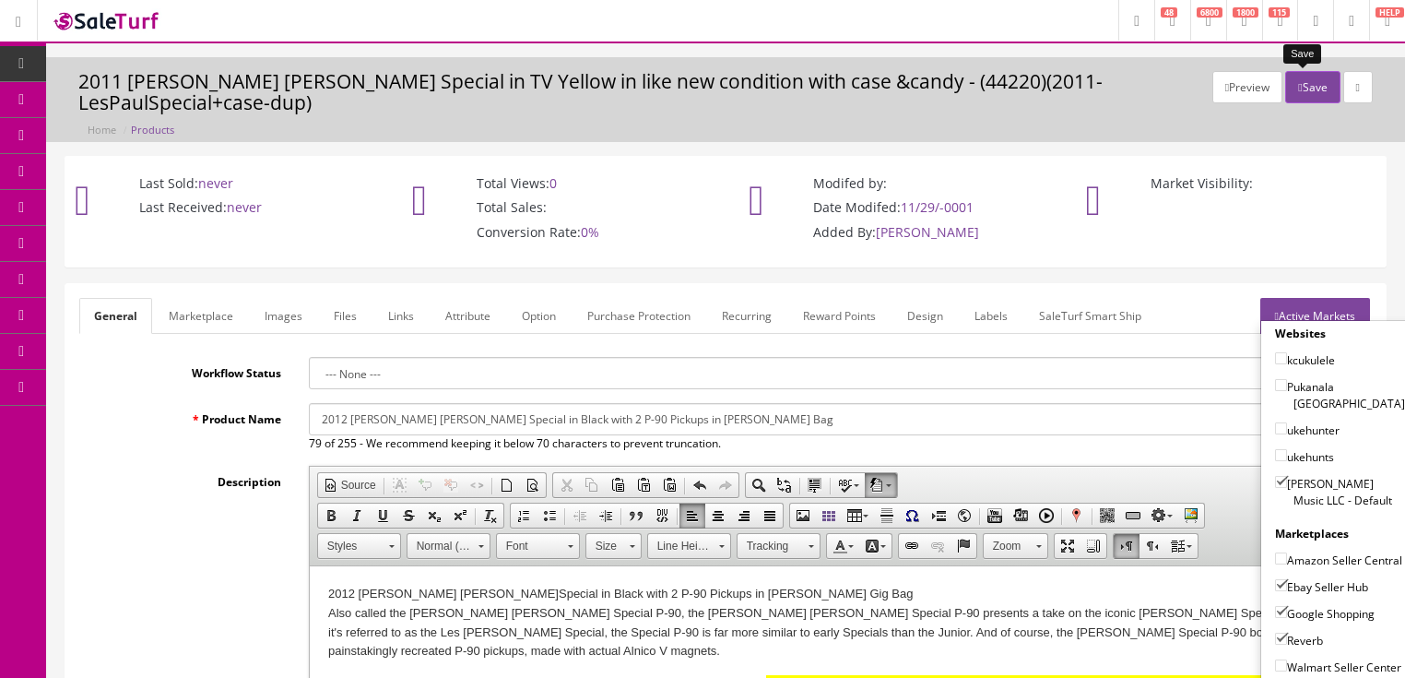
click at [1299, 81] on button "Save" at bounding box center [1312, 87] width 54 height 32
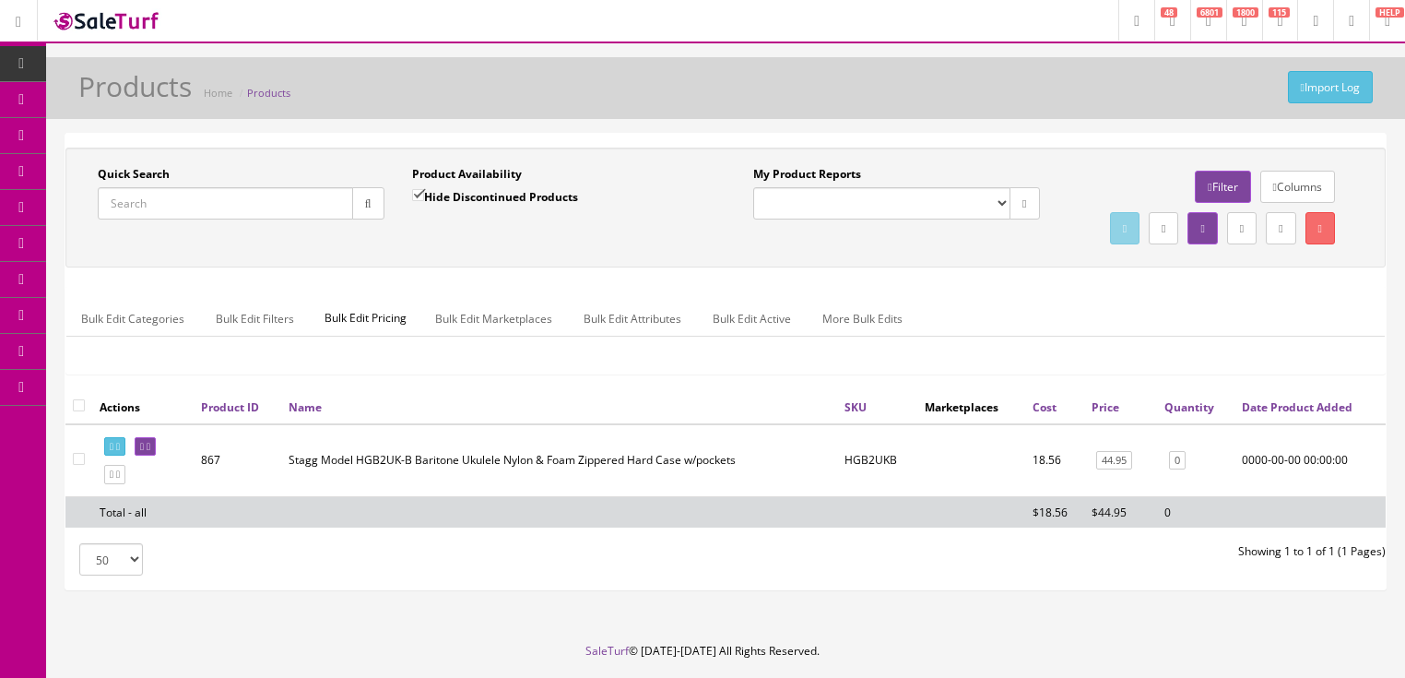
click at [264, 203] on input "Quick Search" at bounding box center [225, 203] width 255 height 32
paste input "2012-LesPaulSpecial+bag"
type input "2012-LesPaulSpecial+bag"
click at [373, 199] on button "button" at bounding box center [368, 203] width 32 height 32
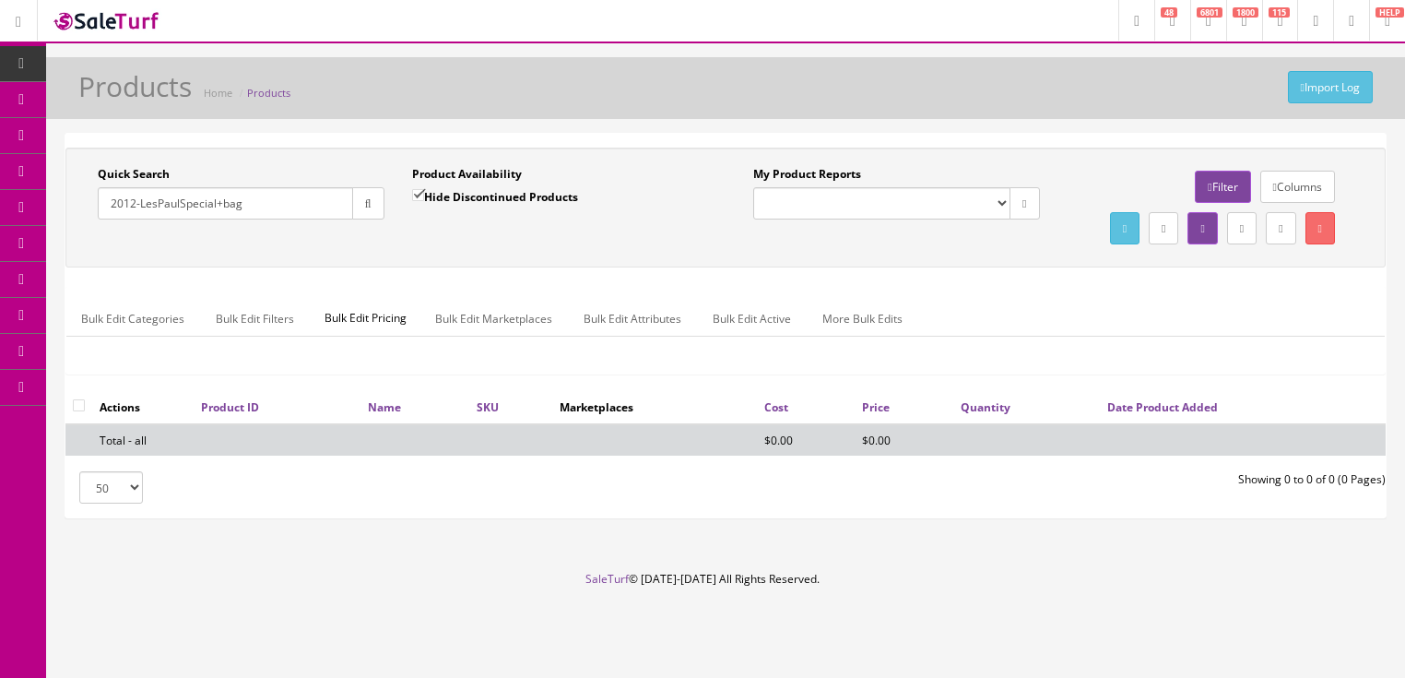
click at [413, 190] on input "Hide Discontinued Products" at bounding box center [418, 195] width 12 height 12
checkbox input "false"
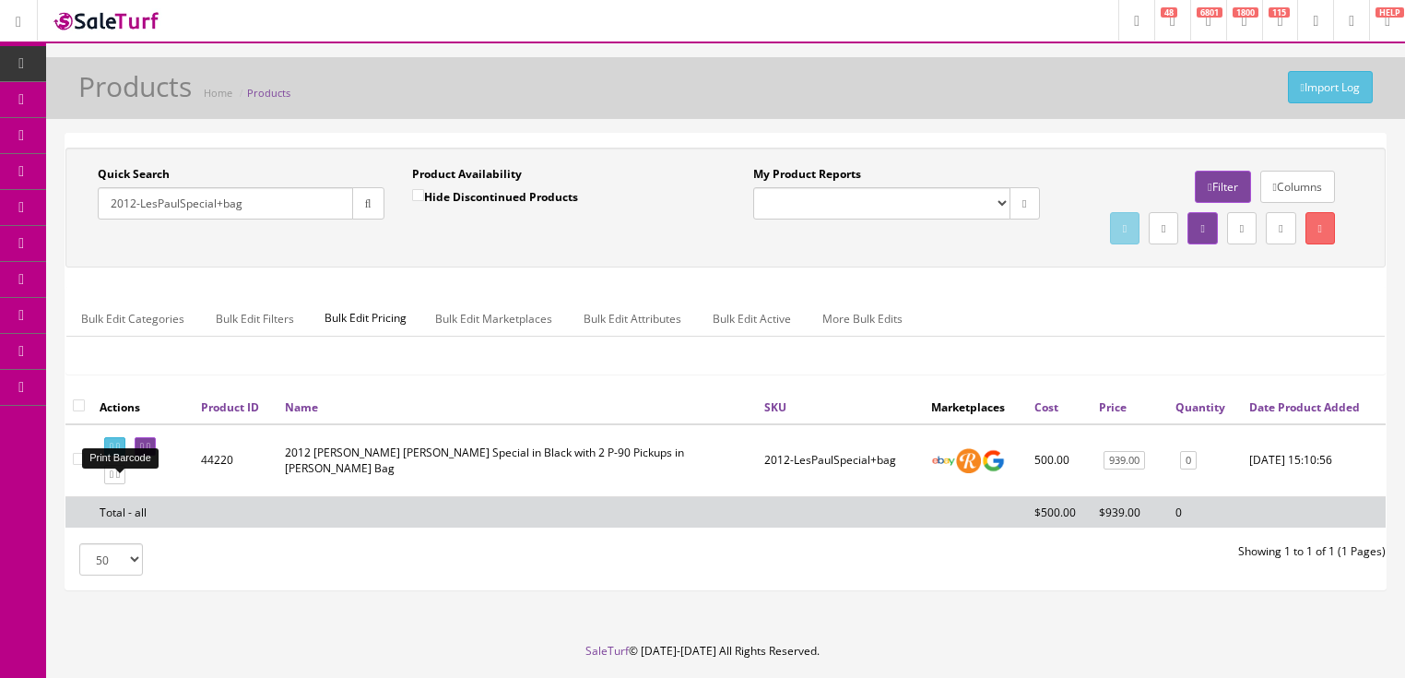
click at [113, 452] on icon at bounding box center [112, 447] width 4 height 10
click at [156, 456] on link at bounding box center [145, 446] width 21 height 19
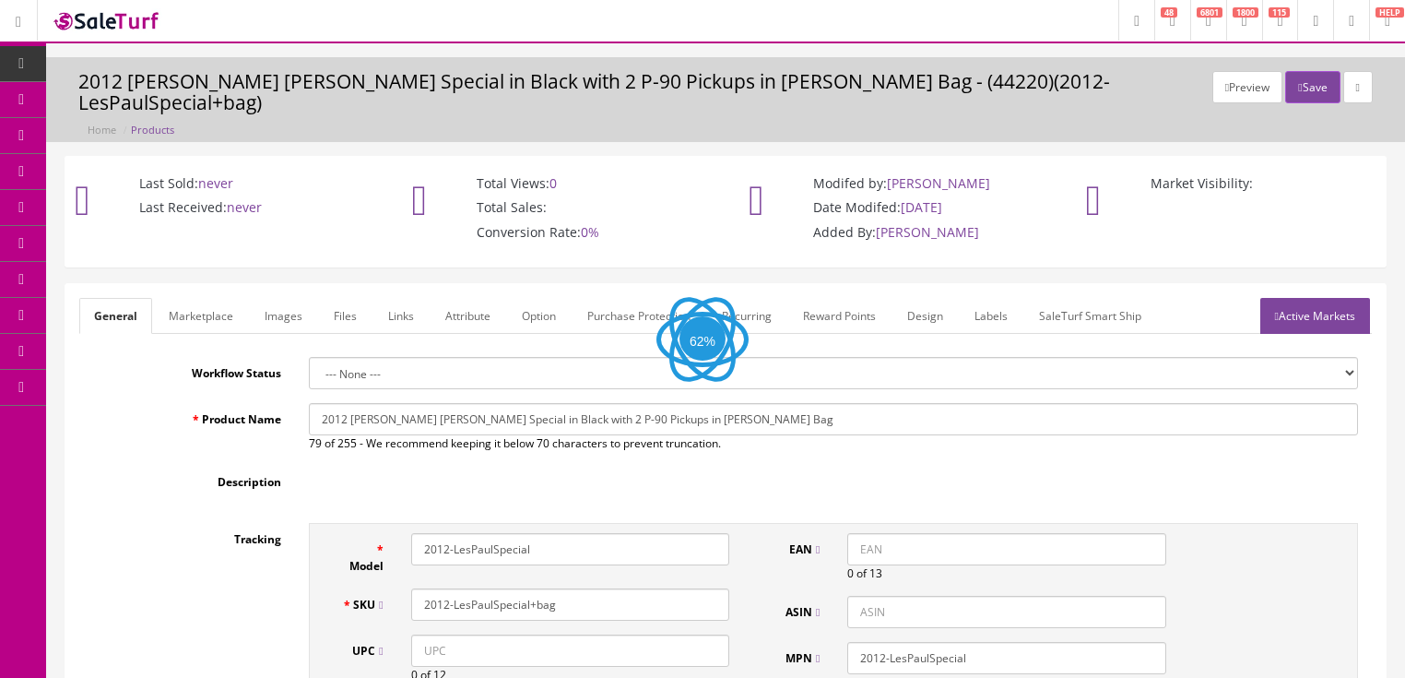
click at [993, 298] on link "Labels" at bounding box center [991, 316] width 63 height 36
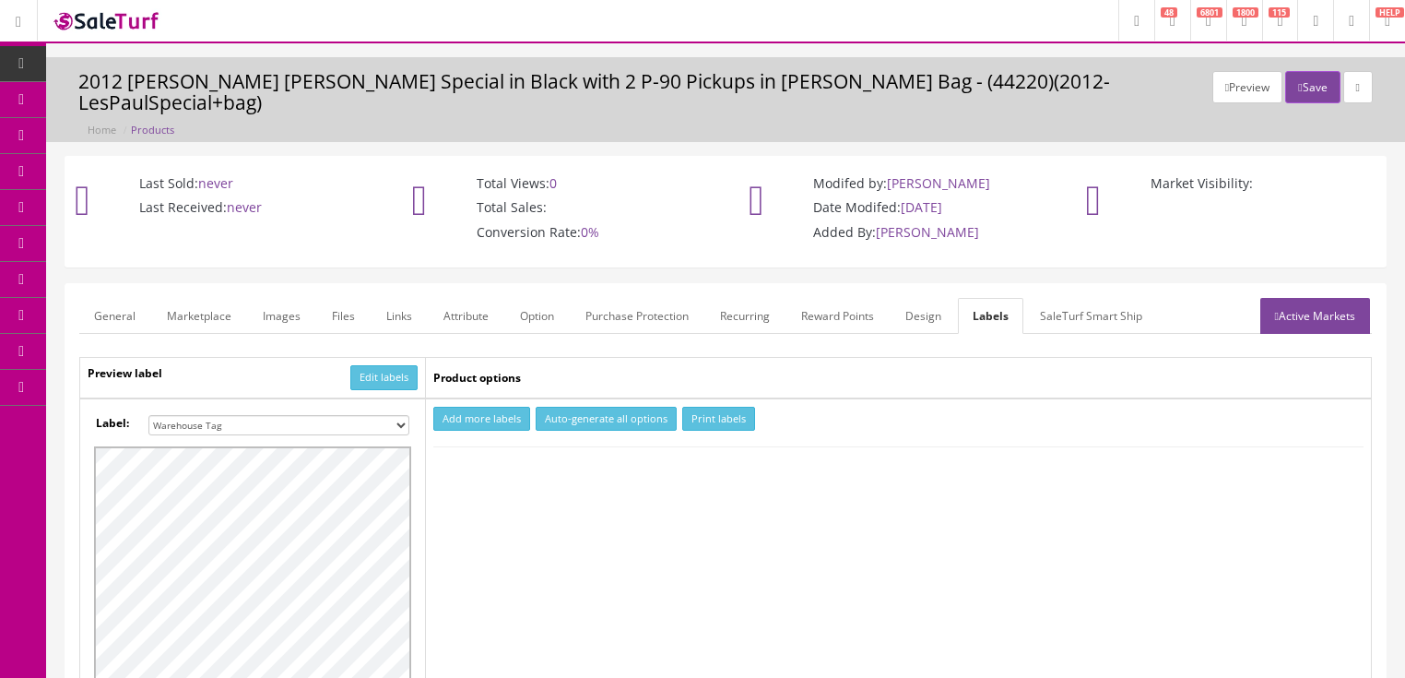
drag, startPoint x: 401, startPoint y: 403, endPoint x: 399, endPoint y: 392, distance: 11.2
click at [400, 415] on select "Small Label 2 x 1 Label Shoe label 100 barcodes Dymo Label 2 X 1 Sticker Labels…" at bounding box center [278, 425] width 261 height 20
select select "16"
click at [148, 415] on select "Small Label 2 x 1 Label Shoe label 100 barcodes Dymo Label 2 X 1 Sticker Labels…" at bounding box center [278, 425] width 261 height 20
click at [478, 407] on button "Add more labels" at bounding box center [481, 419] width 97 height 25
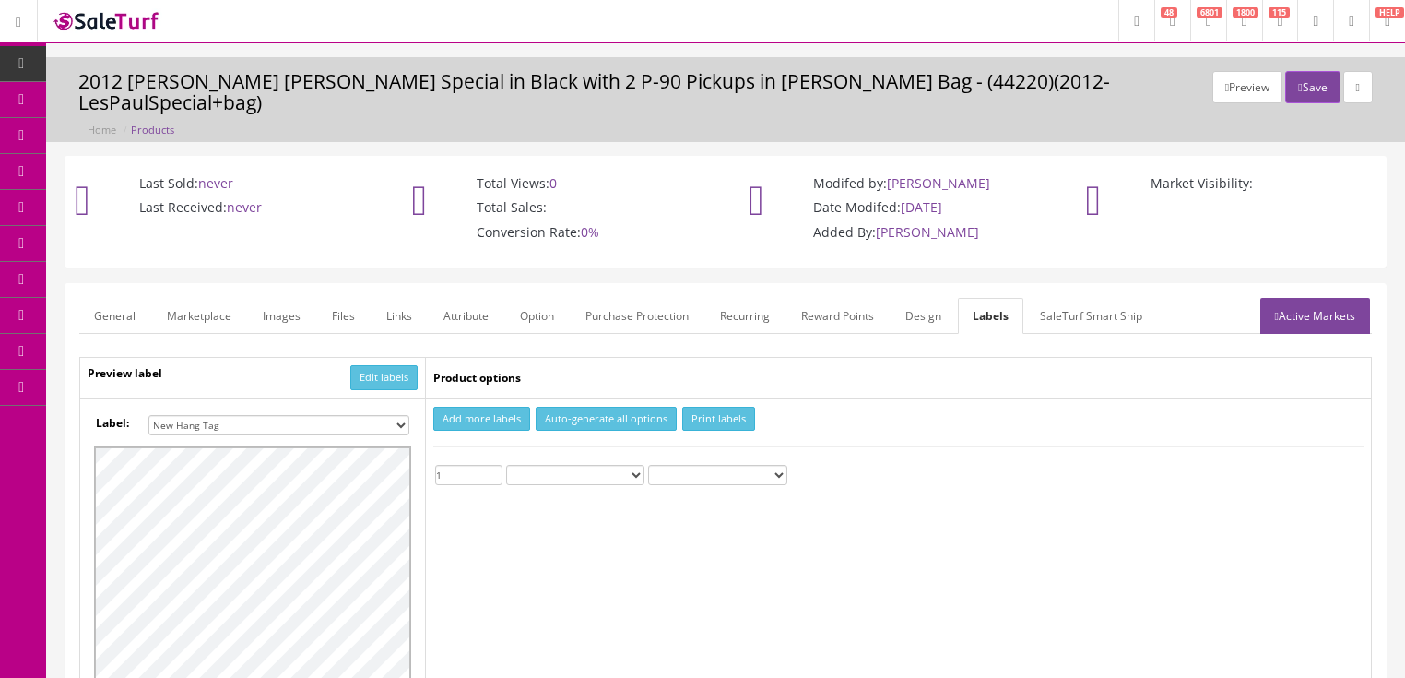
type input "1"
click at [494, 465] on input "1" at bounding box center [468, 475] width 67 height 20
click at [695, 407] on button "Print labels" at bounding box center [718, 419] width 73 height 25
click at [1290, 92] on button "Save" at bounding box center [1312, 87] width 54 height 32
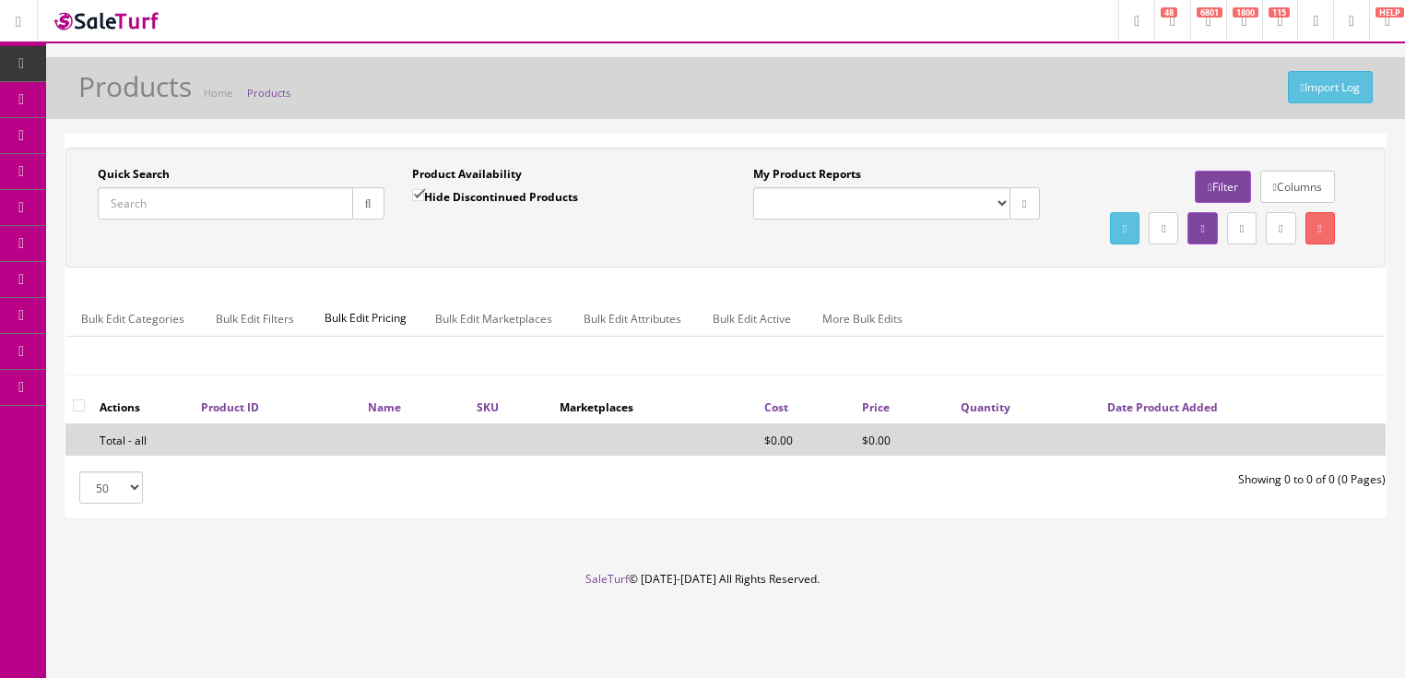
click at [230, 193] on input "Quick Search" at bounding box center [225, 203] width 255 height 32
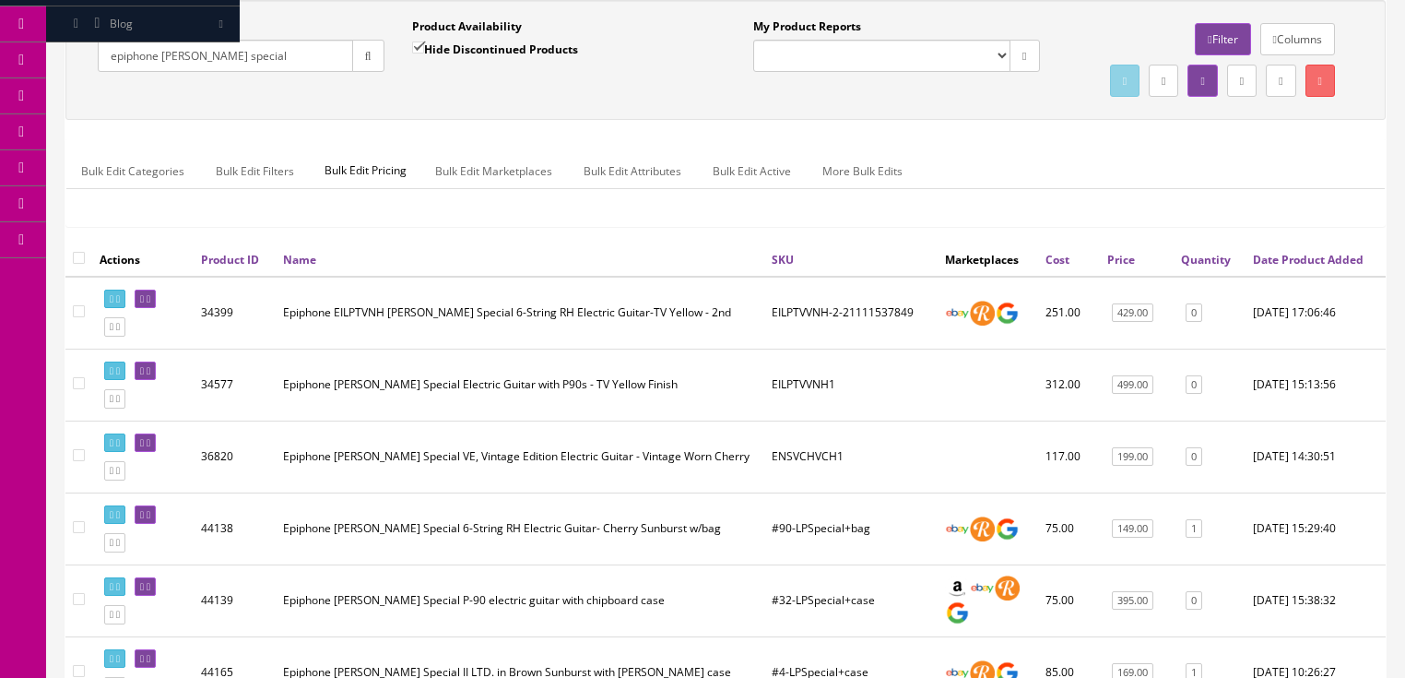
scroll to position [221, 0]
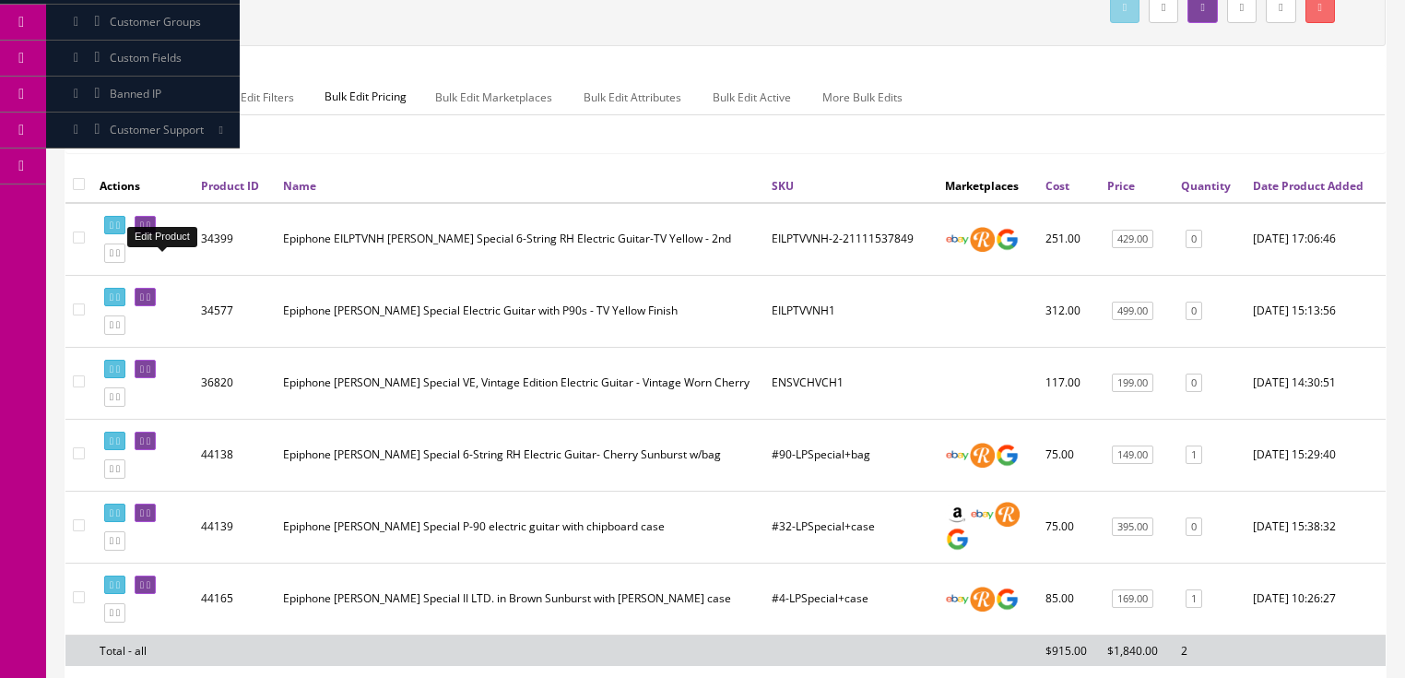
type input "epiphone [PERSON_NAME] special"
click at [156, 235] on link at bounding box center [145, 225] width 21 height 19
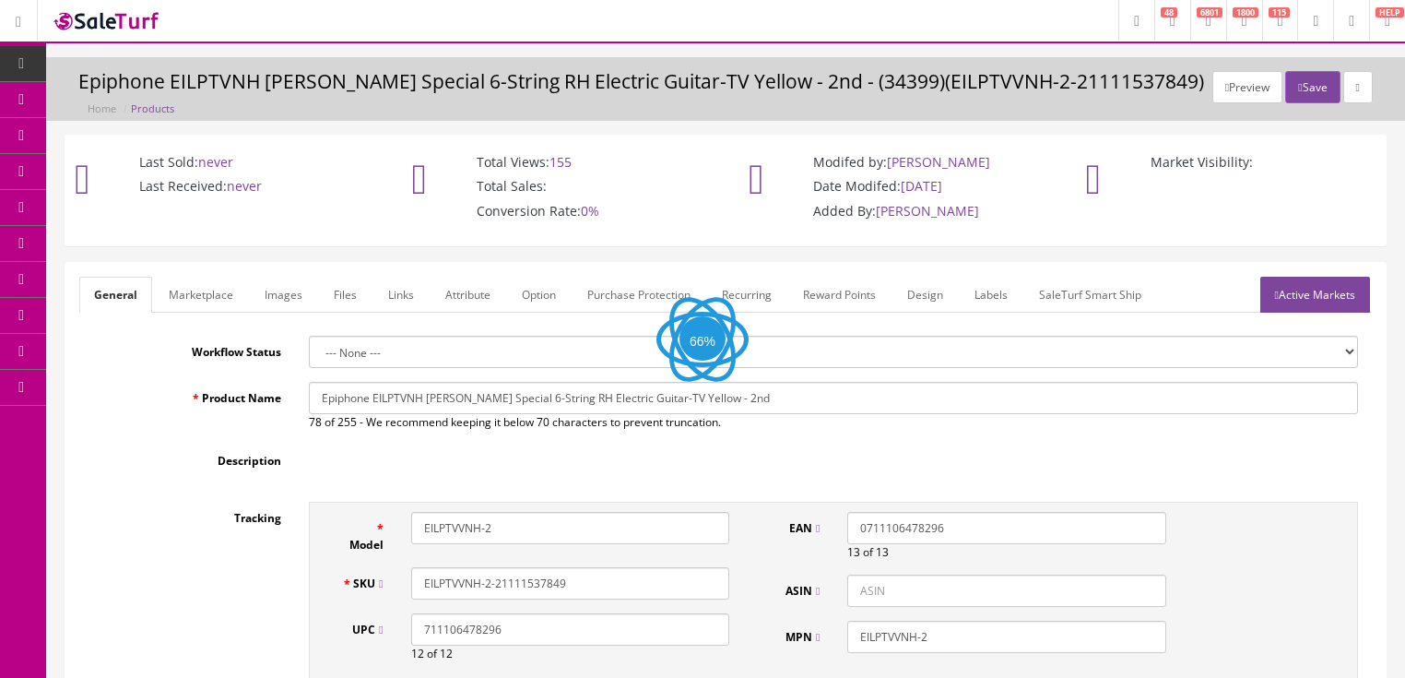
click at [278, 304] on link "Images" at bounding box center [283, 295] width 67 height 36
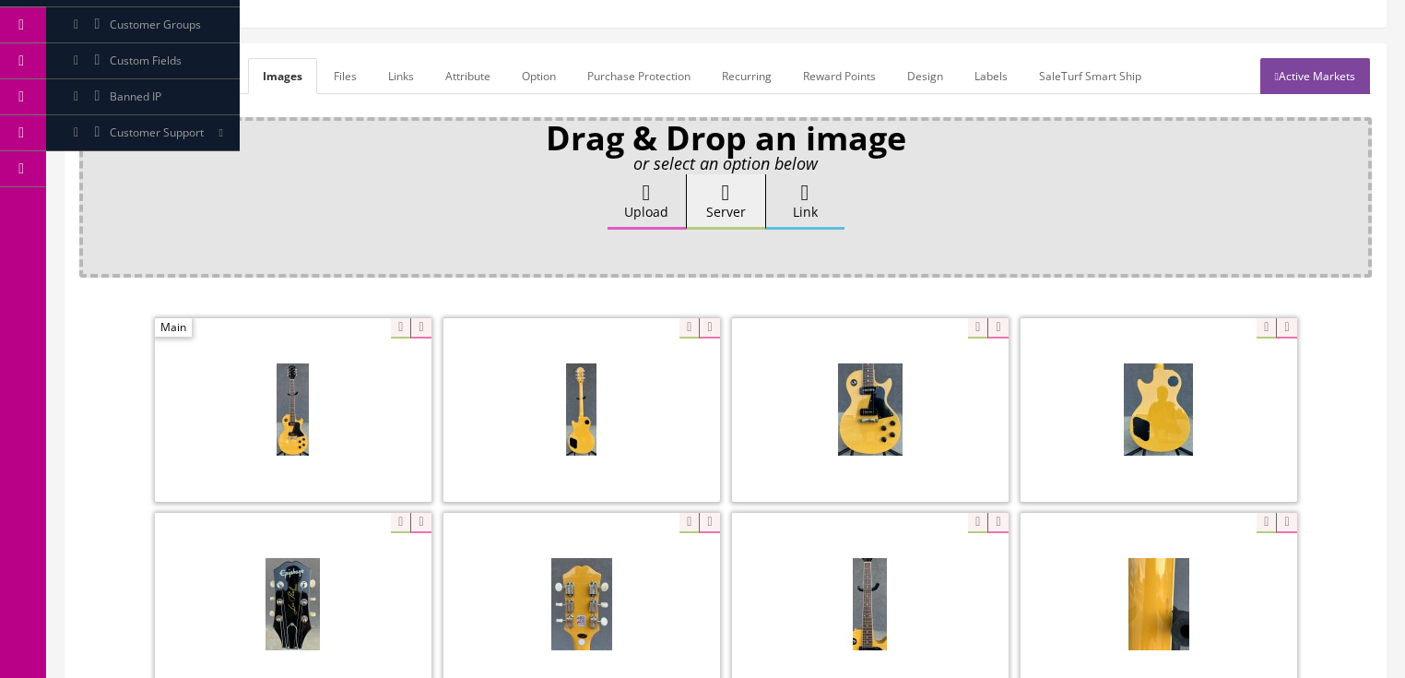
scroll to position [221, 0]
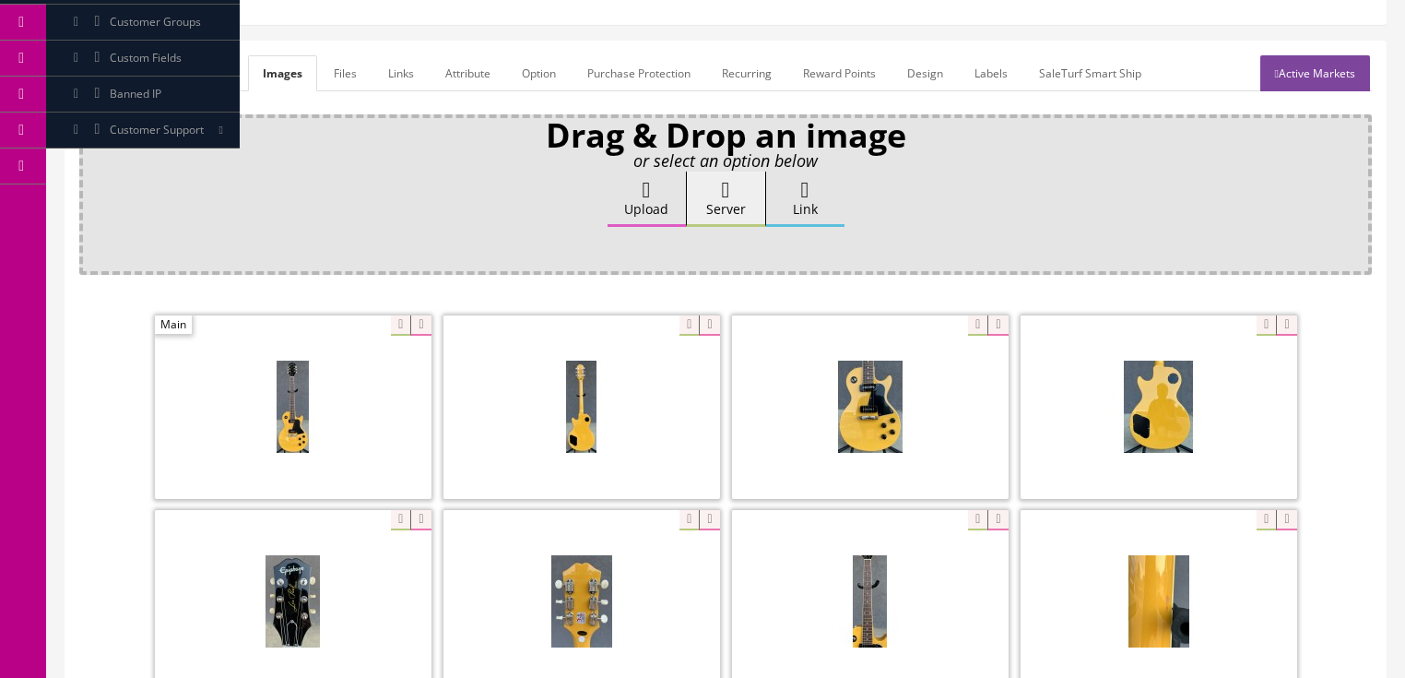
click at [856, 420] on span at bounding box center [870, 406] width 277 height 183
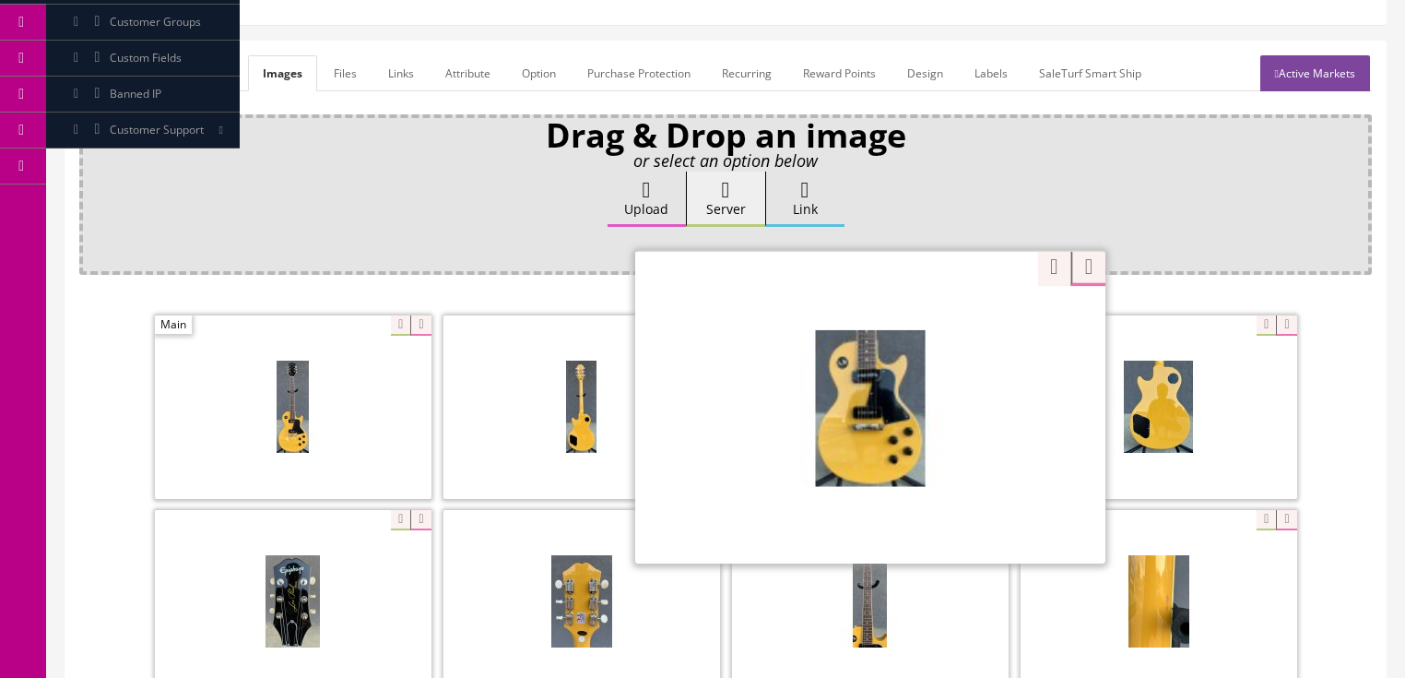
click at [962, 319] on div "Zoom" at bounding box center [870, 406] width 470 height 313
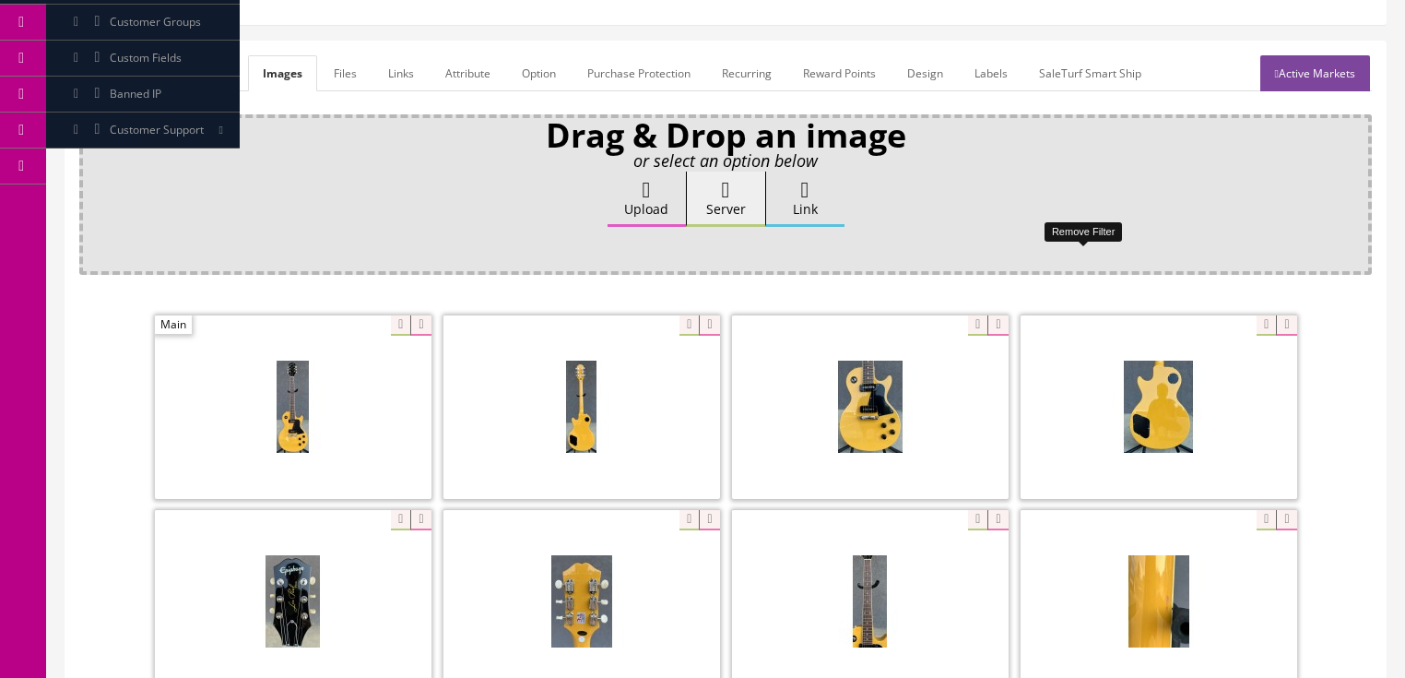
click at [1069, 279] on div "Drag & Drop an image or select an option below Upload Server Link Ok WM Left To…" at bounding box center [725, 537] width 1293 height 847
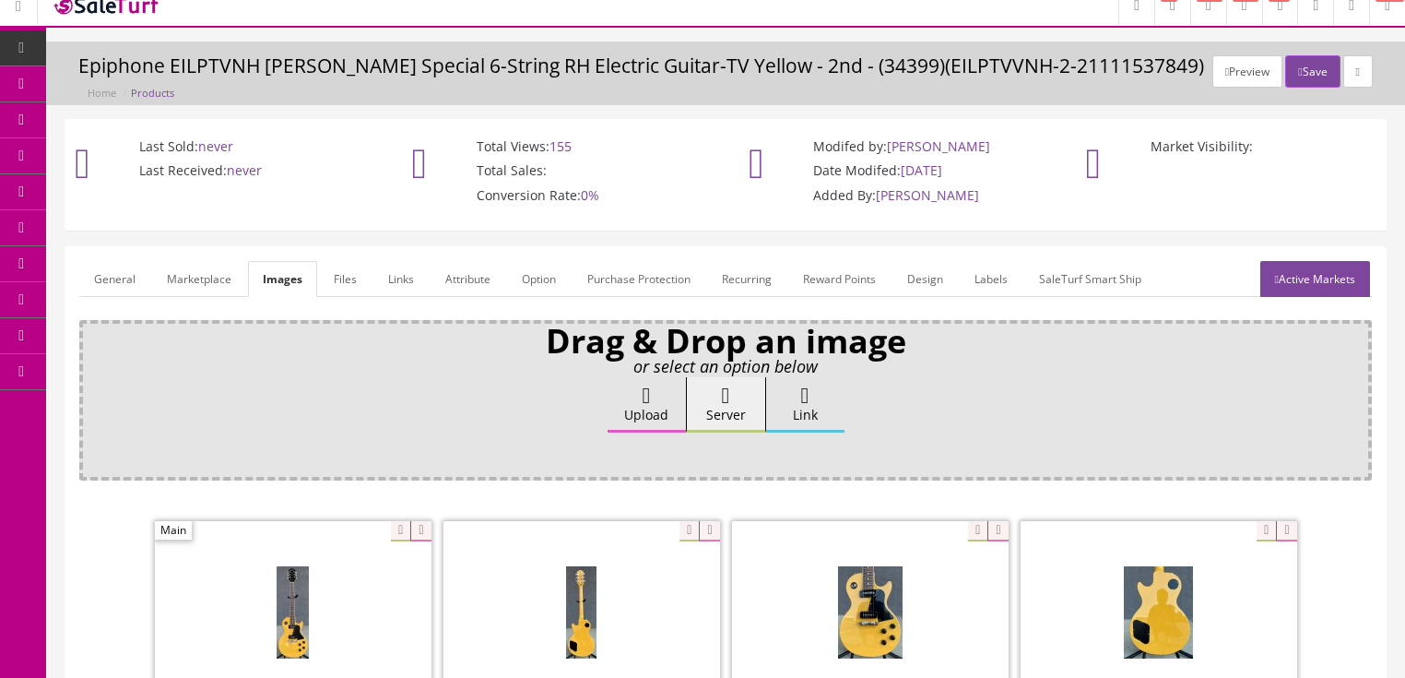
scroll to position [0, 0]
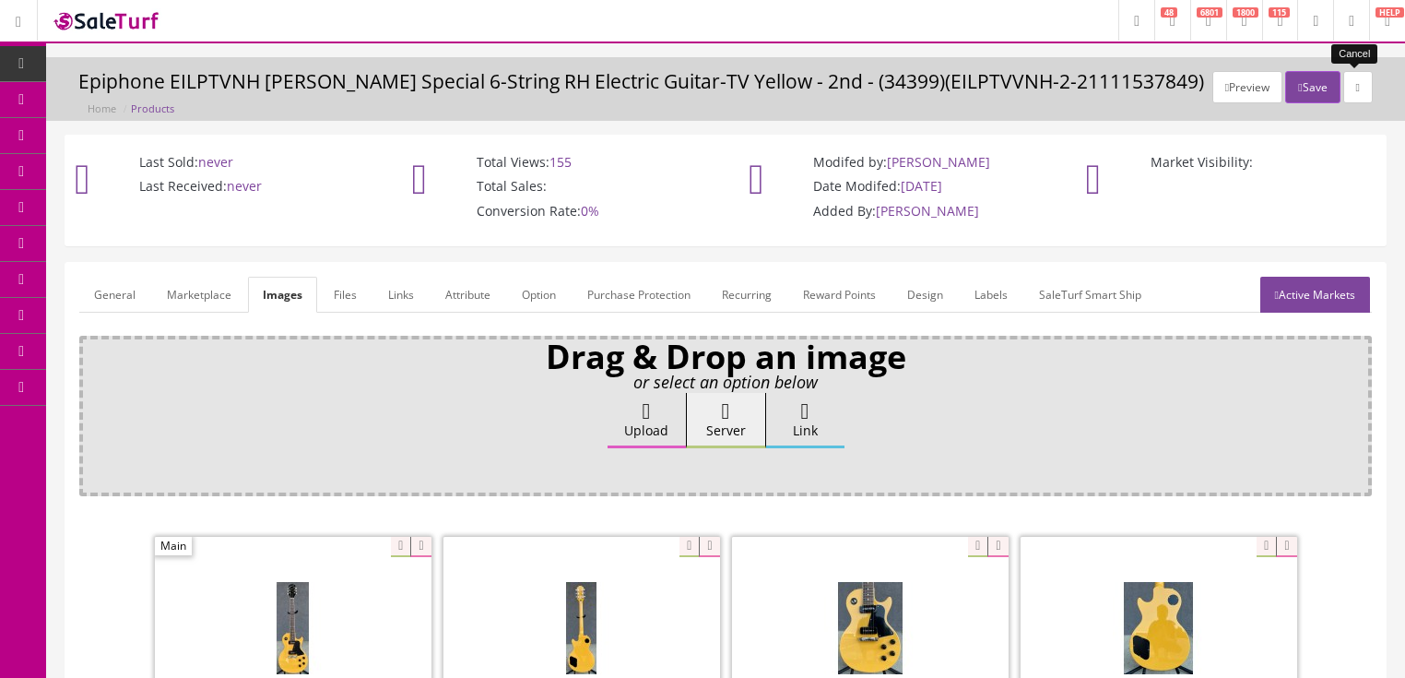
click at [1356, 90] on icon at bounding box center [1358, 87] width 4 height 11
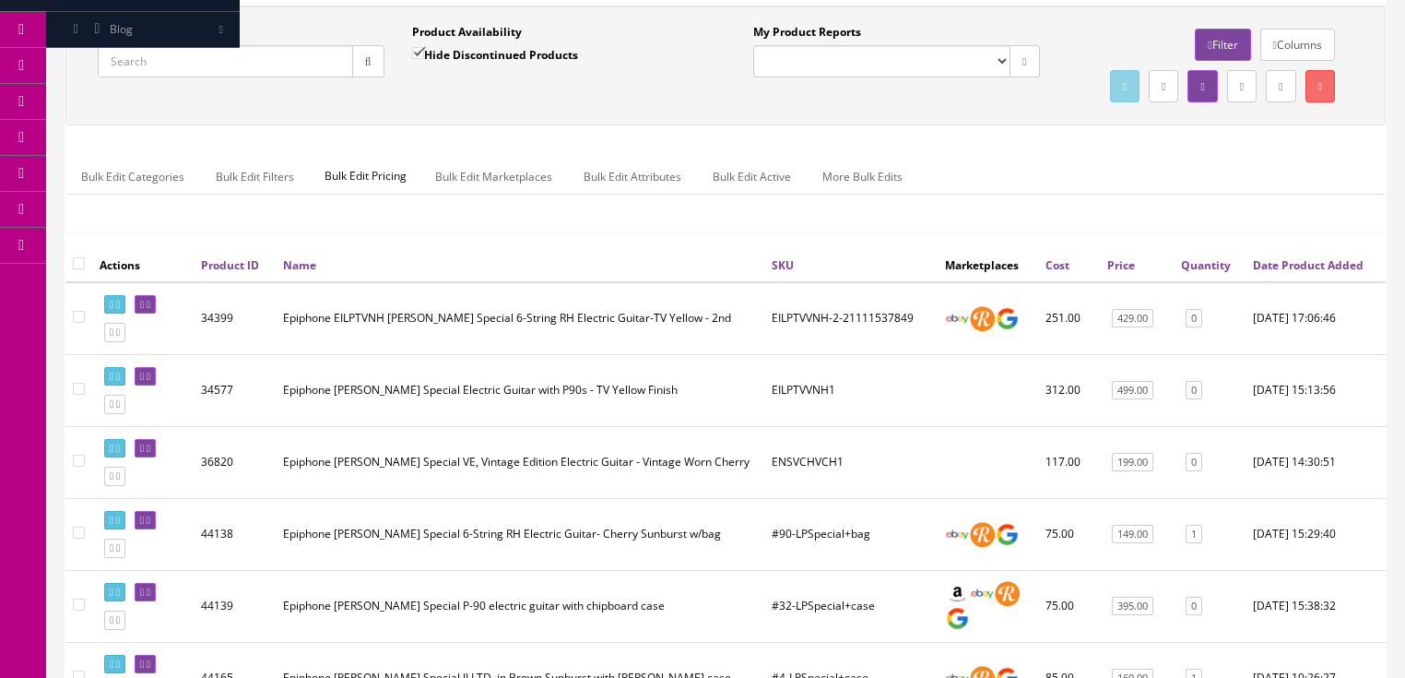
scroll to position [295, 0]
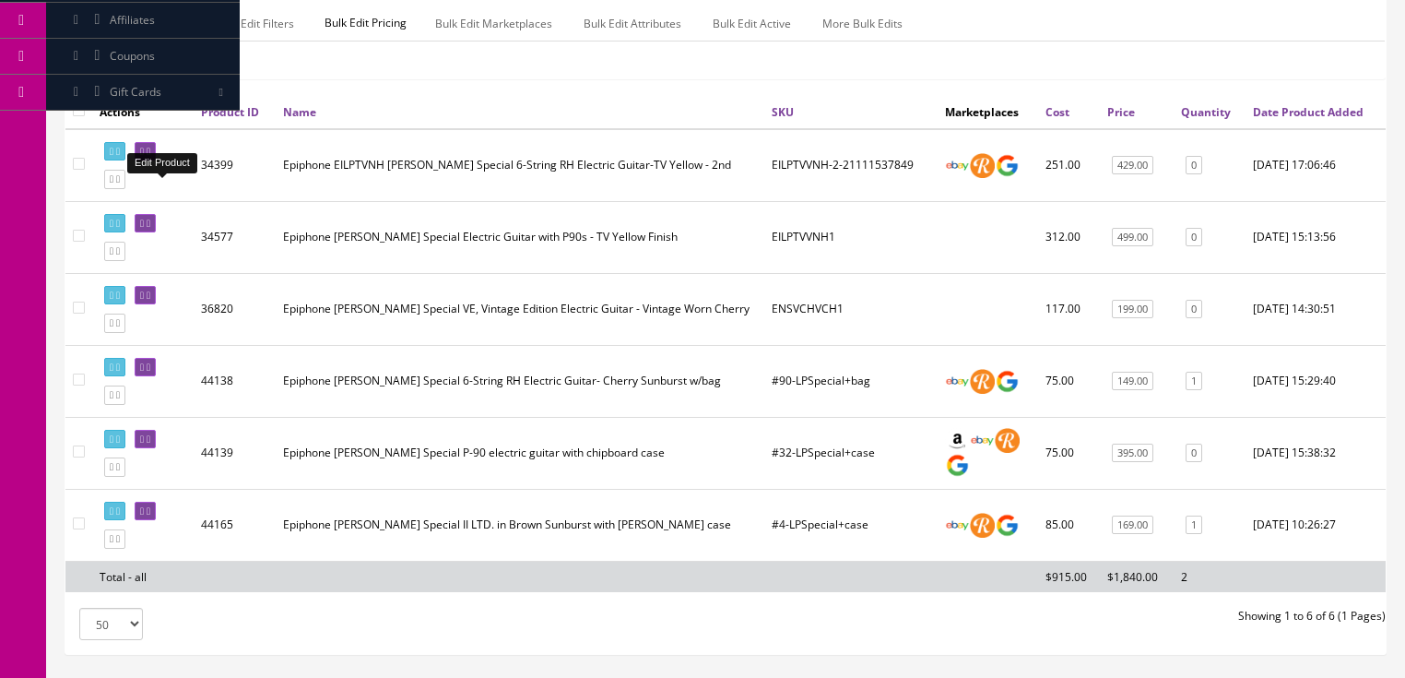
click at [156, 161] on link at bounding box center [145, 151] width 21 height 19
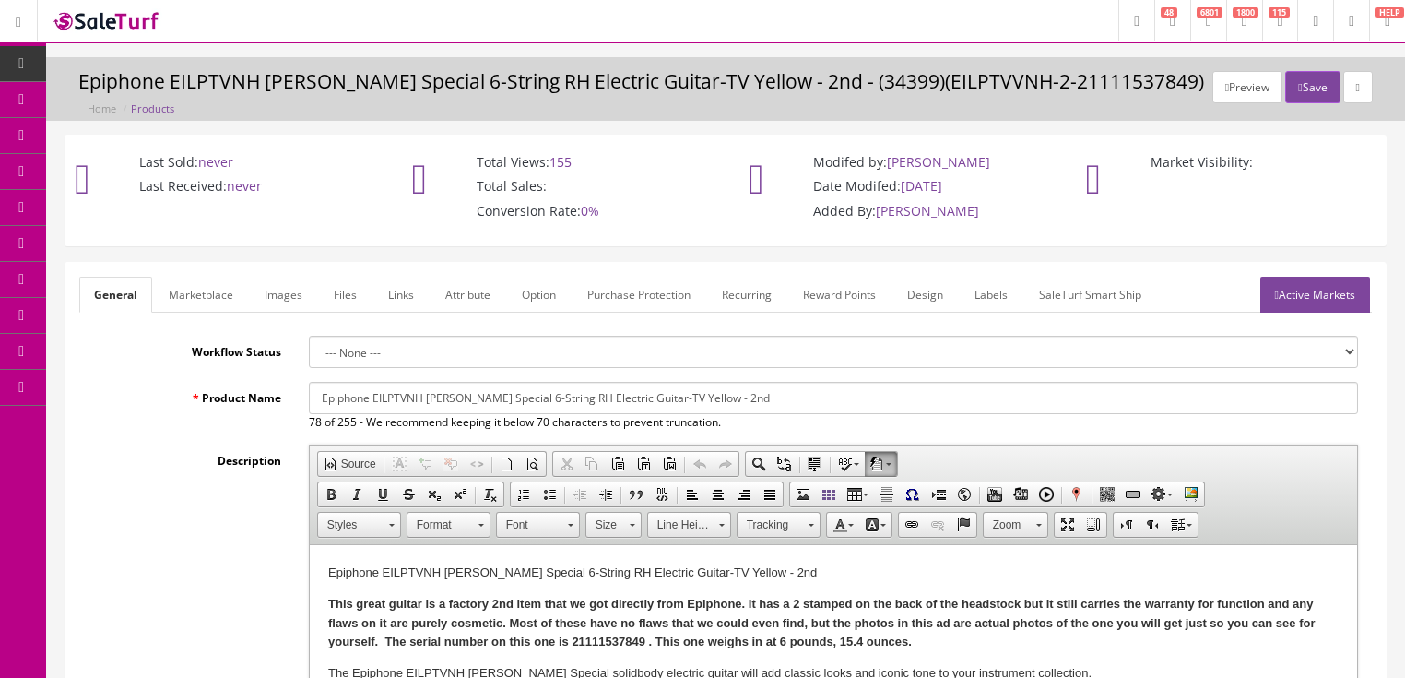
click at [373, 402] on input "Epiphone EILPTVNH Les Paul Special 6-String RH Electric Guitar-TV Yellow - 2nd" at bounding box center [833, 398] width 1049 height 32
drag, startPoint x: 313, startPoint y: 387, endPoint x: 848, endPoint y: 399, distance: 534.9
click at [897, 387] on input "Epiphone [PERSON_NAME] Special 6-String RH Electric Guitar with Humbuckers -TV …" at bounding box center [833, 398] width 1049 height 32
type input "Epiphone [PERSON_NAME] Special 6-String RH Electric Guitar with Humbuckers -TV …"
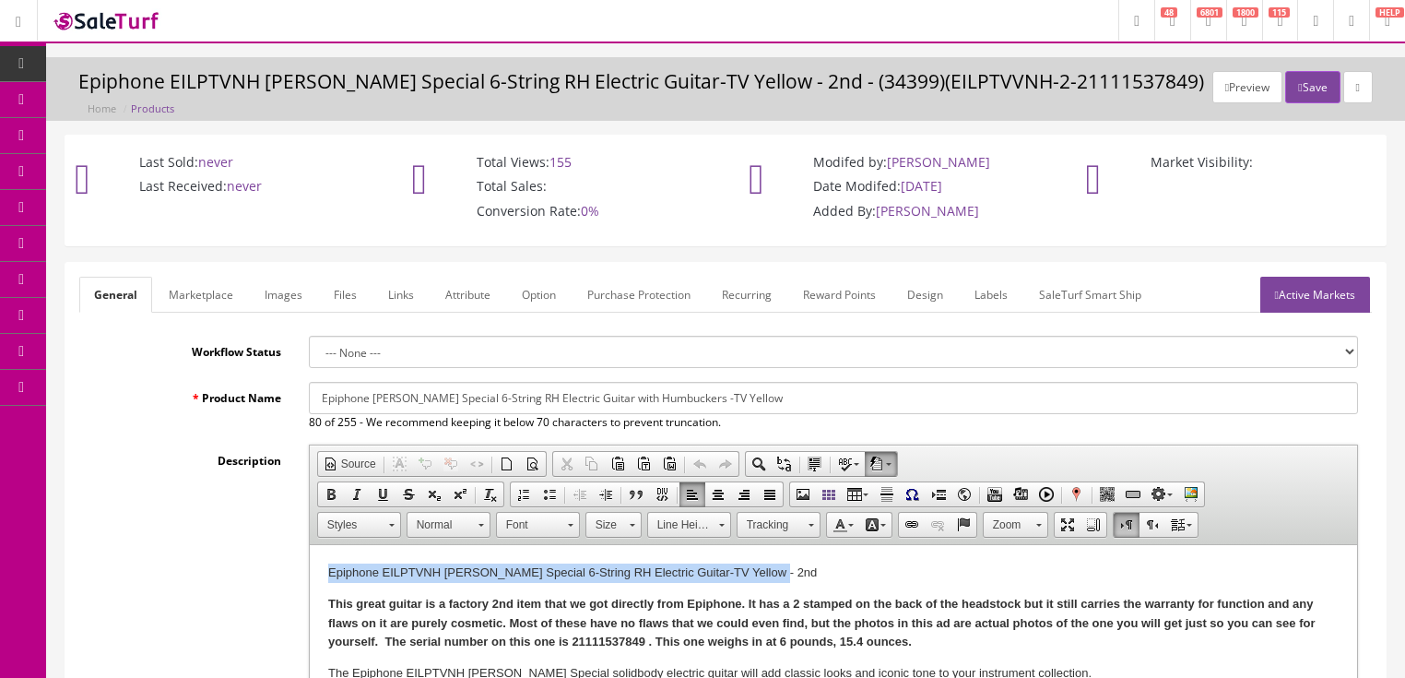
drag, startPoint x: 325, startPoint y: 572, endPoint x: 776, endPoint y: 560, distance: 451.9
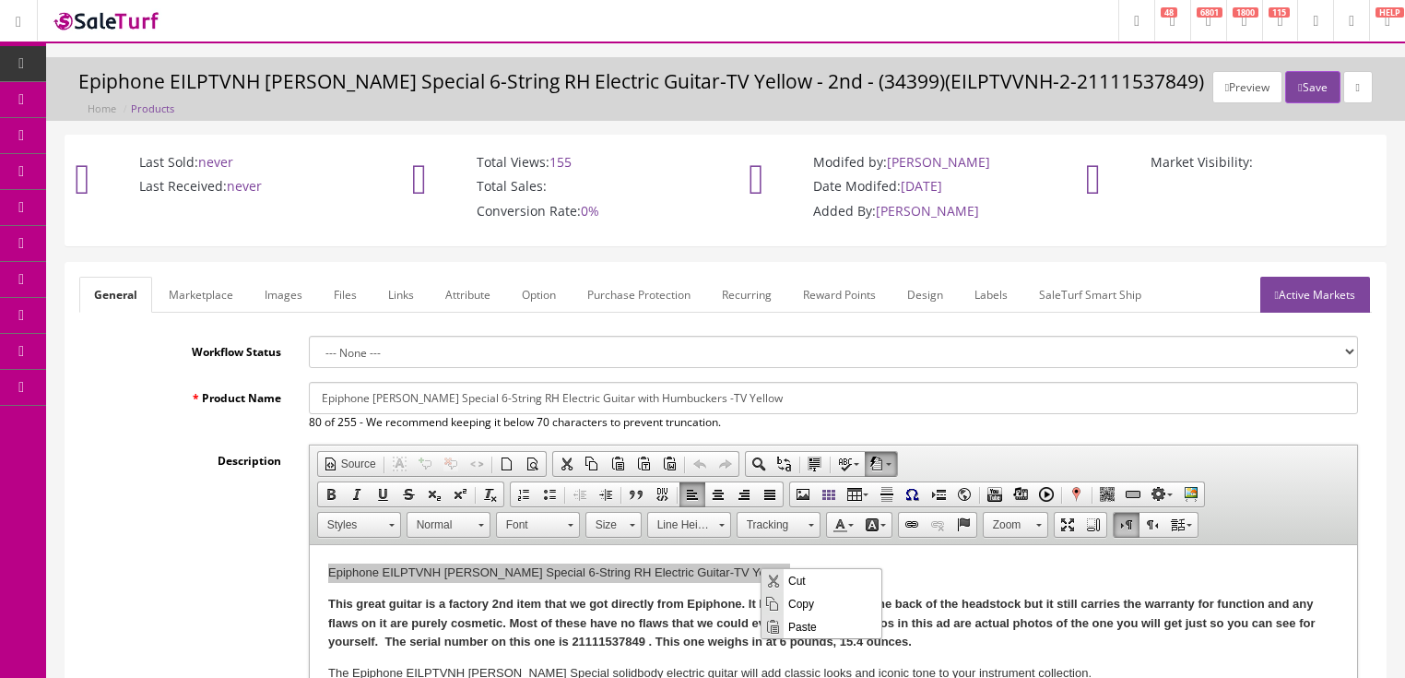
click at [800, 623] on span "Paste" at bounding box center [833, 625] width 98 height 23
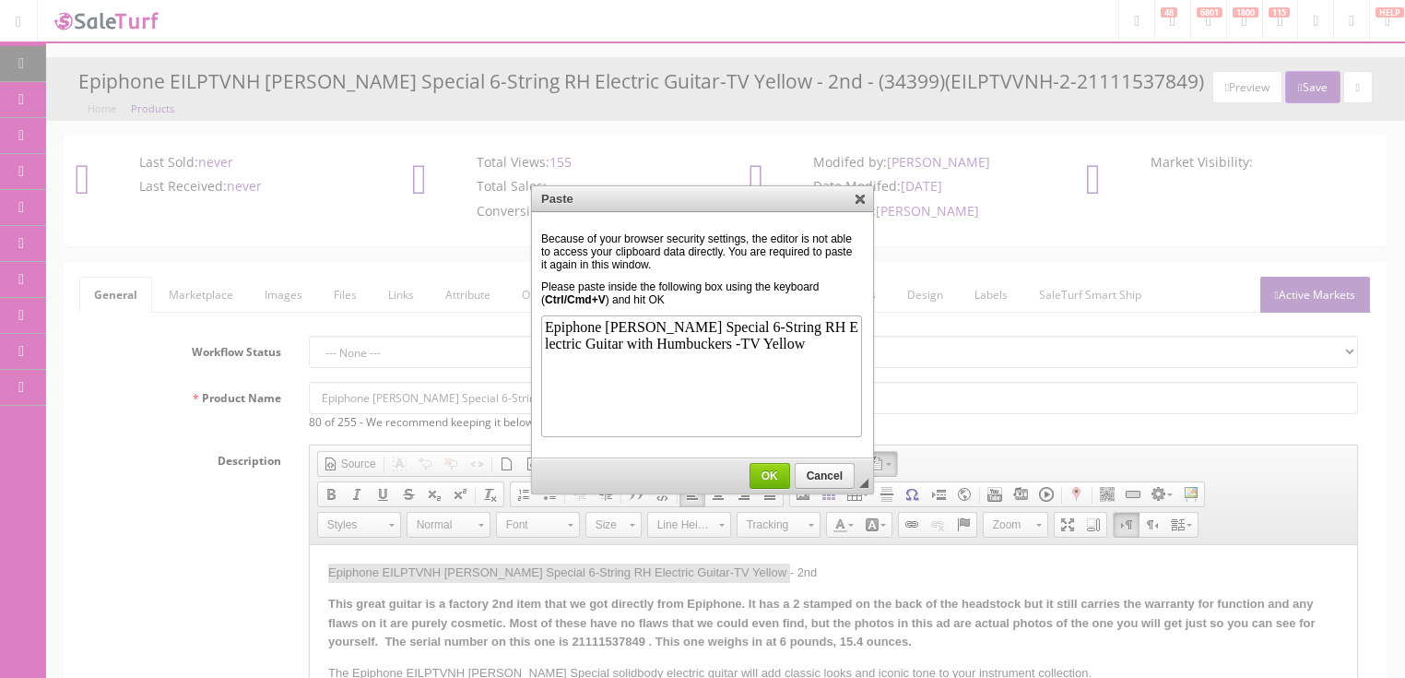
click at [763, 478] on span "OK" at bounding box center [769, 475] width 39 height 13
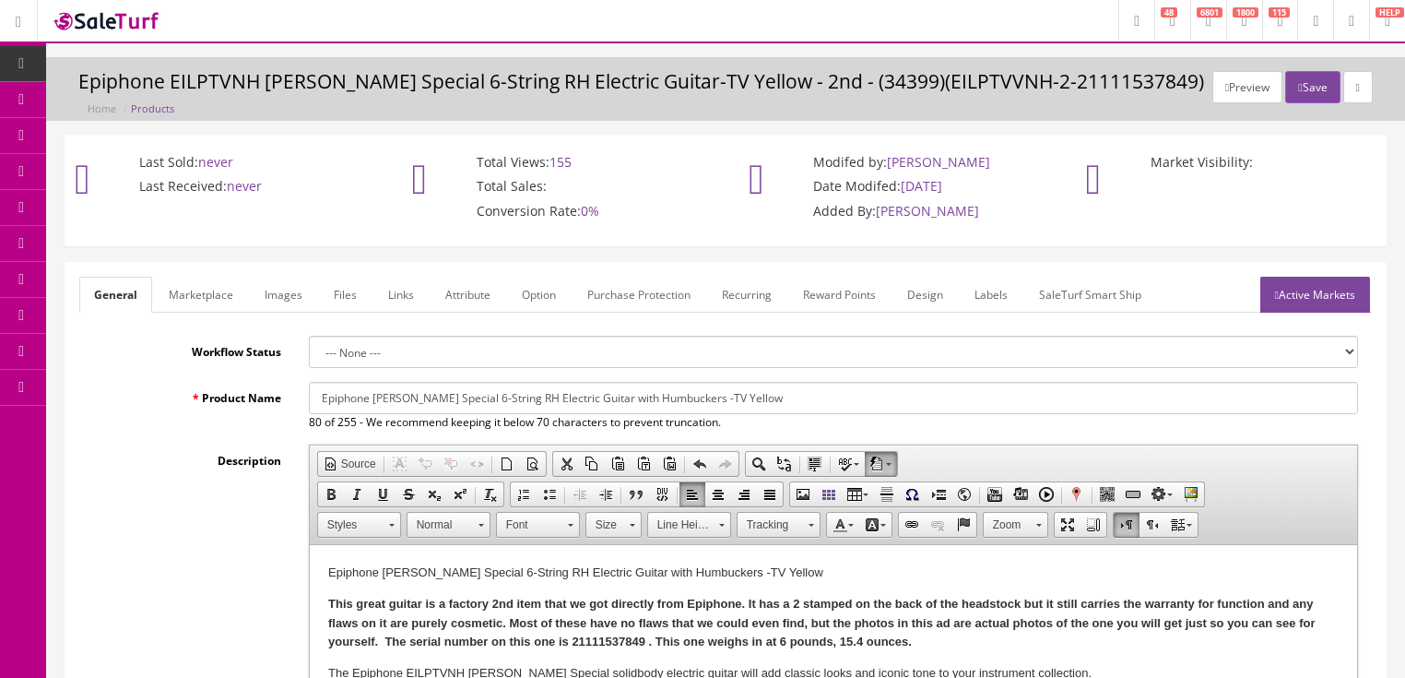
click at [218, 293] on link "Marketplace" at bounding box center [201, 295] width 94 height 36
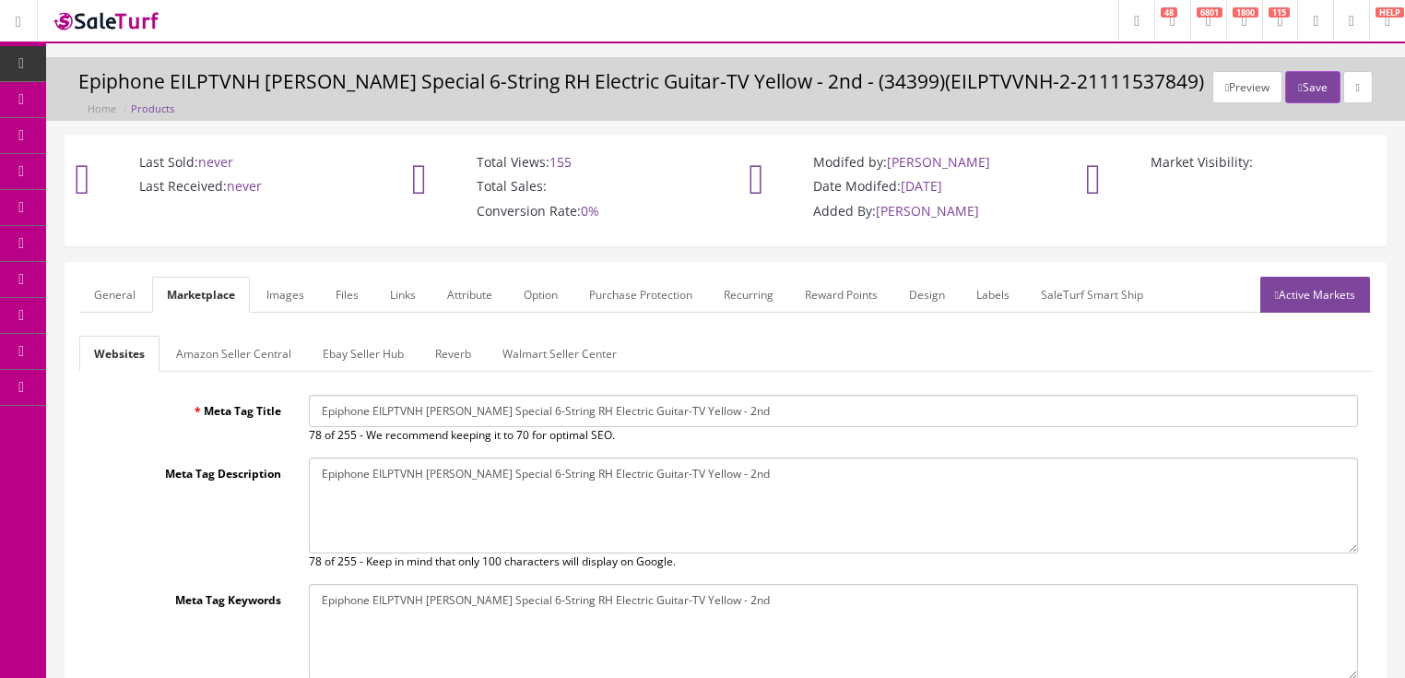
drag, startPoint x: 318, startPoint y: 398, endPoint x: 682, endPoint y: 418, distance: 364.7
click at [844, 417] on input "Epiphone EILPTVNH Les Paul Special 6-String RH Electric Guitar-TV Yellow - 2nd" at bounding box center [833, 411] width 1049 height 32
paste input "Les Paul Special 6-String RH Electric Guitar with Humbuckers -TV Yellow"
type input "Epiphone [PERSON_NAME] Special 6-String RH Electric Guitar with Humbuckers -TV …"
drag, startPoint x: 317, startPoint y: 478, endPoint x: 620, endPoint y: 485, distance: 302.5
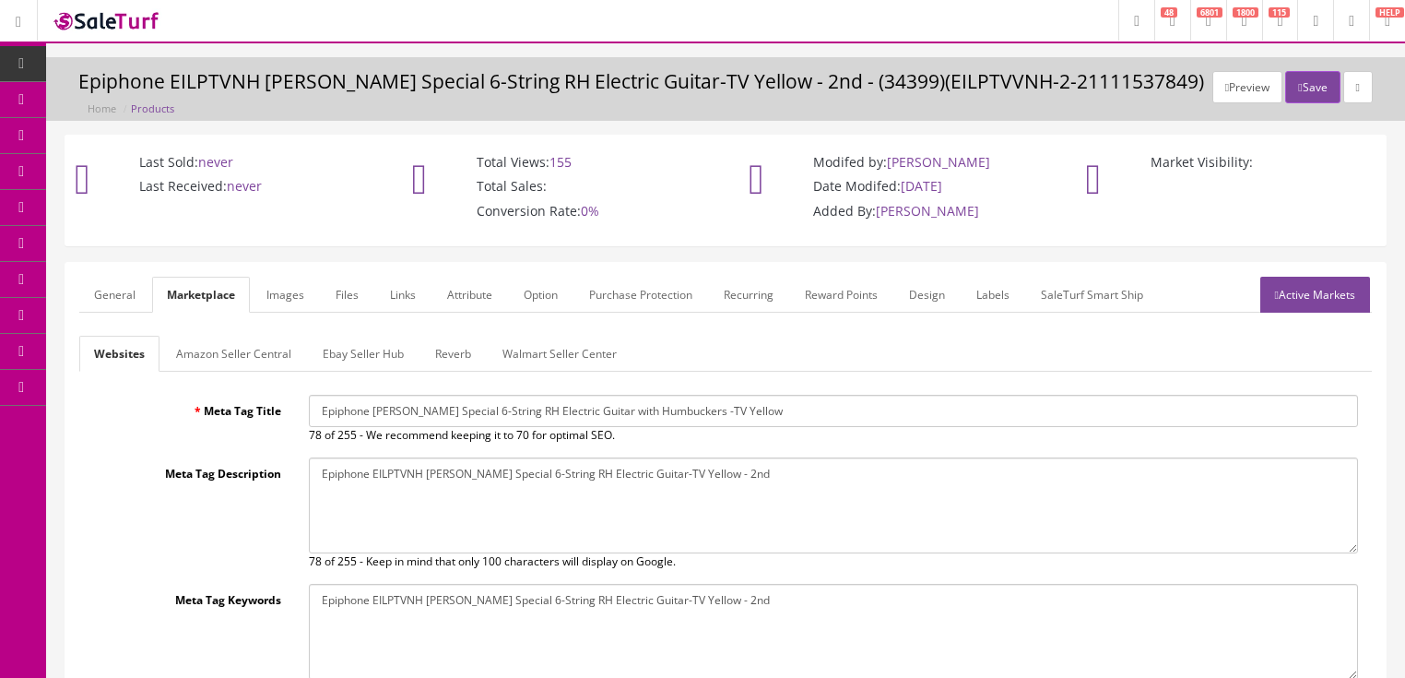
click at [1018, 474] on textarea "Epiphone EILPTVNH Les Paul Special 6-String RH Electric Guitar-TV Yellow - 2nd" at bounding box center [833, 505] width 1049 height 96
paste textarea "Les Paul Special 6-String RH Electric Guitar with Humbuckers -TV Yellow"
type textarea "Epiphone Les Paul Special 6-String RH Electric Guitar with Humbuckers -TV Yellow"
drag, startPoint x: 326, startPoint y: 591, endPoint x: 928, endPoint y: 599, distance: 602.1
click at [940, 599] on textarea "Epiphone EILPTVNH Les Paul Special 6-String RH Electric Guitar-TV Yellow - 2nd" at bounding box center [833, 632] width 1049 height 96
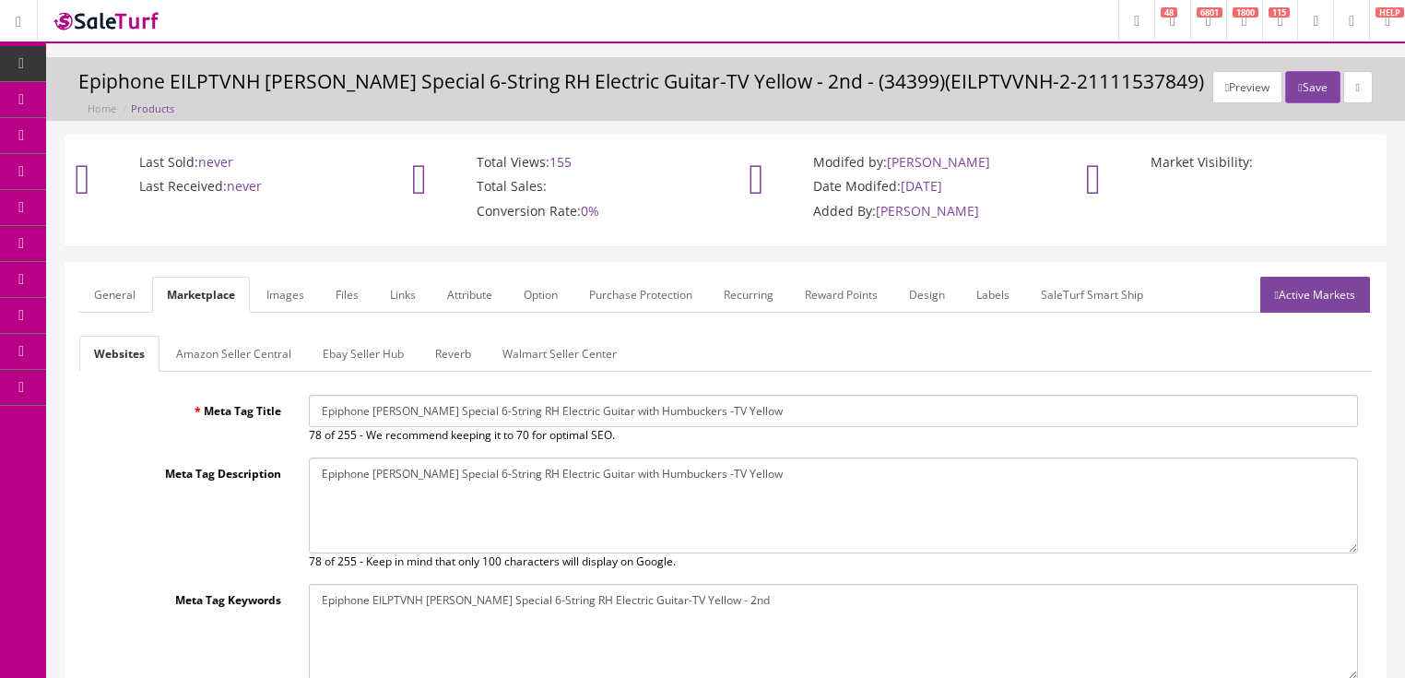
paste textarea "Les Paul Special 6-String RH Electric Guitar with Humbuckers -TV Yellow"
type textarea "Epiphone Les Paul Special 6-String RH Electric Guitar with Humbuckers -TV Yellow"
click at [1329, 281] on link "Active Markets" at bounding box center [1315, 295] width 110 height 36
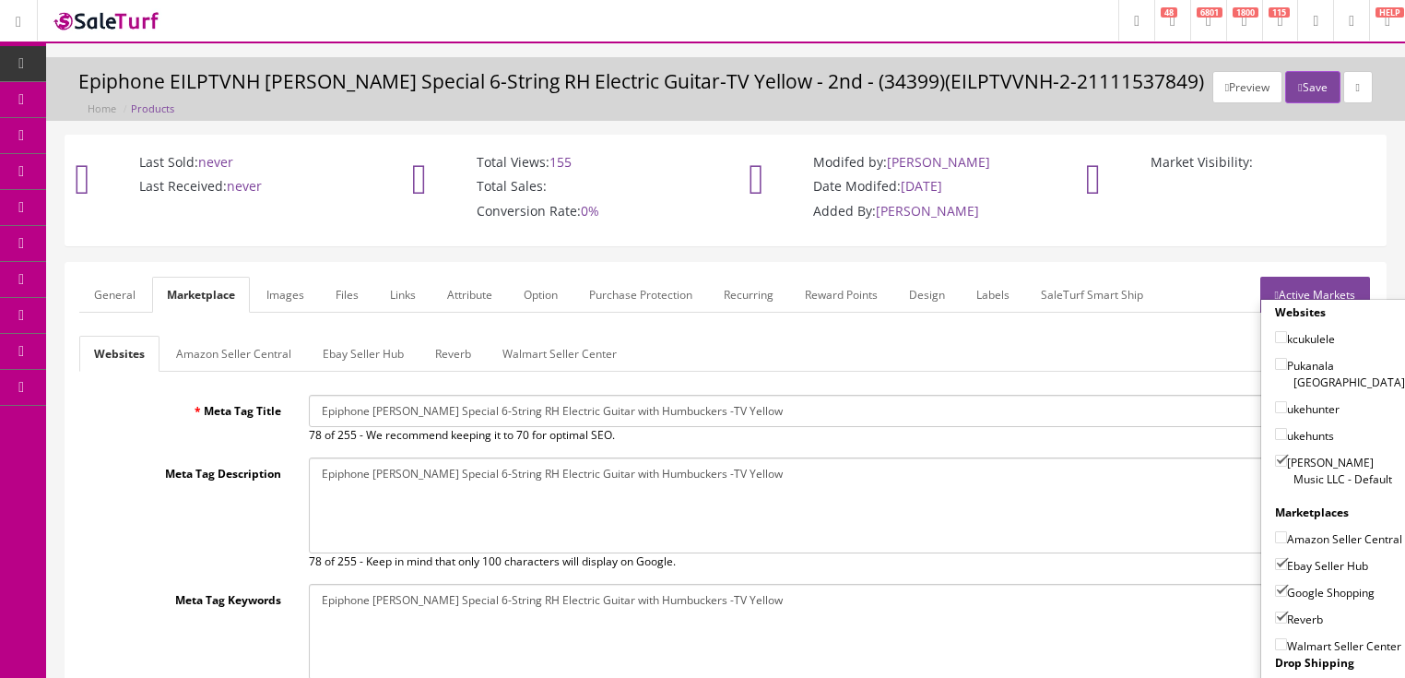
click at [1354, 279] on link "Active Markets" at bounding box center [1315, 295] width 110 height 36
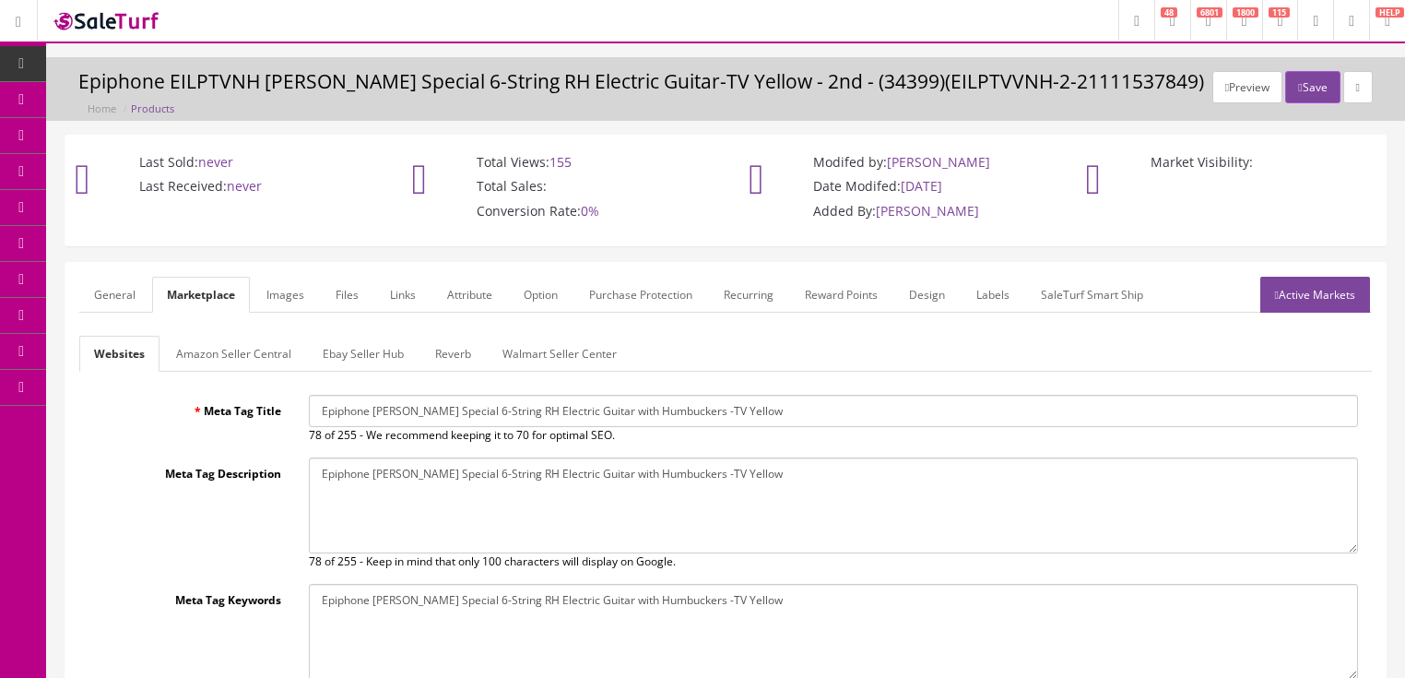
click at [133, 291] on link "General" at bounding box center [114, 295] width 71 height 36
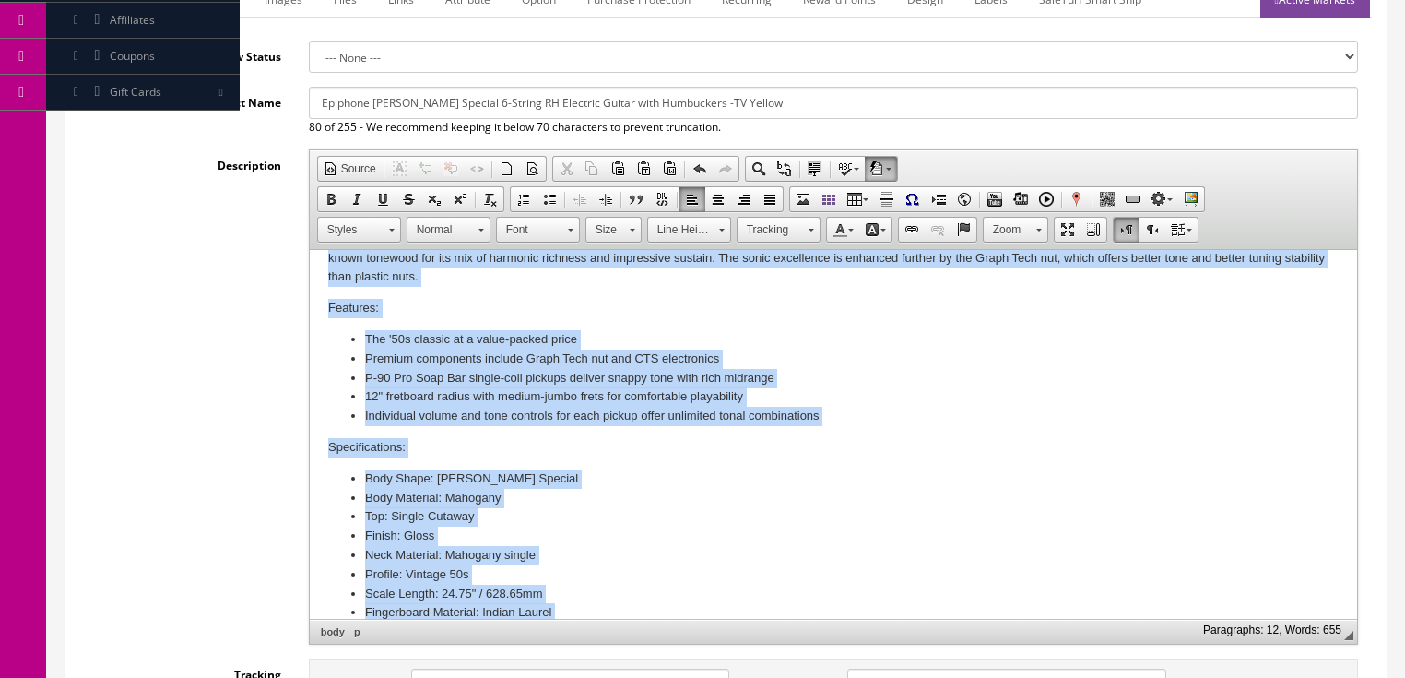
scroll to position [912, 0]
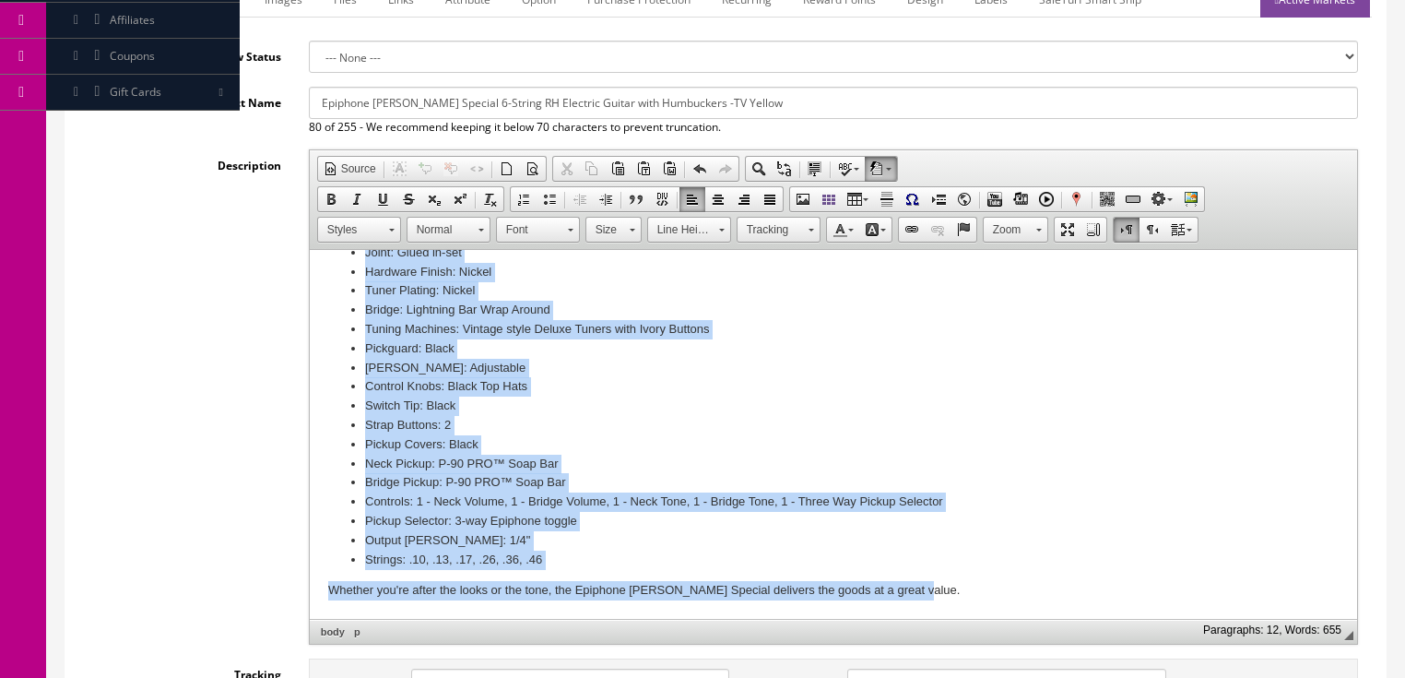
drag, startPoint x: 325, startPoint y: 381, endPoint x: 1019, endPoint y: 647, distance: 743.6
drag, startPoint x: 782, startPoint y: 414, endPoint x: 1096, endPoint y: 662, distance: 400.4
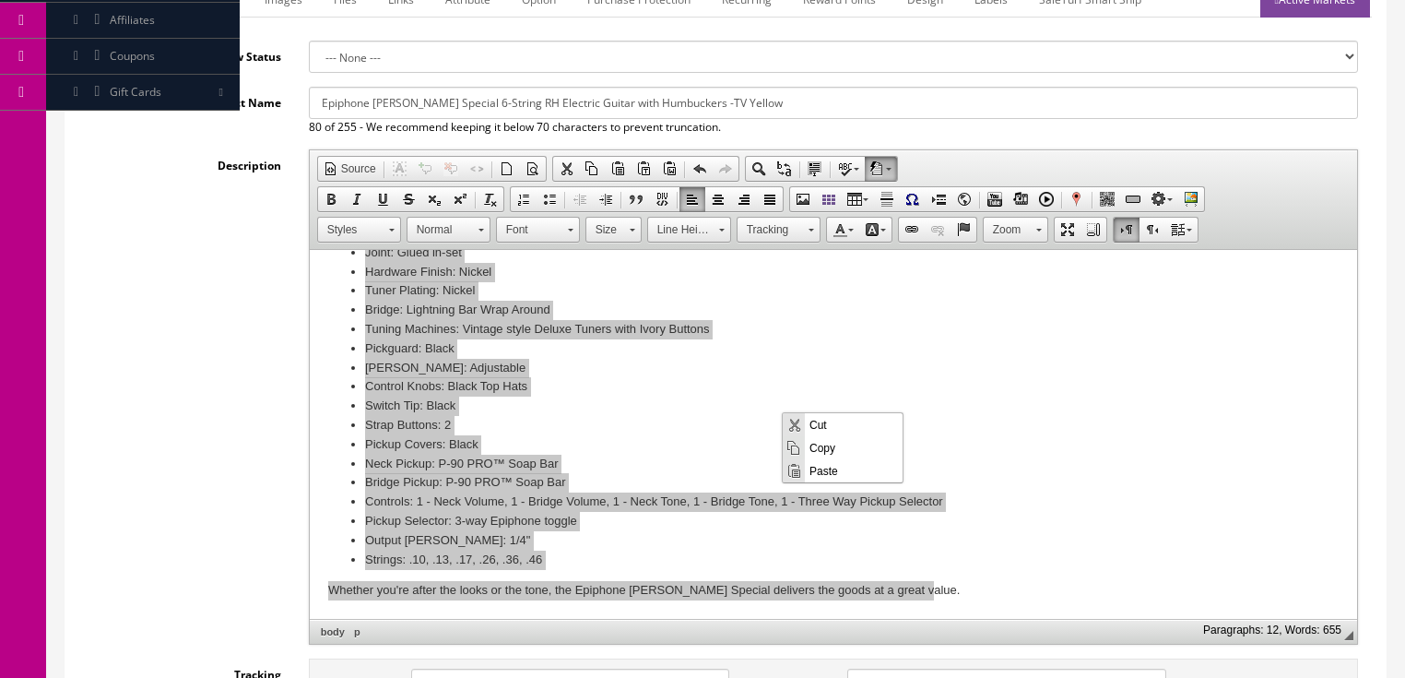
click at [824, 467] on span "Paste" at bounding box center [854, 469] width 98 height 23
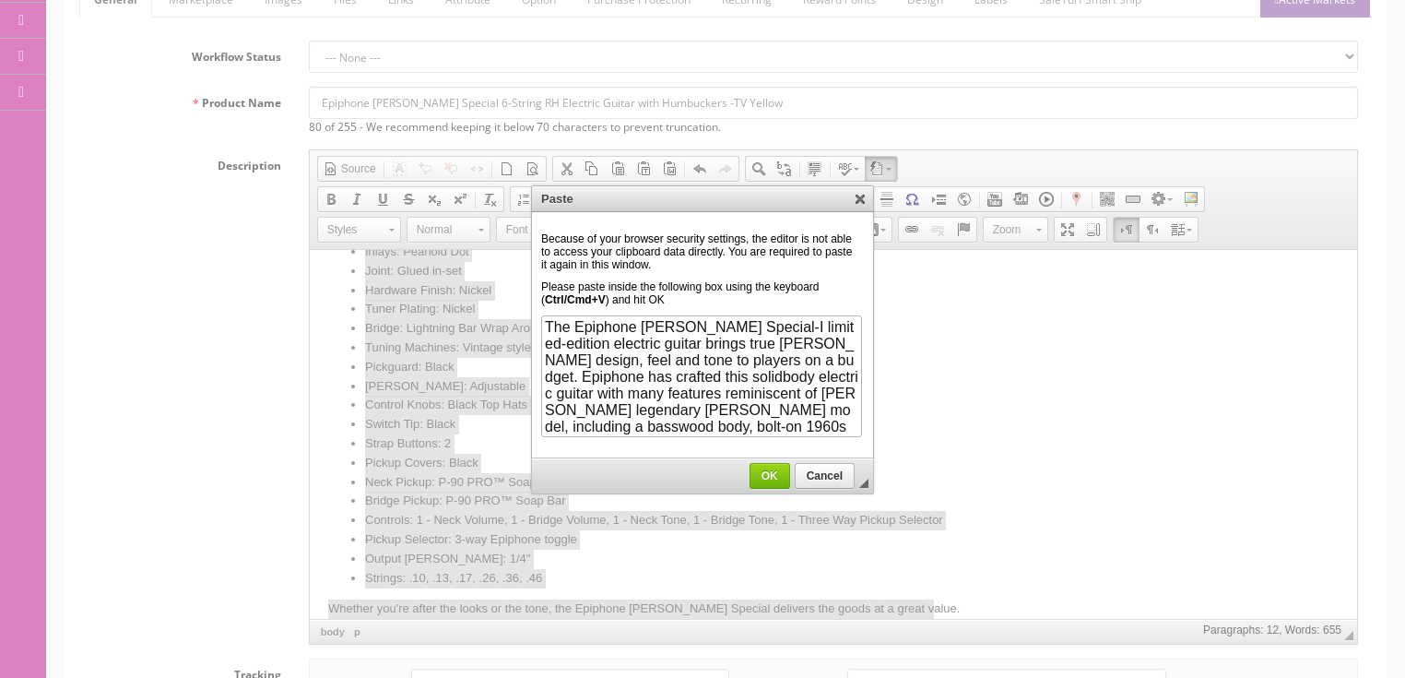
scroll to position [985, 0]
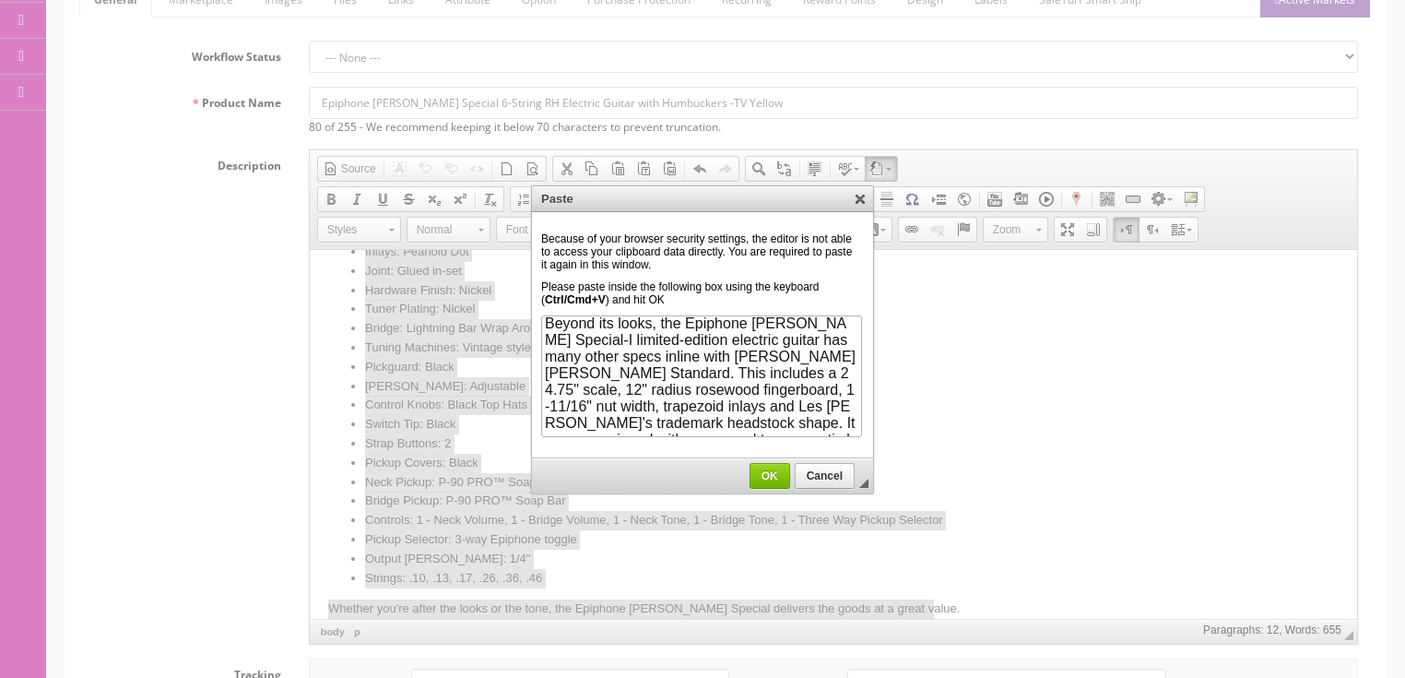
click at [785, 478] on span "OK" at bounding box center [769, 475] width 39 height 13
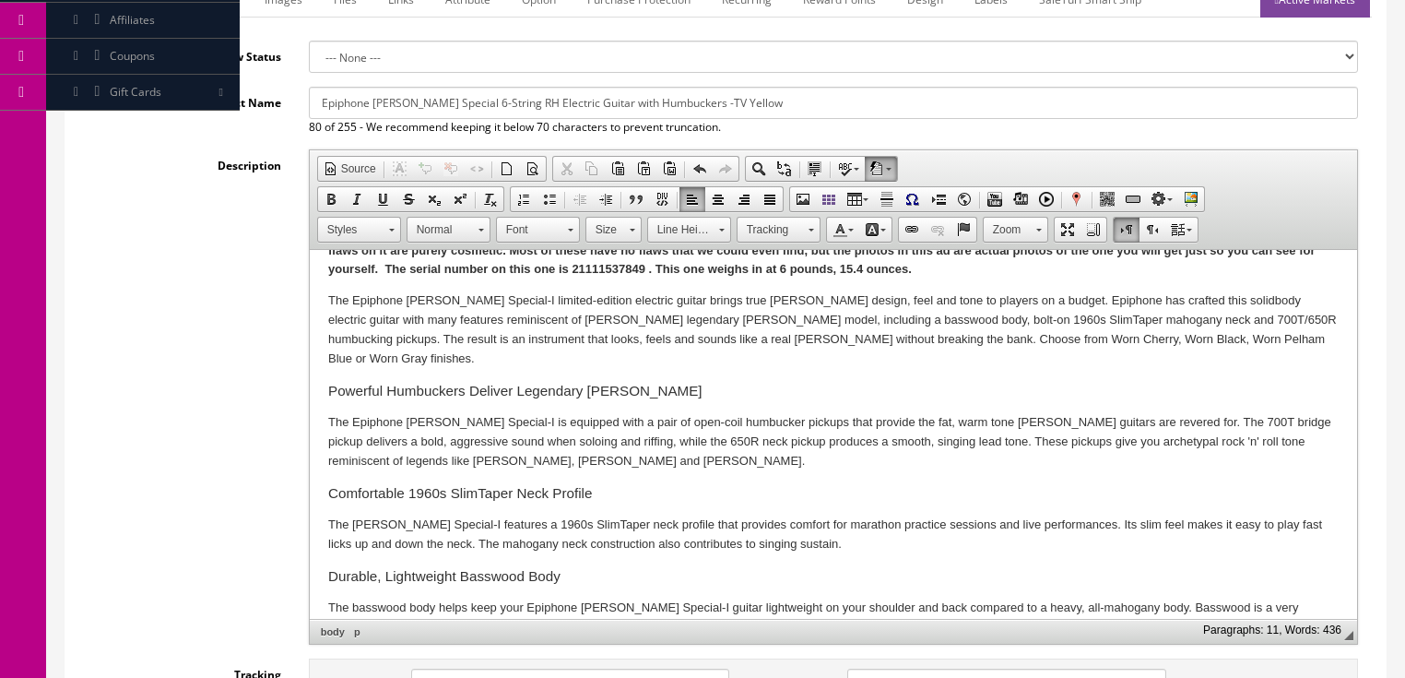
scroll to position [0, 0]
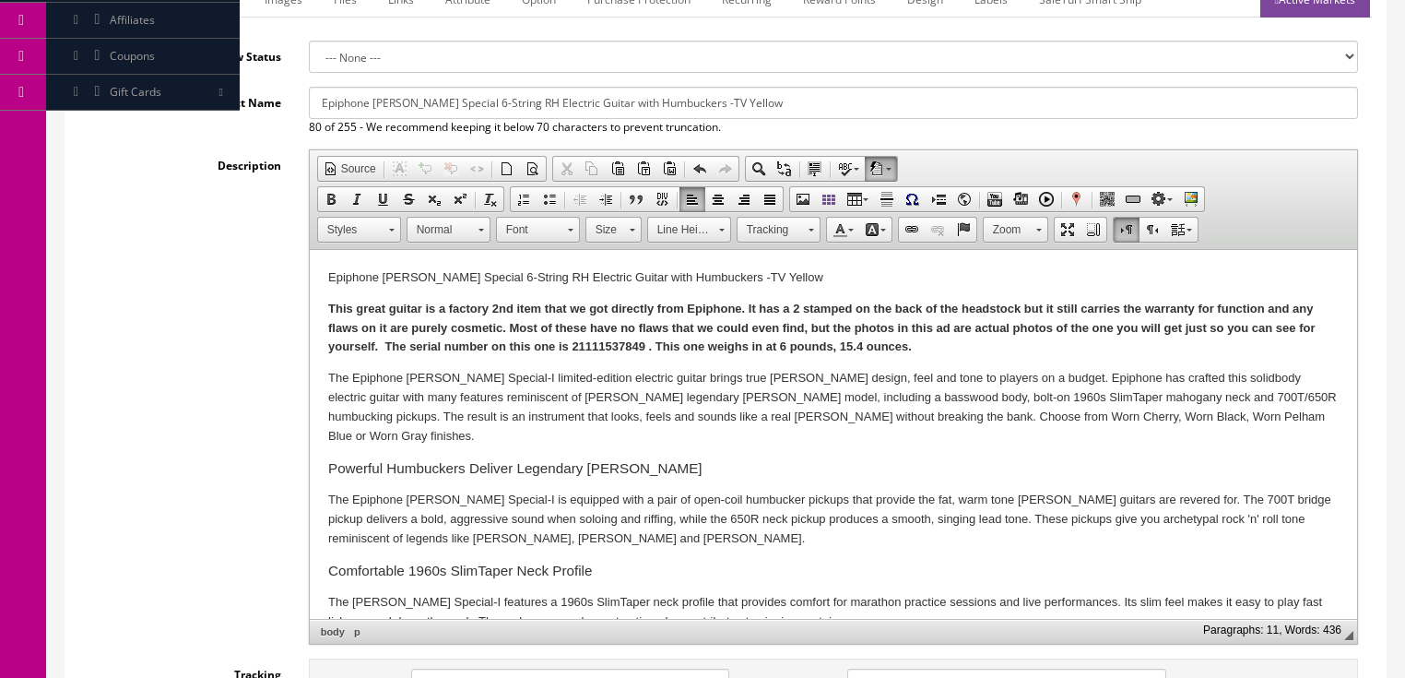
drag, startPoint x: 719, startPoint y: 278, endPoint x: 759, endPoint y: 279, distance: 39.7
click at [719, 278] on p "Epiphone Les Paul Special 6-String RH Electric Guitar with Humbuckers -TV Yellow" at bounding box center [832, 277] width 1010 height 19
drag, startPoint x: 389, startPoint y: 312, endPoint x: 611, endPoint y: 567, distance: 338.5
click at [389, 312] on strong "This great guitar is a factory 2nd item that we got directly from Epiphone. It …" at bounding box center [820, 327] width 987 height 53
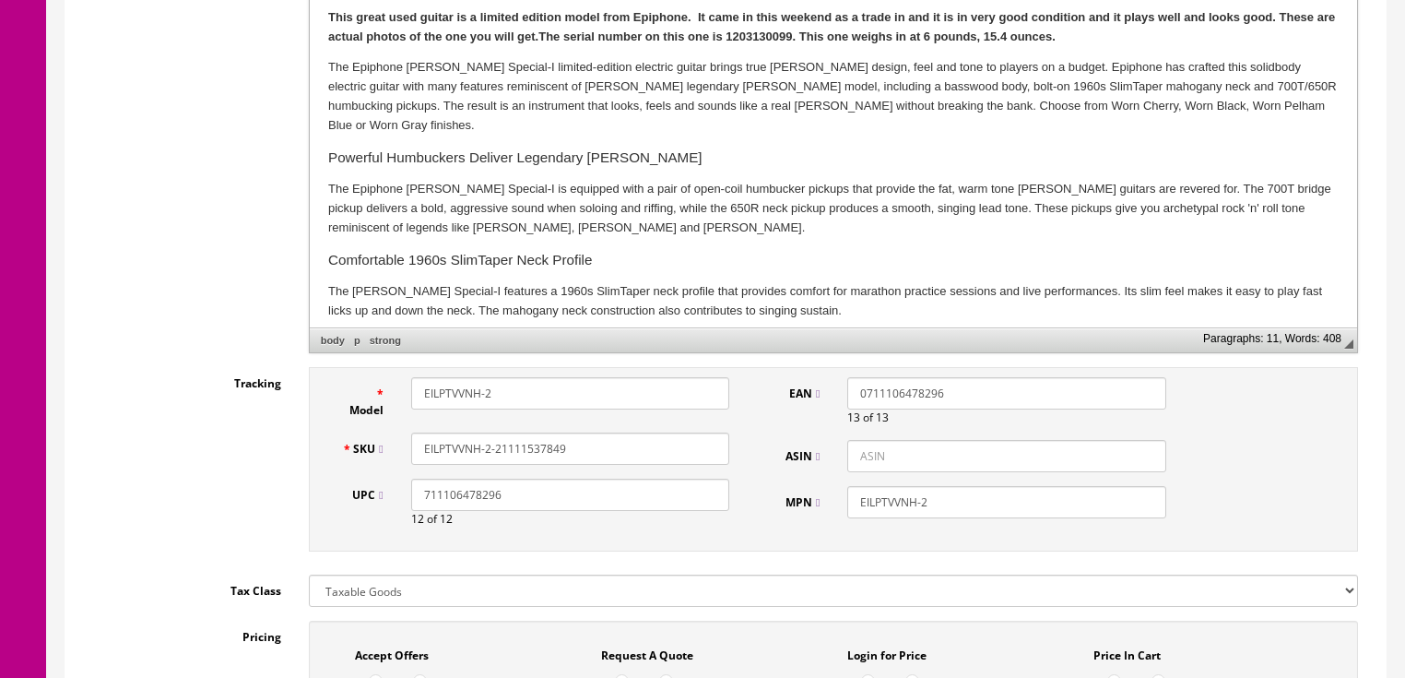
scroll to position [590, 0]
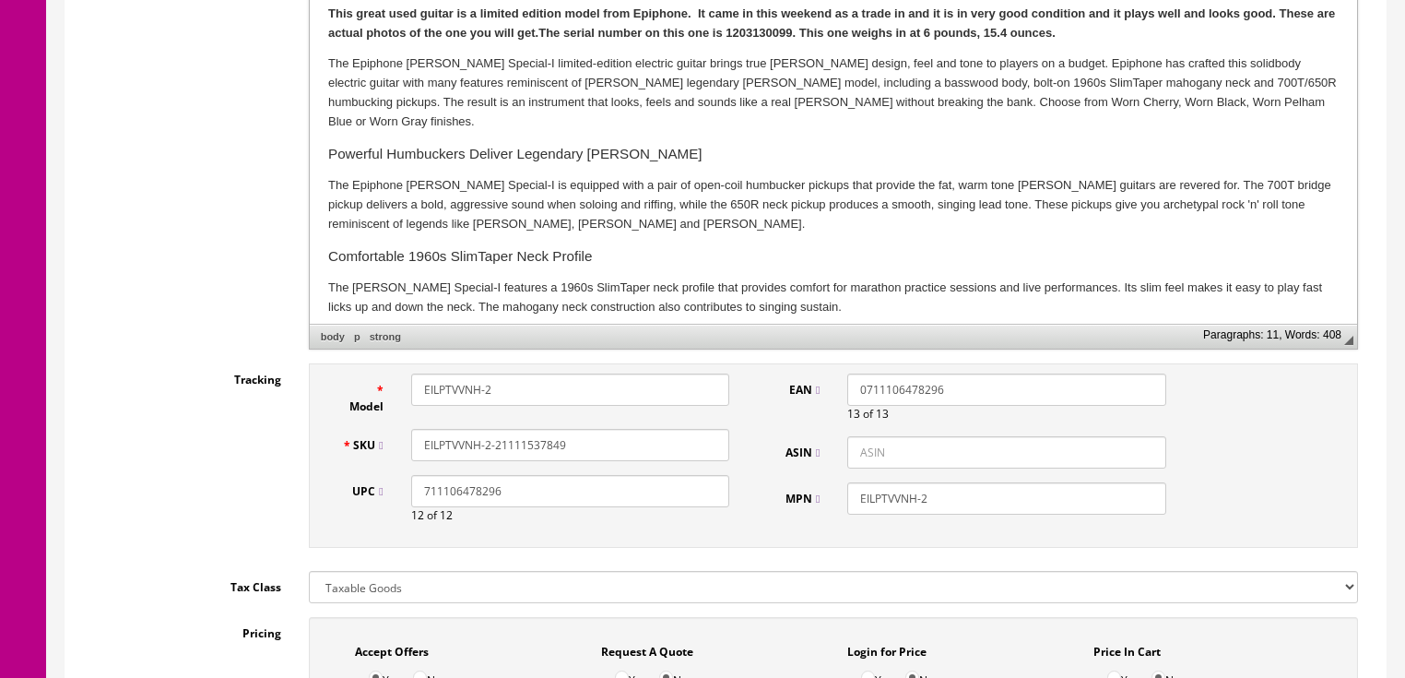
drag, startPoint x: 585, startPoint y: 390, endPoint x: 200, endPoint y: 340, distance: 388.6
drag, startPoint x: 494, startPoint y: 382, endPoint x: 521, endPoint y: 402, distance: 33.6
click at [402, 388] on div "LPSpecial" at bounding box center [570, 389] width 346 height 32
type input "LPSpecial"
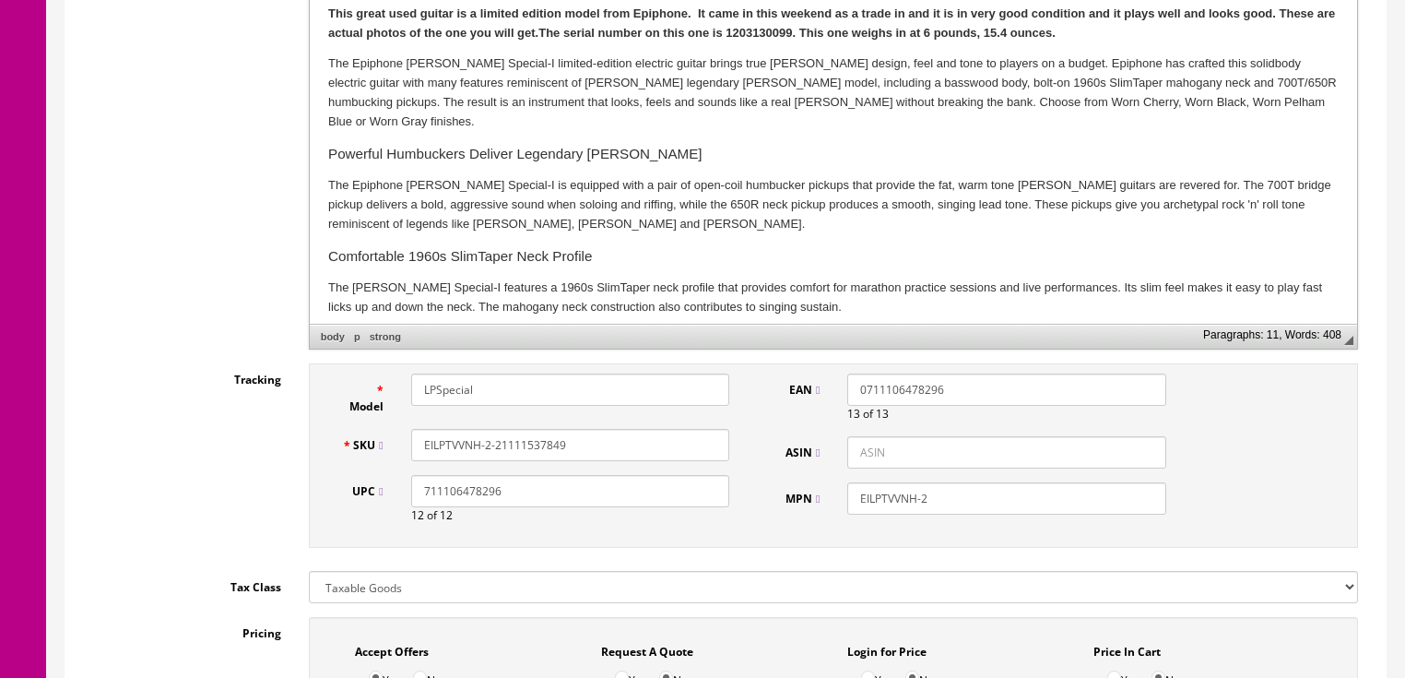
drag, startPoint x: 585, startPoint y: 450, endPoint x: 440, endPoint y: 447, distance: 144.8
click at [407, 447] on div "EILPTVVNH-2-21111537849" at bounding box center [570, 445] width 346 height 32
paste input "LPSpecial"
type input "LPSpecial"
drag, startPoint x: 490, startPoint y: 495, endPoint x: 345, endPoint y: 511, distance: 146.5
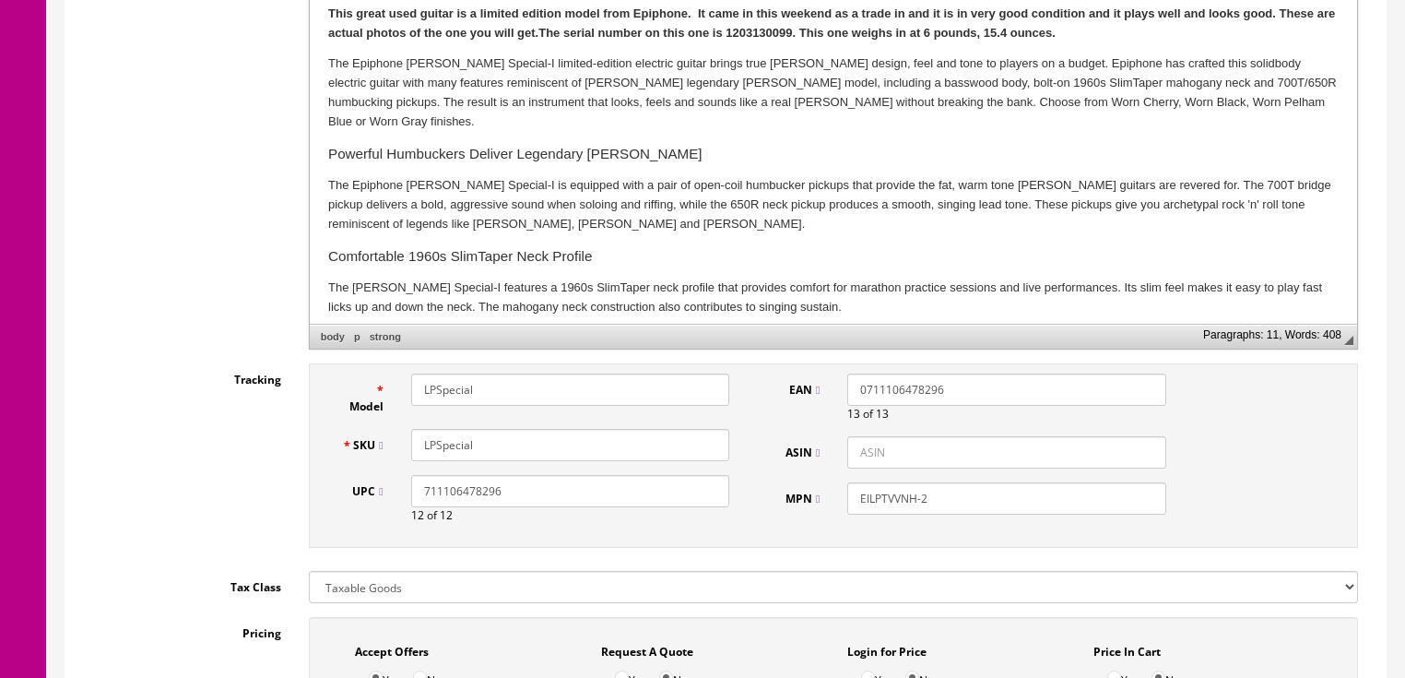
click at [345, 510] on div "UPC 711106478296 12 of 12" at bounding box center [536, 499] width 416 height 49
drag, startPoint x: 951, startPoint y: 393, endPoint x: 785, endPoint y: 369, distance: 167.7
click at [785, 369] on div "Model LPSpecial SKU LPSpecial UPC 0 of 12 EAN 0711106478296 13 of 13 ASIN MPN E…" at bounding box center [833, 455] width 1049 height 184
drag, startPoint x: 971, startPoint y: 490, endPoint x: 861, endPoint y: 490, distance: 109.7
click at [861, 490] on input "EILPTVVNH-2" at bounding box center [1006, 498] width 318 height 32
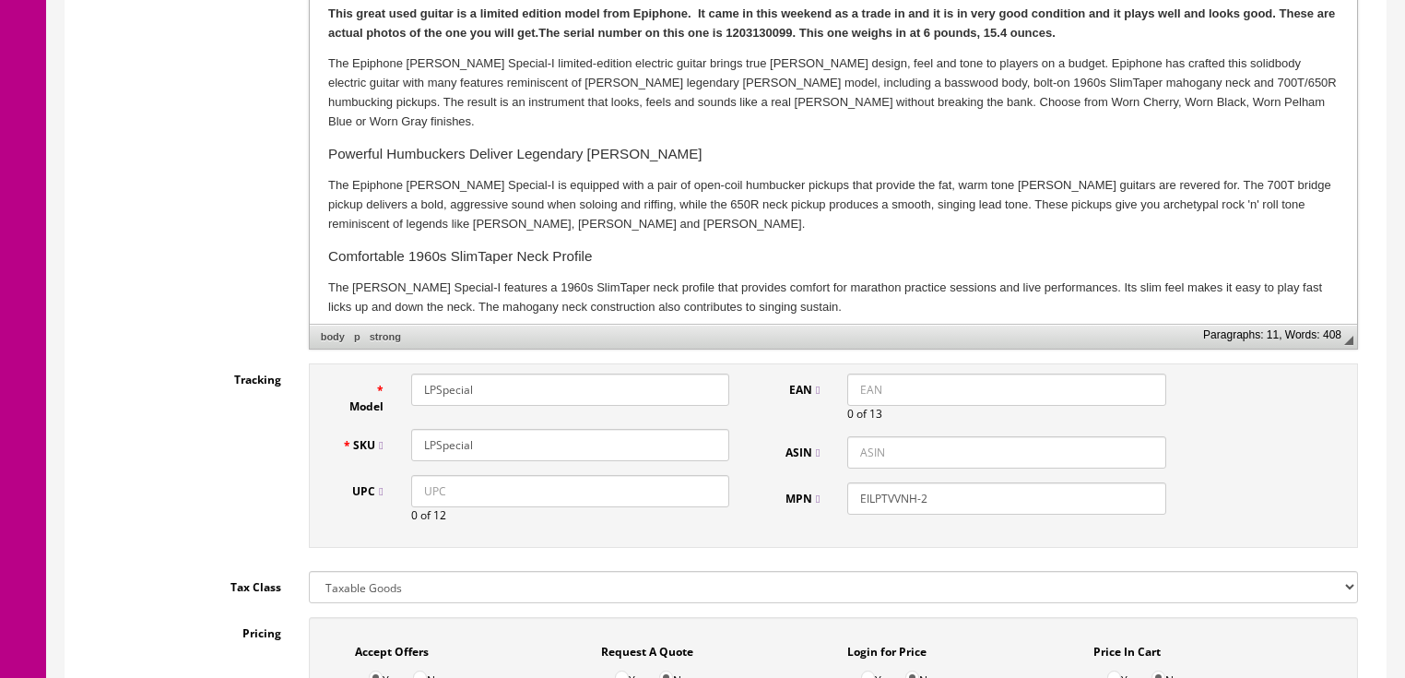
paste input "LPSpecial"
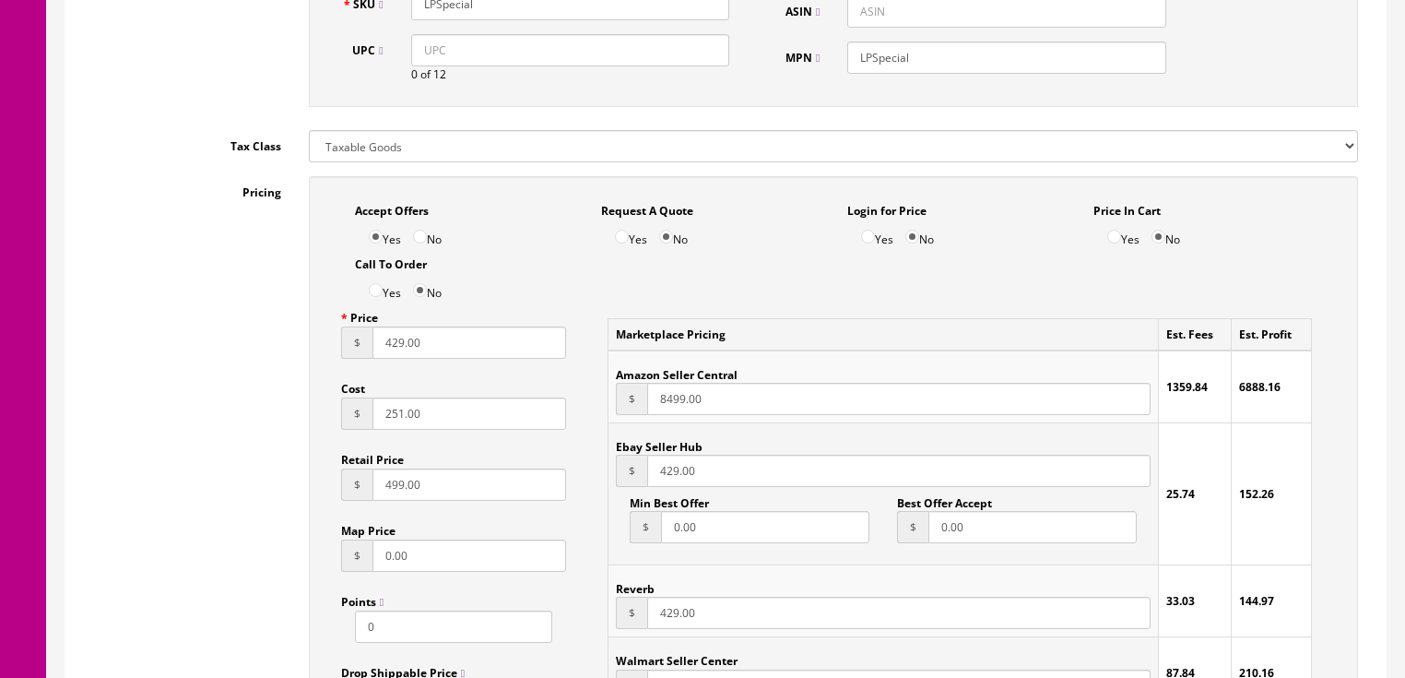
scroll to position [1033, 0]
type input "LPSpecial"
drag, startPoint x: 417, startPoint y: 417, endPoint x: 345, endPoint y: 417, distance: 71.9
click at [345, 417] on div "$ 251.00" at bounding box center [454, 412] width 226 height 32
type input "75.00"
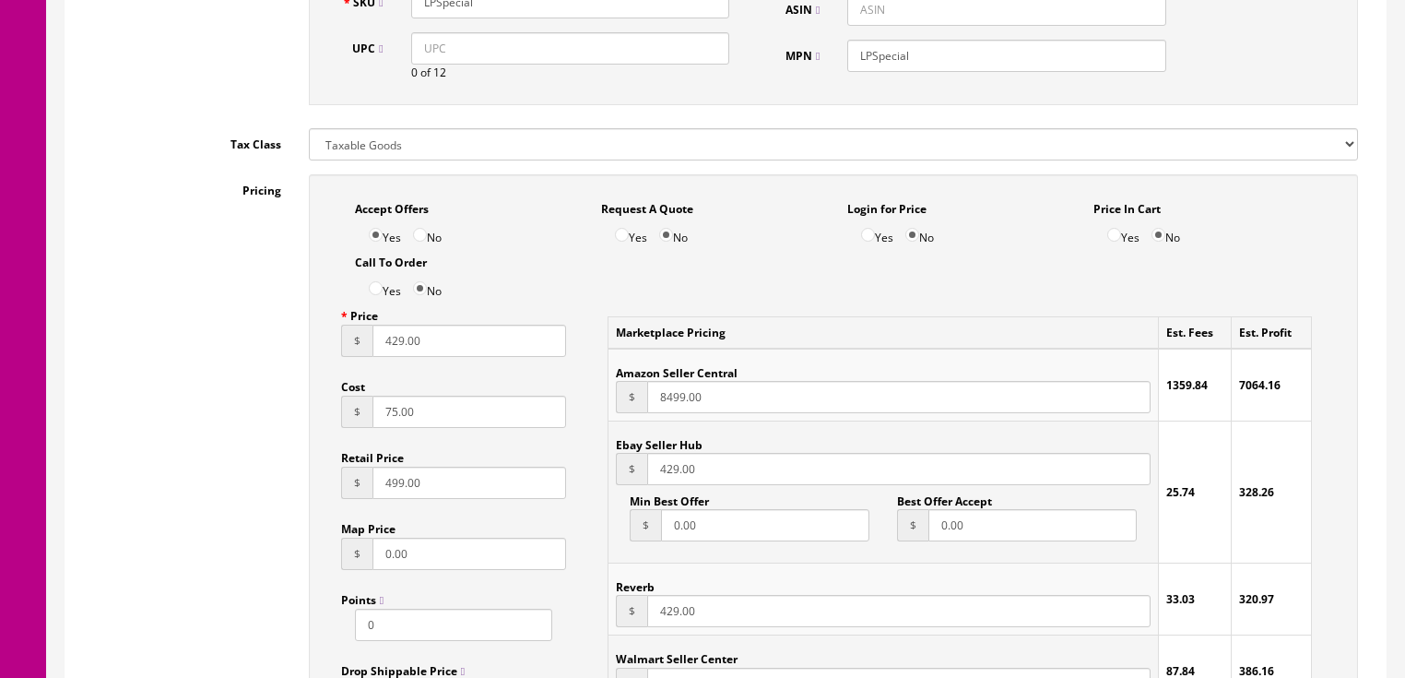
click at [376, 484] on input "499.00" at bounding box center [469, 482] width 195 height 32
type input "399.00"
drag, startPoint x: 441, startPoint y: 344, endPoint x: 248, endPoint y: 332, distance: 193.1
click at [248, 332] on div "Pricing Accept Offers Yes No Request A Quote Yes No Login for Price Yes No Pric…" at bounding box center [725, 590] width 1293 height 833
type input "179.00"
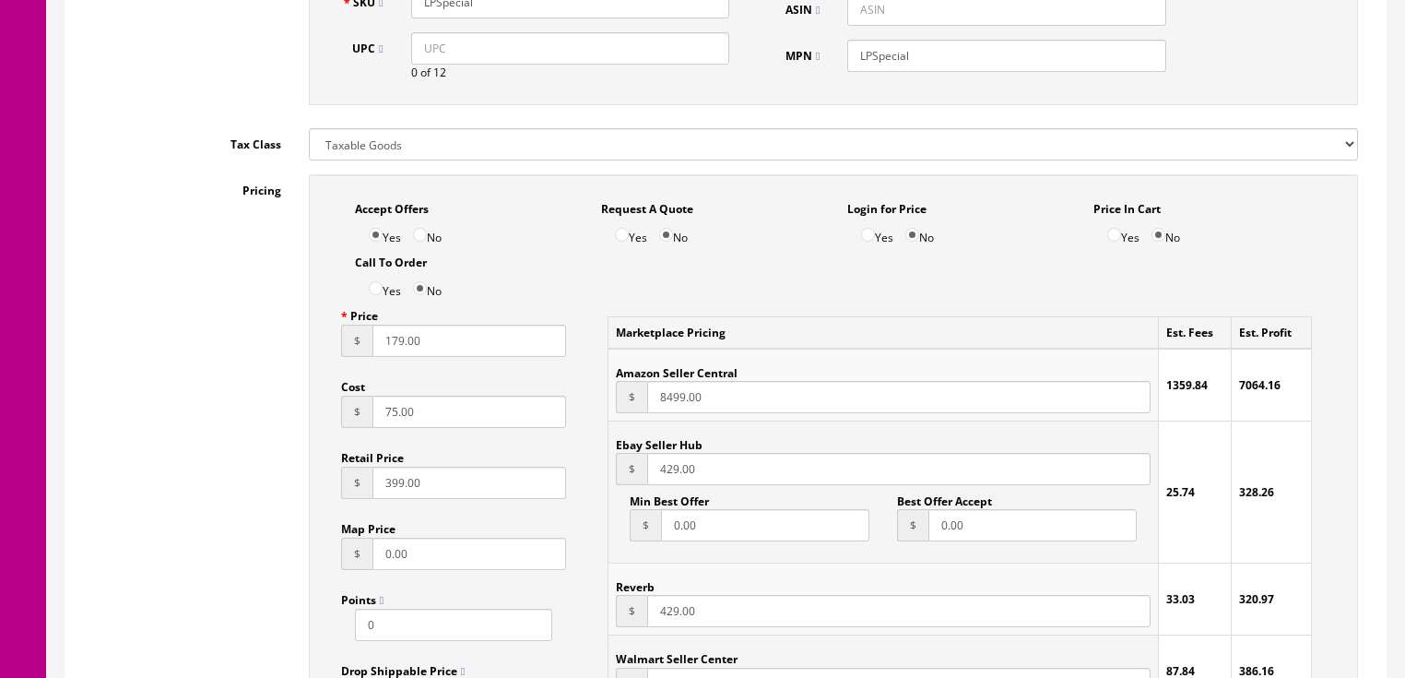
drag, startPoint x: 705, startPoint y: 476, endPoint x: 601, endPoint y: 487, distance: 104.8
click at [601, 487] on div "Marketplace Pricing Est. Fees Est. Profit Amazon Seller Central $ 8499.00 1359.…" at bounding box center [960, 511] width 732 height 423
type input "179.00"
drag, startPoint x: 655, startPoint y: 617, endPoint x: 743, endPoint y: 620, distance: 87.7
click at [743, 620] on input "429.00" at bounding box center [898, 611] width 502 height 32
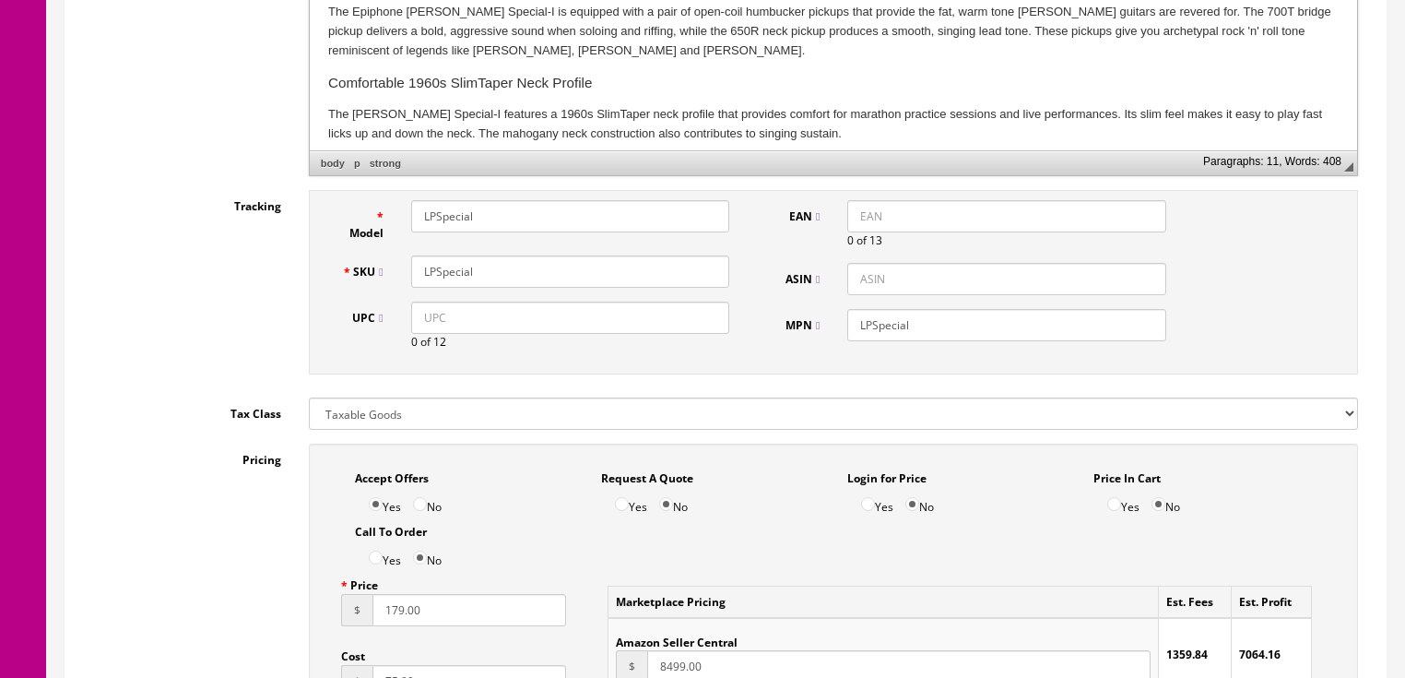
scroll to position [738, 0]
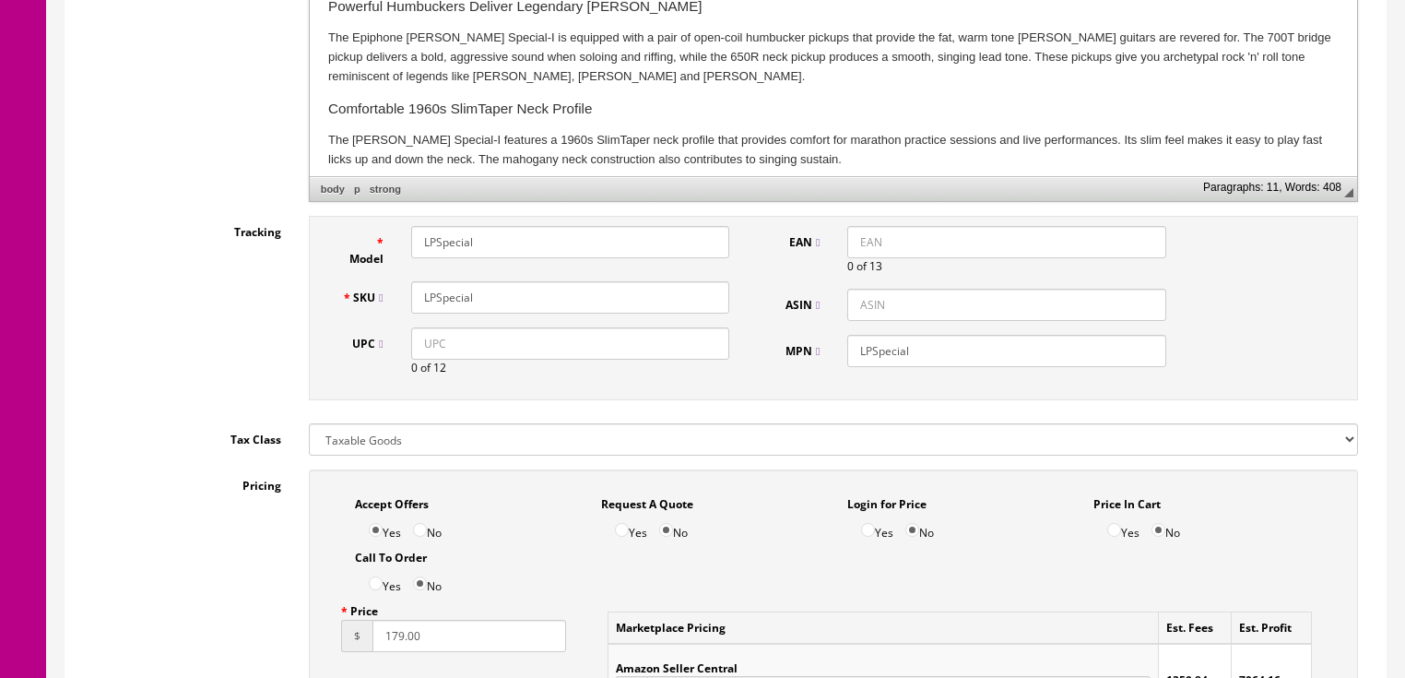
type input "179.00"
click at [535, 300] on input "LPSpecial" at bounding box center [570, 297] width 318 height 32
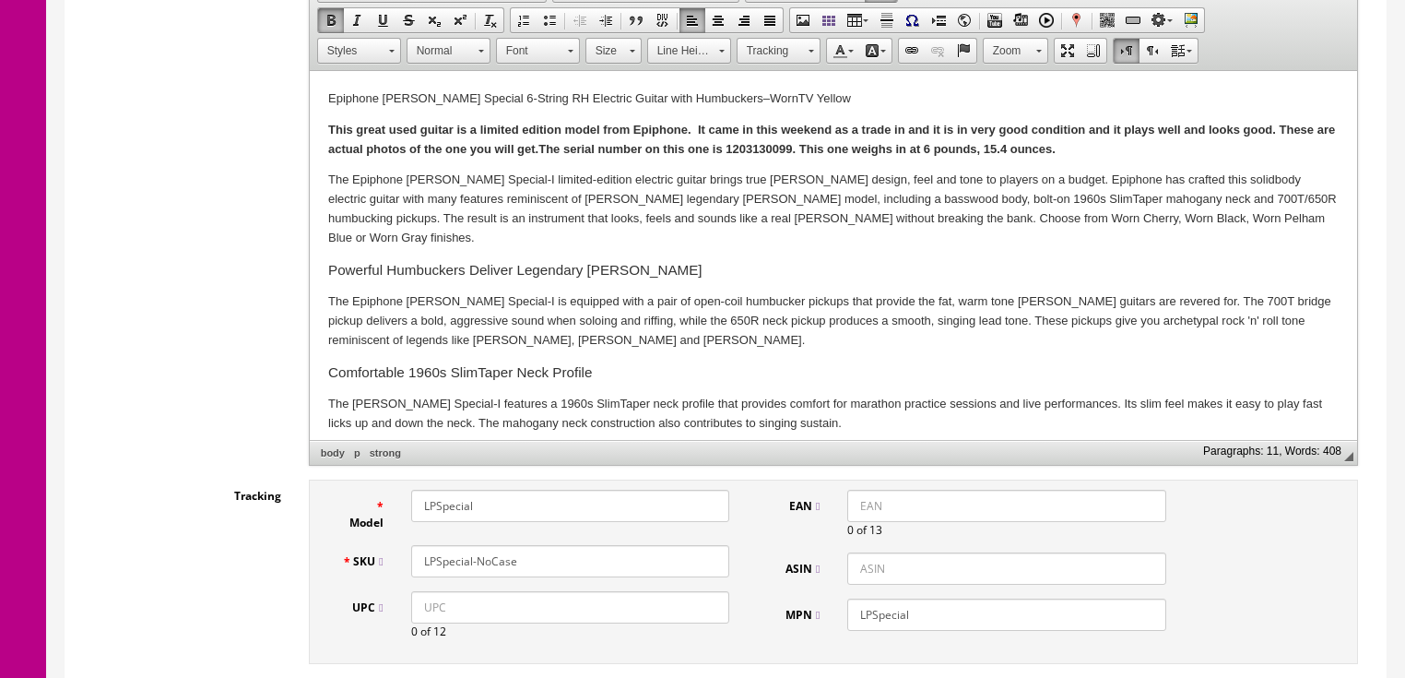
scroll to position [443, 0]
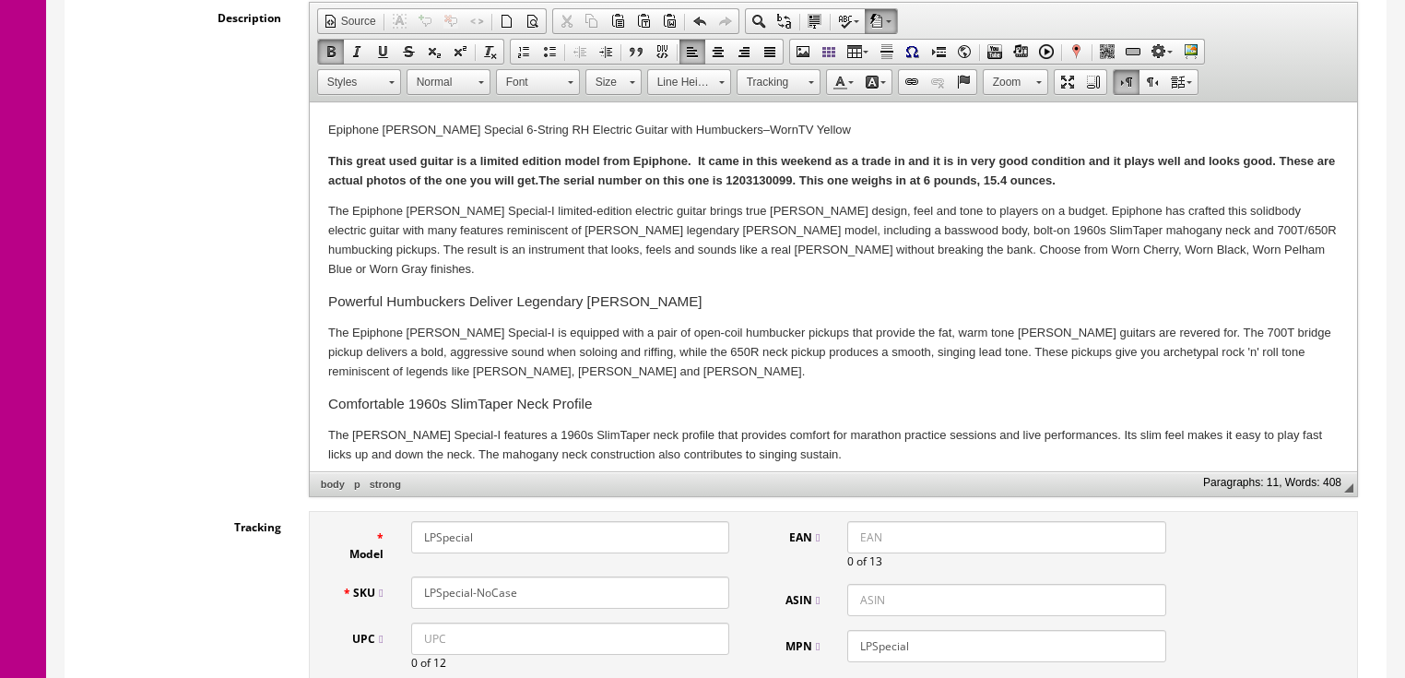
type input "LPSpecial-NoCase"
click at [1126, 187] on p "This great used guitar is a limited edition model from Epiphone. It came in thi…" at bounding box center [832, 171] width 1010 height 39
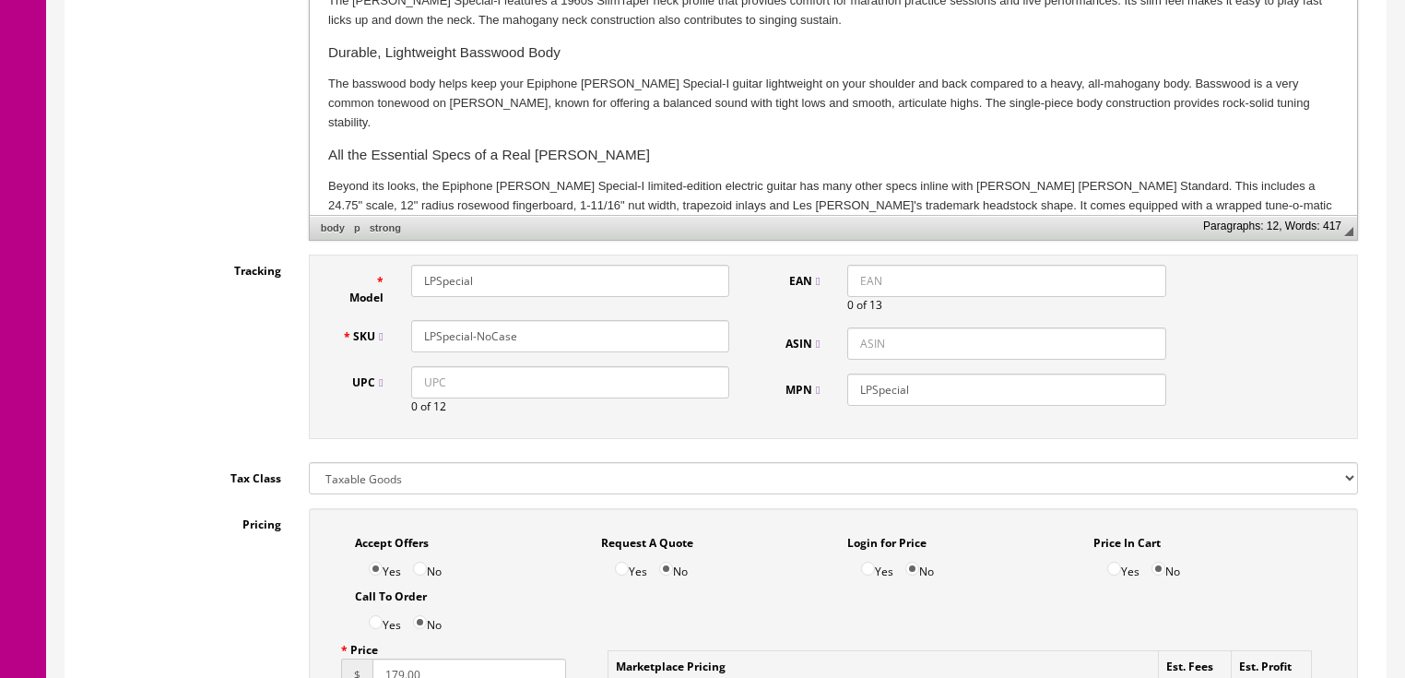
scroll to position [738, 0]
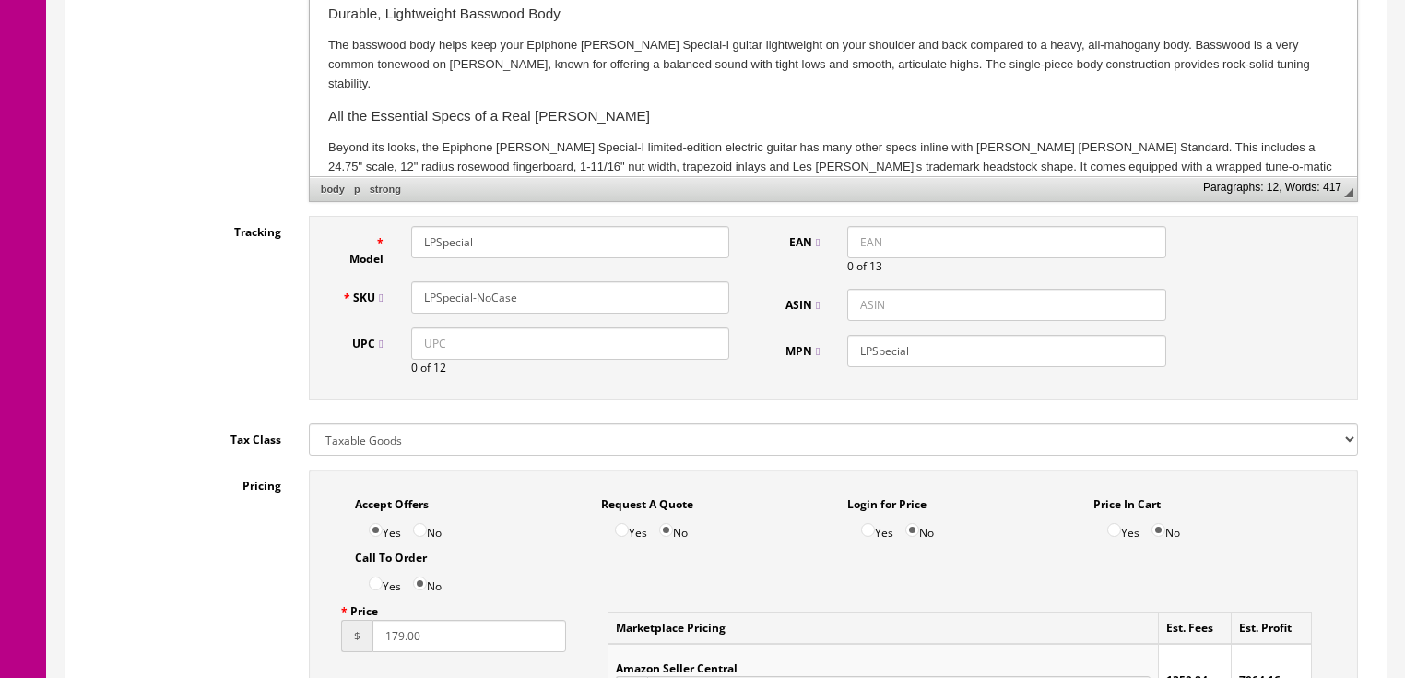
drag, startPoint x: 537, startPoint y: 287, endPoint x: 400, endPoint y: 302, distance: 138.3
click at [387, 302] on div "SKU LPSpecial-NoCase" at bounding box center [536, 297] width 416 height 32
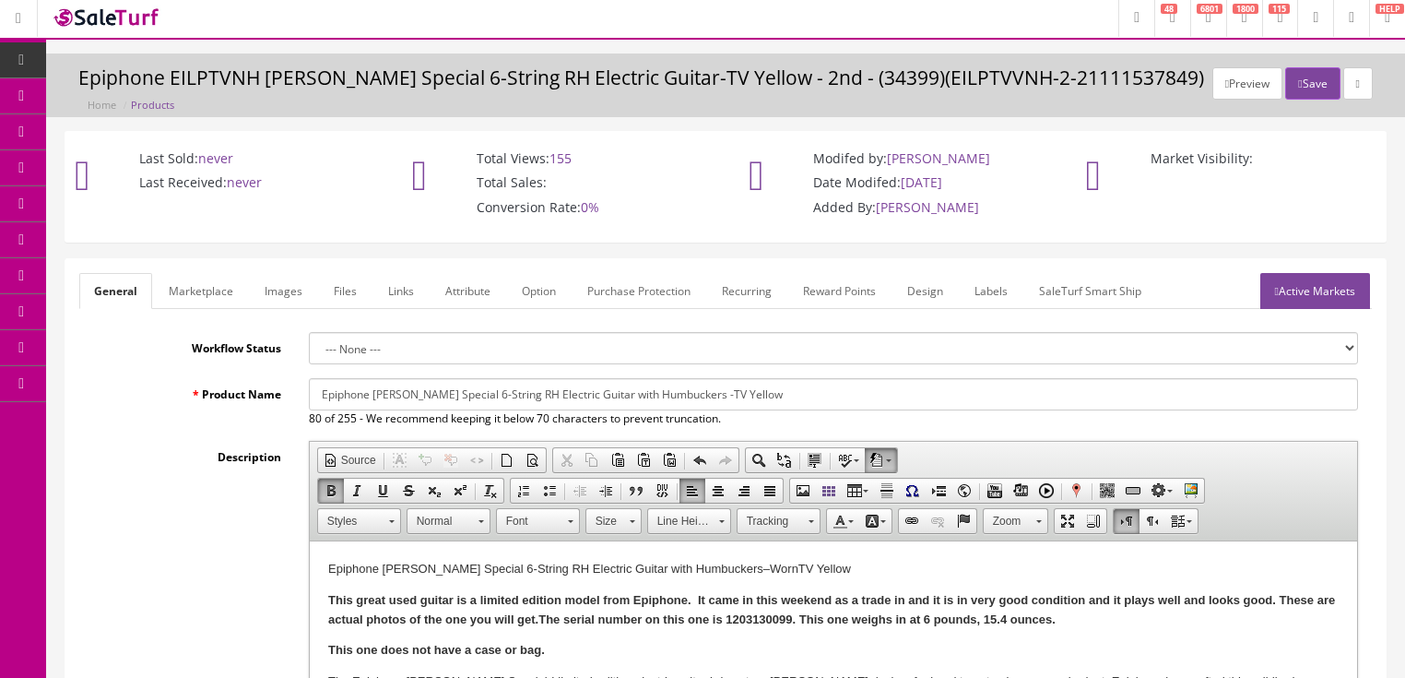
scroll to position [0, 0]
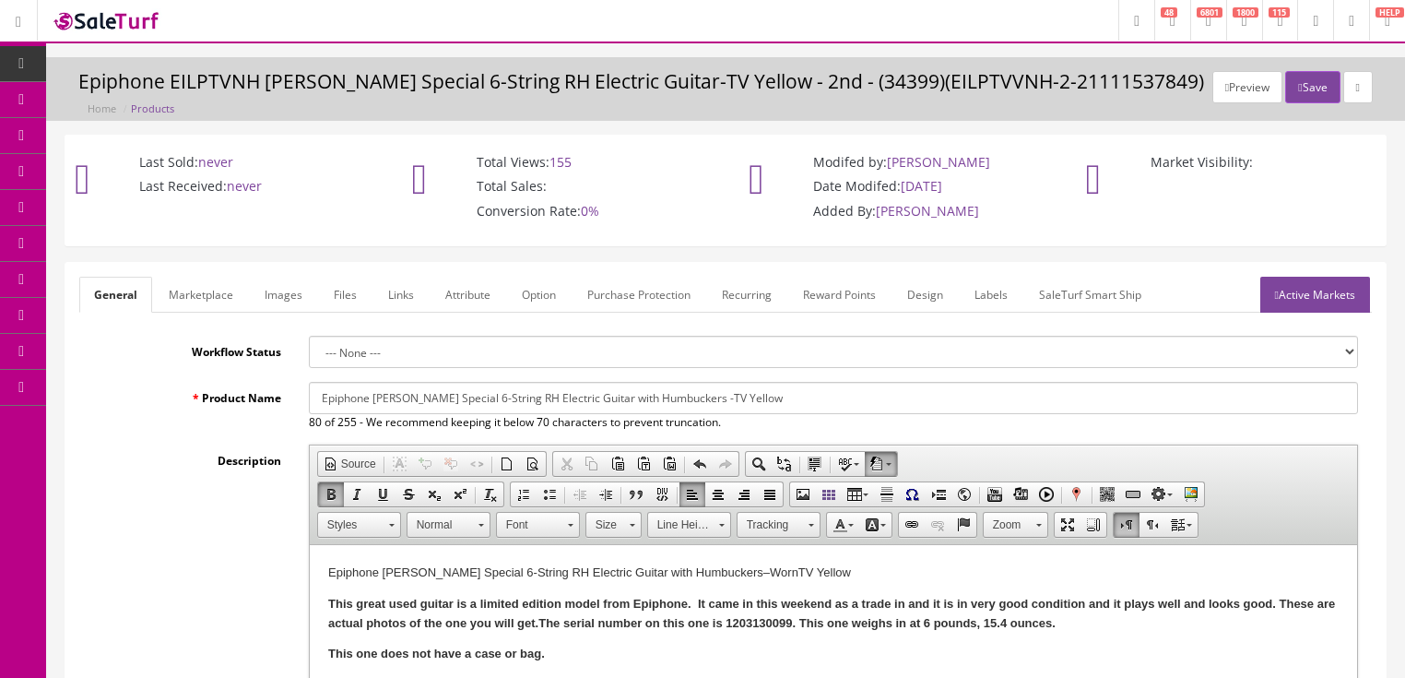
click at [1322, 291] on link "Active Markets" at bounding box center [1315, 295] width 110 height 36
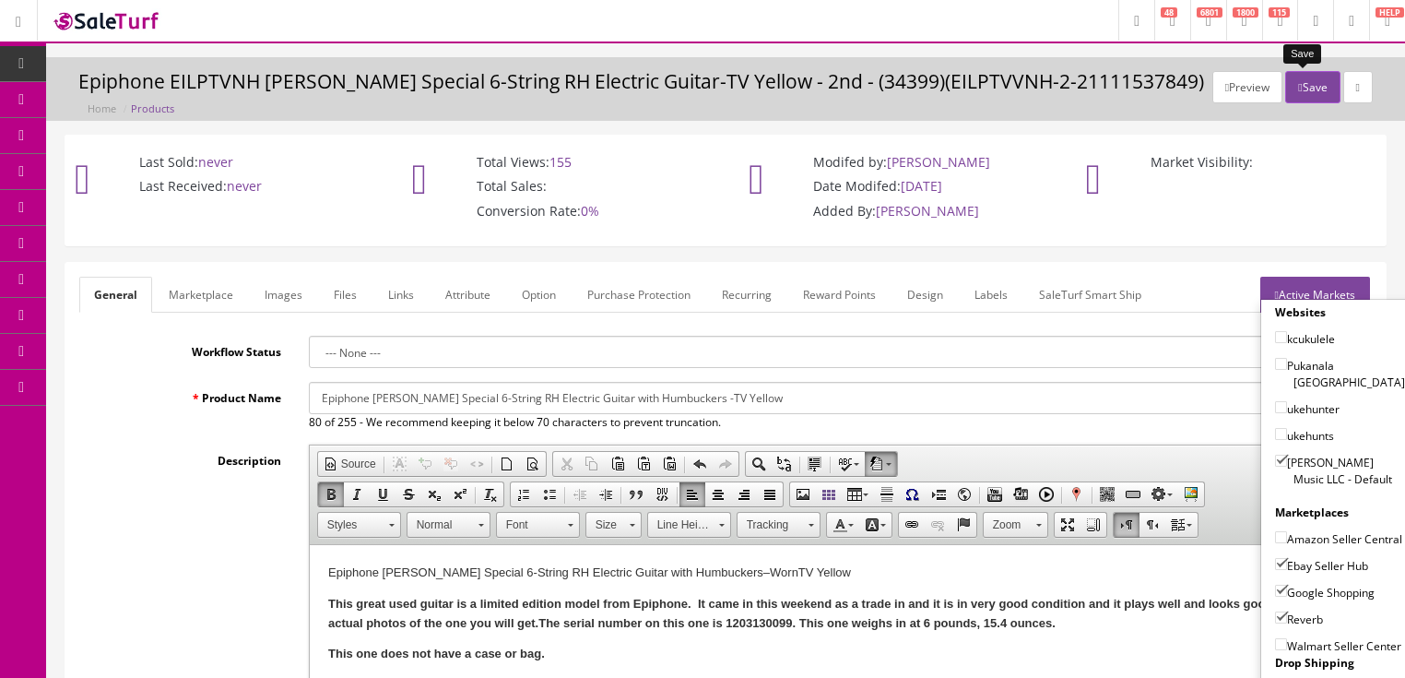
click at [1295, 87] on button "Save" at bounding box center [1312, 87] width 54 height 32
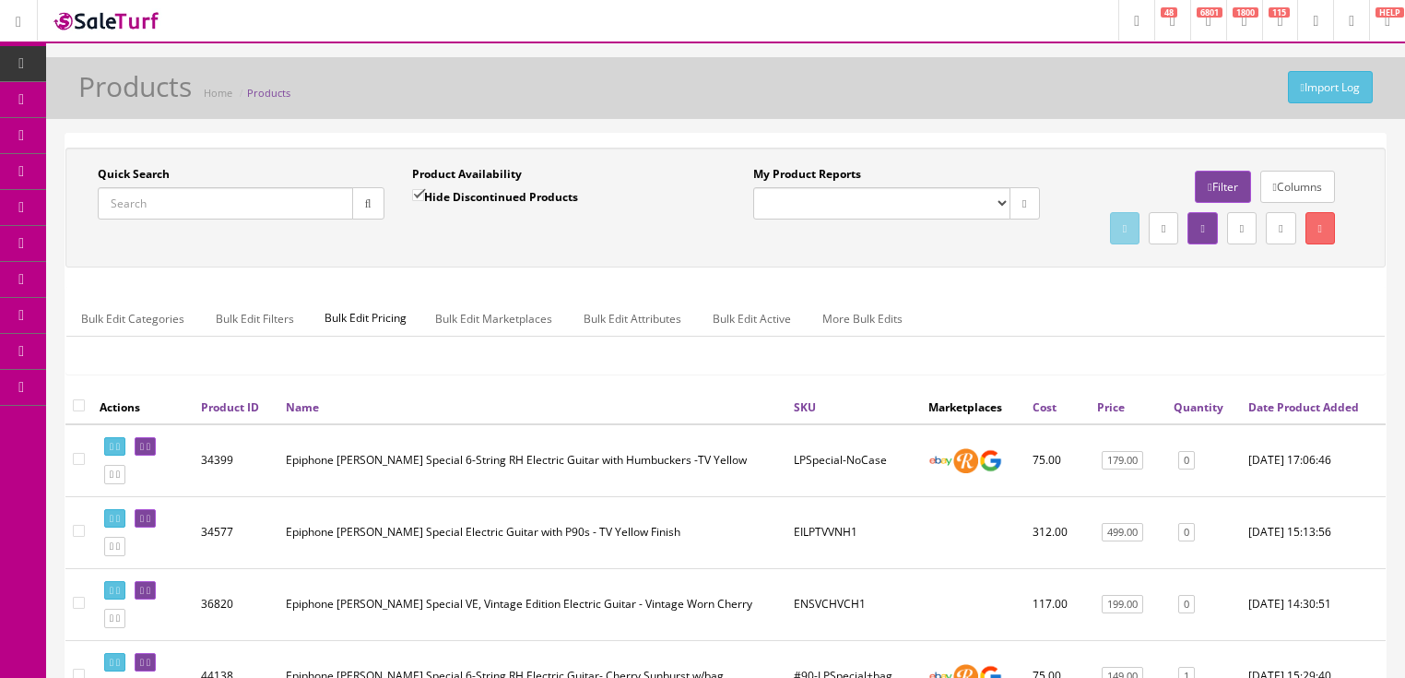
click at [254, 204] on input "Quick Search" at bounding box center [225, 203] width 255 height 32
paste input "LPSpecial-NoCase"
type input "LPSpecial-NoCase"
click at [413, 198] on input "Hide Discontinued Products" at bounding box center [418, 195] width 12 height 12
checkbox input "false"
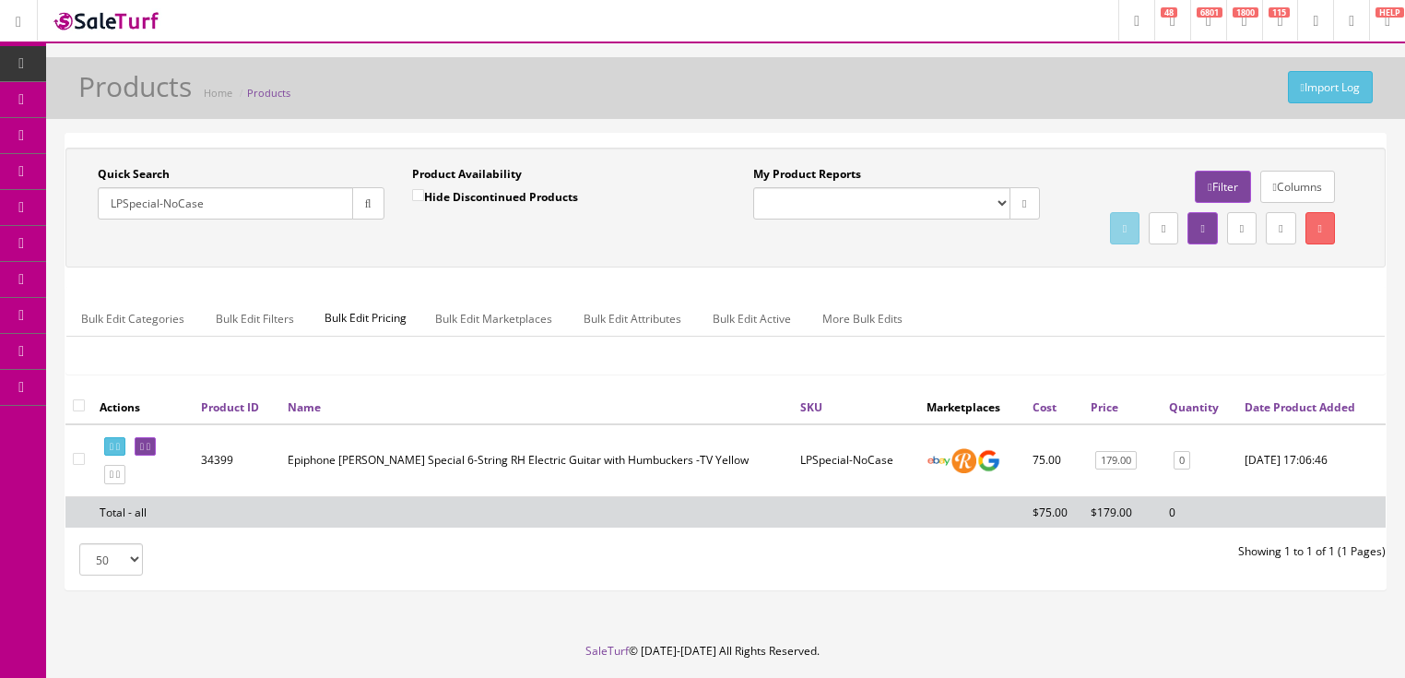
click at [120, 452] on icon at bounding box center [118, 447] width 4 height 10
click at [150, 452] on icon at bounding box center [149, 447] width 4 height 10
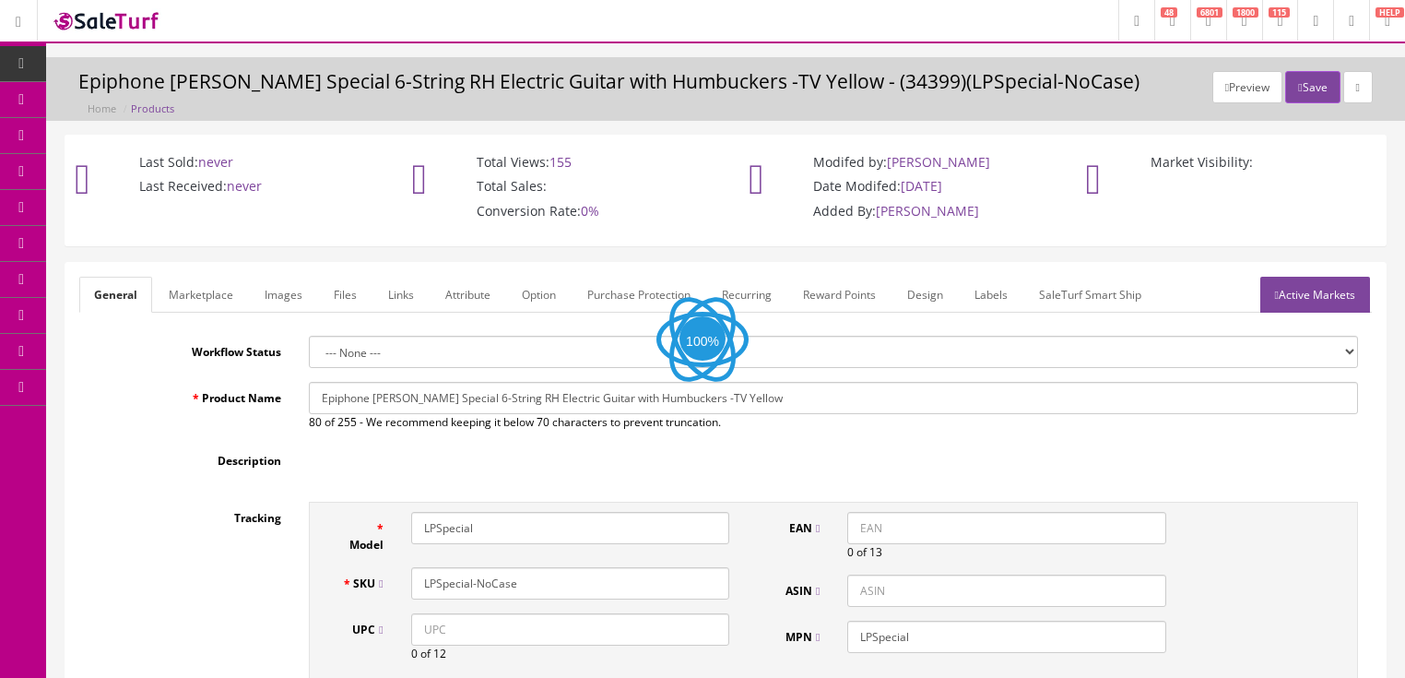
click at [989, 301] on link "Labels" at bounding box center [991, 295] width 63 height 36
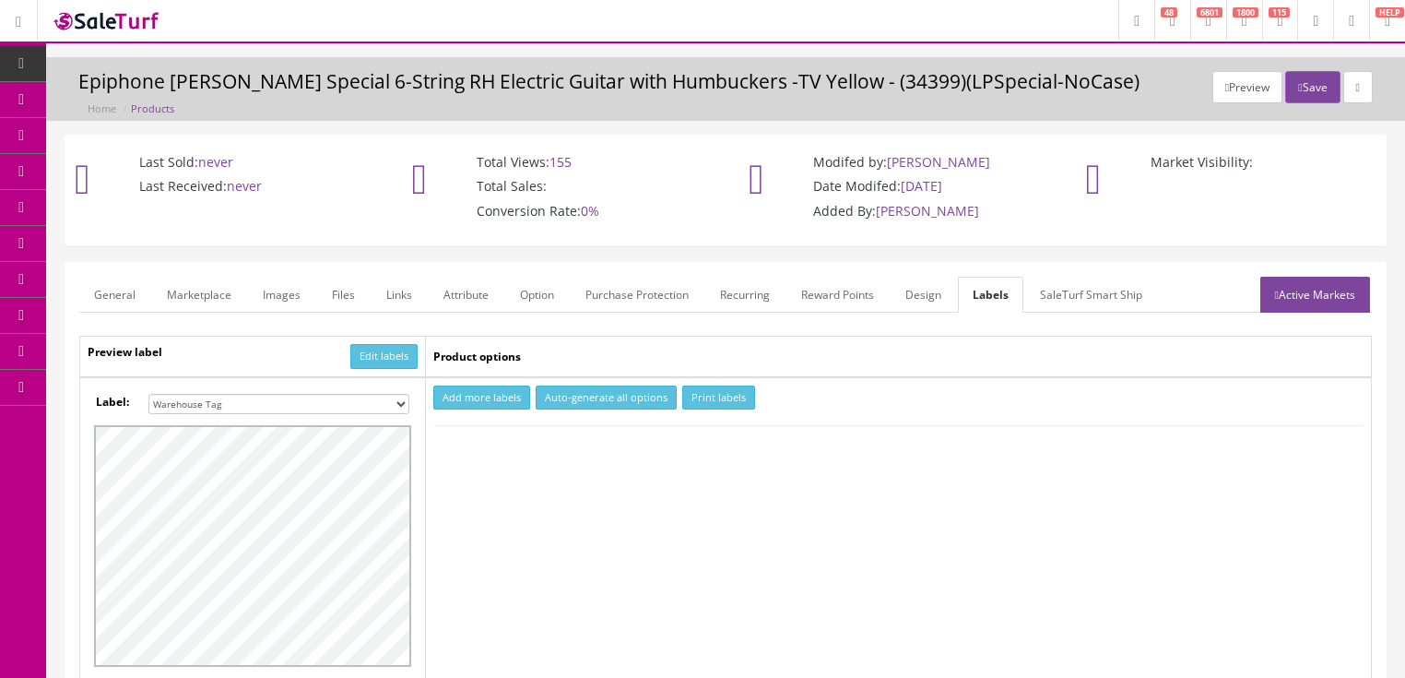
click at [400, 402] on select "Small Label 2 x 1 Label Shoe label 100 barcodes Dymo Label 2 X 1 Sticker Labels…" at bounding box center [278, 404] width 261 height 20
select select "16"
click at [148, 394] on select "Small Label 2 x 1 Label Shoe label 100 barcodes Dymo Label 2 X 1 Sticker Labels…" at bounding box center [278, 404] width 261 height 20
click at [461, 393] on button "Add more labels" at bounding box center [481, 397] width 97 height 25
type input "1"
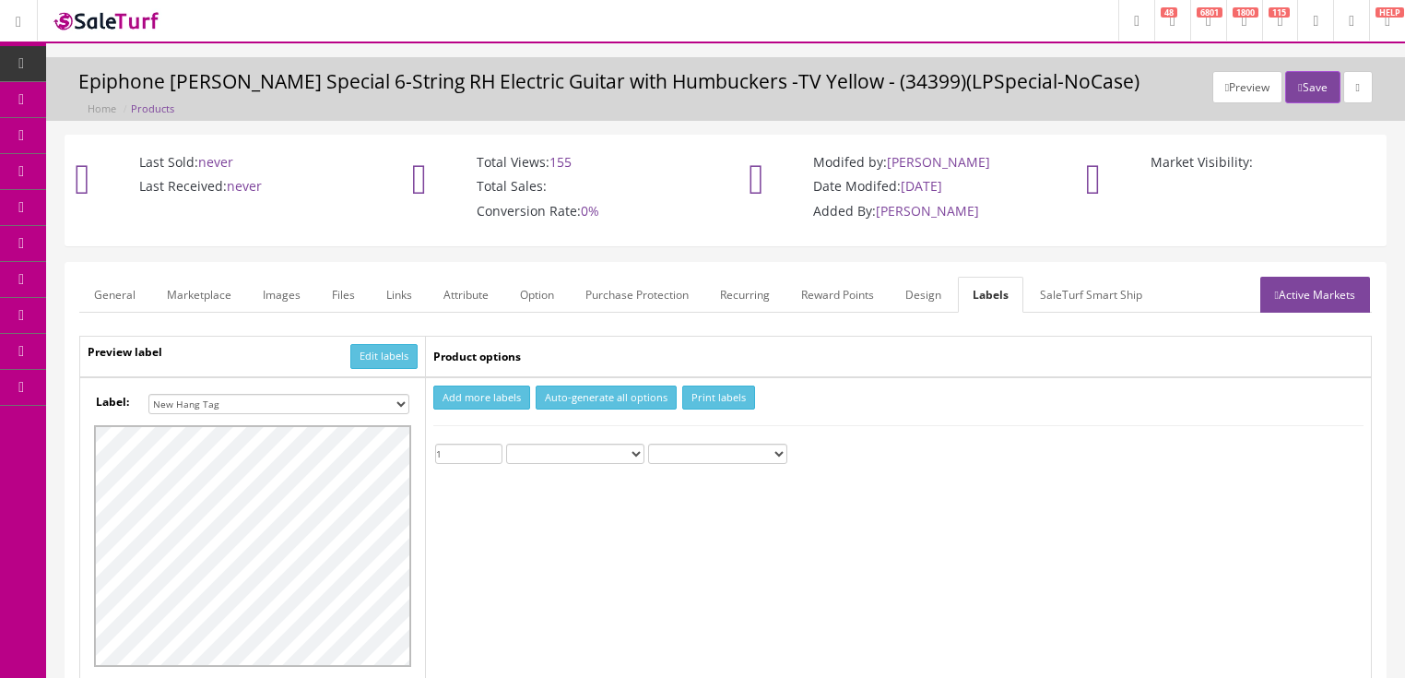
click at [494, 445] on input "1" at bounding box center [468, 453] width 67 height 20
click at [715, 395] on button "Print labels" at bounding box center [718, 397] width 73 height 25
click at [1313, 81] on button "Save" at bounding box center [1312, 87] width 54 height 32
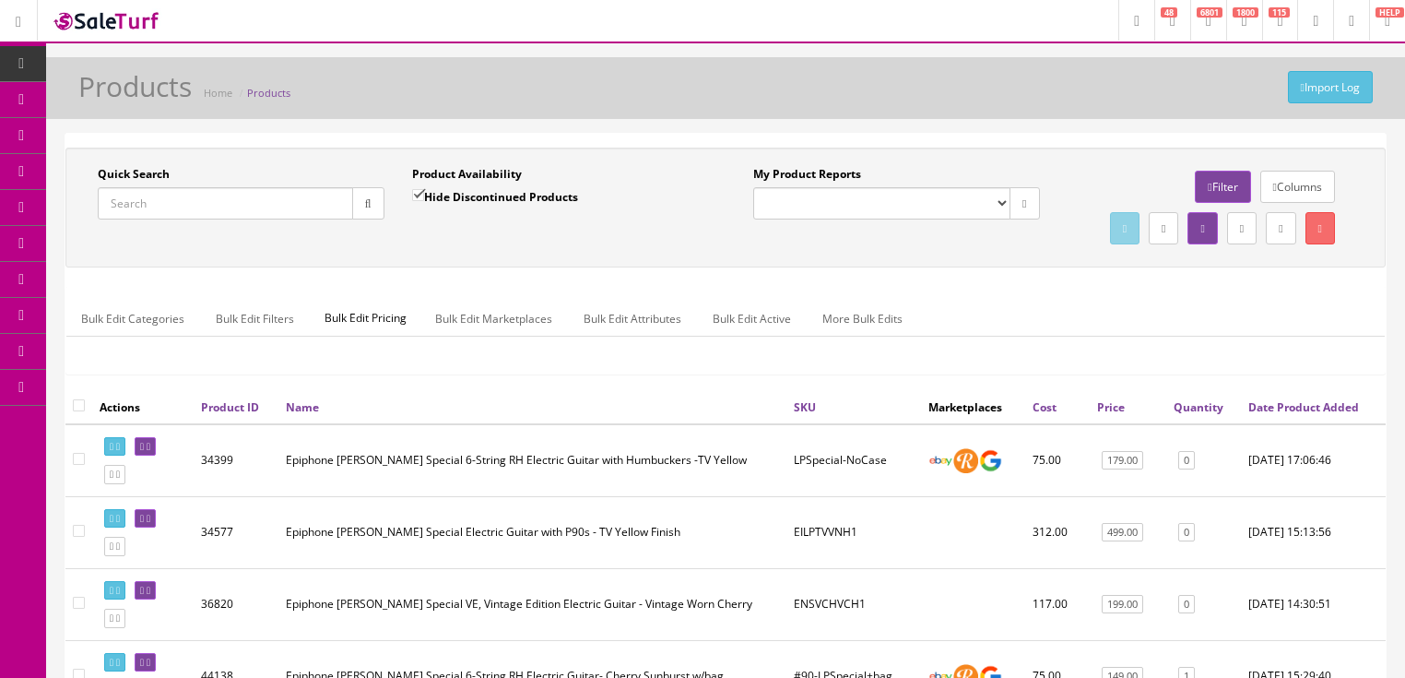
click at [184, 200] on input "Quick Search" at bounding box center [225, 203] width 255 height 32
type input "B C Rich"
click at [412, 192] on input "Hide Discontinued Products" at bounding box center [418, 195] width 12 height 12
checkbox input "false"
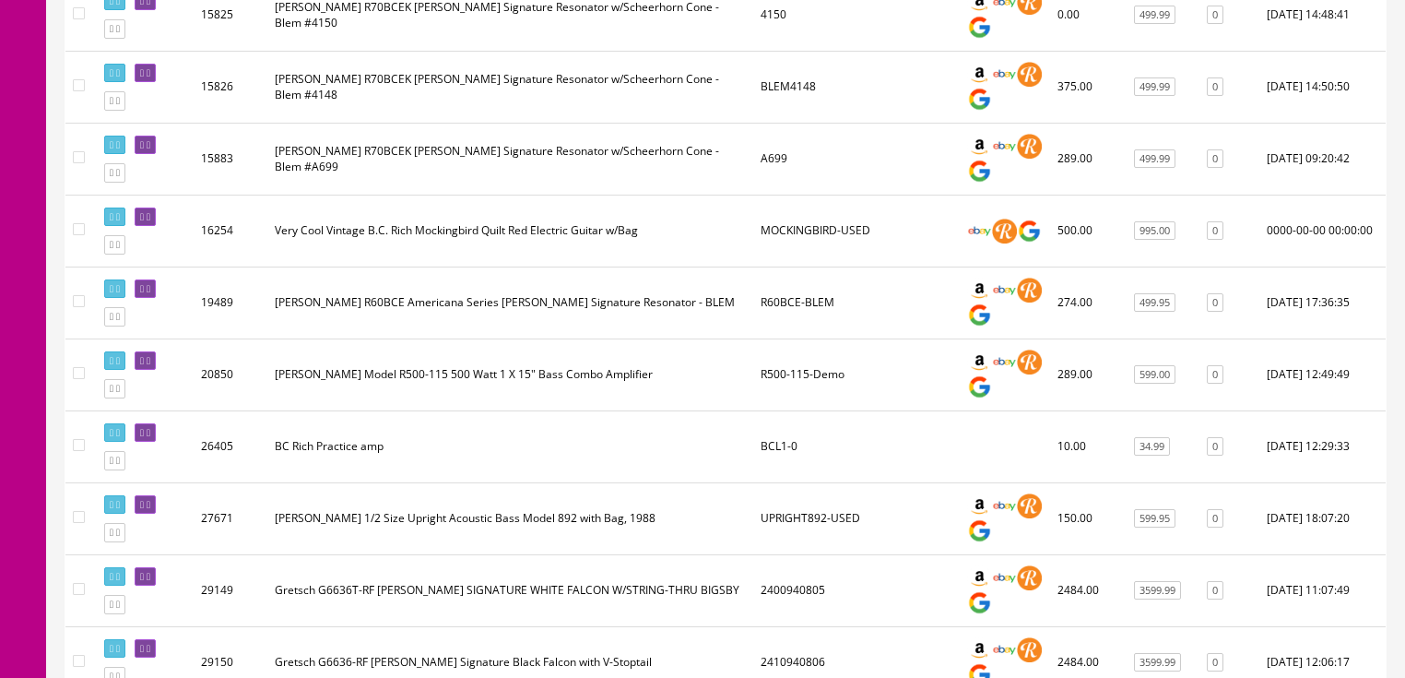
scroll to position [885, 0]
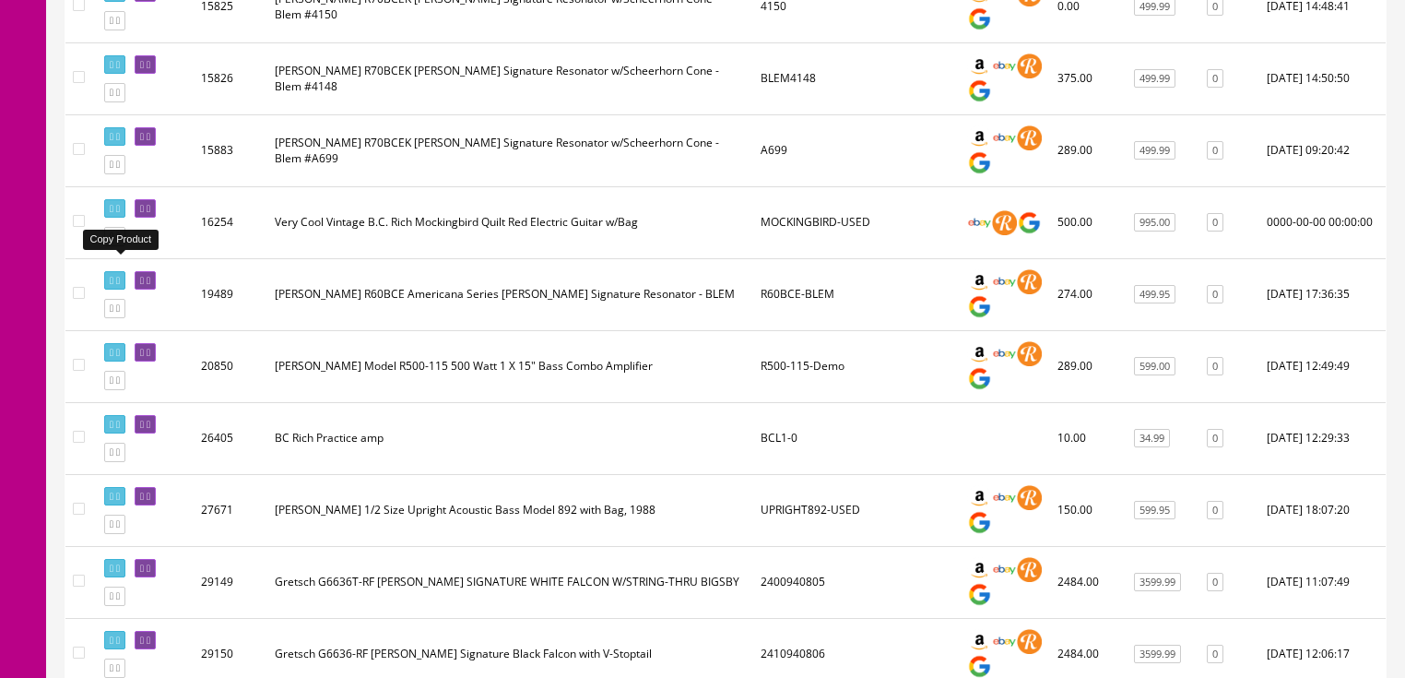
drag, startPoint x: 122, startPoint y: 264, endPoint x: 158, endPoint y: 263, distance: 36.0
click at [120, 242] on icon at bounding box center [118, 236] width 4 height 10
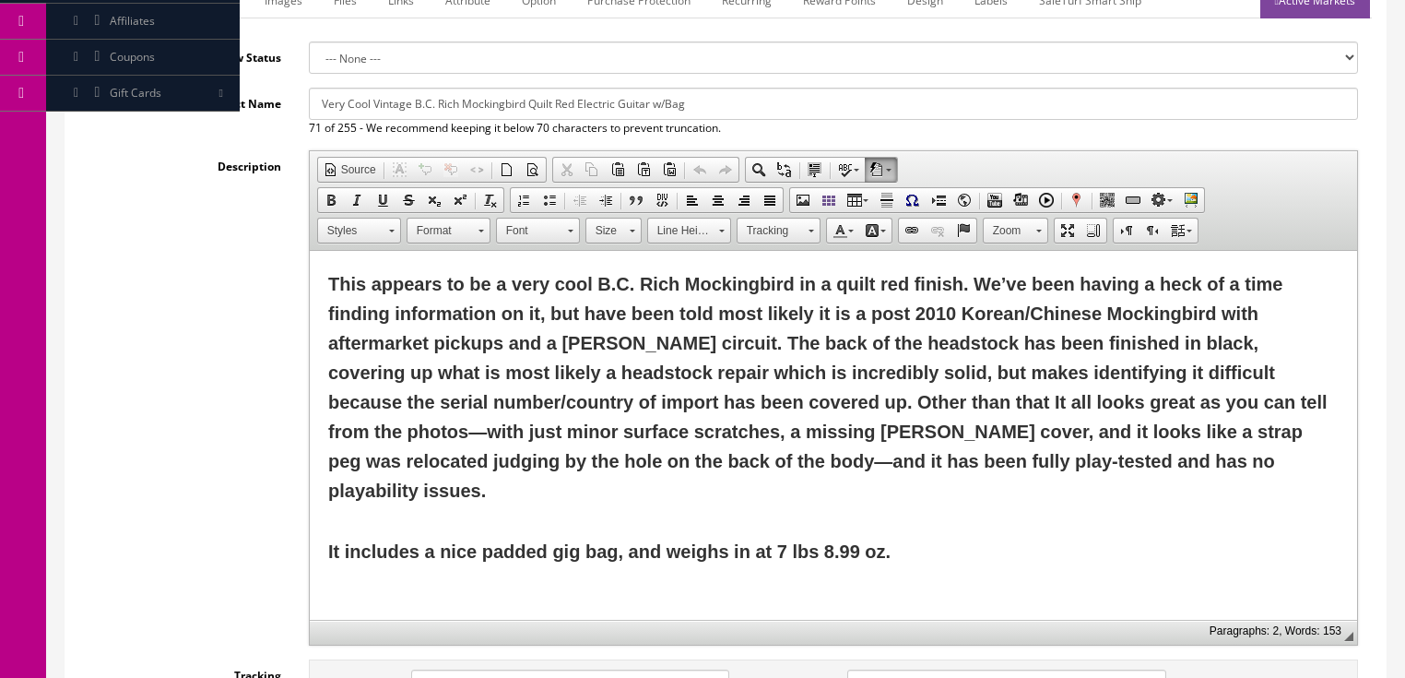
scroll to position [295, 0]
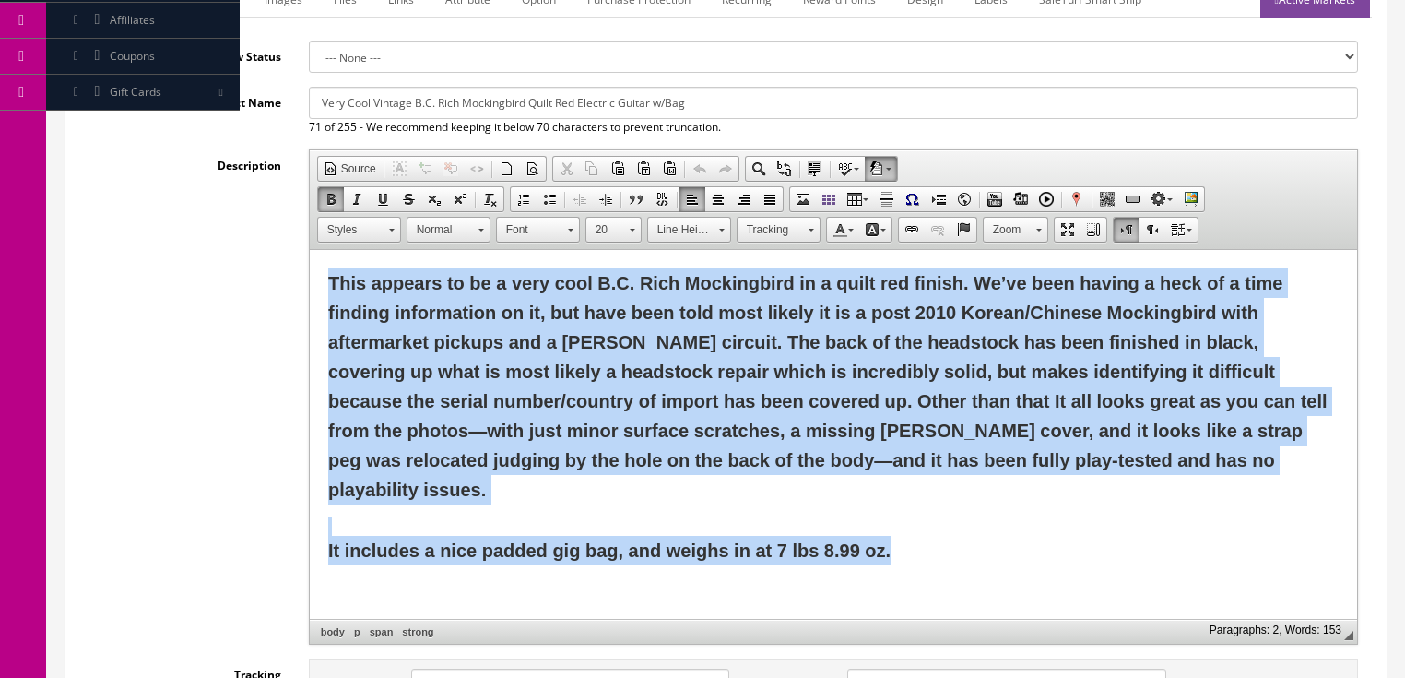
drag, startPoint x: 329, startPoint y: 282, endPoint x: 949, endPoint y: 553, distance: 676.2
click at [949, 553] on html "This appears to be a very cool B.C. Rich Mockingbird in a quilt red finish. We’…" at bounding box center [832, 417] width 1047 height 334
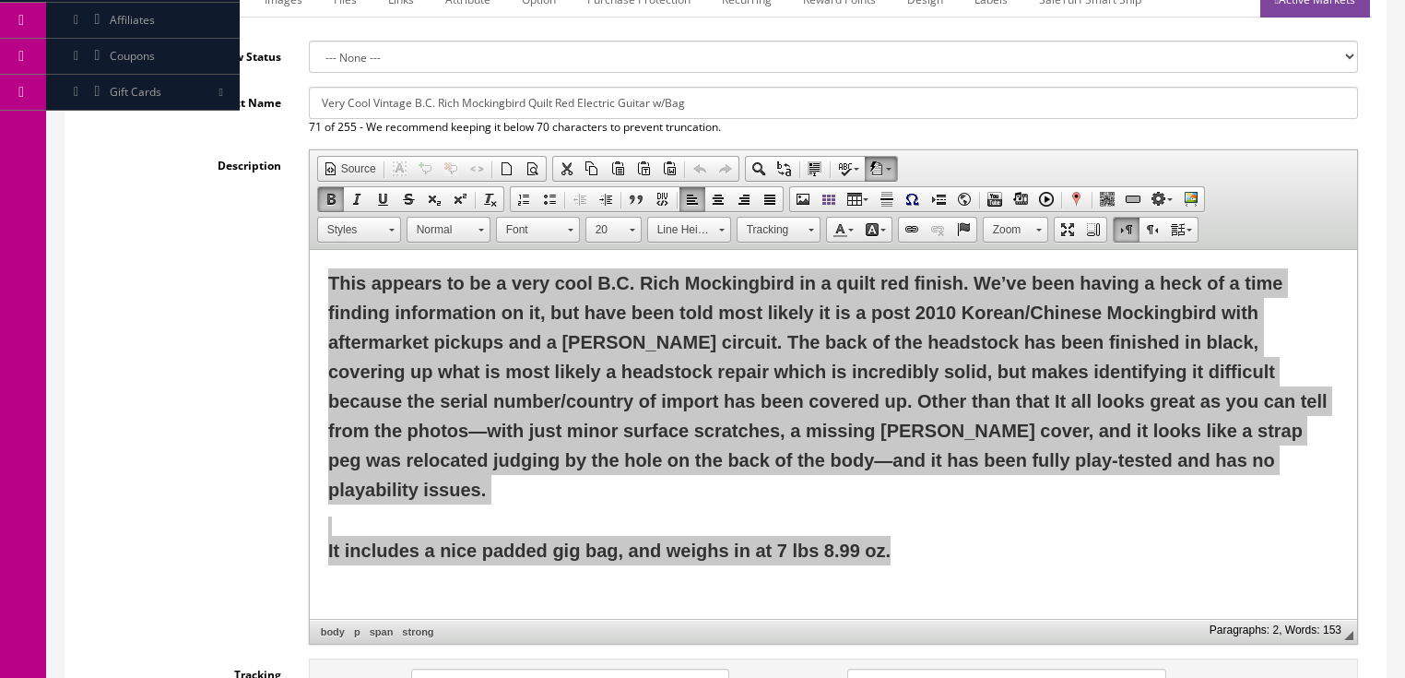
scroll to position [0, 0]
click at [937, 488] on span "Paste" at bounding box center [959, 492] width 98 height 23
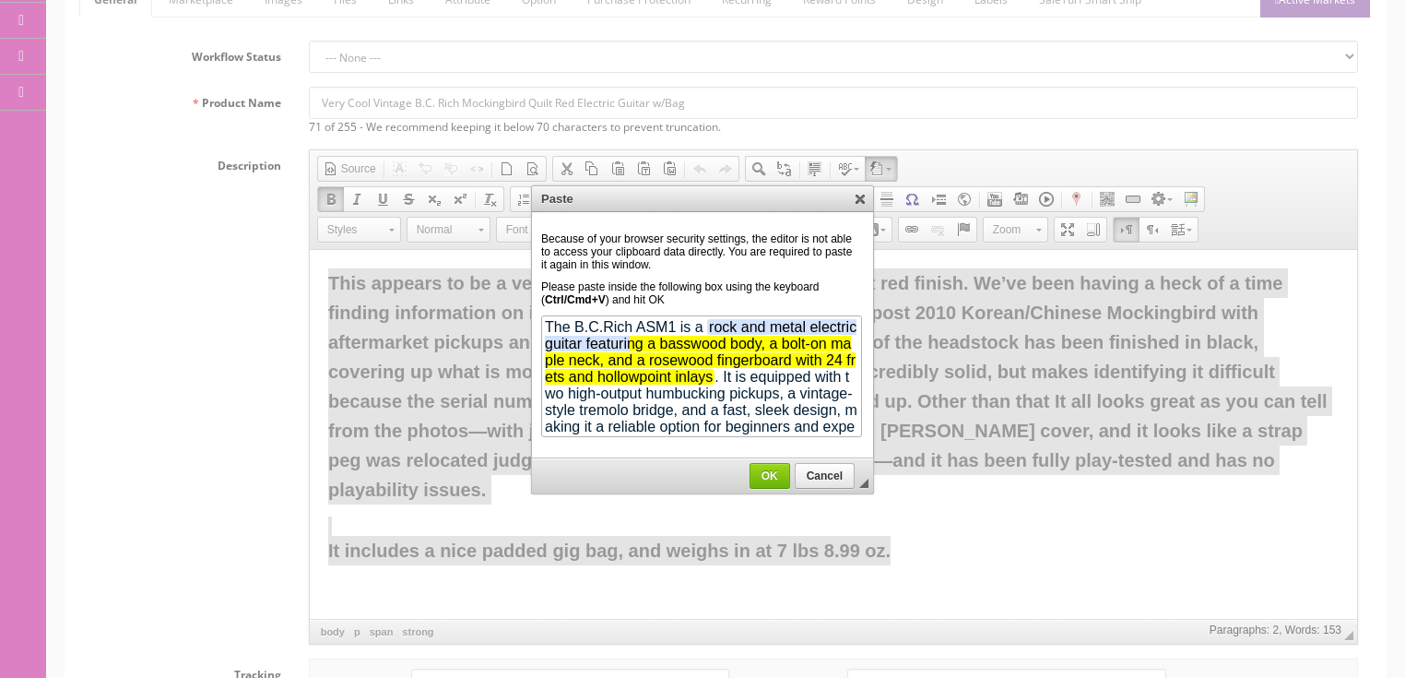
scroll to position [729, 0]
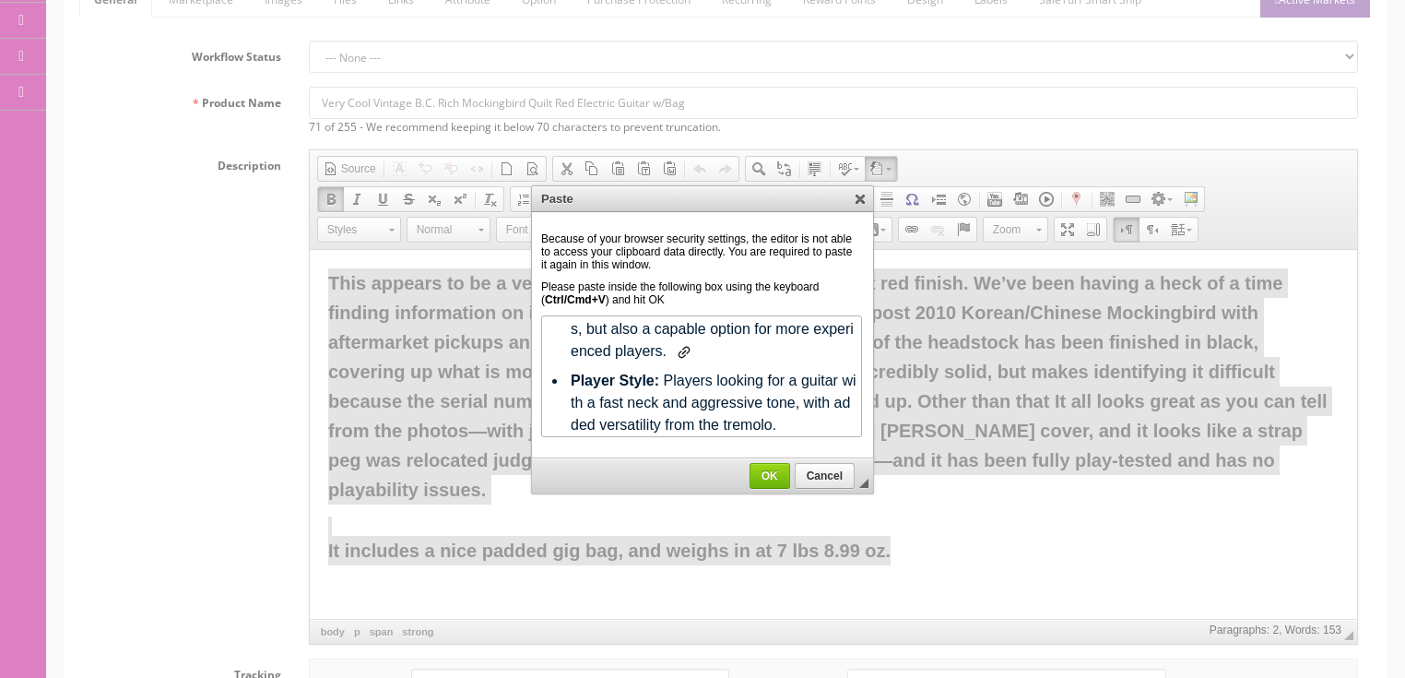
click at [779, 470] on span "OK" at bounding box center [769, 475] width 39 height 13
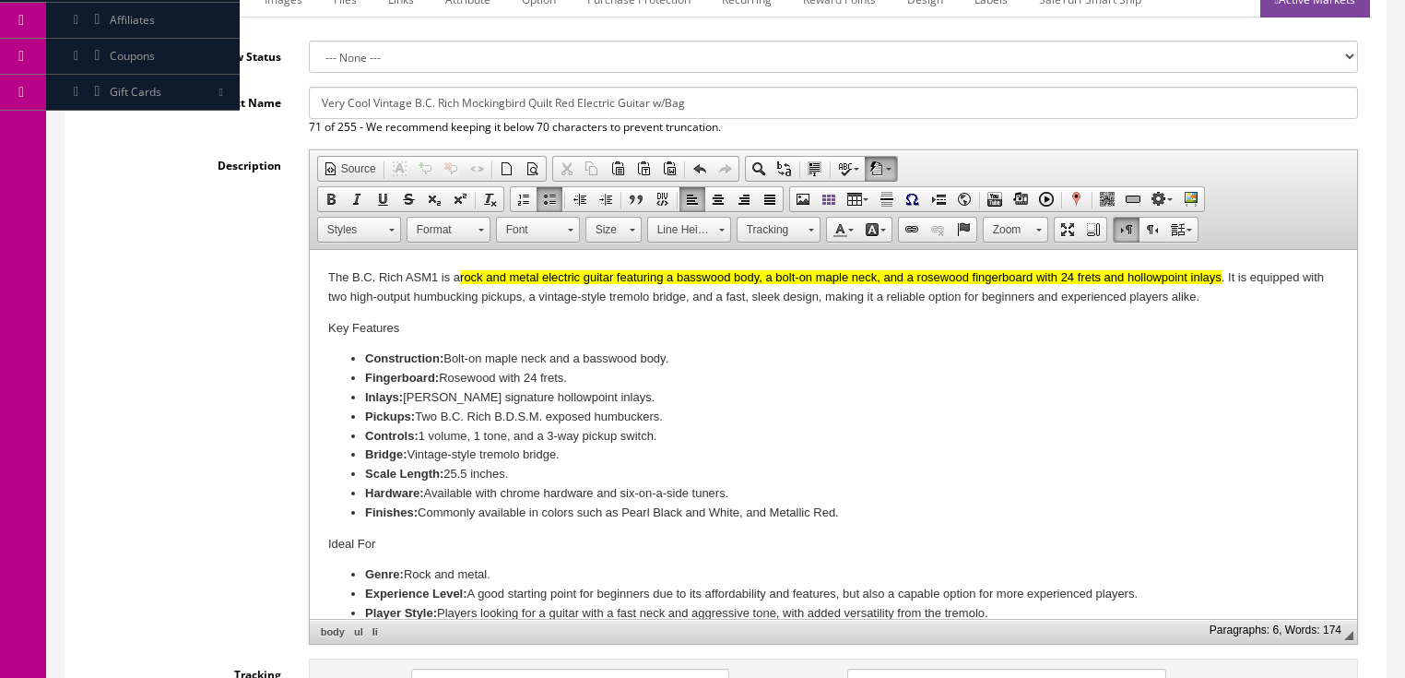
scroll to position [0, 0]
click at [419, 515] on li "Finishes: Commonly available in colors such as Pearl Black and White, and Metal…" at bounding box center [832, 512] width 937 height 19
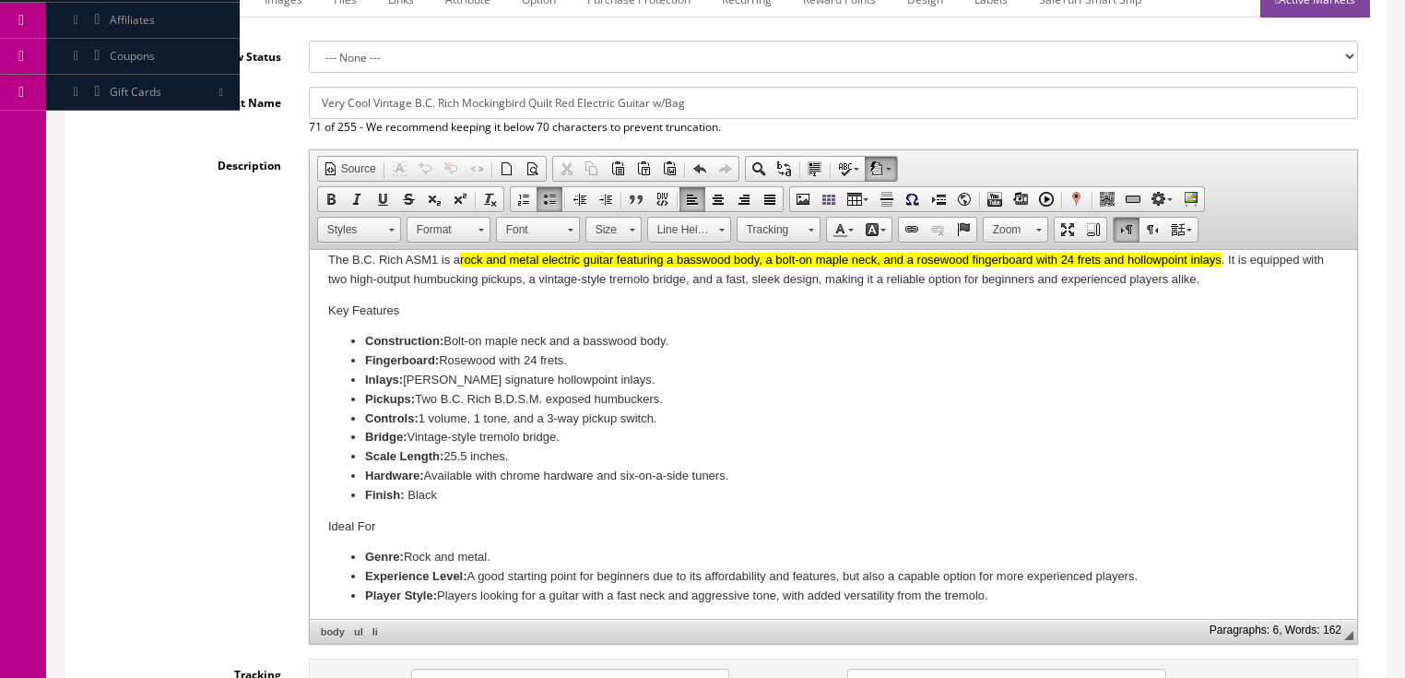
scroll to position [22, 0]
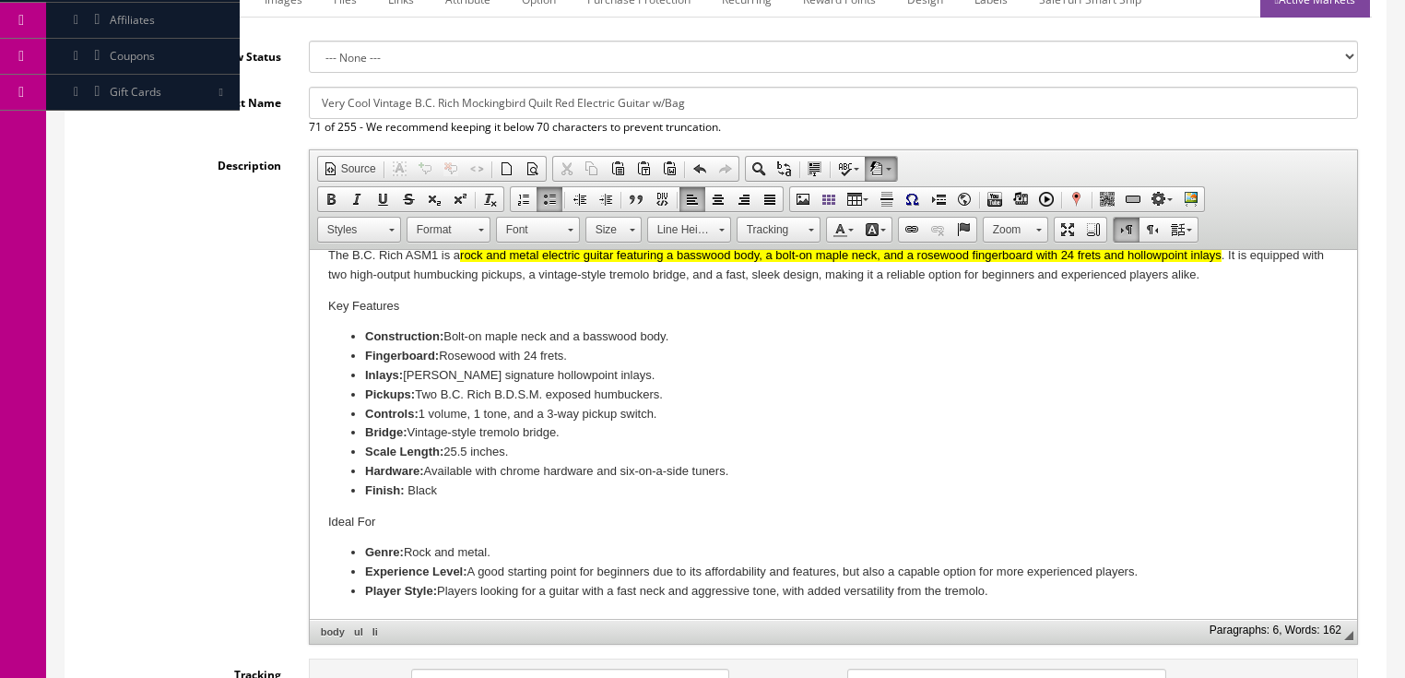
drag, startPoint x: 460, startPoint y: 101, endPoint x: 850, endPoint y: 92, distance: 390.1
click at [850, 92] on input "Very Cool Vintage B.C. Rich Mockingbird Quilt Red Electric Guitar w/Bag" at bounding box center [833, 103] width 1049 height 32
drag, startPoint x: 705, startPoint y: 99, endPoint x: 278, endPoint y: 129, distance: 427.9
click at [277, 129] on div "Product Name Very Cool B.C. Rich Model ASM 1 Electric guitar in black - 2 Humbu…" at bounding box center [725, 111] width 1293 height 49
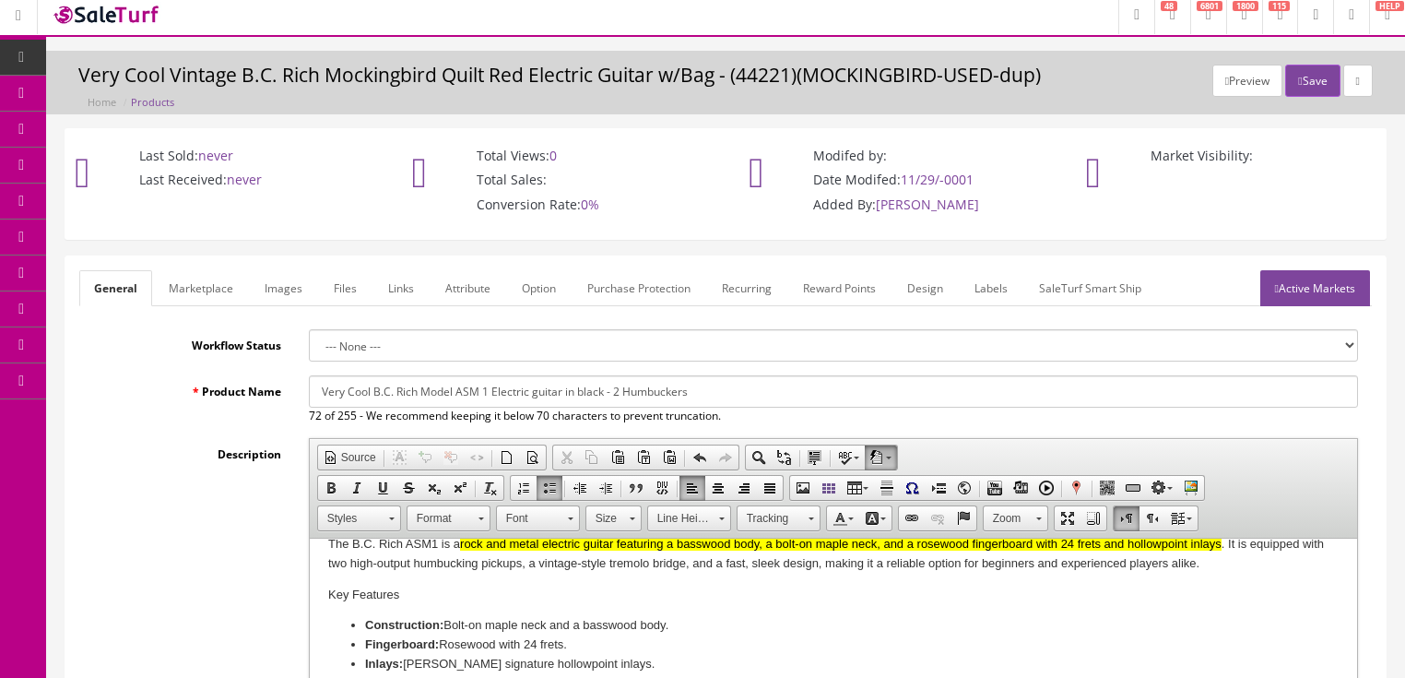
scroll to position [0, 0]
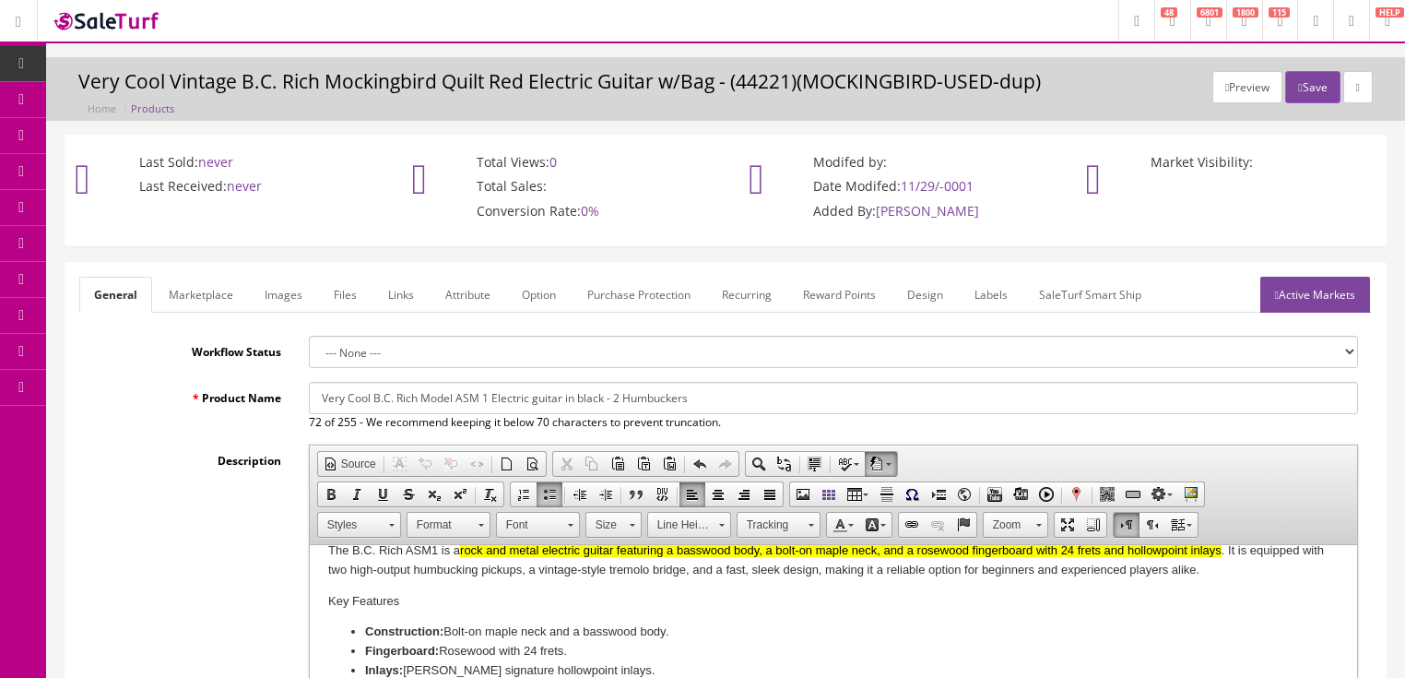
type input "Very Cool B.C. Rich Model ASM 1 Electric guitar in black - 2 Humbuckers"
click at [184, 288] on link "Marketplace" at bounding box center [201, 295] width 94 height 36
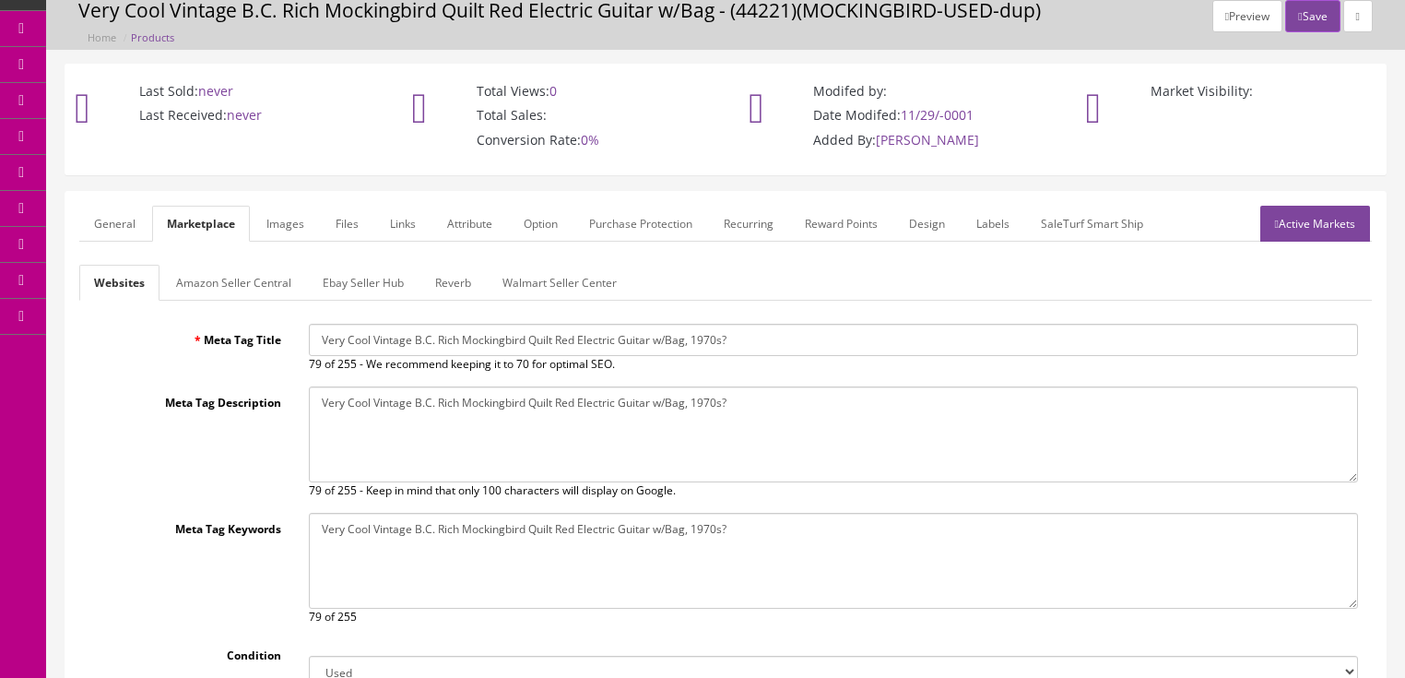
scroll to position [148, 0]
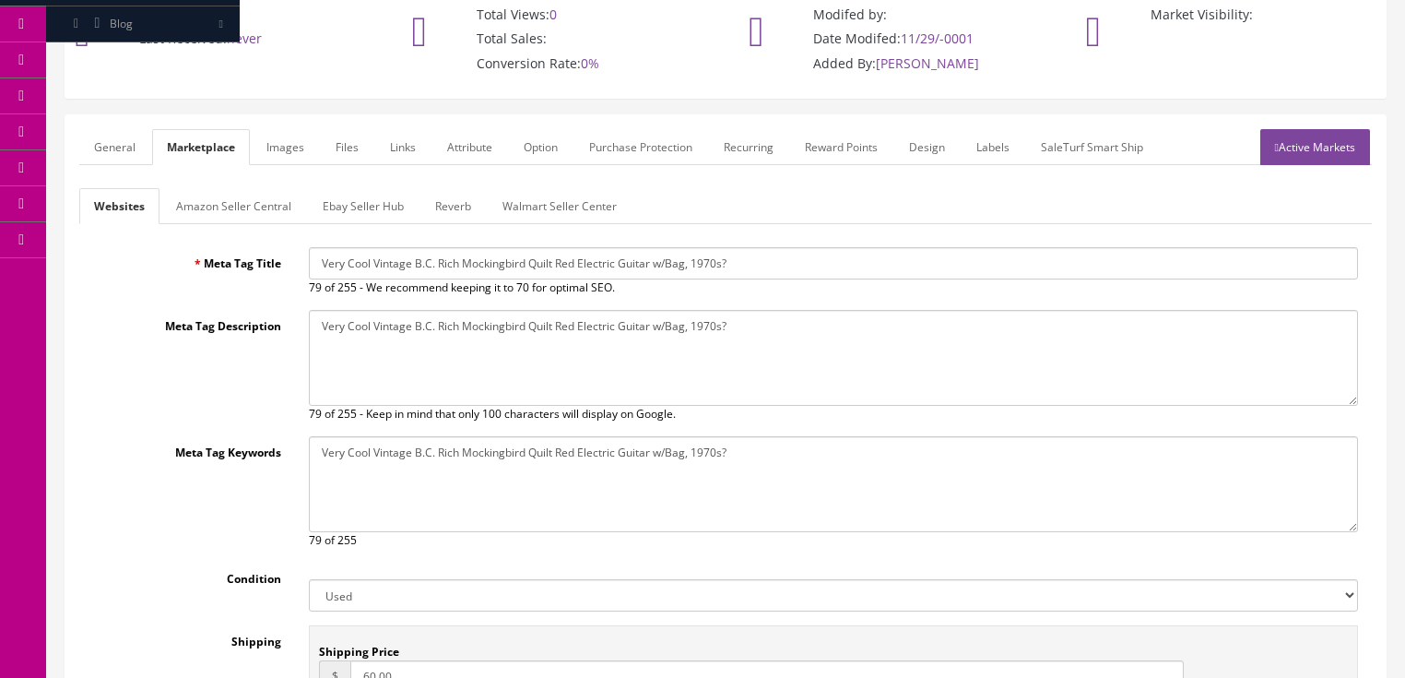
drag, startPoint x: 317, startPoint y: 267, endPoint x: 809, endPoint y: 266, distance: 492.3
click at [809, 266] on input "Very Cool Vintage B.C. Rich Mockingbird Quilt Red Electric Guitar w/Bag, 1970s?" at bounding box center [833, 263] width 1049 height 32
paste input "[PERSON_NAME] Model ASM 1 Electric guitar in black - 2 Humbuckers"
type input "Very Cool B.C. Rich Model ASM 1 Electric guitar in black - 2 Humbuckers"
drag, startPoint x: 746, startPoint y: 332, endPoint x: 383, endPoint y: 358, distance: 364.2
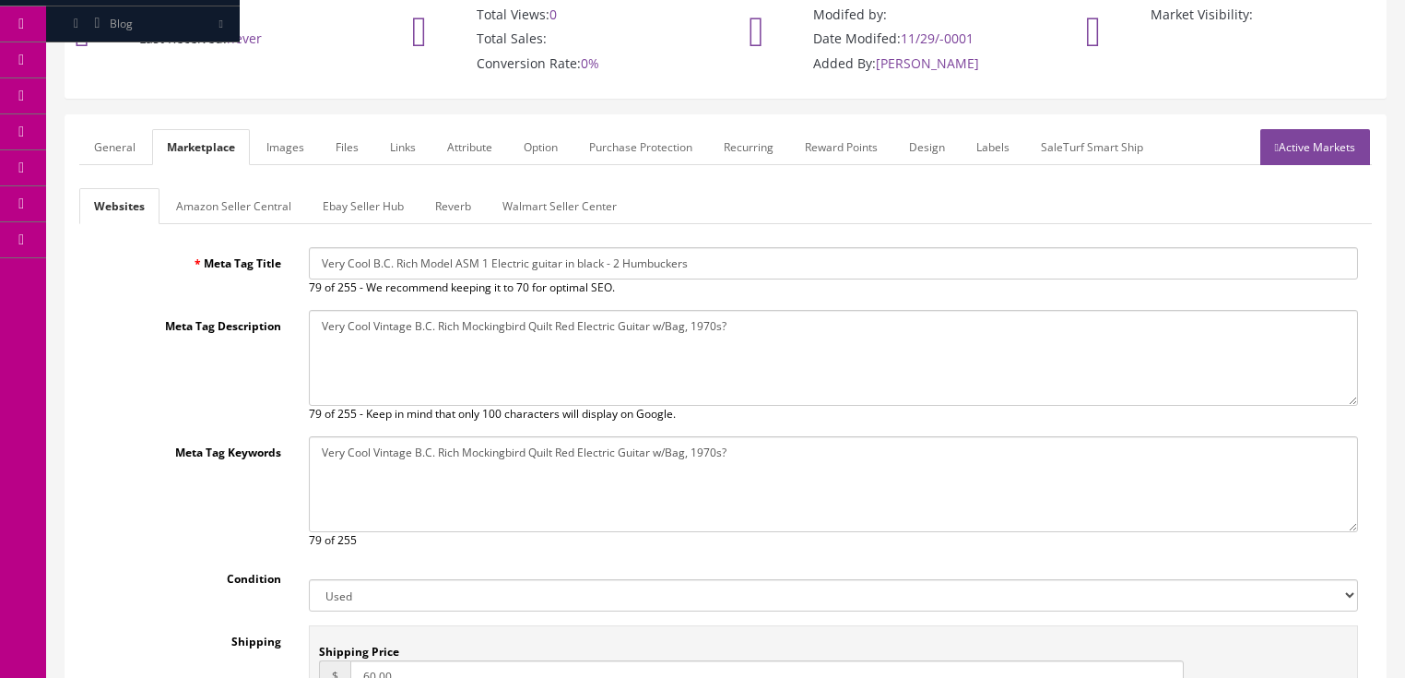
click at [247, 371] on div "Meta Tag Description Very Cool Vintage B.C. Rich Mockingbird Quilt Red Electric…" at bounding box center [725, 366] width 1293 height 112
paste textarea "B.C. Rich Model ASM 1 Electric guitar in black - 2 Humbuckers"
type textarea "Very Cool B.C. Rich Model ASM 1 Electric guitar in black - 2 Humbuckers"
drag, startPoint x: 747, startPoint y: 457, endPoint x: 307, endPoint y: 513, distance: 443.2
click at [177, 514] on div "Meta Tag Keywords Very Cool Vintage B.C. Rich Mockingbird Quilt Red Electric Gu…" at bounding box center [725, 492] width 1293 height 112
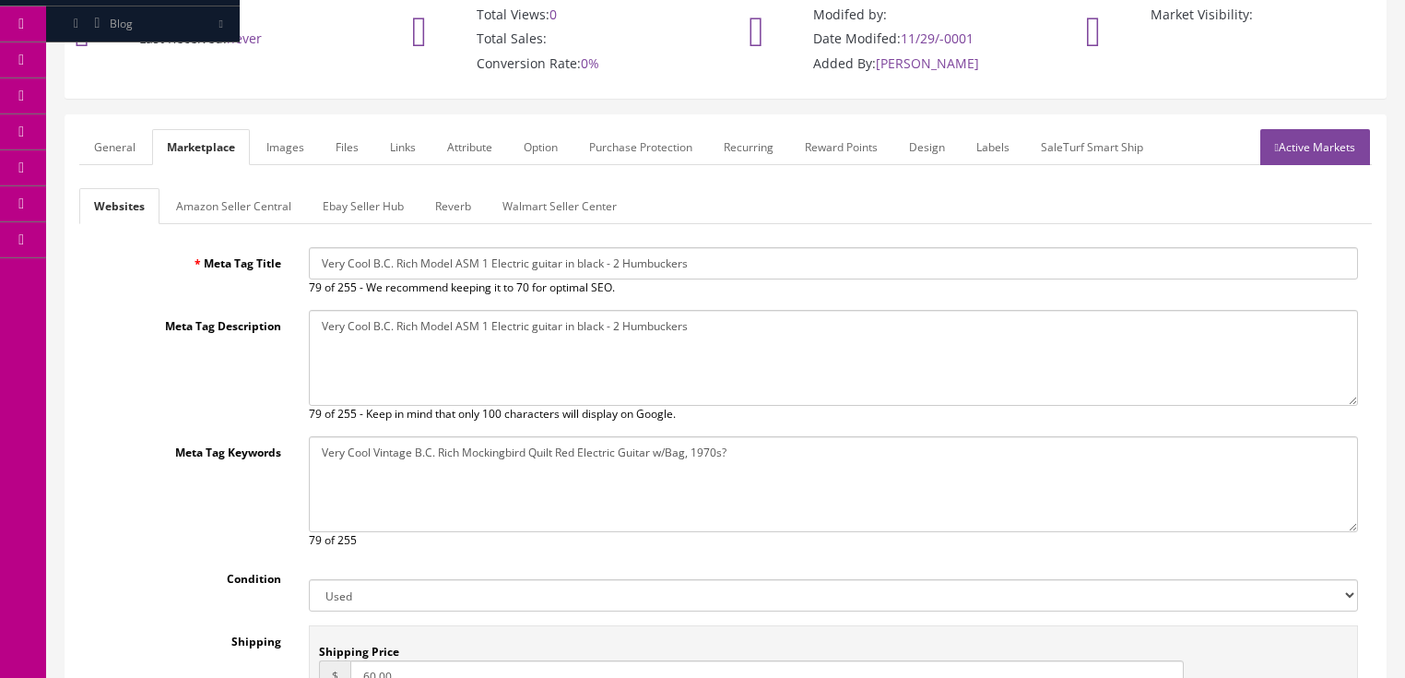
paste textarea "B.C. Rich Model ASM 1 Electric guitar in black - 2 Humbuckers"
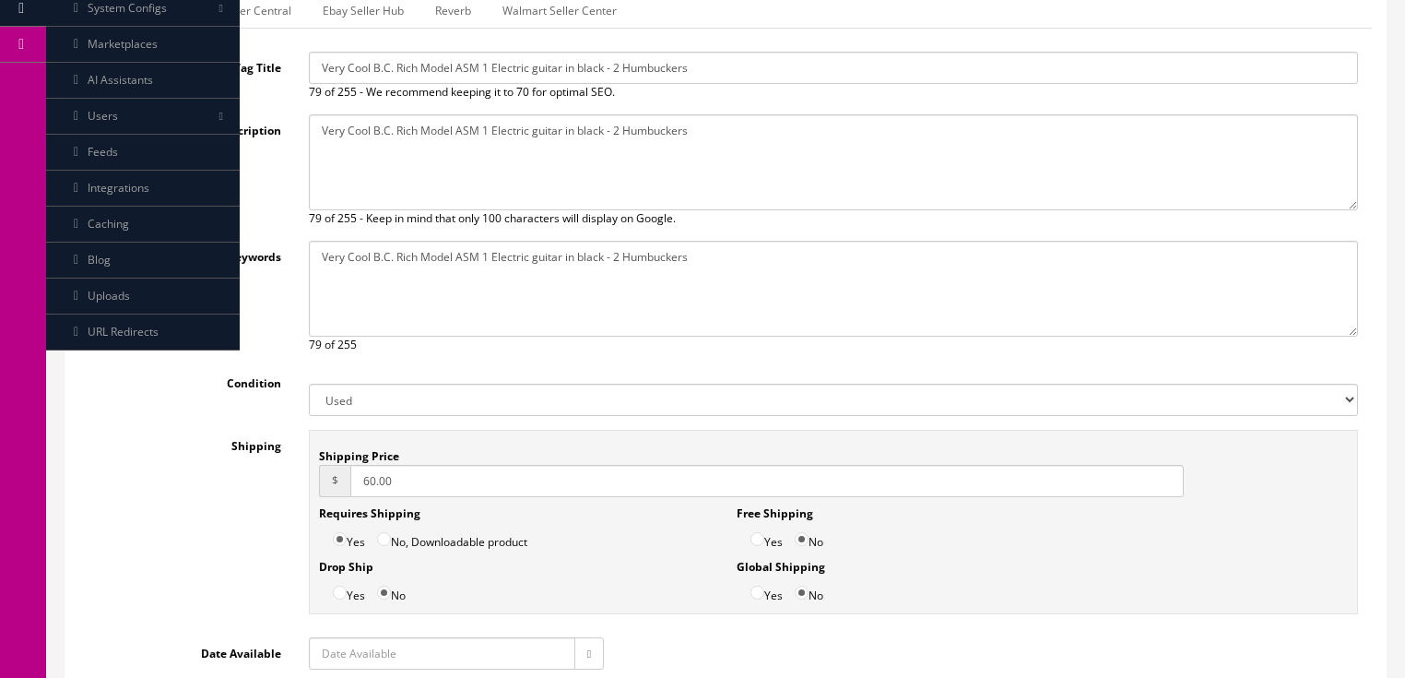
scroll to position [443, 0]
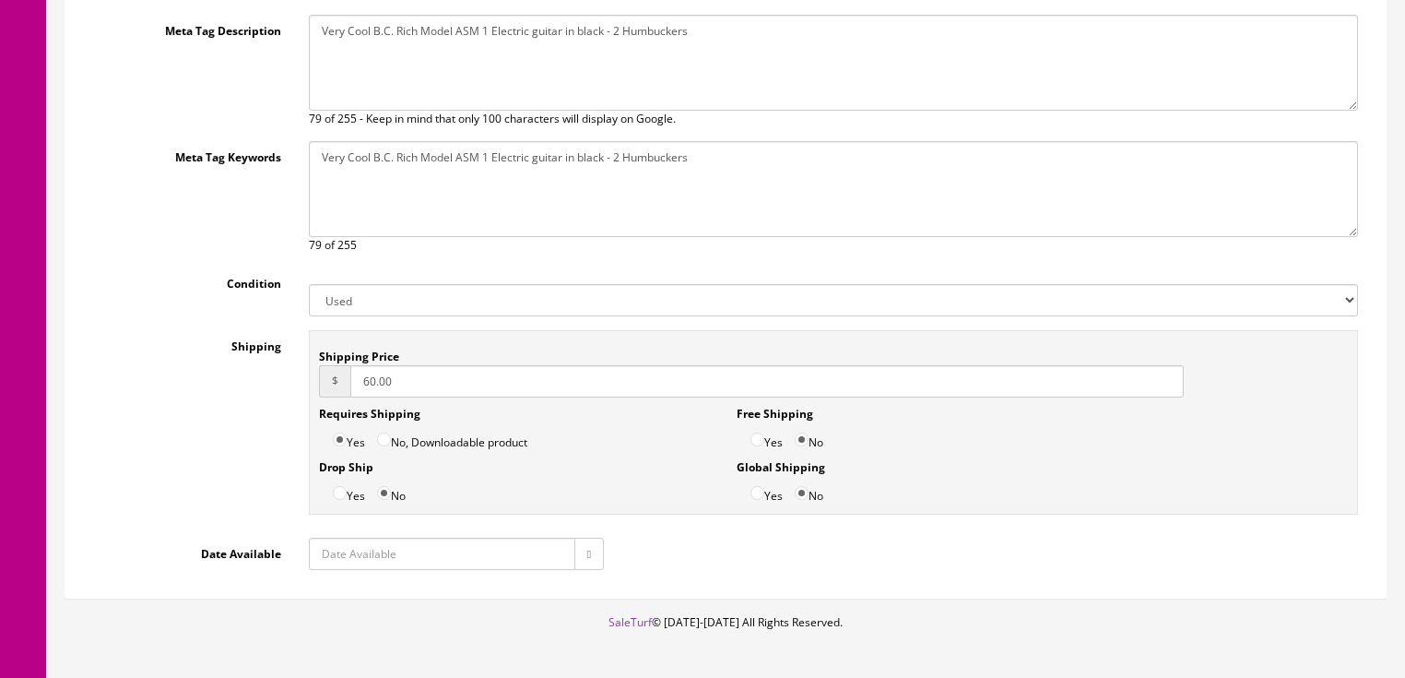
type textarea "Very Cool B.C. Rich Model ASM 1 Electric guitar in black - 2 Humbuckers"
drag, startPoint x: 407, startPoint y: 384, endPoint x: 19, endPoint y: 461, distance: 394.9
click at [19, 461] on div "Research Trends Trending on Ebay Google Trends Amazon Insights (Login Before Cl…" at bounding box center [702, 150] width 1405 height 1186
type input "29.95"
click at [587, 549] on icon "button" at bounding box center [589, 554] width 4 height 11
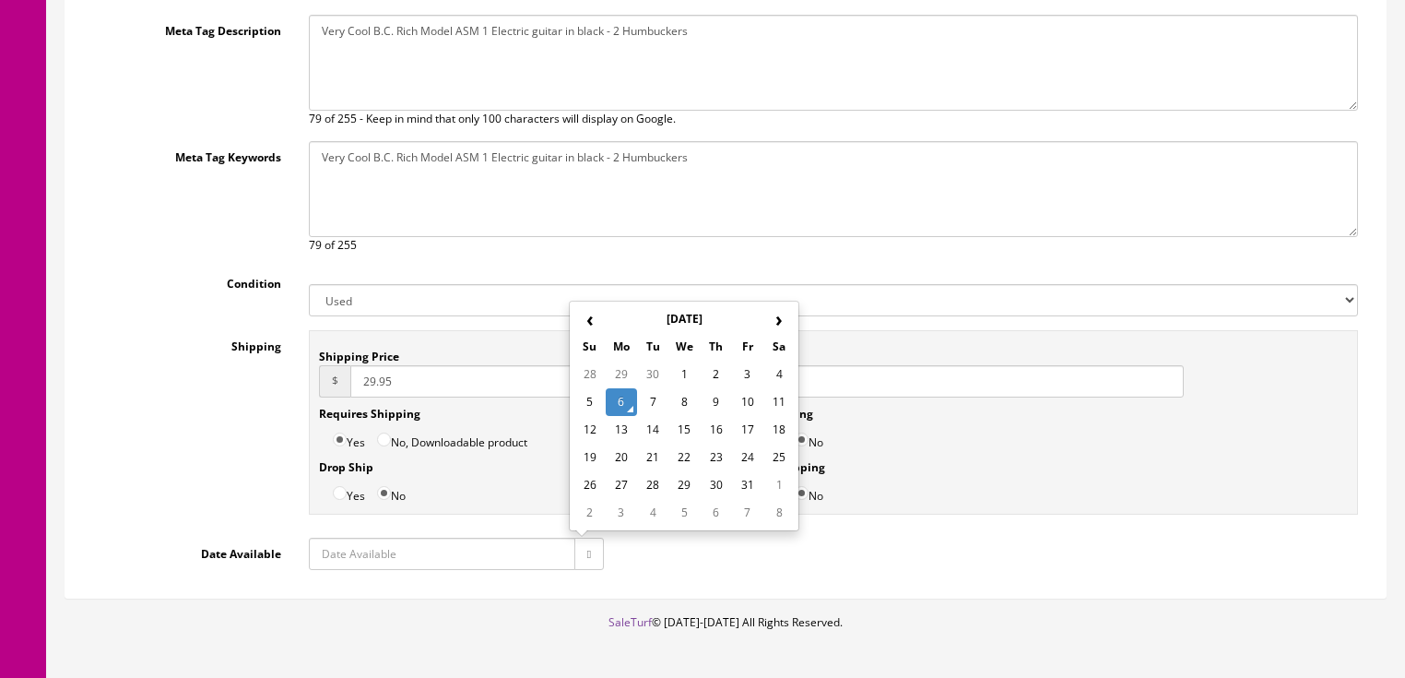
type input "[DATE]"
click at [621, 403] on td "6" at bounding box center [621, 402] width 31 height 28
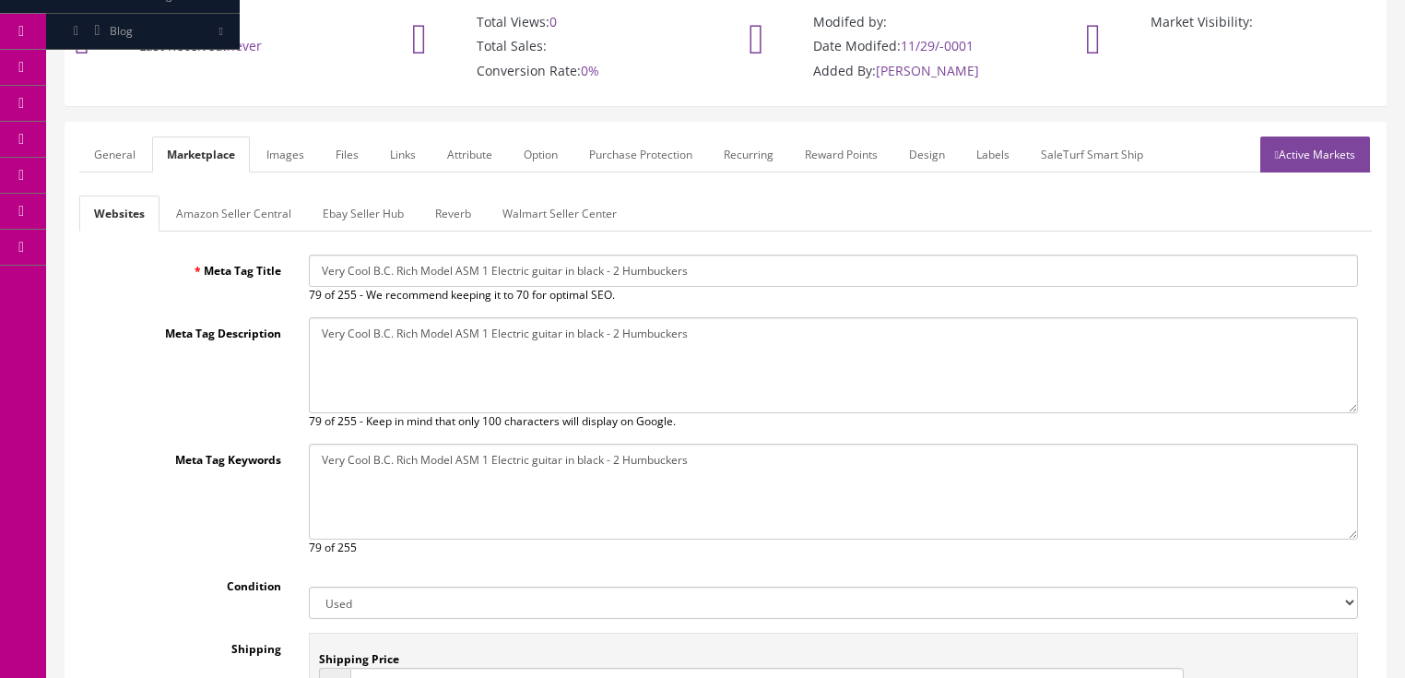
scroll to position [135, 0]
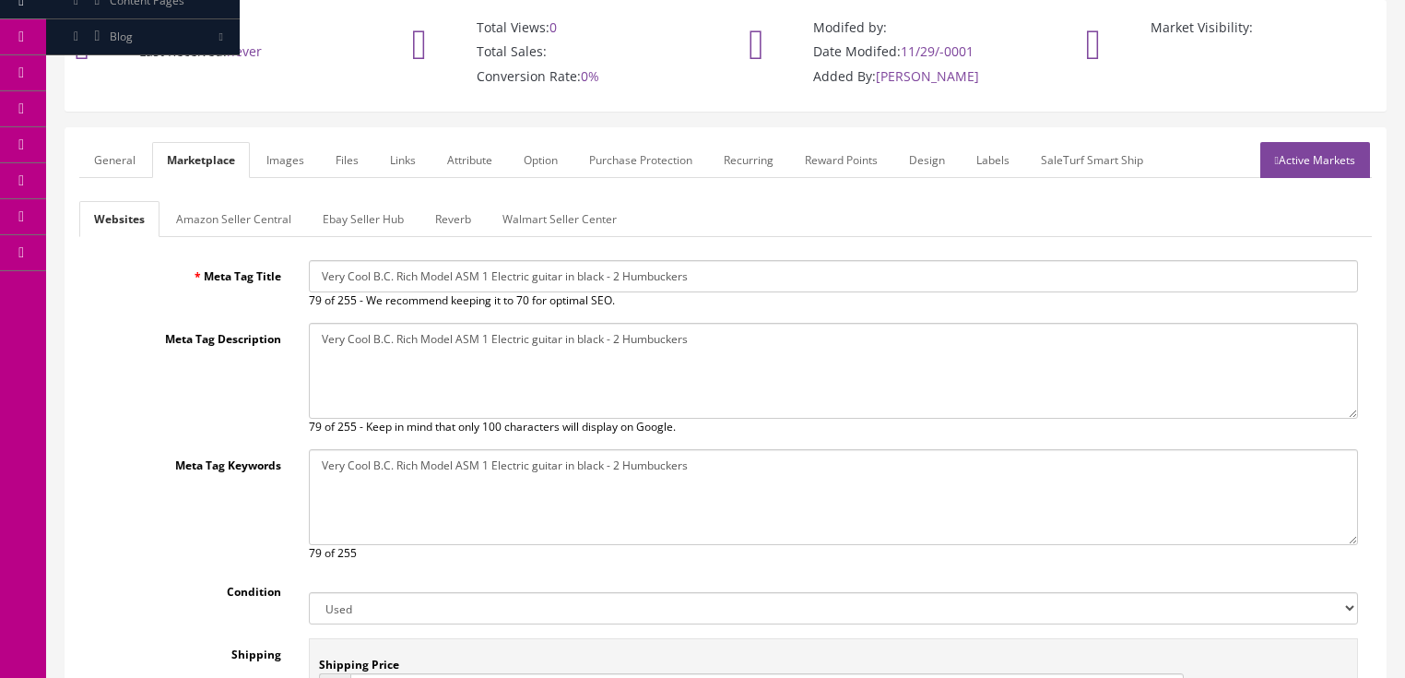
type input "29.95"
click at [317, 203] on link "Ebay Seller Hub" at bounding box center [363, 219] width 111 height 36
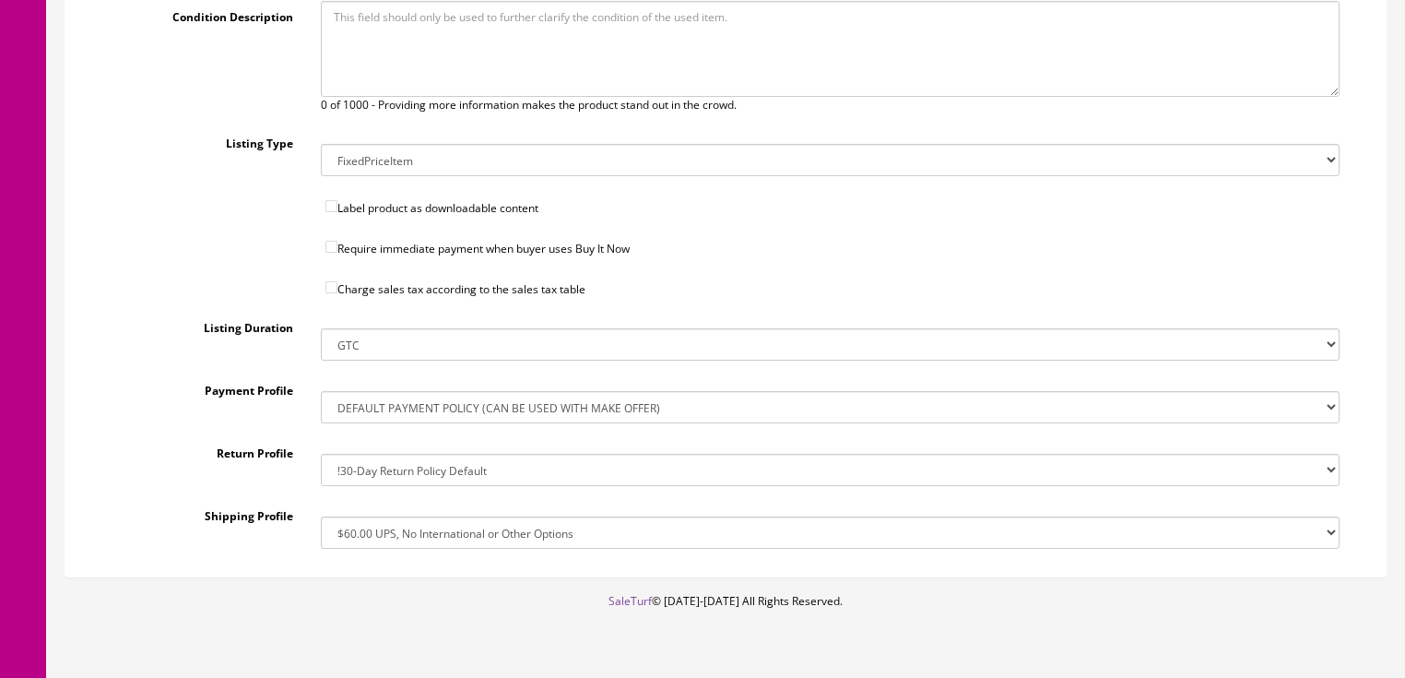
scroll to position [655, 0]
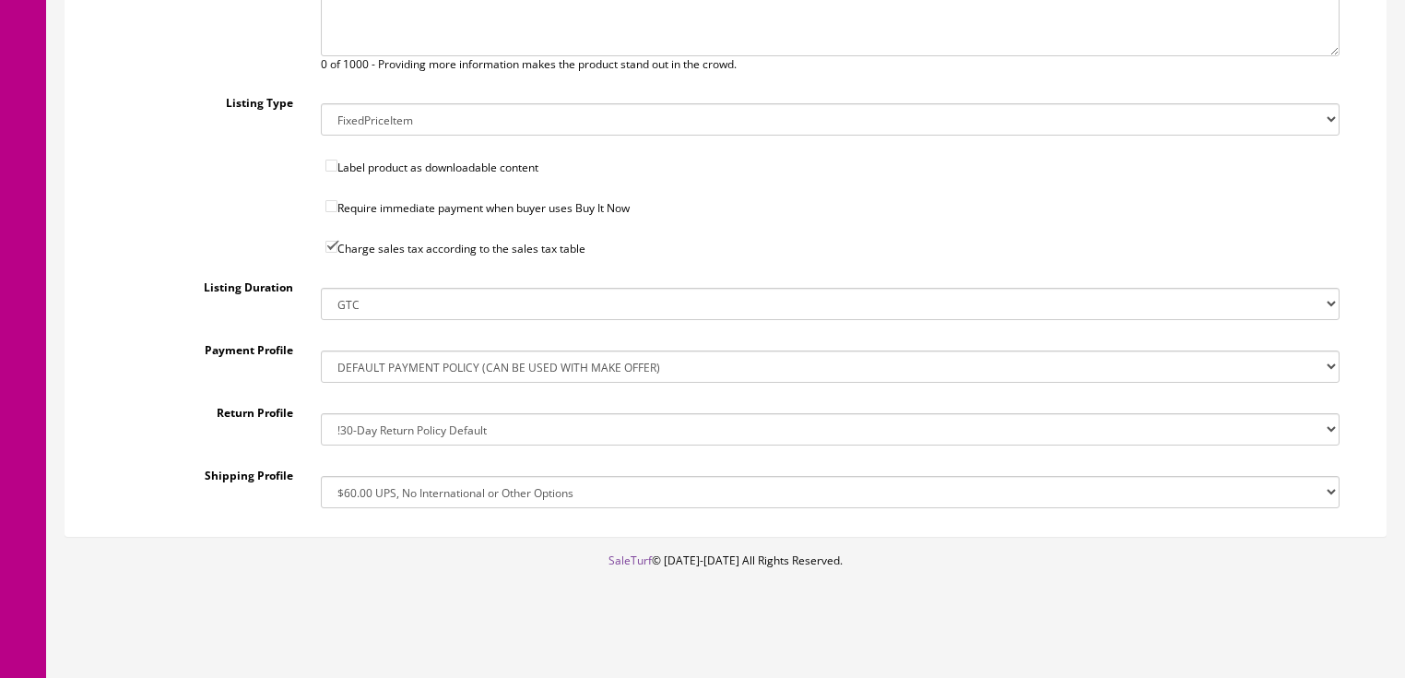
click at [397, 484] on select "!$28.50 FedEx, Priority $65.00 No International !$28.50 FedEx, Priority $65.00 …" at bounding box center [830, 492] width 1019 height 32
select select "77323016017"
click at [321, 476] on select "!$28.50 FedEx, Priority $65.00 No International !$28.50 FedEx, Priority $65.00 …" at bounding box center [830, 492] width 1019 height 32
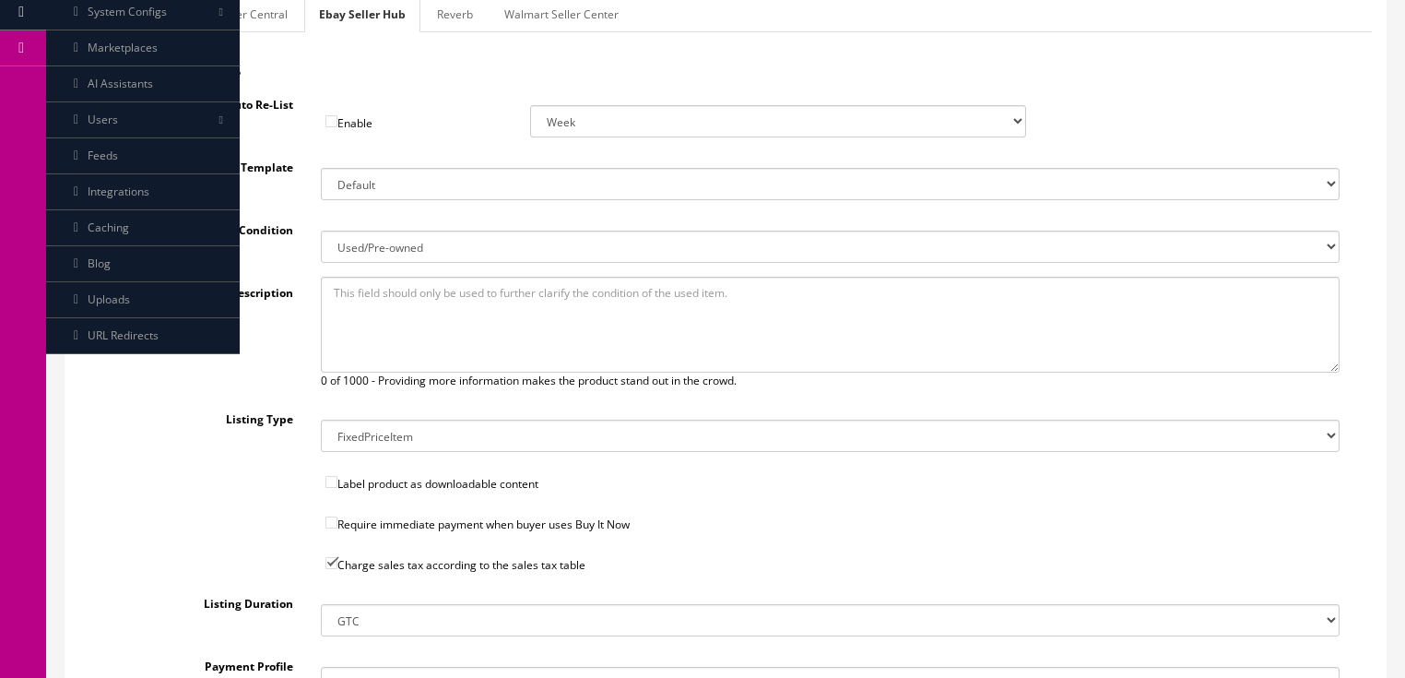
scroll to position [213, 0]
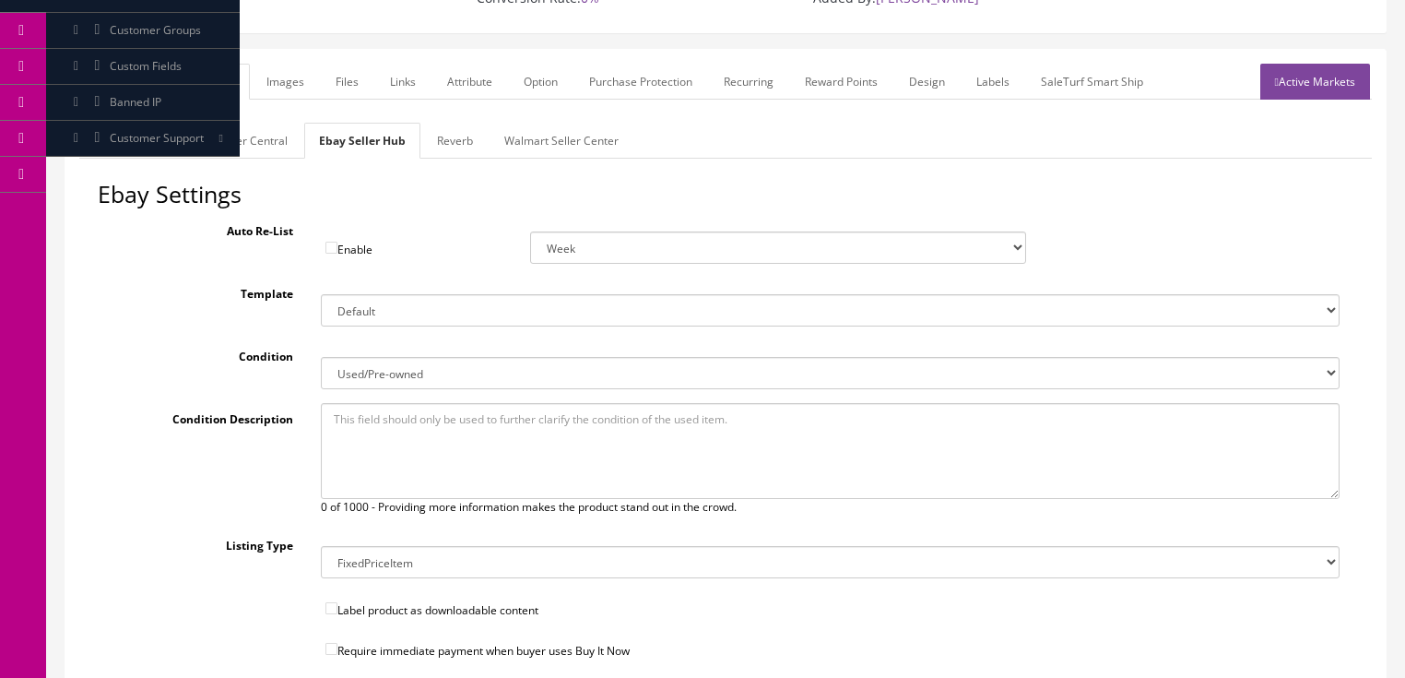
click at [452, 151] on link "Reverb" at bounding box center [454, 141] width 65 height 36
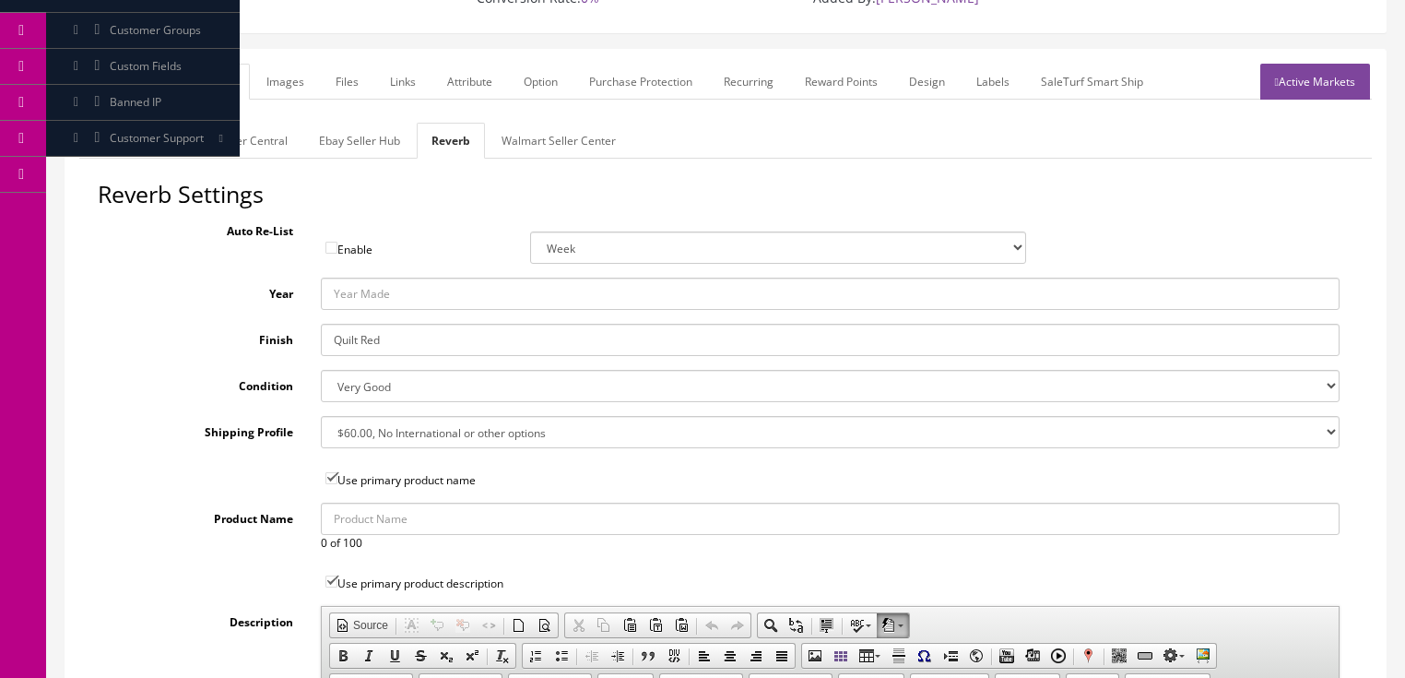
click at [402, 357] on div "Reverb Settings Auto Re-List Enable Week 2 Weeks 30 Days (Month) 90 Days (3 Mon…" at bounding box center [725, 648] width 1293 height 933
drag, startPoint x: 398, startPoint y: 347, endPoint x: 144, endPoint y: 354, distance: 254.6
click at [144, 354] on div "Reverb Settings Auto Re-List Enable Week 2 Weeks 30 Days (Month) 90 Days (3 Mon…" at bounding box center [725, 648] width 1293 height 933
type input "Black"
click at [448, 430] on select "--- None --- $3.49 USPS Shipping MH INSURED $20000 GUITAR MH INSURED $11000 GUI…" at bounding box center [830, 432] width 1019 height 32
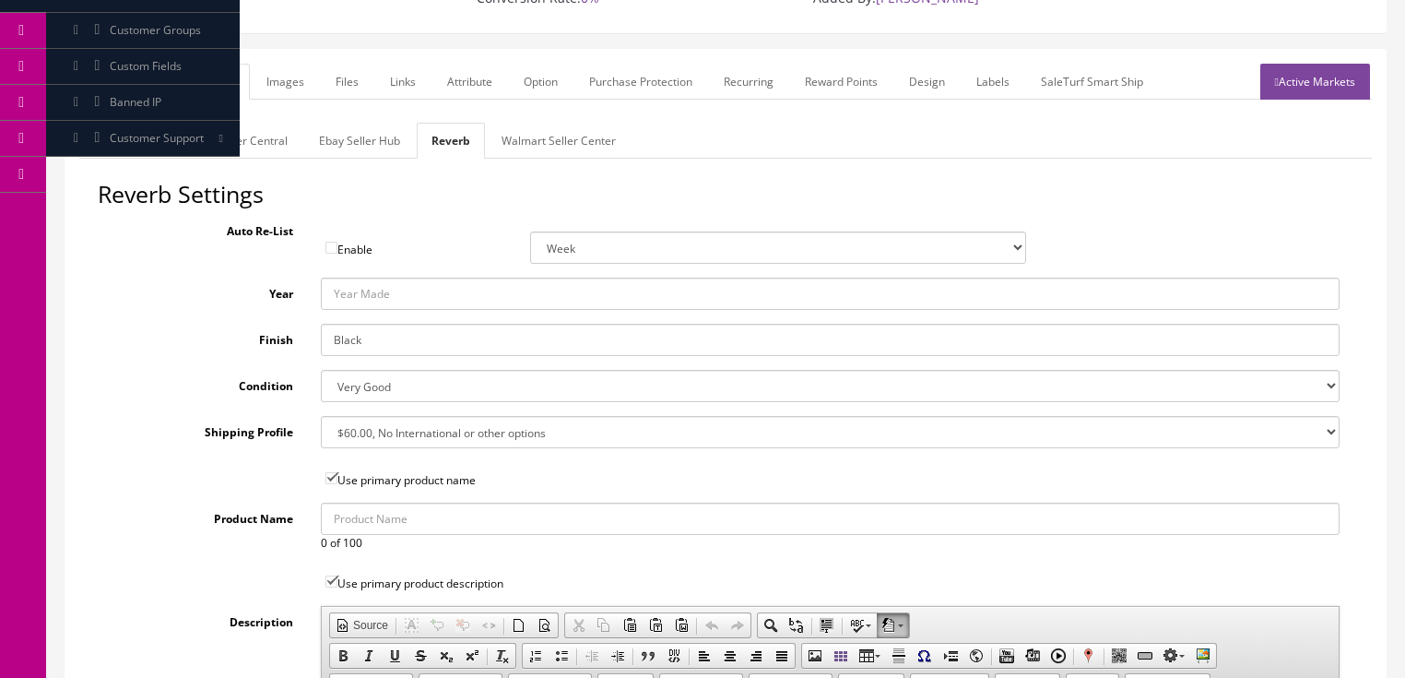
select select "12660"
click at [321, 416] on select "--- None --- $3.49 USPS Shipping MH INSURED $20000 GUITAR MH INSURED $11000 GUI…" at bounding box center [830, 432] width 1019 height 32
click at [299, 75] on link "Images" at bounding box center [285, 82] width 67 height 36
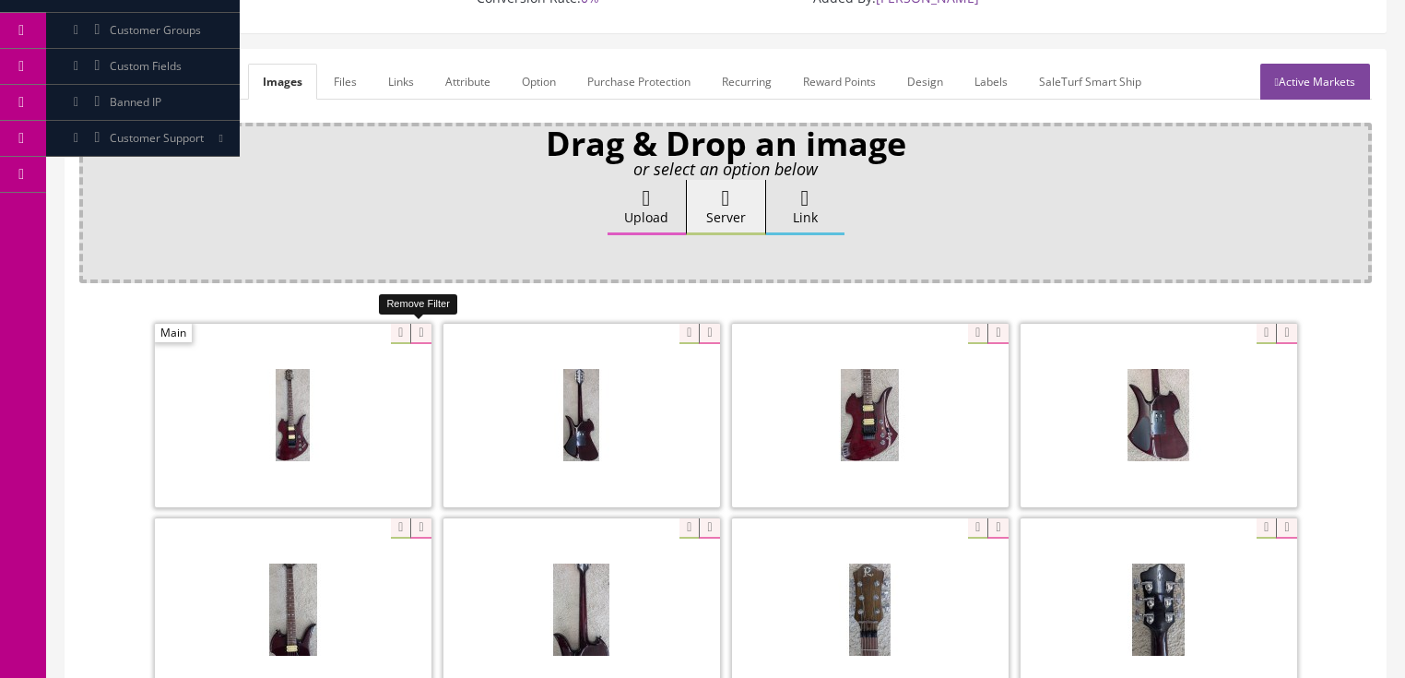
click at [419, 328] on icon at bounding box center [420, 334] width 20 height 20
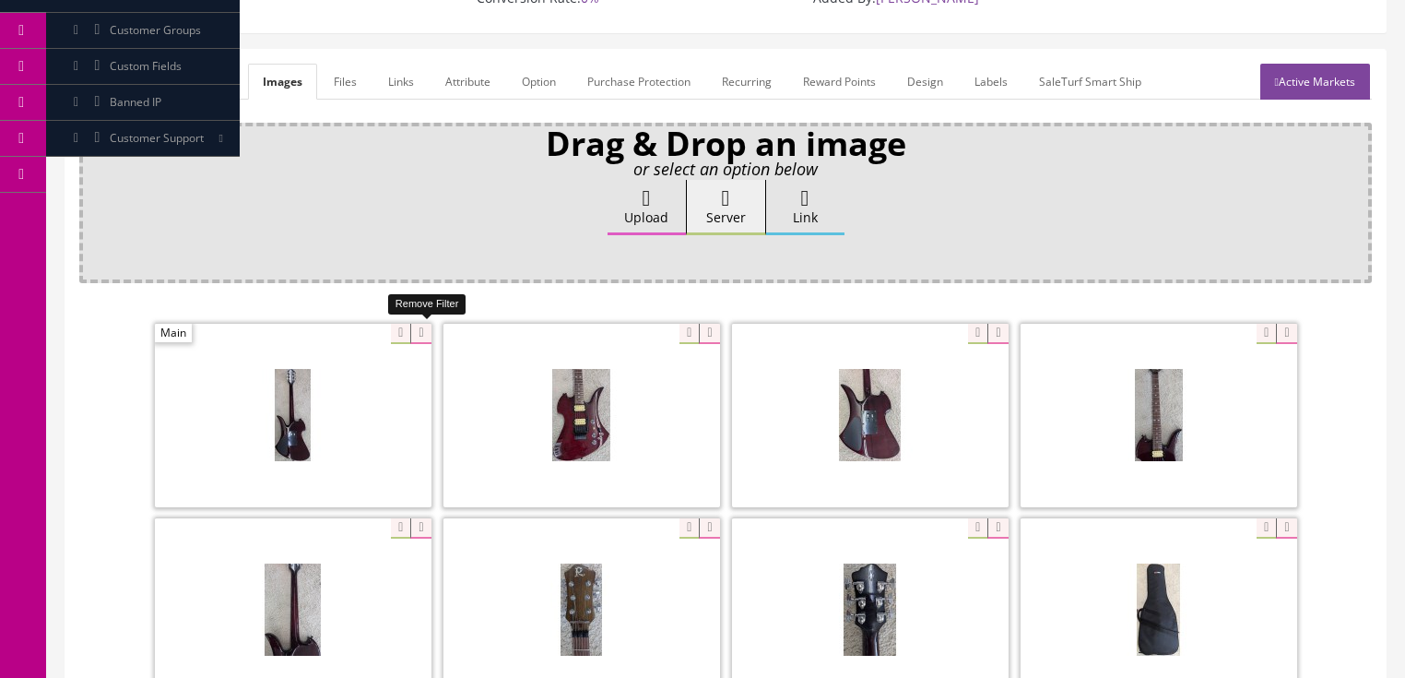
drag, startPoint x: 419, startPoint y: 328, endPoint x: 356, endPoint y: 335, distance: 63.0
click at [419, 329] on icon at bounding box center [420, 334] width 20 height 20
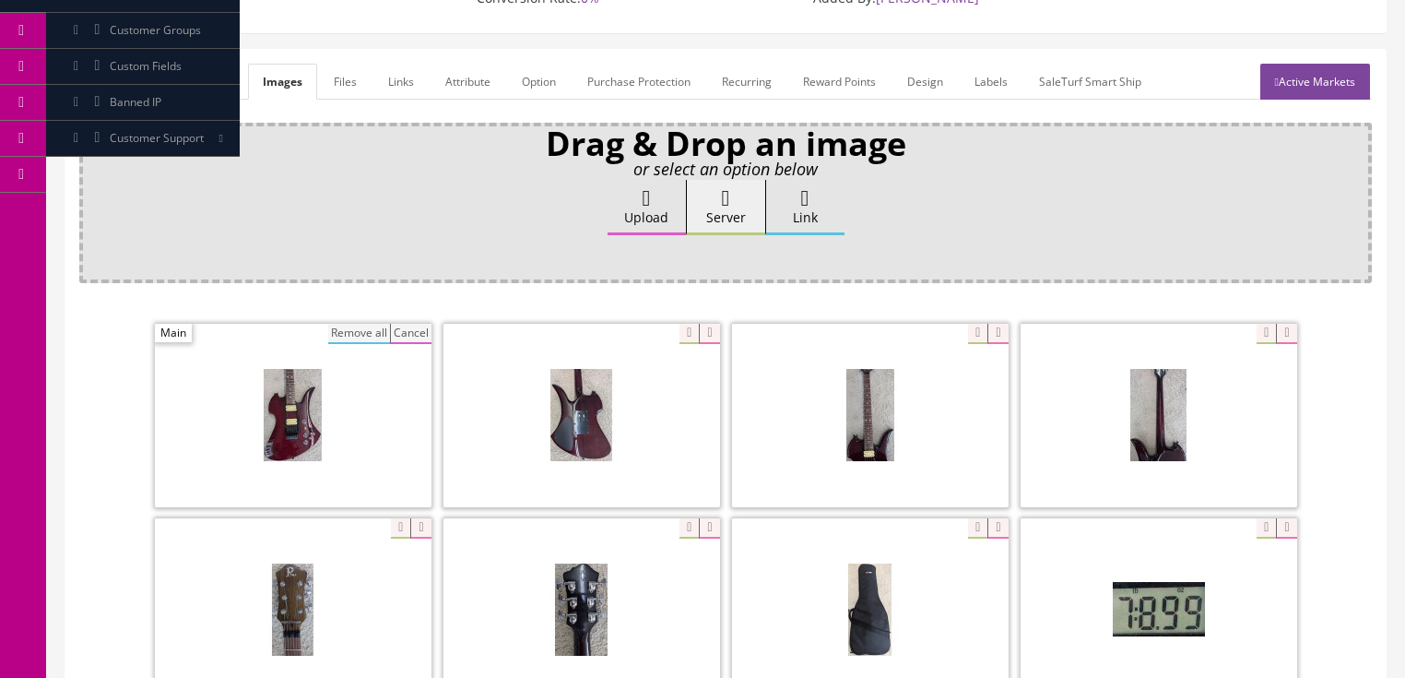
click at [355, 335] on button "Remove all" at bounding box center [359, 334] width 62 height 20
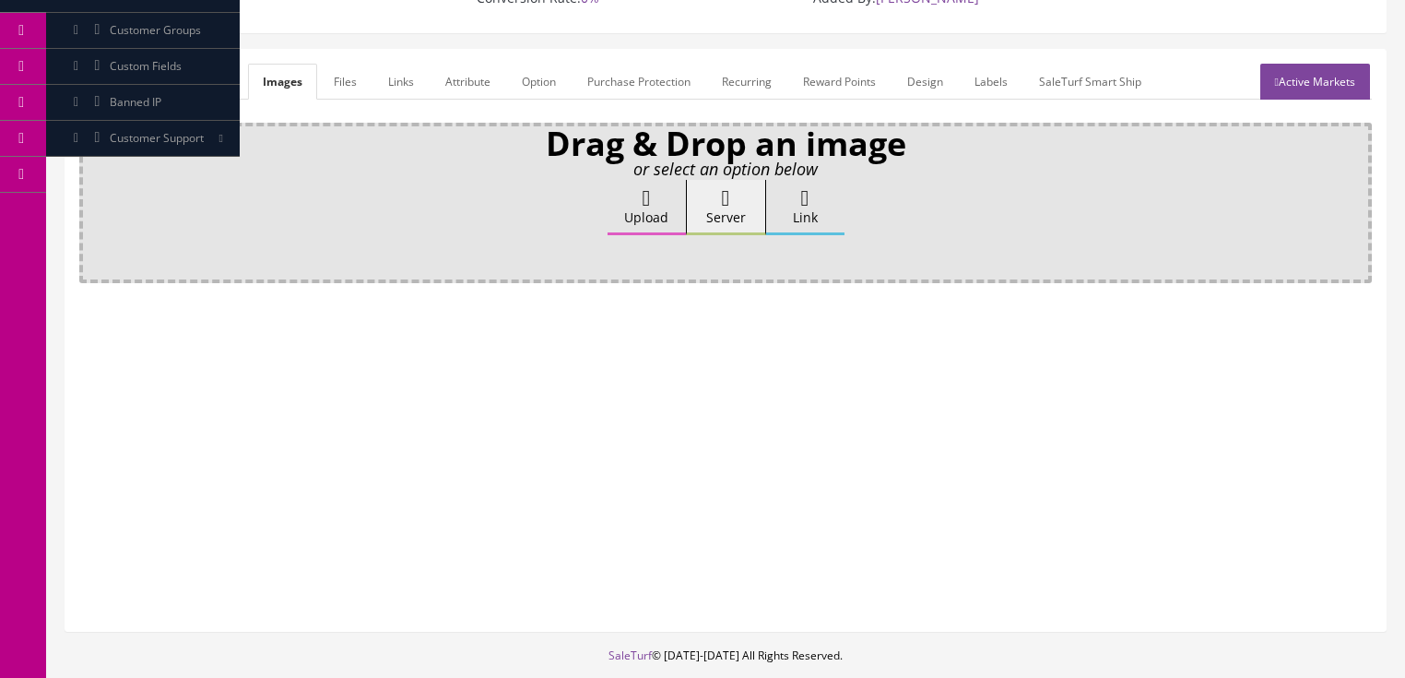
click at [446, 81] on link "Attribute" at bounding box center [468, 82] width 75 height 36
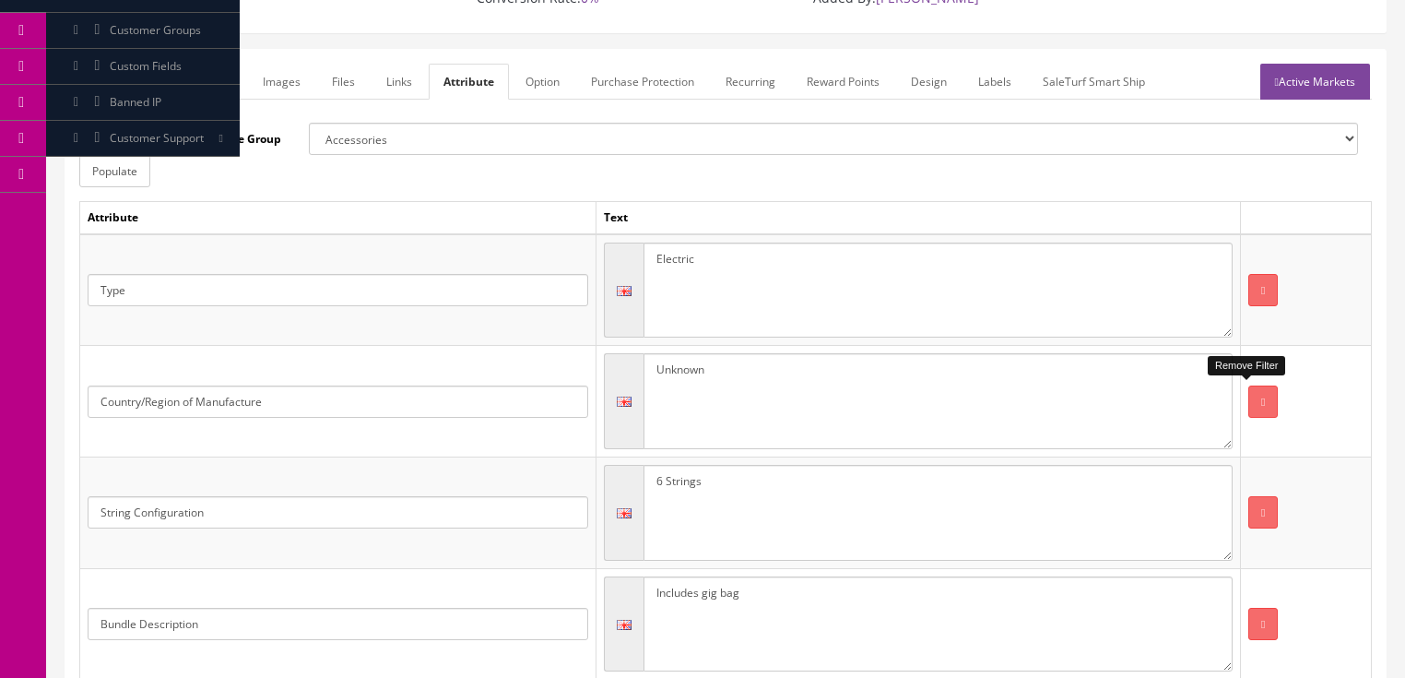
click at [1261, 396] on icon "button" at bounding box center [1263, 401] width 4 height 11
click at [1261, 507] on icon "button" at bounding box center [1263, 512] width 4 height 11
drag, startPoint x: 784, startPoint y: 487, endPoint x: 527, endPoint y: 485, distance: 256.3
click at [527, 485] on tr "Case included Yes, gig bag" at bounding box center [726, 512] width 1292 height 112
type textarea "NO"
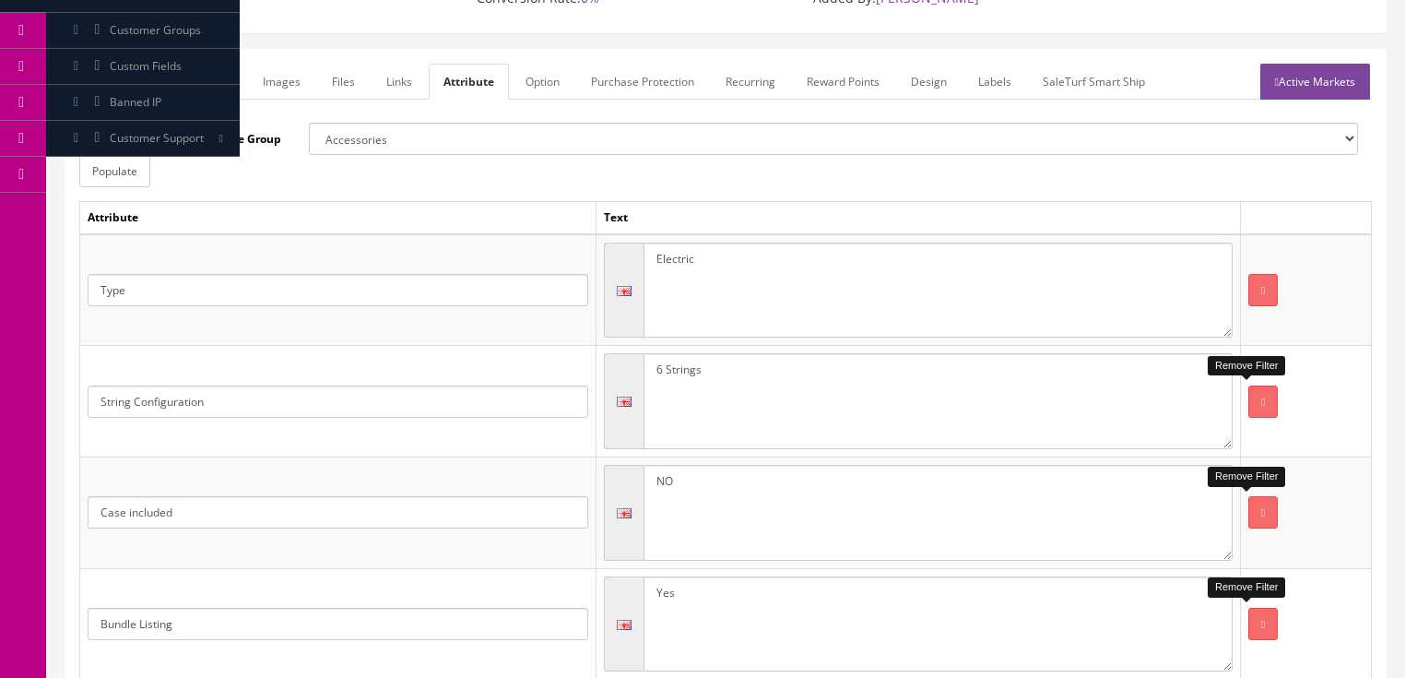
click at [1261, 619] on icon "button" at bounding box center [1263, 624] width 4 height 11
click at [1336, 79] on link "Active Markets" at bounding box center [1315, 82] width 110 height 36
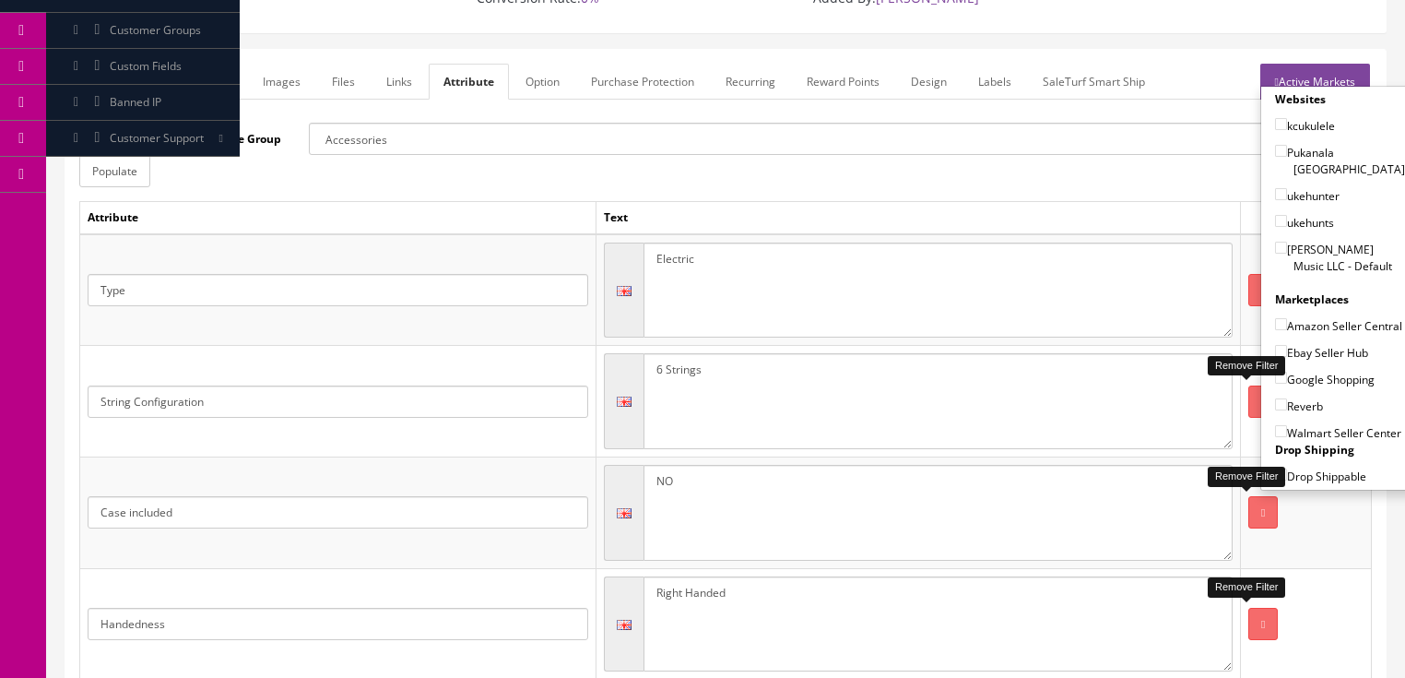
click at [1275, 242] on input"] "[PERSON_NAME] Music LLC - Default" at bounding box center [1281, 248] width 12 height 12
checkbox input"] "true"
click at [1275, 347] on input"] "Ebay Seller Hub" at bounding box center [1281, 351] width 12 height 12
checkbox input"] "true"
click at [1276, 398] on input"] "Reverb" at bounding box center [1281, 404] width 12 height 12
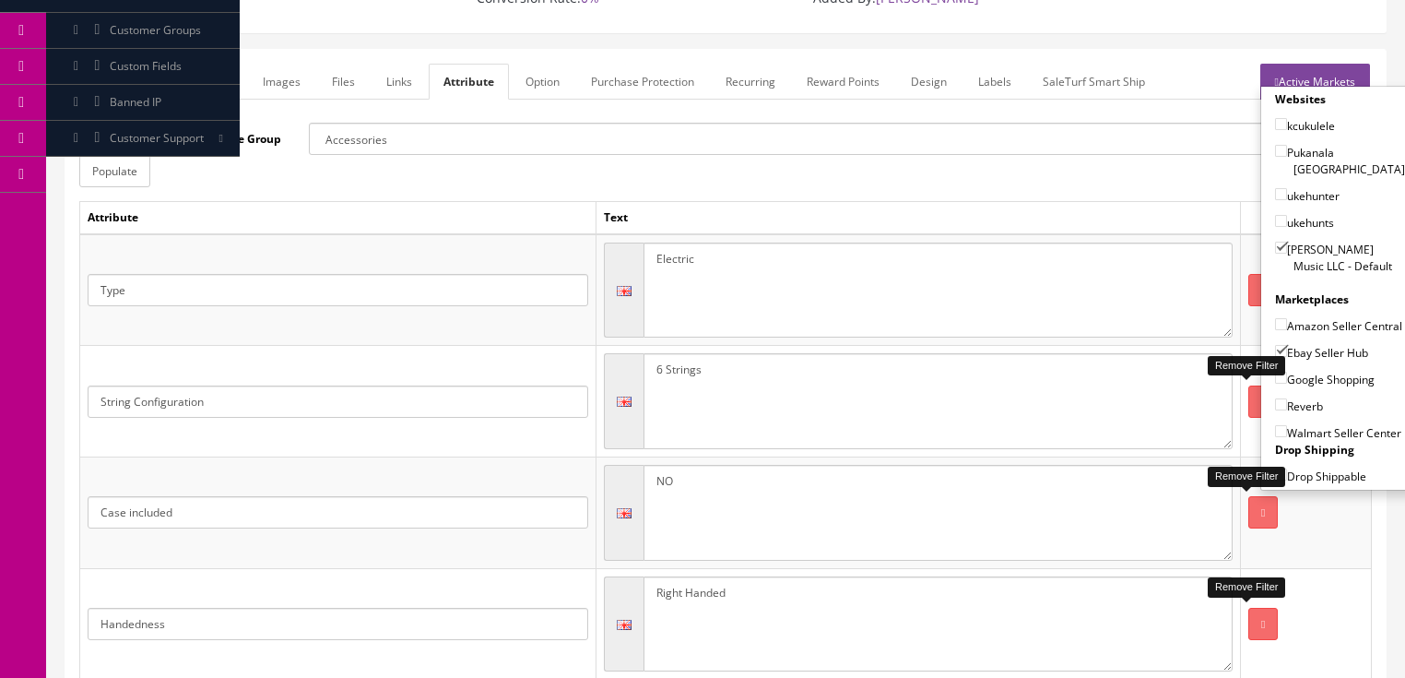
checkbox input"] "true"
click at [1341, 74] on link "Active Markets" at bounding box center [1315, 82] width 110 height 36
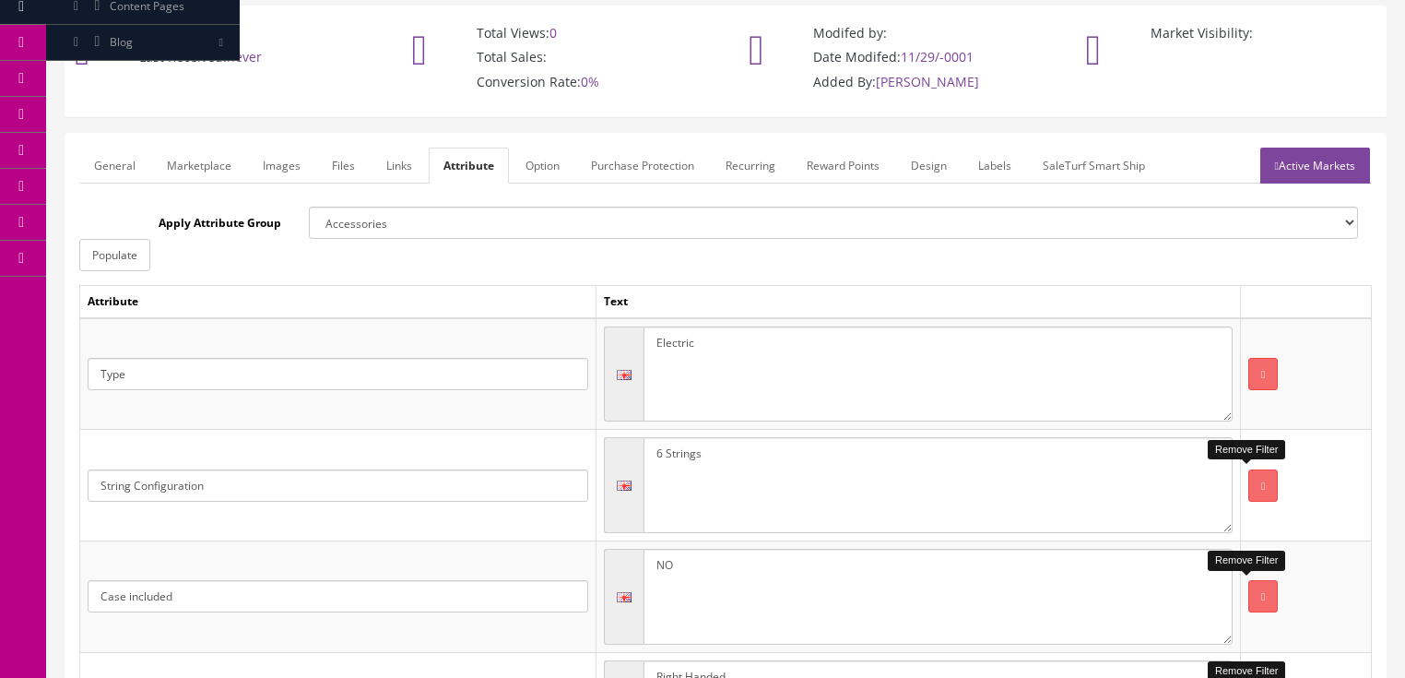
scroll to position [0, 0]
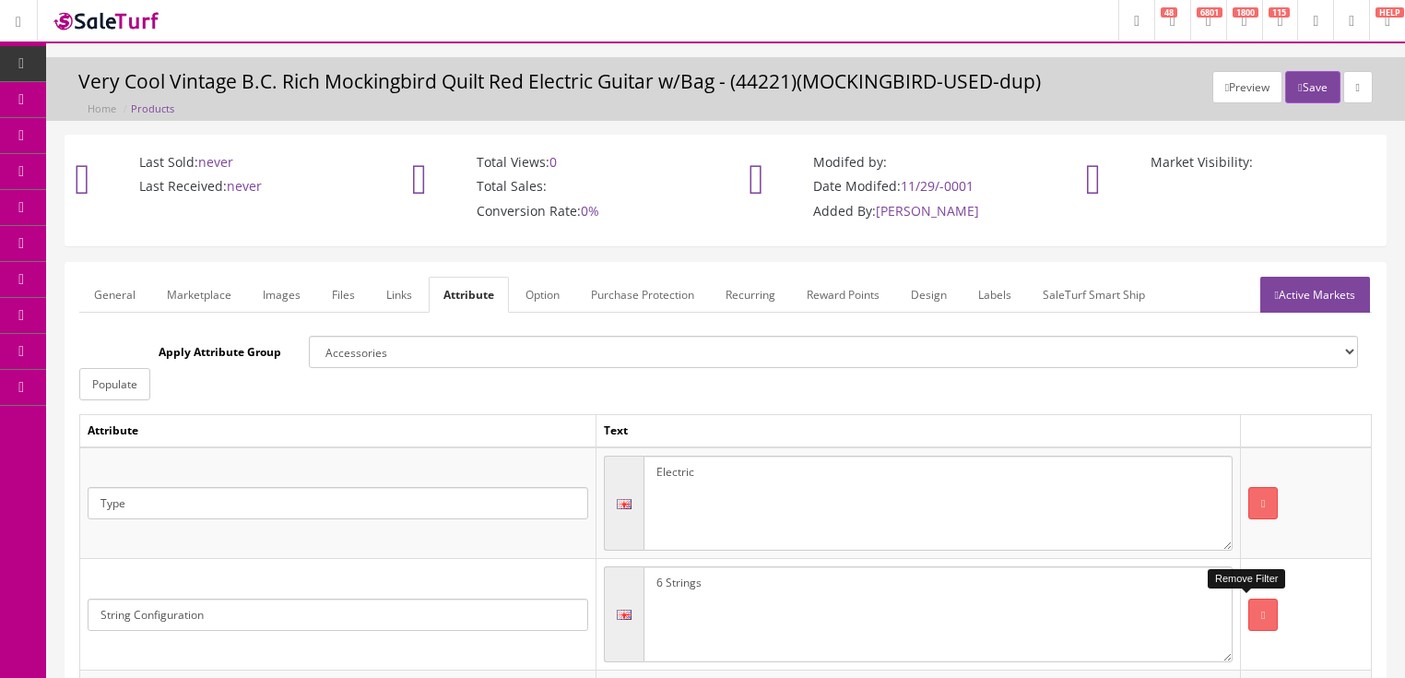
click at [102, 302] on link "General" at bounding box center [114, 295] width 71 height 36
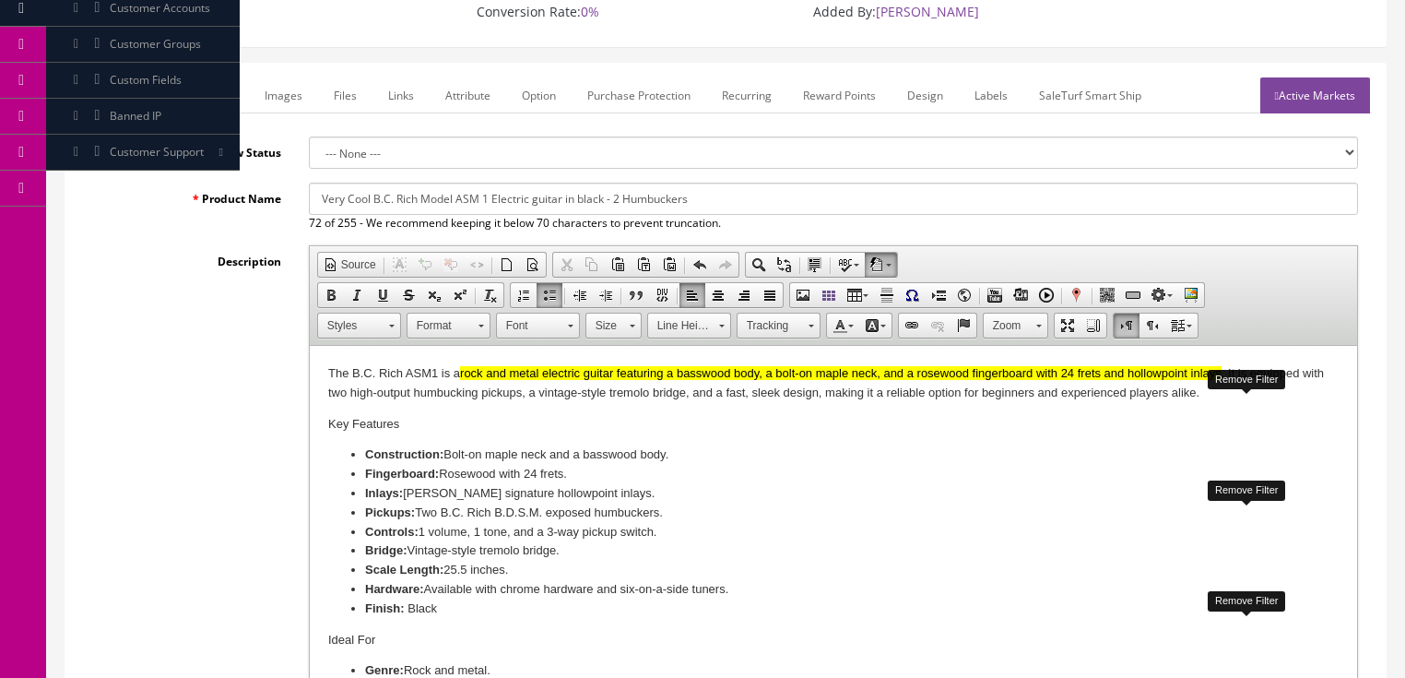
scroll to position [221, 0]
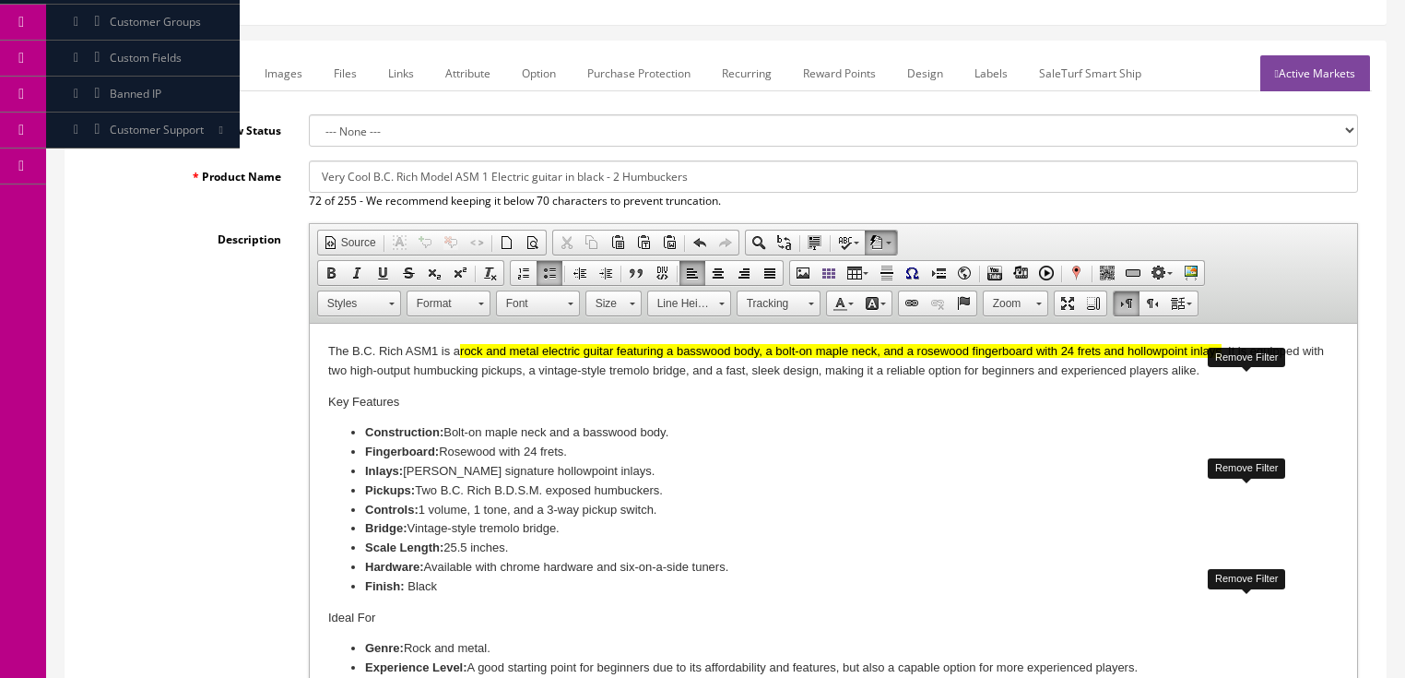
click at [341, 352] on p "The B.C. Rich ASM1 is a rock and metal electric guitar featuring a basswood bod…" at bounding box center [832, 361] width 1010 height 39
click at [1293, 367] on p "This B.C. Rich ASM1 is a rock and metal electric guitar featuring a basswood bo…" at bounding box center [832, 361] width 1010 height 39
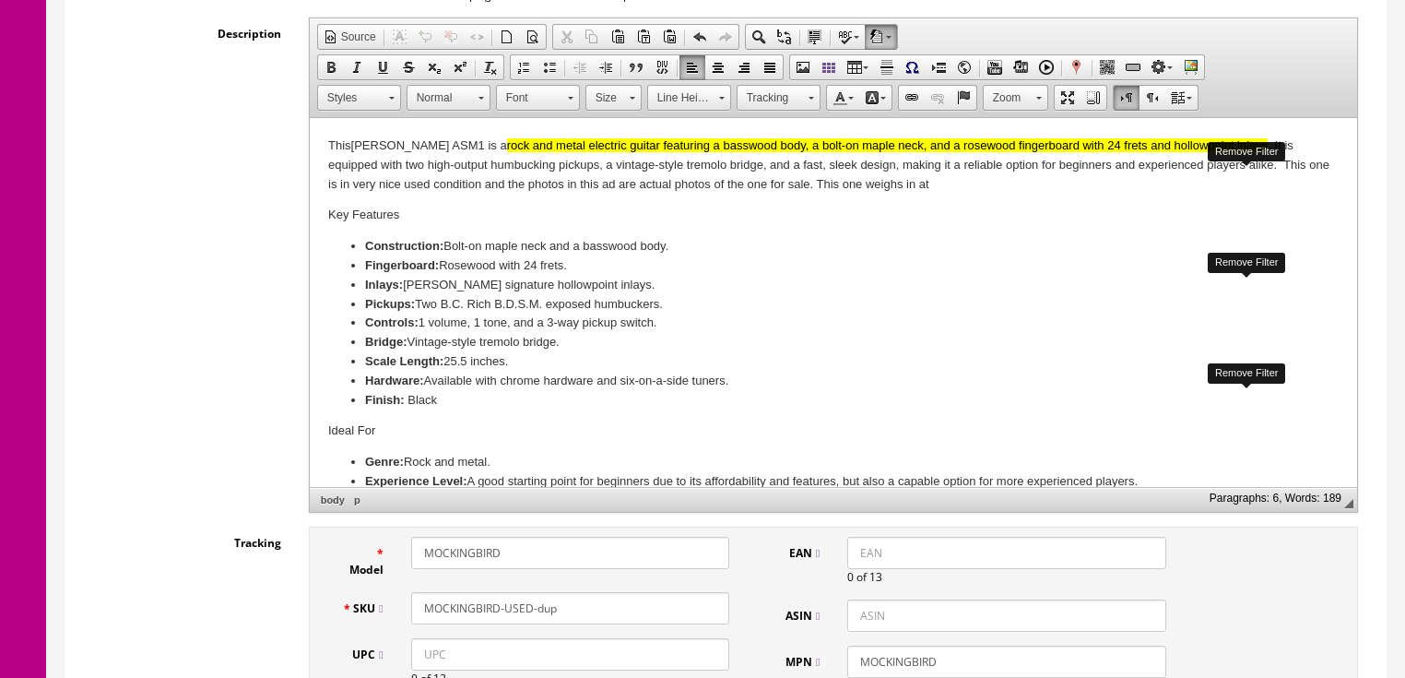
scroll to position [443, 0]
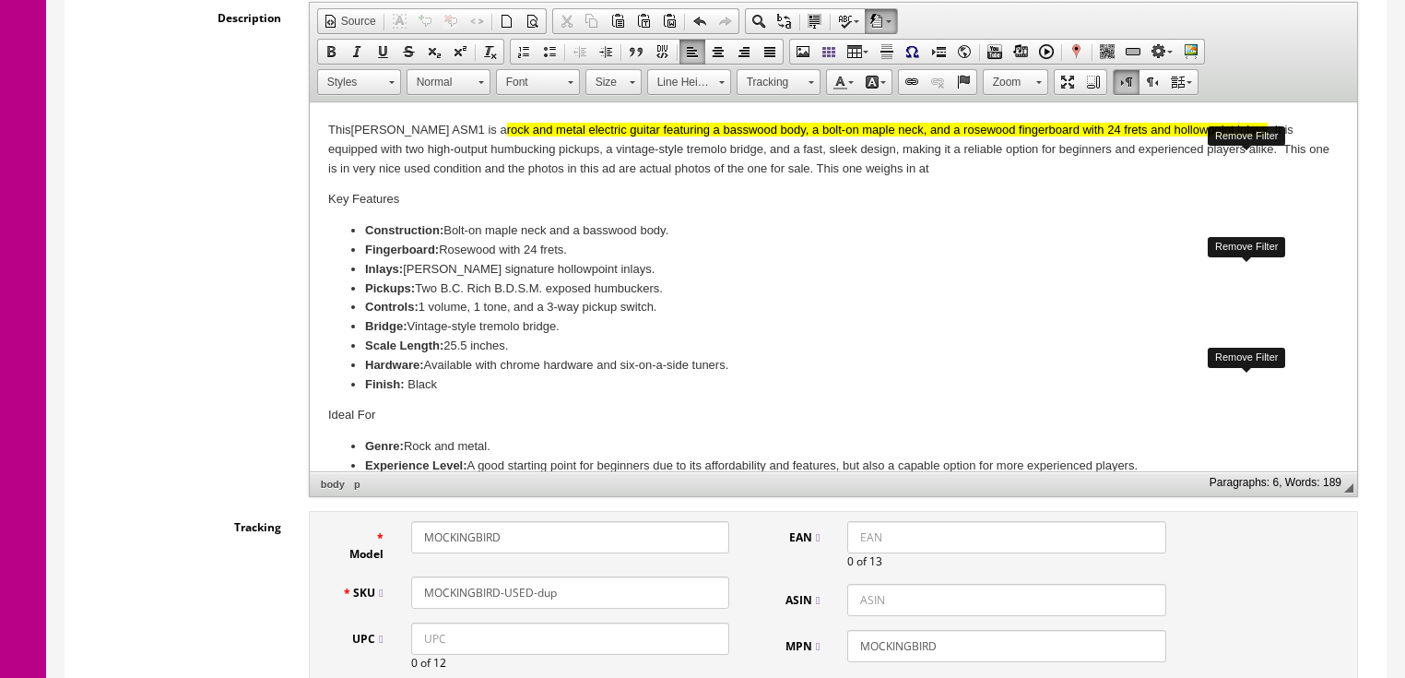
drag, startPoint x: 530, startPoint y: 546, endPoint x: 72, endPoint y: 395, distance: 482.5
drag, startPoint x: 461, startPoint y: 532, endPoint x: 417, endPoint y: 531, distance: 44.3
click at [417, 531] on input "ASM1" at bounding box center [570, 537] width 318 height 32
type input "ASM1"
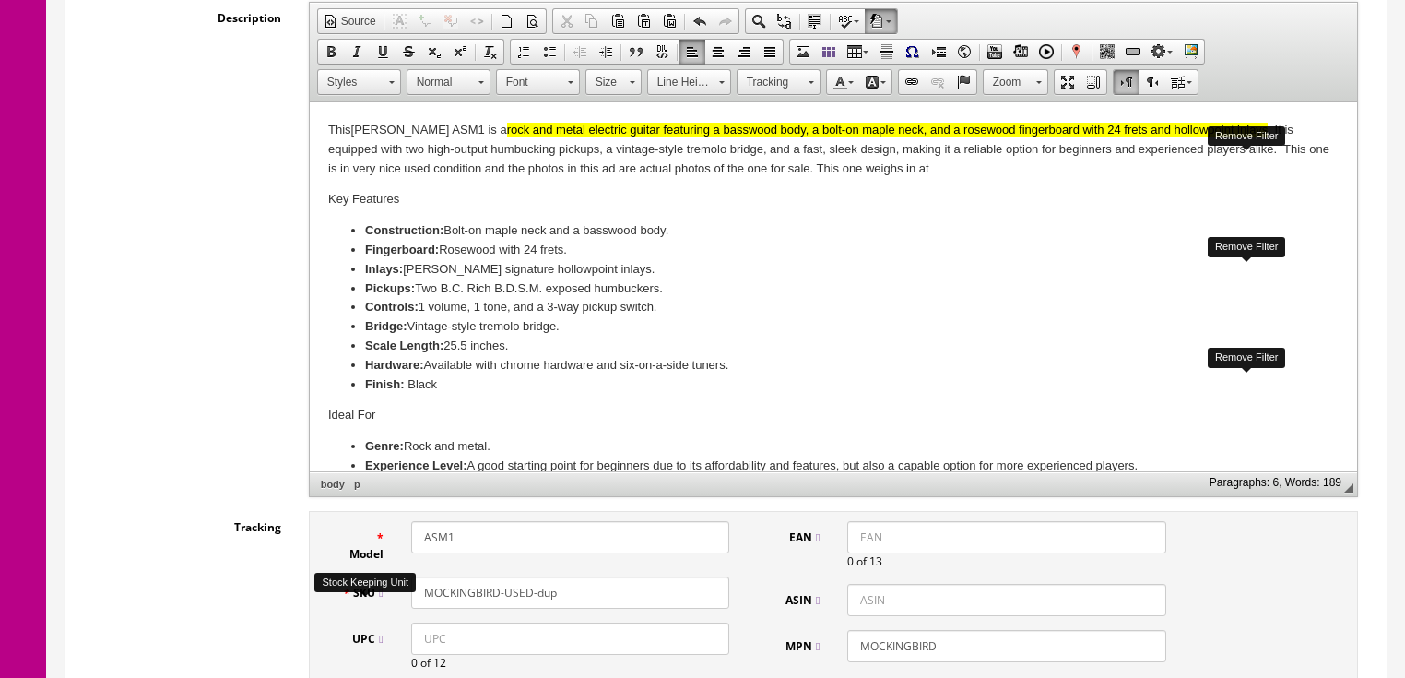
drag, startPoint x: 583, startPoint y: 600, endPoint x: 425, endPoint y: 612, distance: 158.1
click at [376, 608] on div "SKU MOCKINGBIRD-USED-dup" at bounding box center [536, 592] width 416 height 32
paste input "ASM1"
type input "ASM1"
drag, startPoint x: 963, startPoint y: 650, endPoint x: 864, endPoint y: 657, distance: 99.8
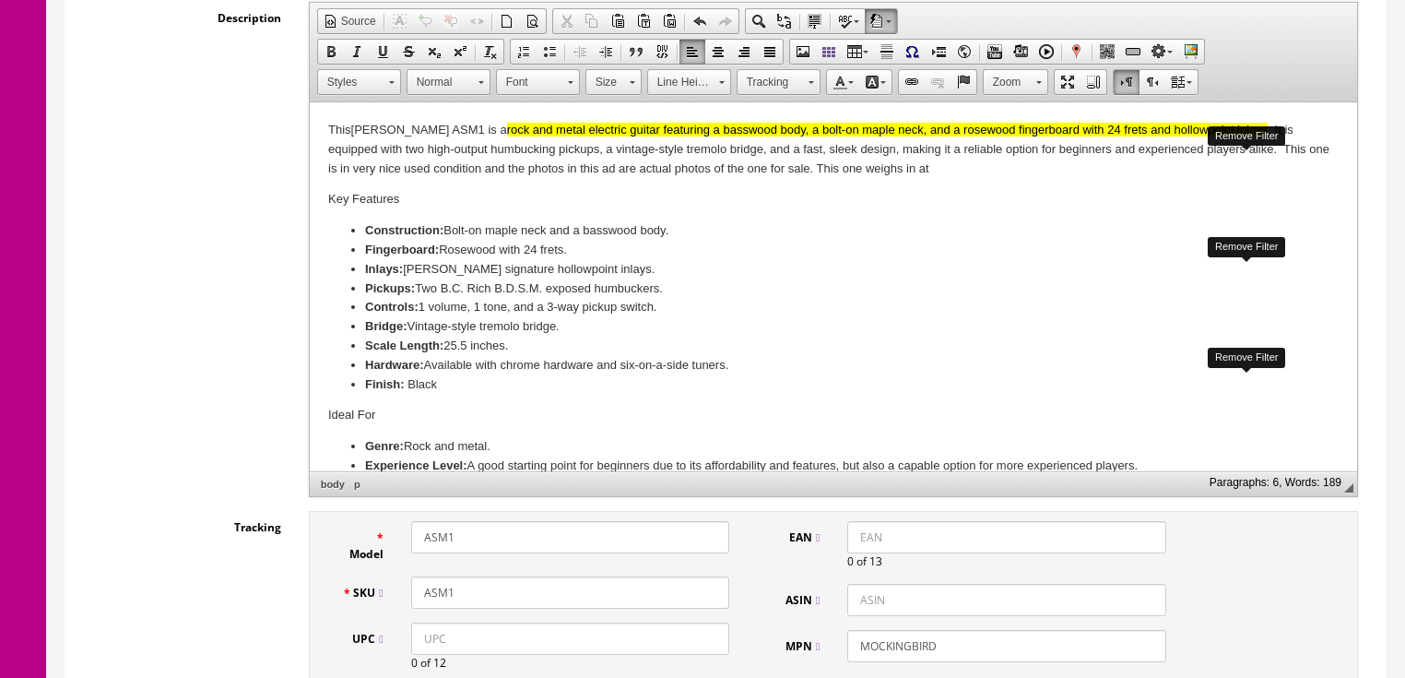
click at [825, 664] on div "EAN 0 of 13 ASIN MPN MOCKINGBIRD" at bounding box center [972, 598] width 416 height 155
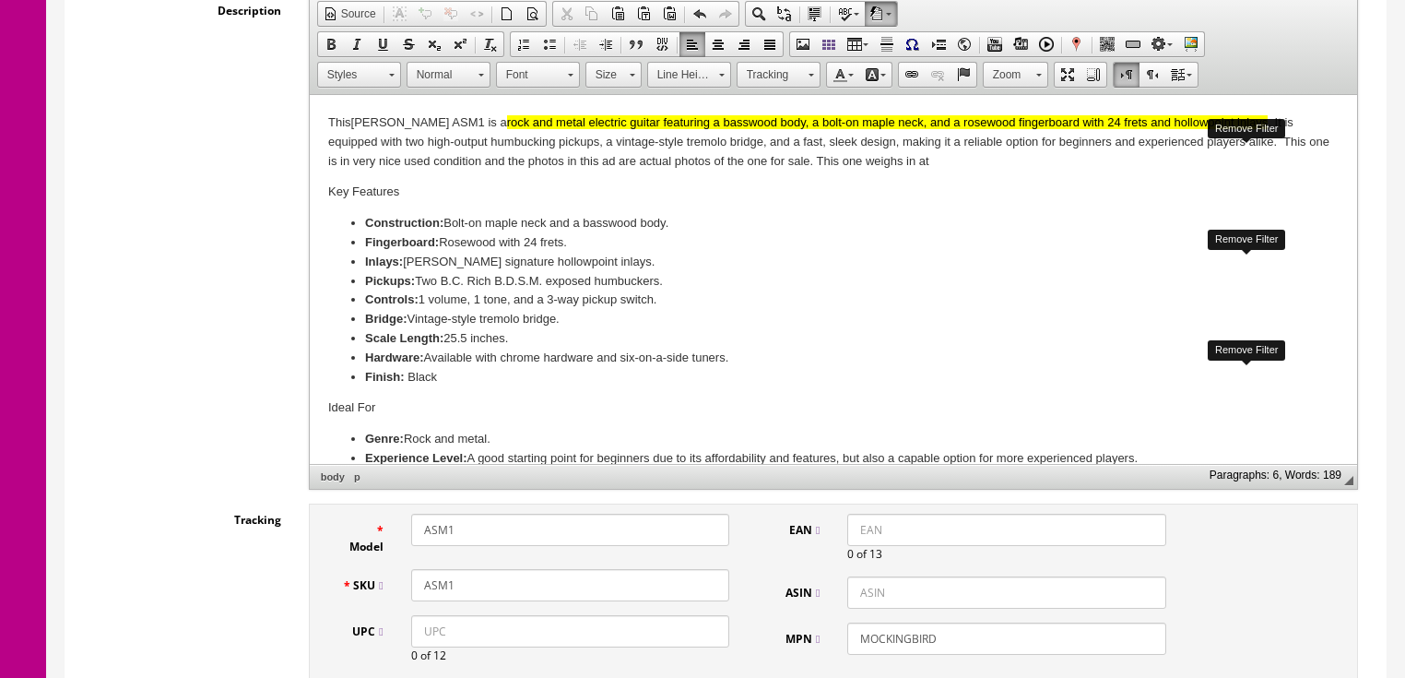
paste input "ASM1"
type input "ASM1"
click at [549, 587] on input "ASM1" at bounding box center [570, 585] width 318 height 32
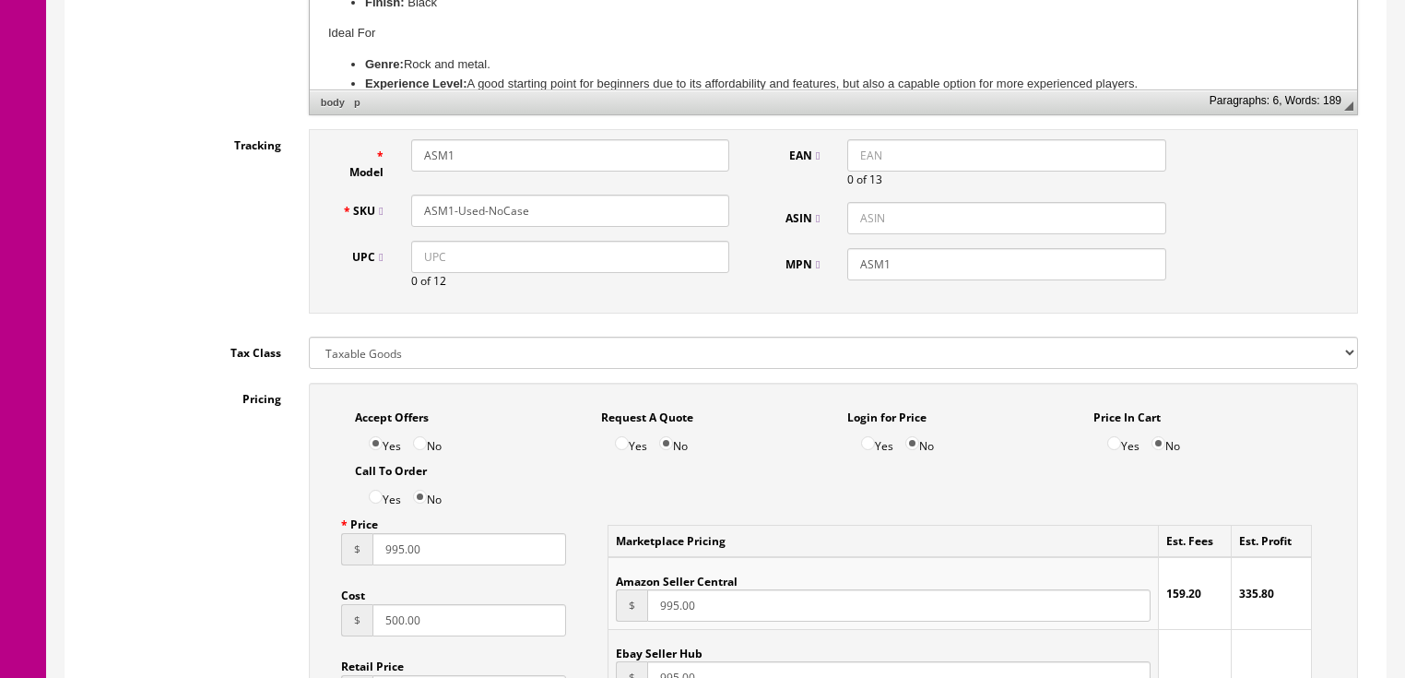
scroll to position [1040, 0]
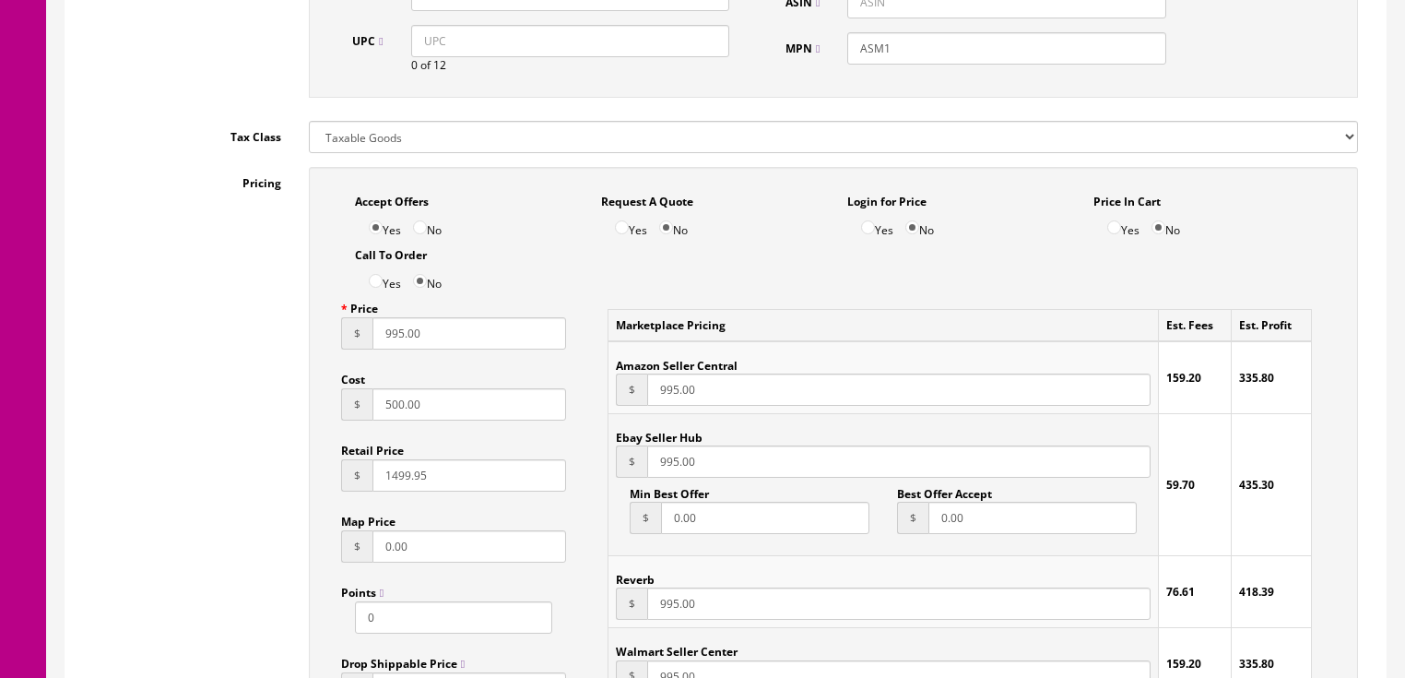
type input "ASM1-Used-NoCase"
drag, startPoint x: 443, startPoint y: 335, endPoint x: 291, endPoint y: 339, distance: 152.2
click at [291, 337] on div "Pricing Accept Offers Yes No Request A Quote Yes No Login for Price Yes No Pric…" at bounding box center [725, 583] width 1293 height 833
type input "199.95"
drag, startPoint x: 436, startPoint y: 407, endPoint x: 269, endPoint y: 411, distance: 166.9
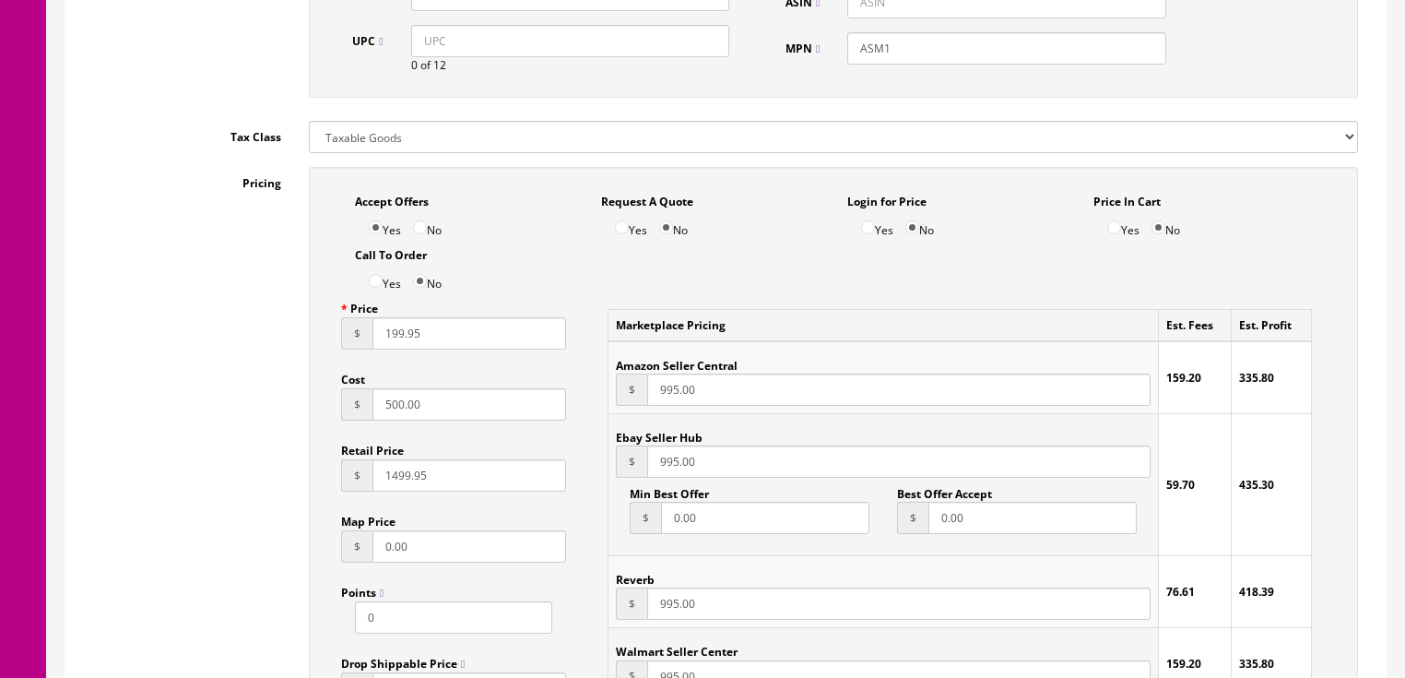
click at [269, 411] on div "Pricing Accept Offers Yes No Request A Quote Yes No Login for Price Yes No Pric…" at bounding box center [725, 583] width 1293 height 833
type input "100.00"
drag, startPoint x: 366, startPoint y: 482, endPoint x: 384, endPoint y: 487, distance: 18.1
click at [372, 484] on div "$ 1499.95" at bounding box center [454, 475] width 226 height 32
drag, startPoint x: 384, startPoint y: 487, endPoint x: 378, endPoint y: 504, distance: 18.4
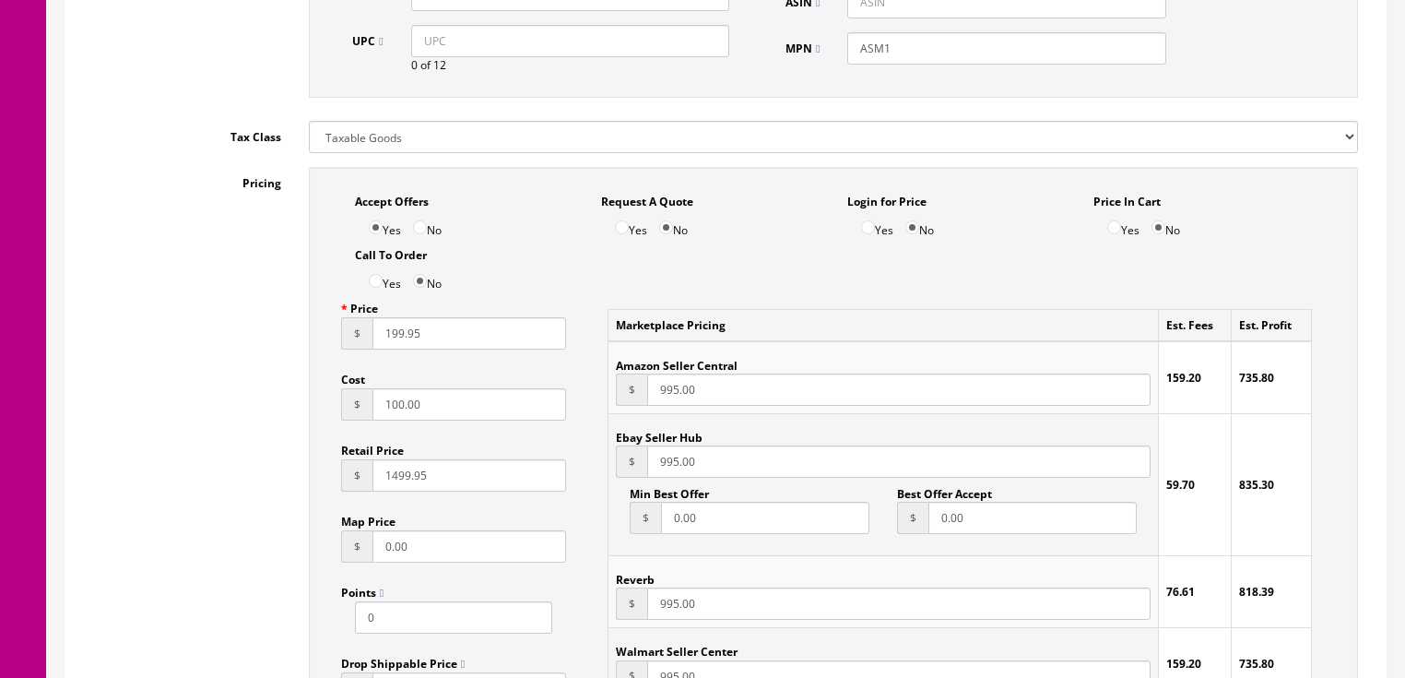
click at [384, 500] on div "Price $ 199.95 Cost $ 100.00 Retail Price $ 1499.95 Map Price $ 0.00 Points 0 D…" at bounding box center [454, 505] width 254 height 426
type input "499.95"
drag, startPoint x: 718, startPoint y: 470, endPoint x: 594, endPoint y: 457, distance: 125.1
click at [580, 463] on div "Marketplace Pricing Est. Fees Est. Profit Amazon Seller Central $ 995.00 159.20…" at bounding box center [960, 503] width 760 height 423
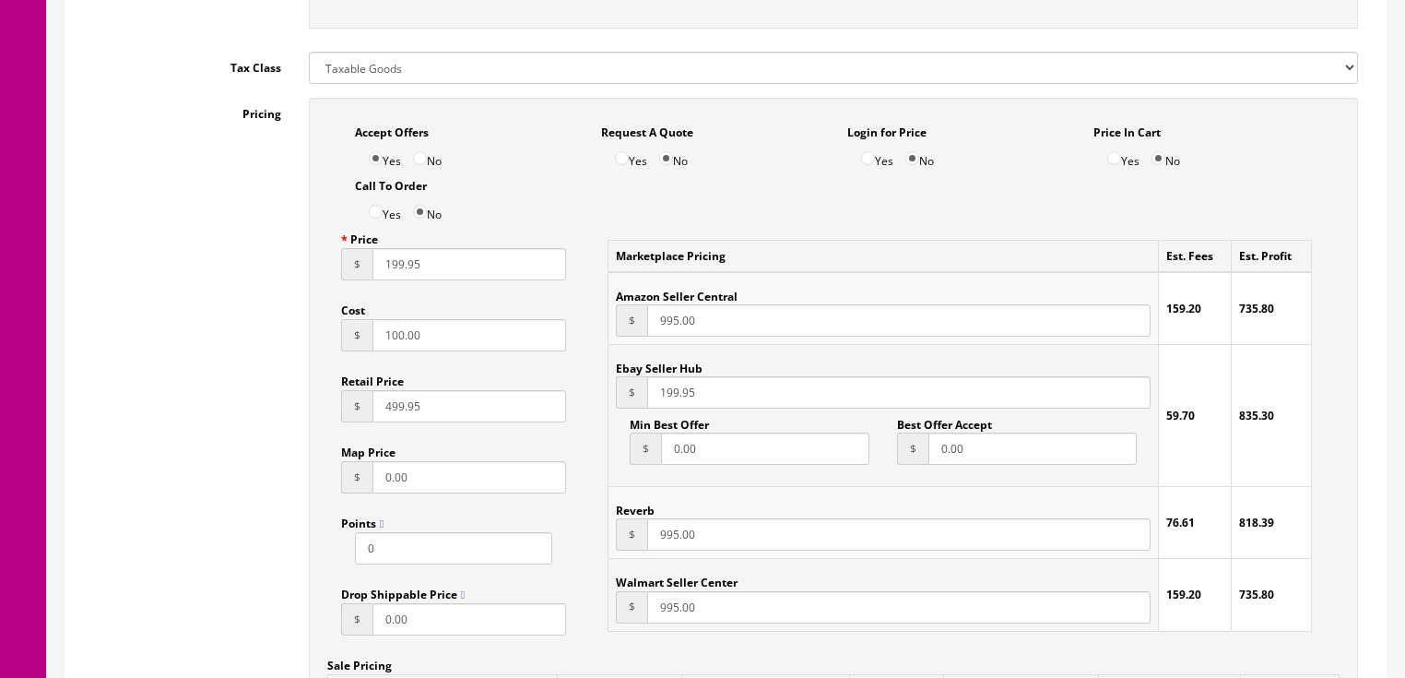
scroll to position [1114, 0]
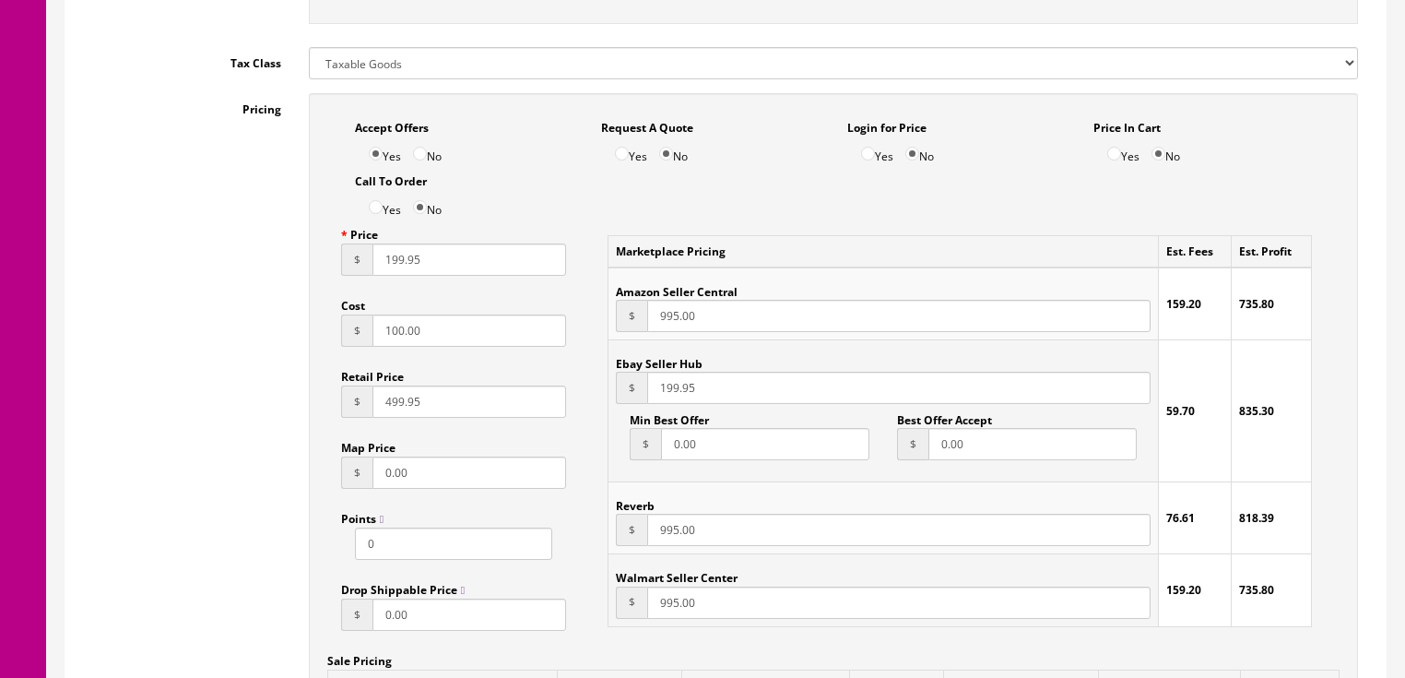
type input "199.95"
drag, startPoint x: 738, startPoint y: 530, endPoint x: 528, endPoint y: 530, distance: 210.2
click at [528, 530] on div "Accept Offers Yes No Request A Quote Yes No Login for Price Yes No Price In Car…" at bounding box center [833, 500] width 1049 height 814
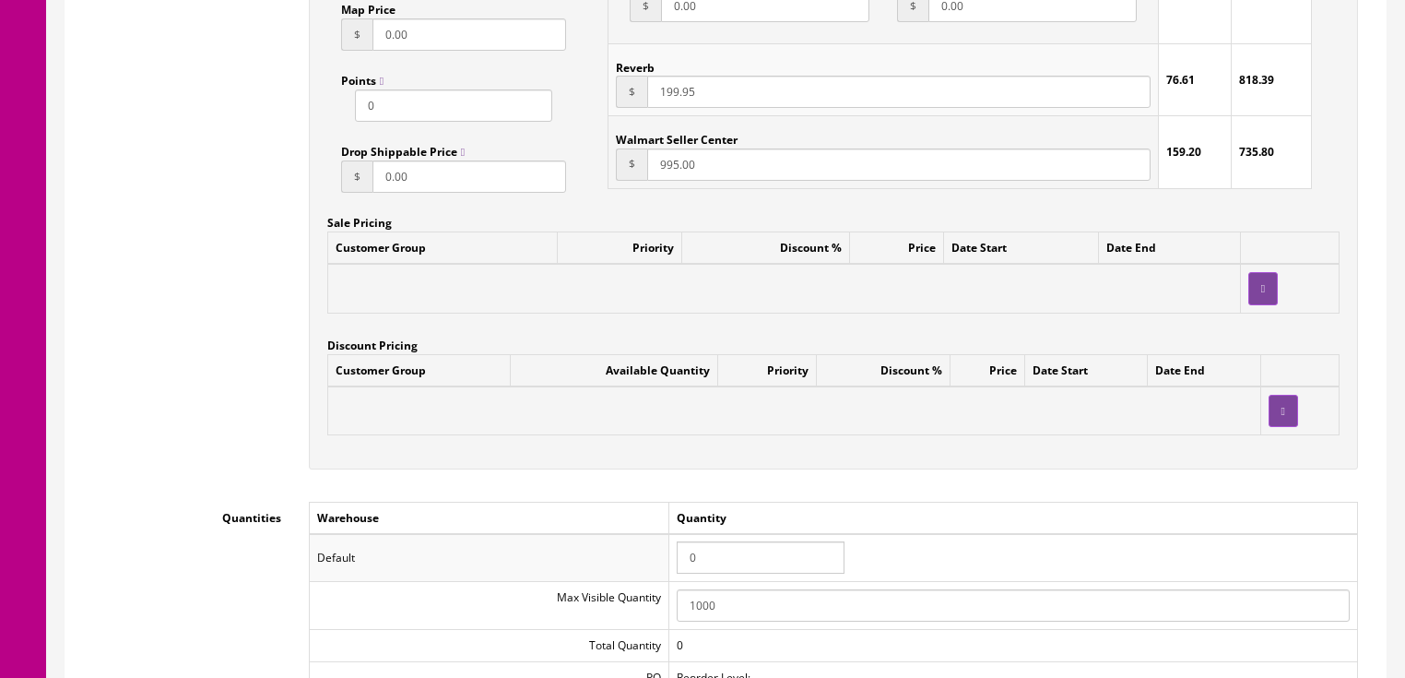
scroll to position [1630, 0]
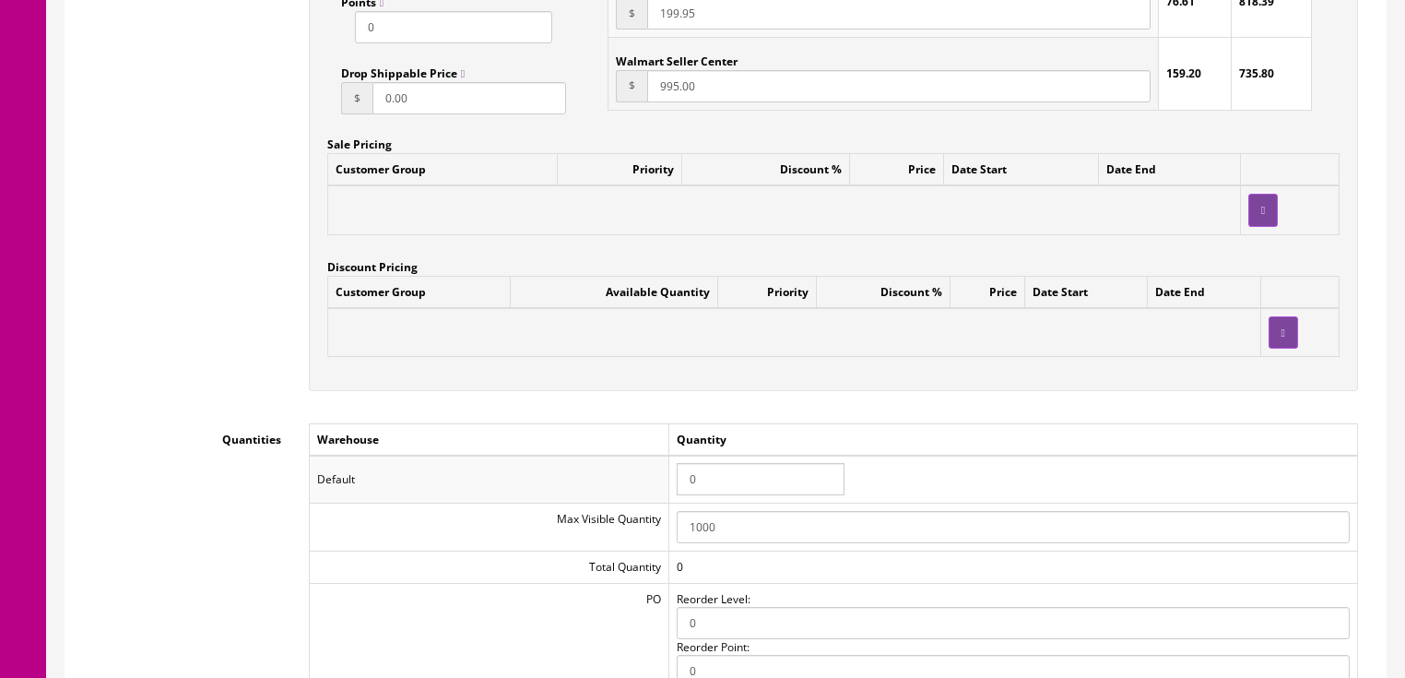
type input "199.95"
drag, startPoint x: 702, startPoint y: 483, endPoint x: 640, endPoint y: 484, distance: 61.8
click at [640, 484] on tr "Default 0" at bounding box center [833, 479] width 1048 height 48
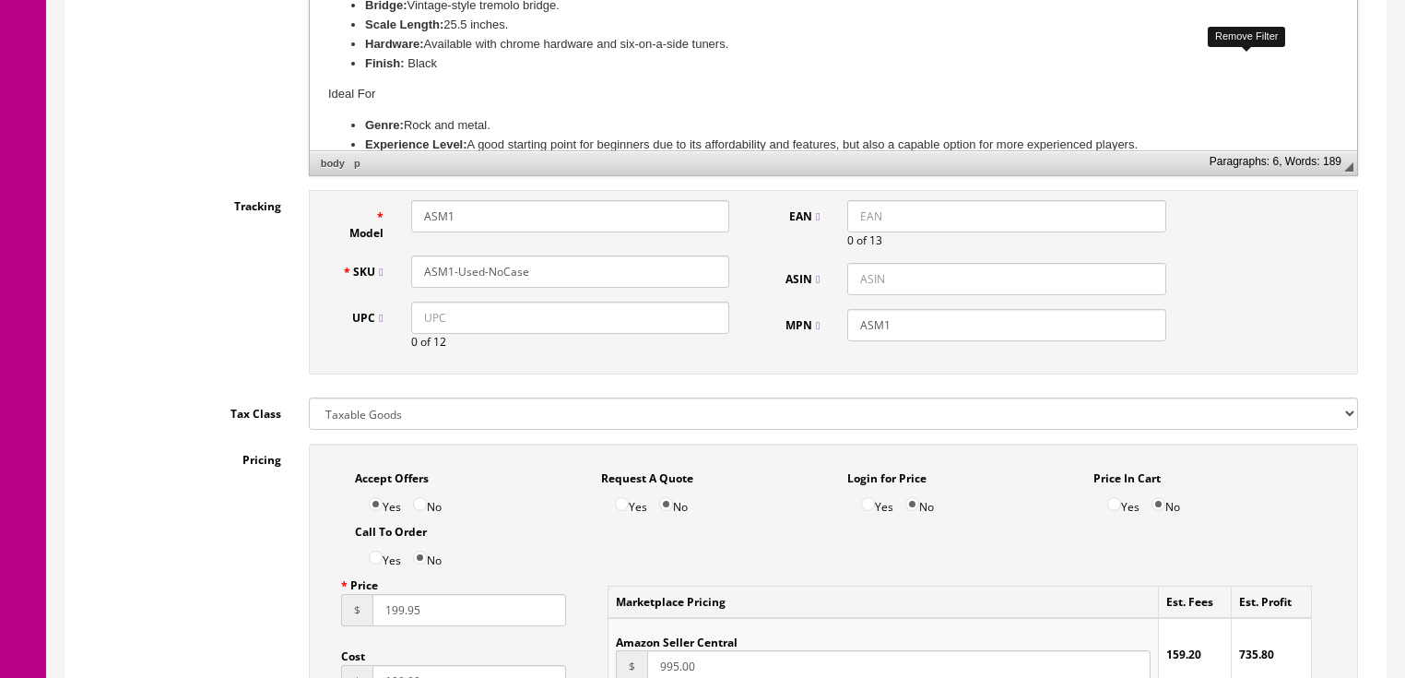
scroll to position [745, 0]
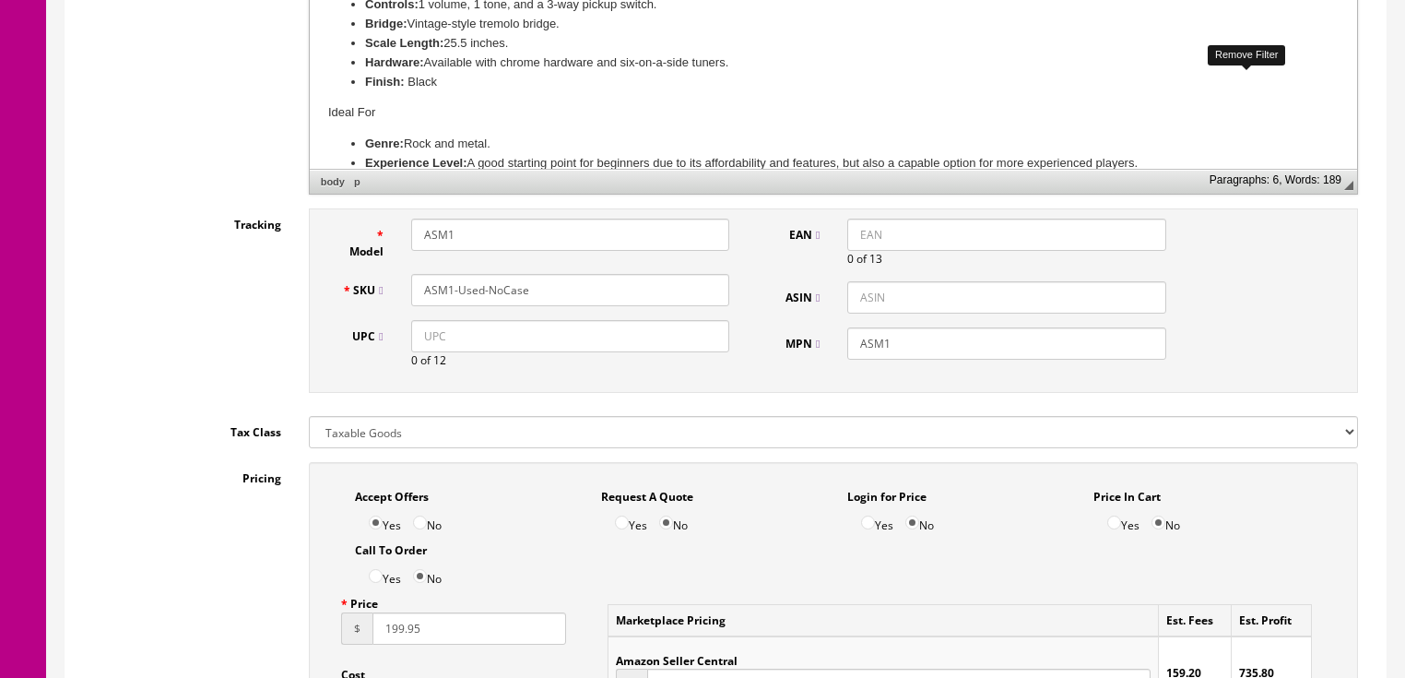
type input "1"
drag, startPoint x: 594, startPoint y: 291, endPoint x: 409, endPoint y: 302, distance: 184.7
click at [406, 302] on div "ASM1-Used-NoCase" at bounding box center [570, 290] width 346 height 32
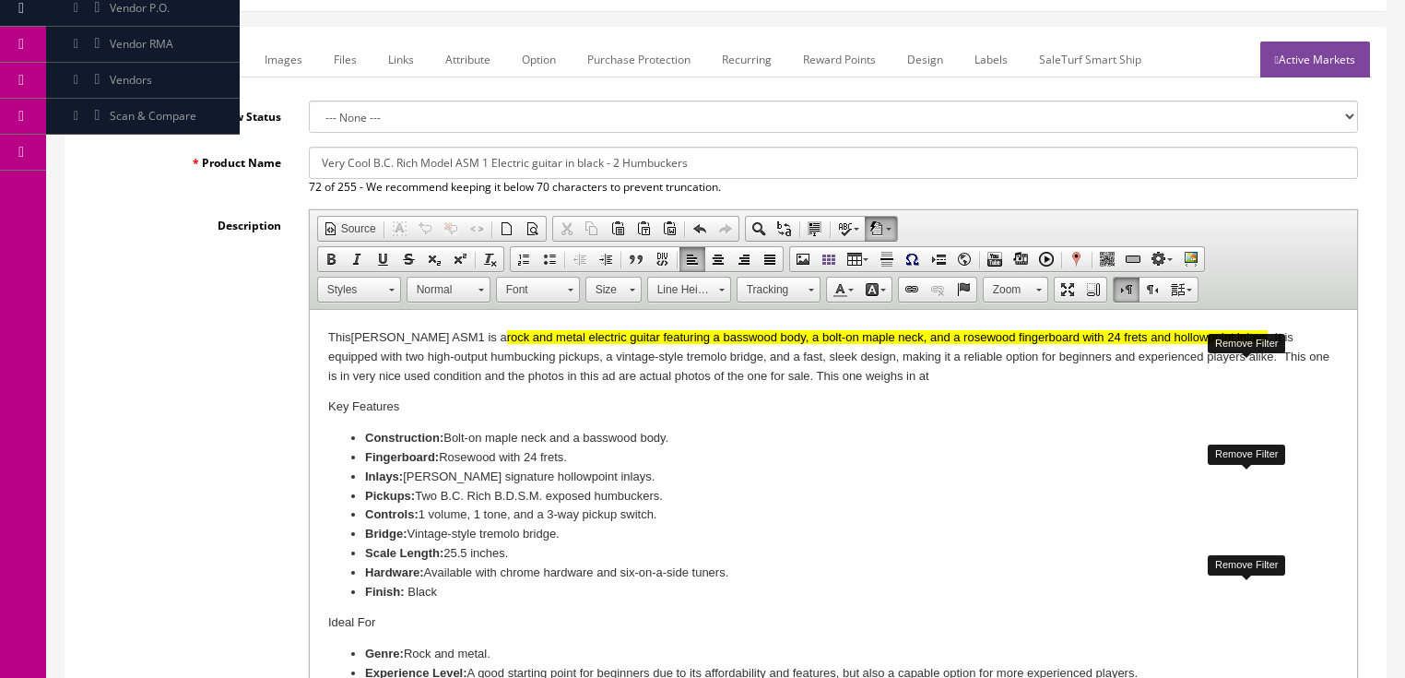
scroll to position [155, 0]
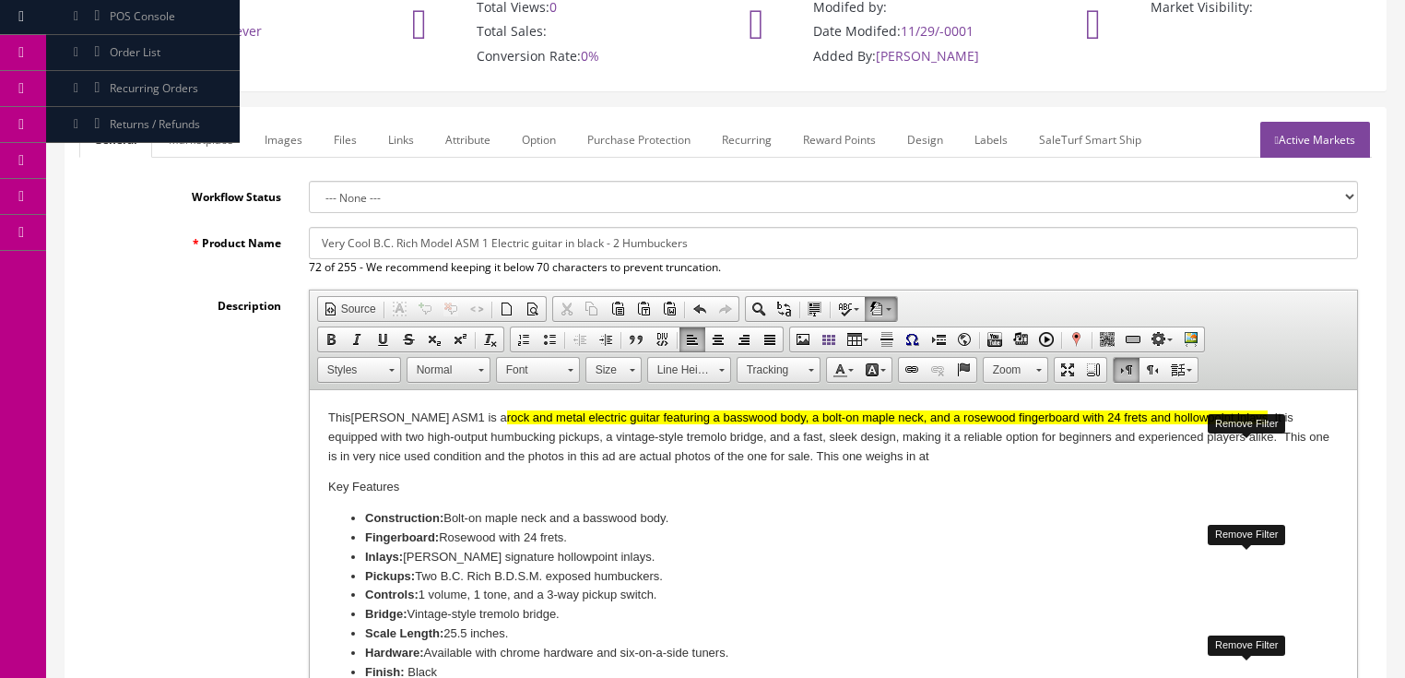
click at [964, 590] on li "Controls: 1 volume, 1 tone, and a 3-way pickup switch." at bounding box center [832, 594] width 937 height 19
click at [228, 148] on link "Marketplace" at bounding box center [201, 140] width 94 height 36
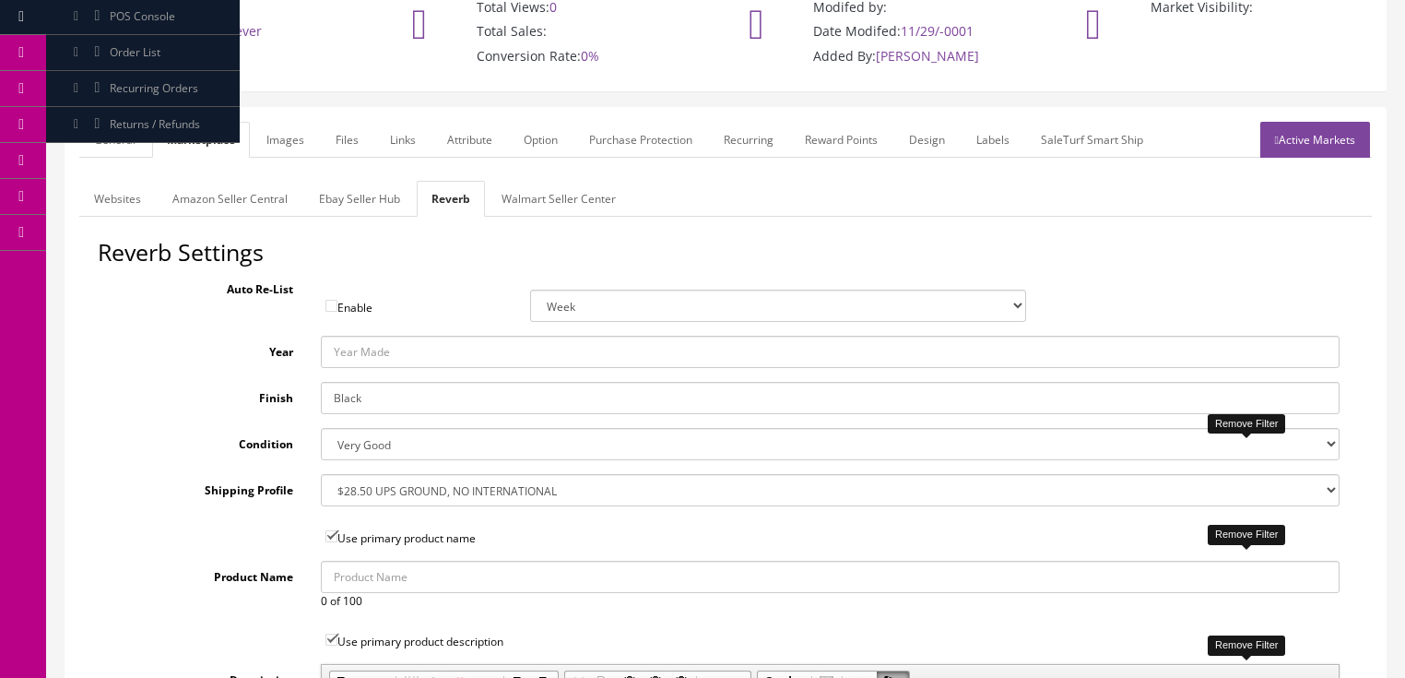
click at [310, 140] on link "Images" at bounding box center [285, 140] width 67 height 36
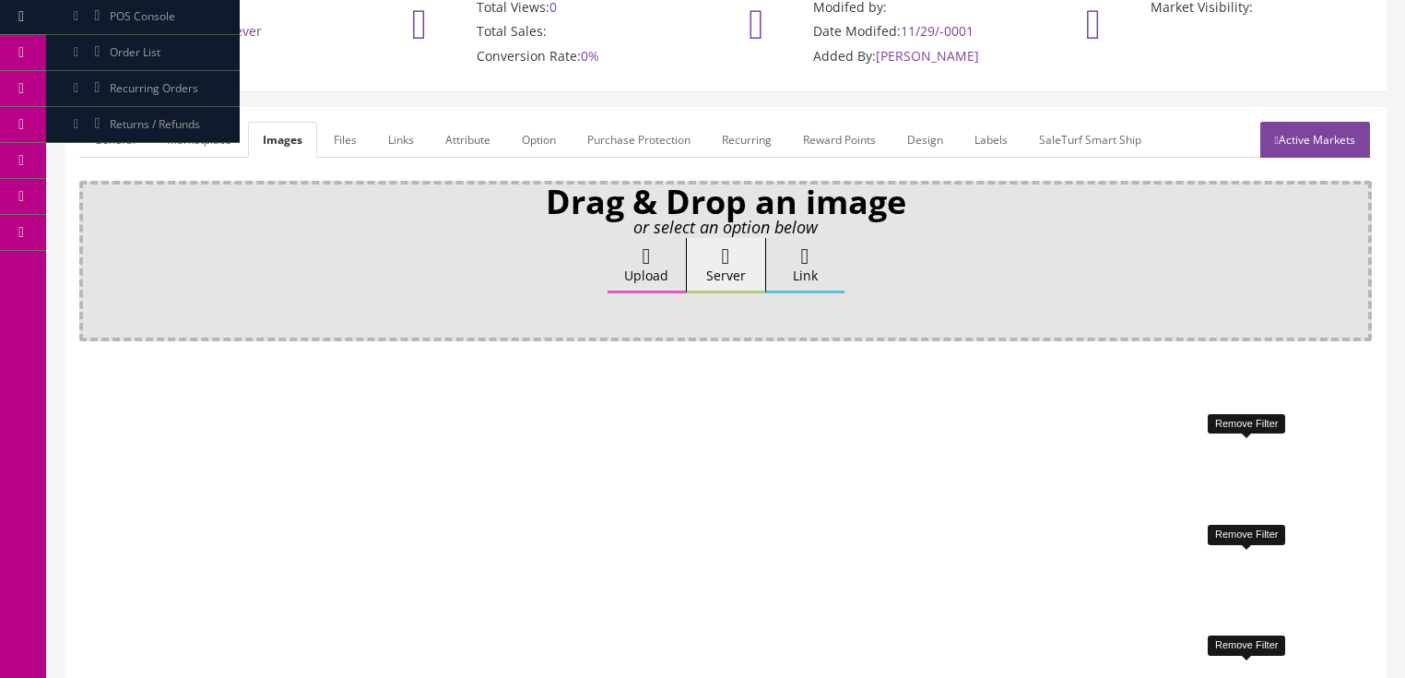
click at [443, 148] on link "Attribute" at bounding box center [468, 140] width 75 height 36
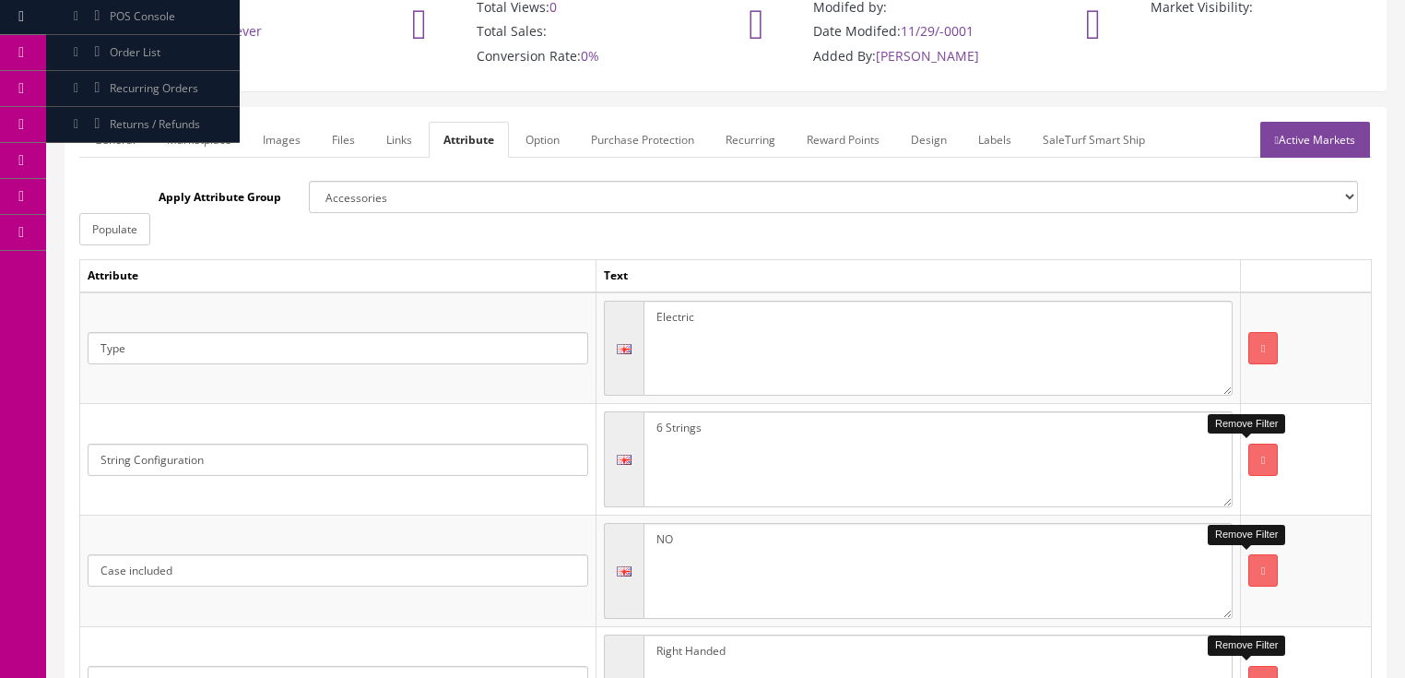
click at [1320, 133] on link "Active Markets" at bounding box center [1315, 140] width 110 height 36
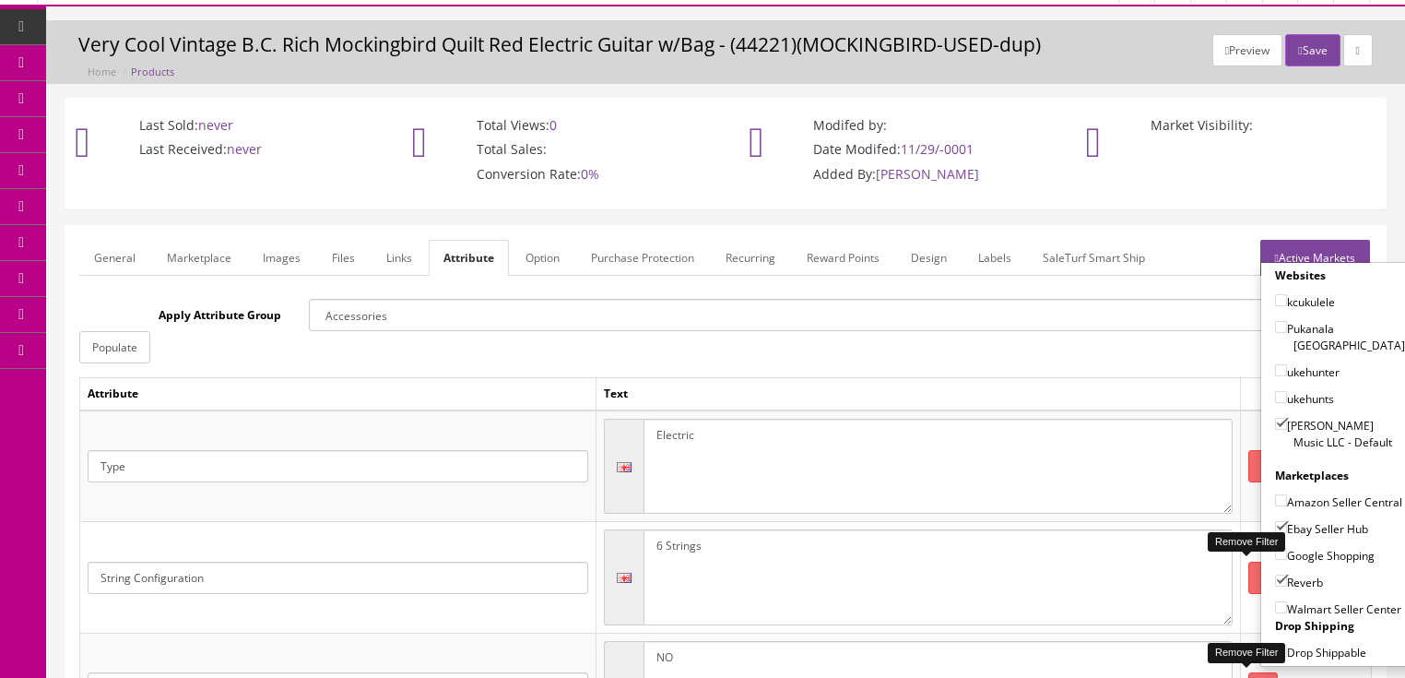
scroll to position [0, 0]
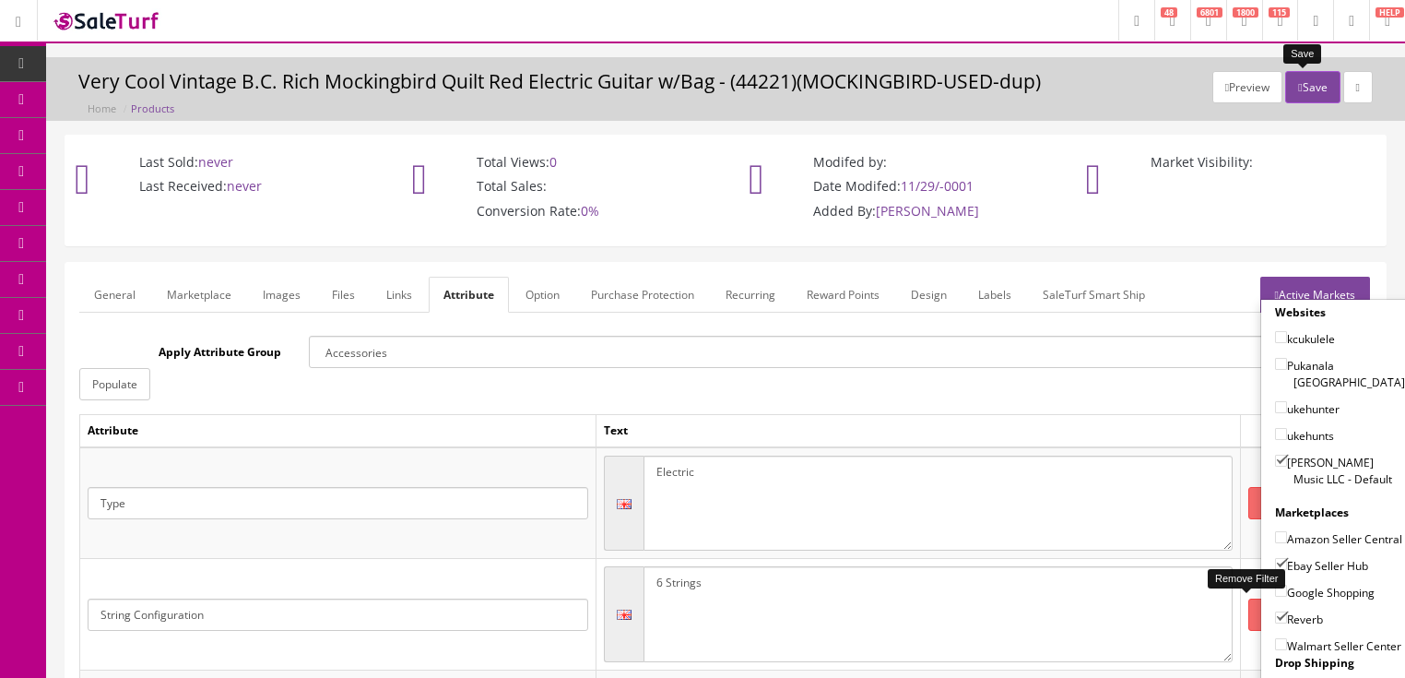
click at [1296, 96] on button "Save" at bounding box center [1312, 87] width 54 height 32
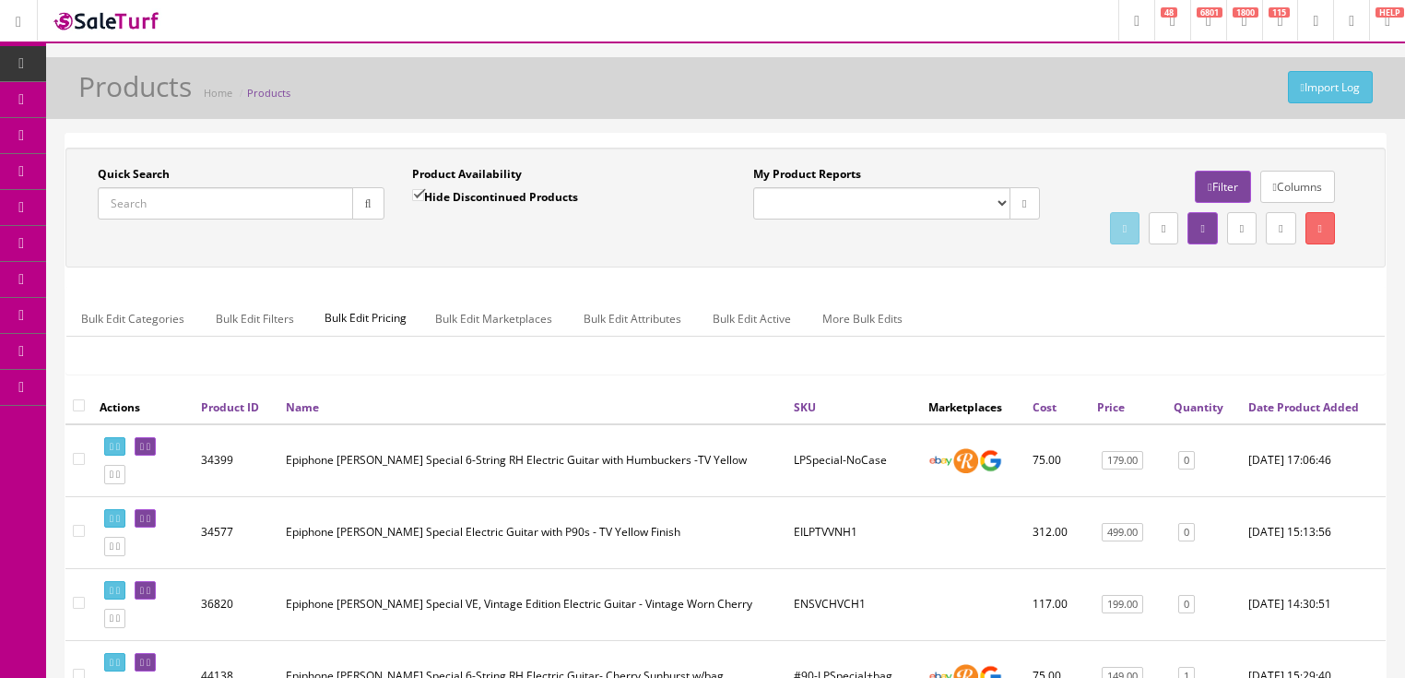
click at [240, 207] on input "Quick Search" at bounding box center [225, 203] width 255 height 32
paste input "ASM1-Used-NoCase"
type input "ASM1-Used-NoCase"
click at [366, 210] on button "button" at bounding box center [368, 203] width 32 height 32
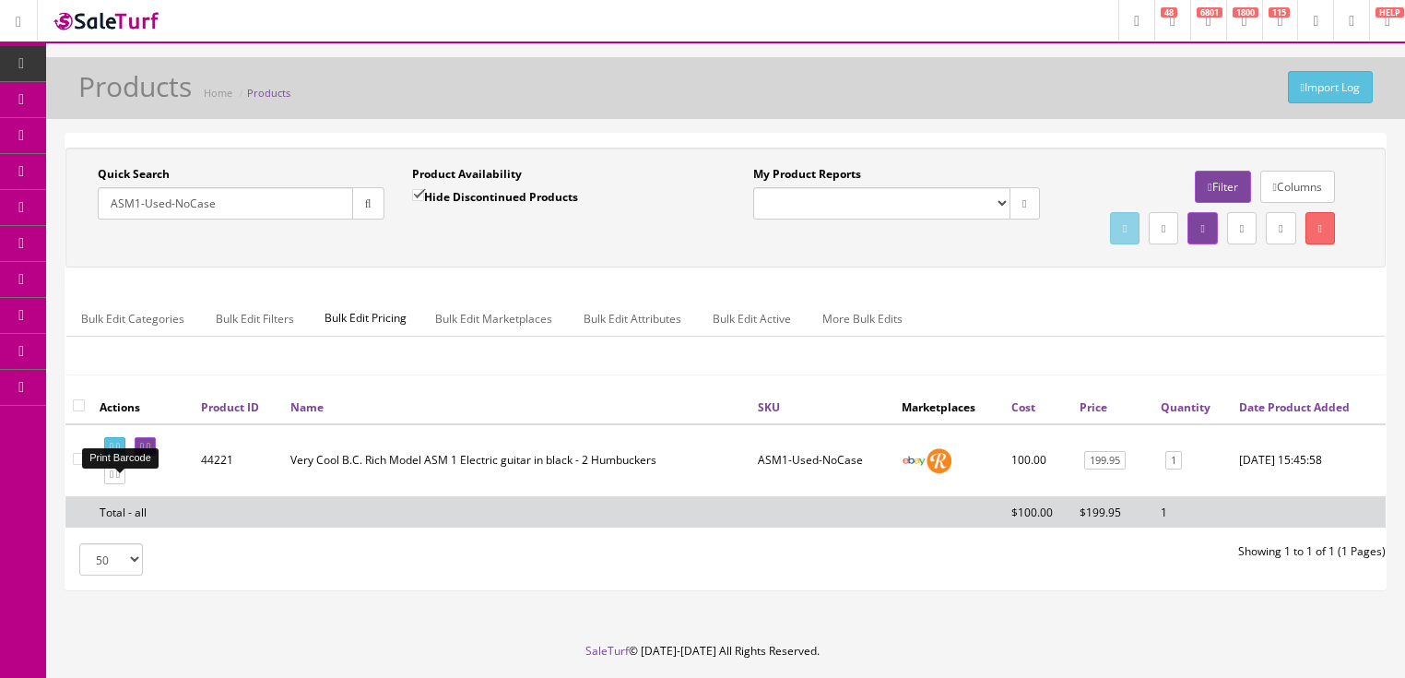
click at [120, 452] on icon at bounding box center [118, 447] width 4 height 10
click at [144, 452] on icon at bounding box center [142, 447] width 4 height 10
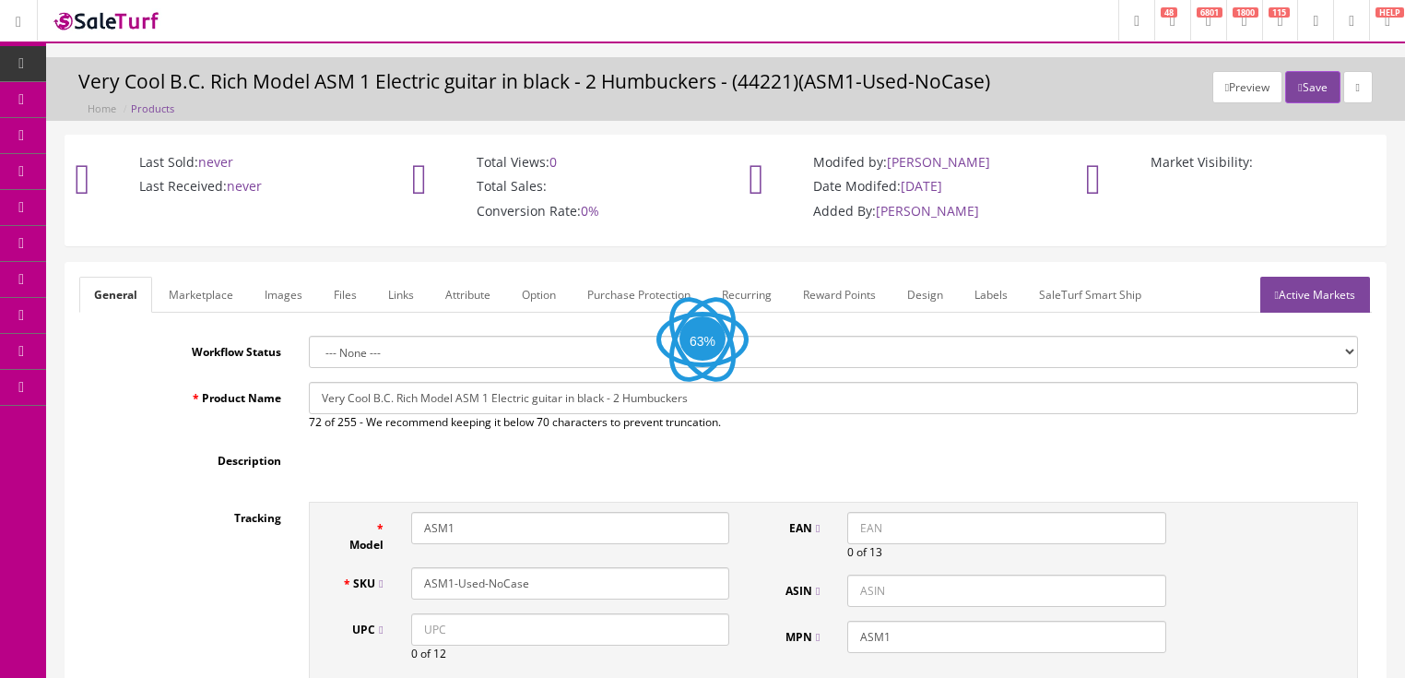
click at [971, 291] on link "Labels" at bounding box center [991, 295] width 63 height 36
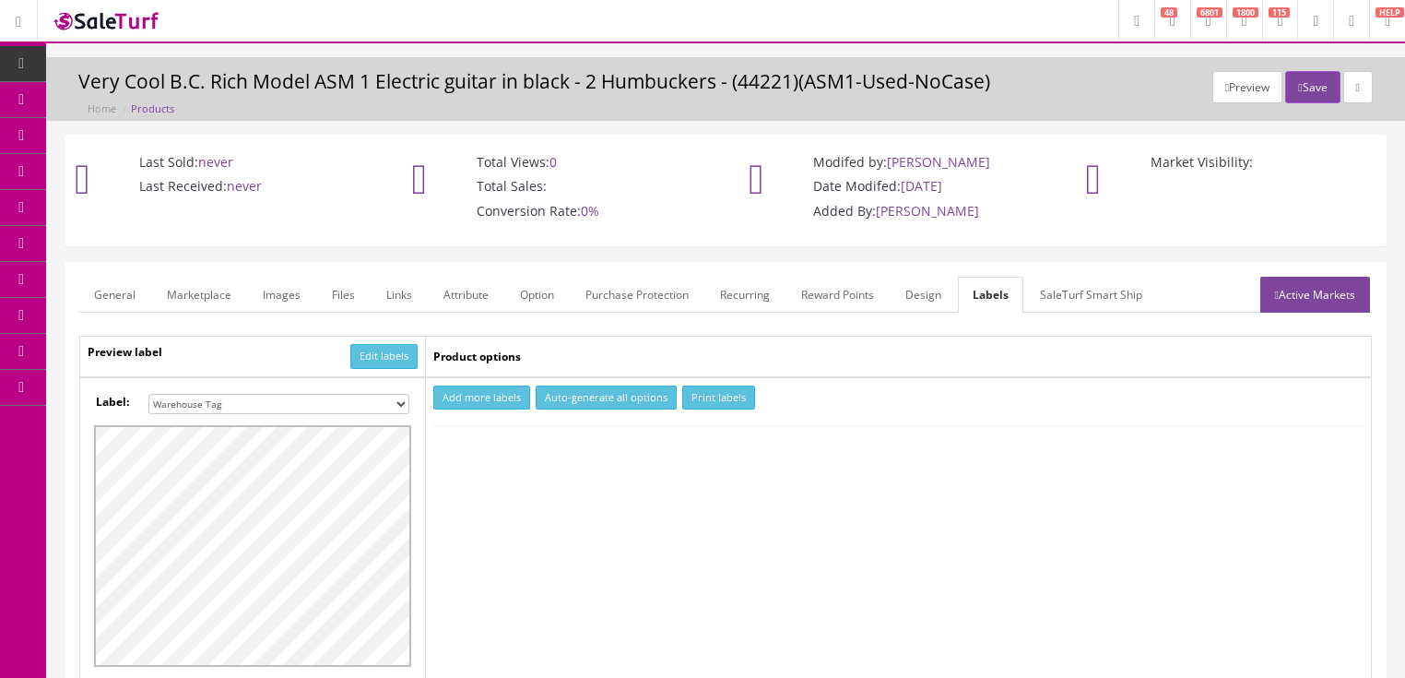
click at [398, 406] on select "Small Label 2 x 1 Label Shoe label 100 barcodes Dymo Label 2 X 1 Sticker Labels…" at bounding box center [278, 404] width 261 height 20
select select "16"
click at [148, 394] on select "Small Label 2 x 1 Label Shoe label 100 barcodes Dymo Label 2 X 1 Sticker Labels…" at bounding box center [278, 404] width 261 height 20
click at [486, 396] on button "Add more labels" at bounding box center [481, 397] width 97 height 25
type input "1"
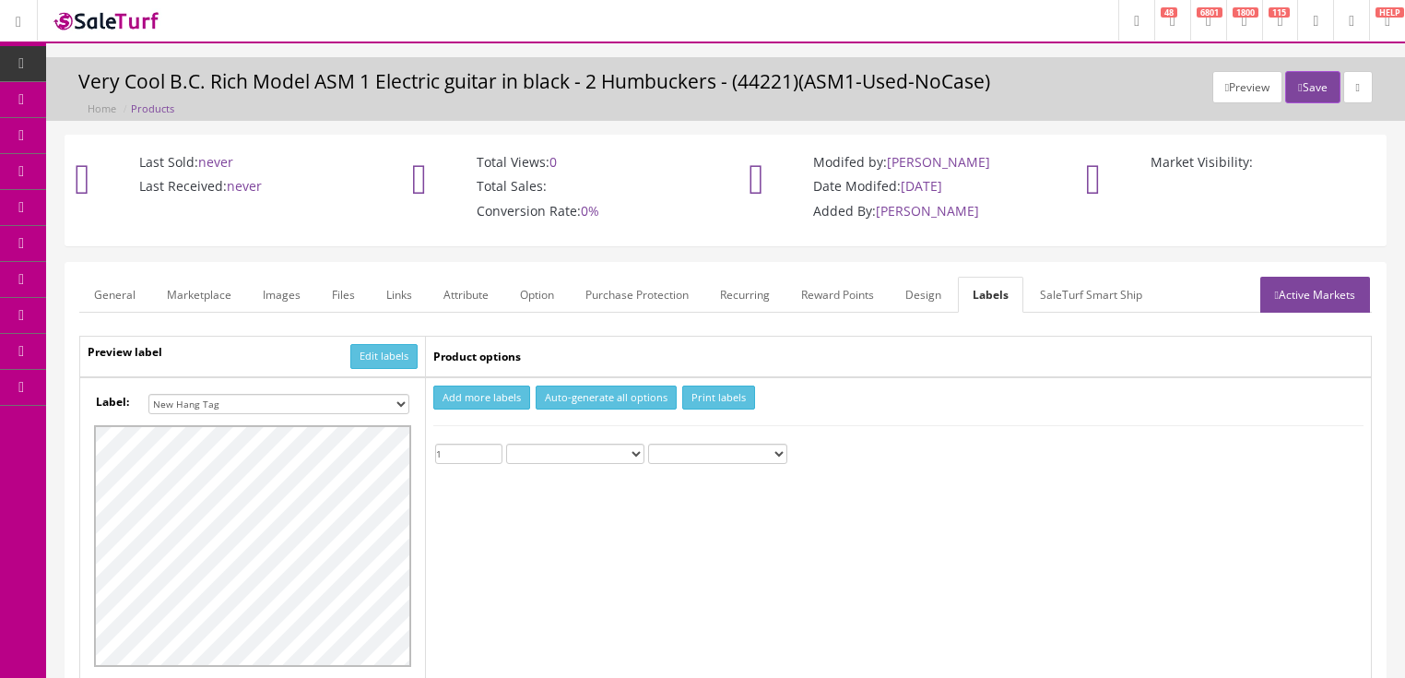
click at [494, 447] on input "1" at bounding box center [468, 453] width 67 height 20
click at [696, 405] on button "Print labels" at bounding box center [718, 397] width 73 height 25
click at [1309, 83] on button "Save" at bounding box center [1312, 87] width 54 height 32
